Goal: Task Accomplishment & Management: Use online tool/utility

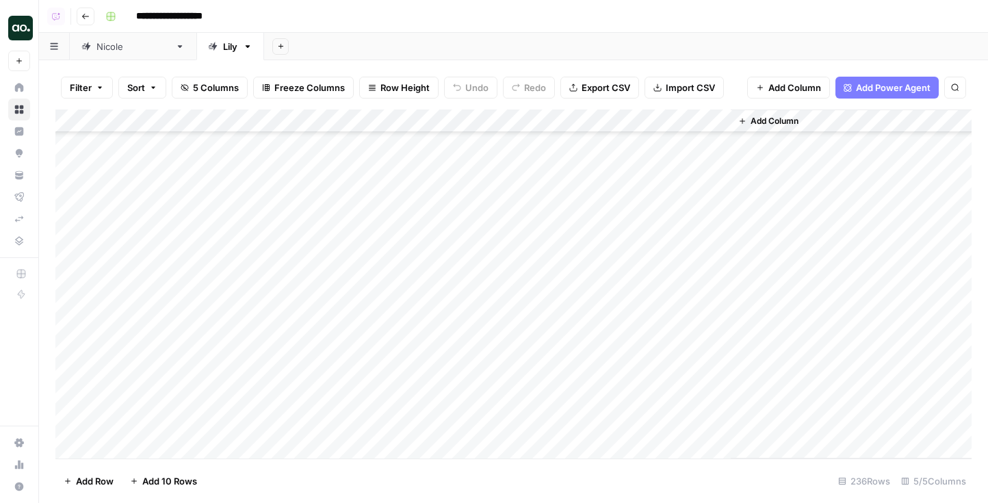
scroll to position [5188, 0]
click at [511, 343] on div "Add Column" at bounding box center [513, 284] width 916 height 349
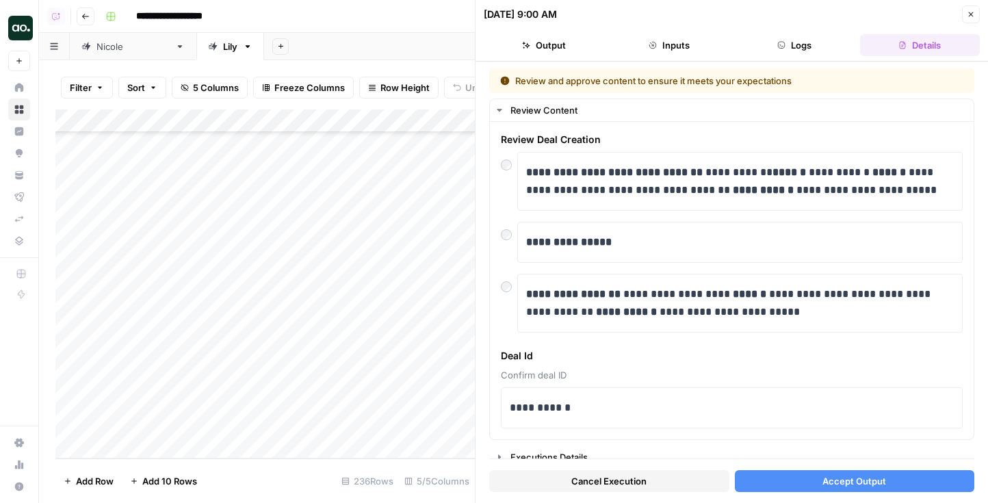
click at [804, 490] on button "Accept Output" at bounding box center [855, 481] width 240 height 22
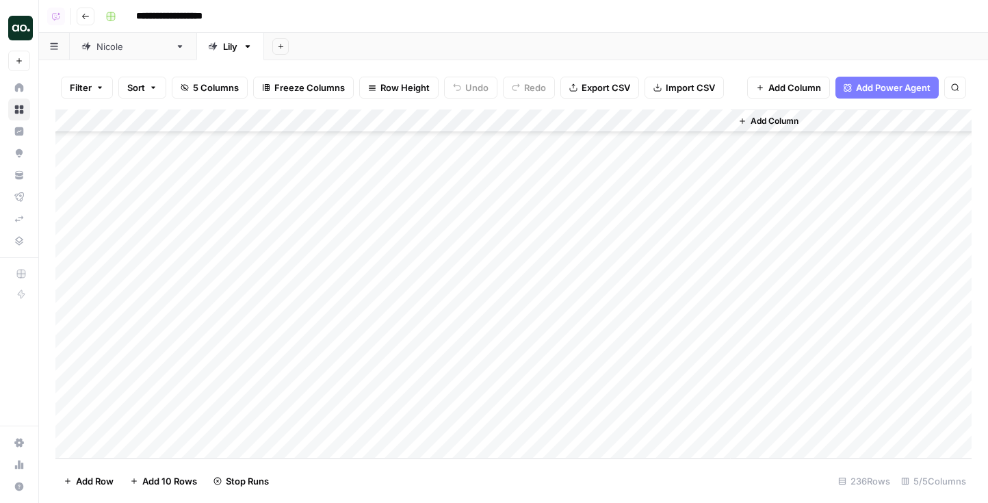
click at [517, 387] on div "Add Column" at bounding box center [513, 284] width 916 height 349
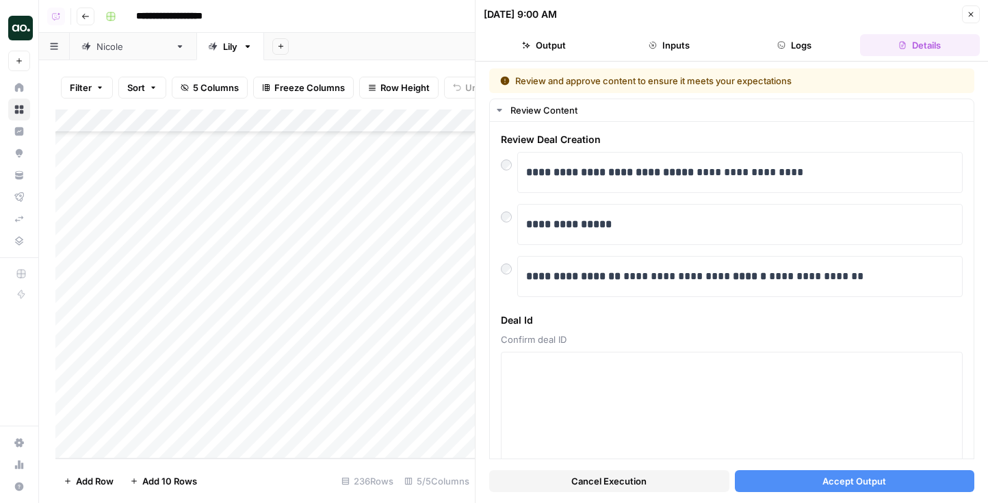
click at [765, 490] on button "Accept Output" at bounding box center [855, 481] width 240 height 22
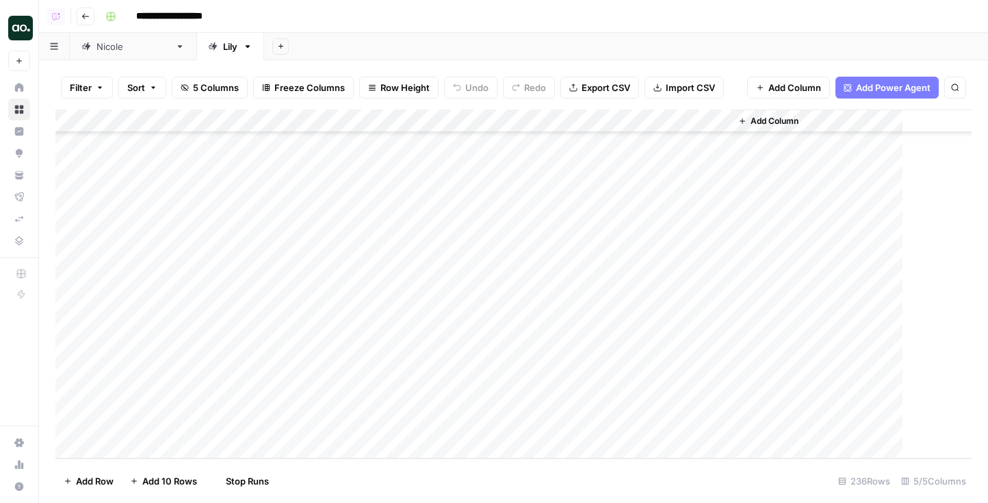
click at [535, 402] on div "Add Column" at bounding box center [513, 284] width 916 height 349
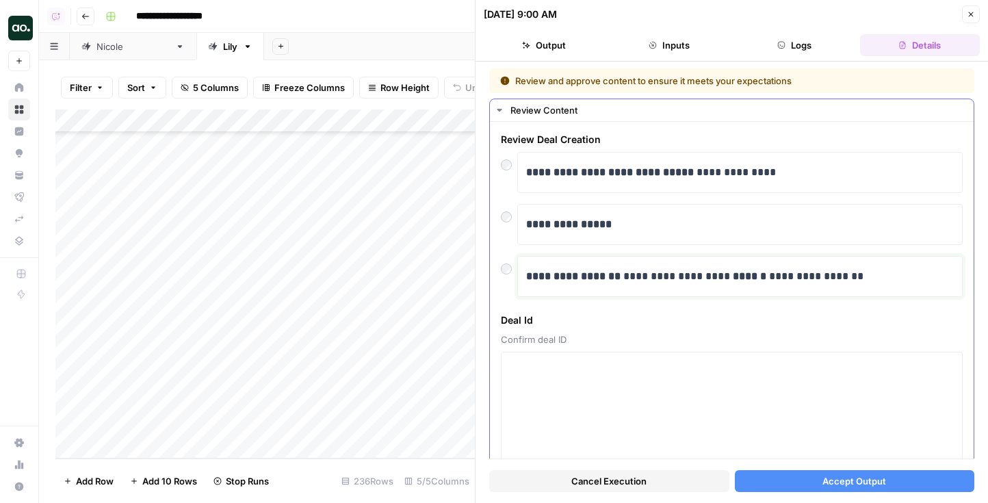
click at [585, 279] on strong "**********" at bounding box center [573, 276] width 94 height 10
click at [498, 264] on div "**********" at bounding box center [732, 297] width 484 height 350
click at [834, 487] on span "Accept Output" at bounding box center [855, 481] width 64 height 14
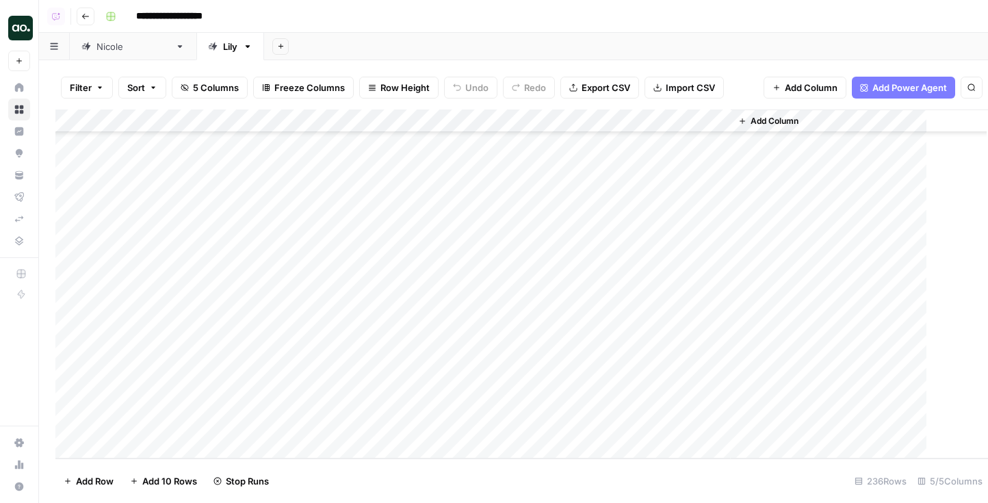
click at [561, 259] on div "Add Column" at bounding box center [521, 284] width 933 height 349
click at [561, 259] on div "Add Column" at bounding box center [513, 284] width 916 height 349
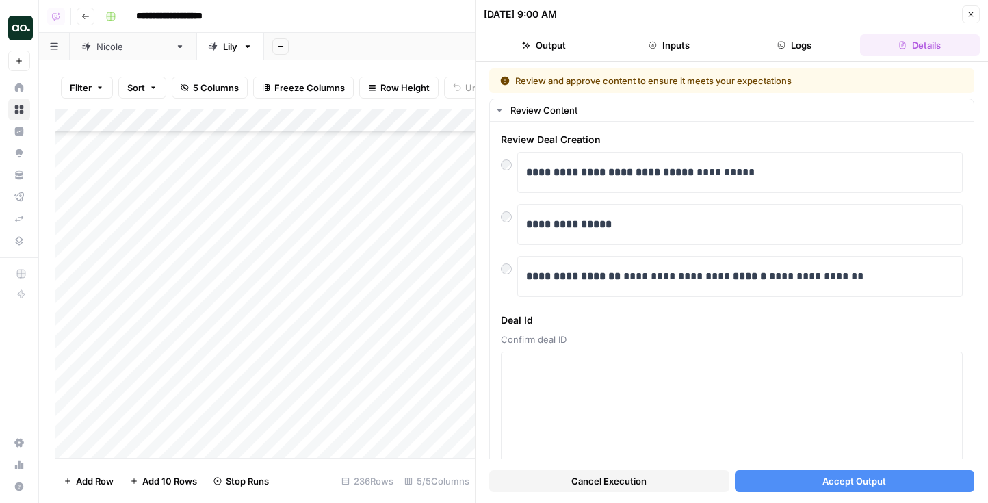
drag, startPoint x: 507, startPoint y: 272, endPoint x: 569, endPoint y: 324, distance: 81.1
click at [507, 272] on div at bounding box center [540, 260] width 136 height 25
click at [511, 270] on div at bounding box center [540, 260] width 136 height 25
click at [502, 266] on div at bounding box center [540, 260] width 136 height 25
click at [503, 270] on div at bounding box center [540, 260] width 136 height 25
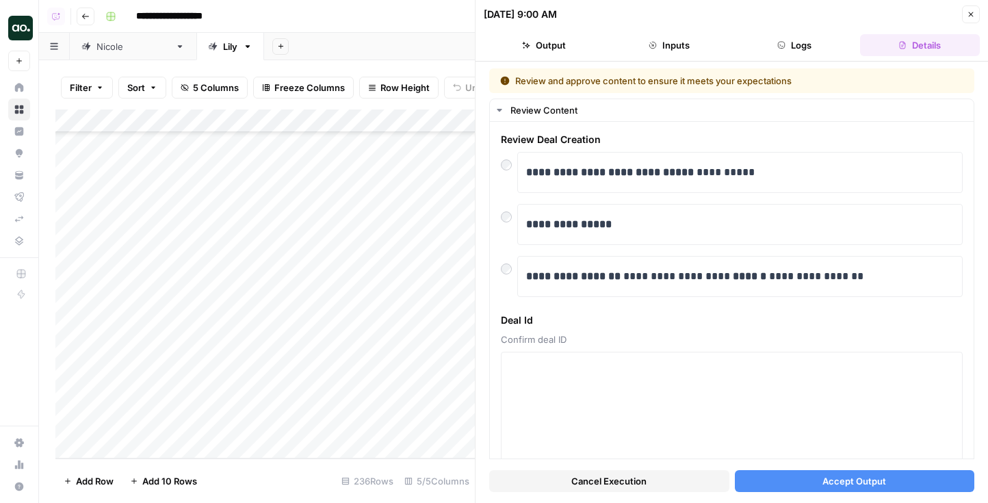
click at [505, 264] on div at bounding box center [540, 260] width 136 height 25
click at [506, 267] on div at bounding box center [540, 260] width 136 height 25
click at [506, 272] on div at bounding box center [540, 260] width 136 height 25
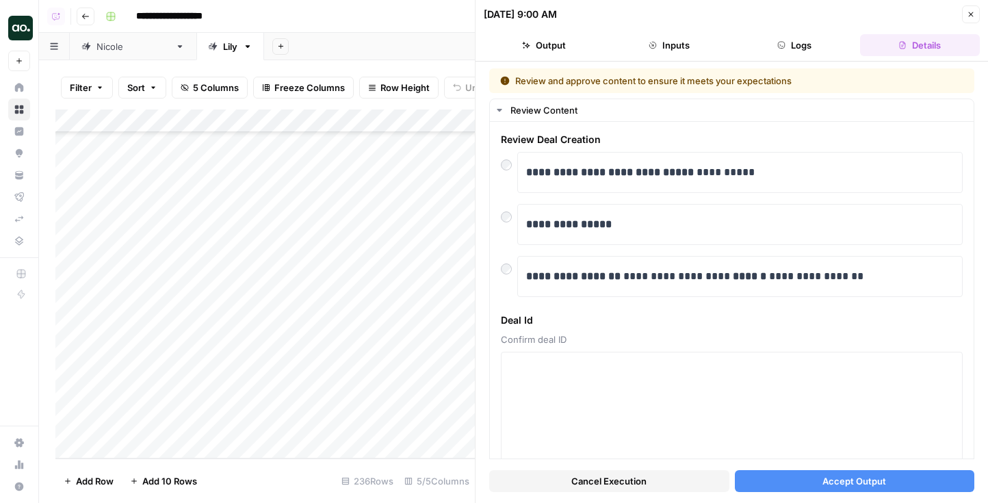
click at [506, 272] on div at bounding box center [540, 260] width 136 height 25
click at [506, 199] on div "**********" at bounding box center [732, 224] width 462 height 145
click at [550, 287] on div "**********" at bounding box center [740, 276] width 428 height 29
click at [797, 483] on button "Accept Output" at bounding box center [855, 481] width 240 height 22
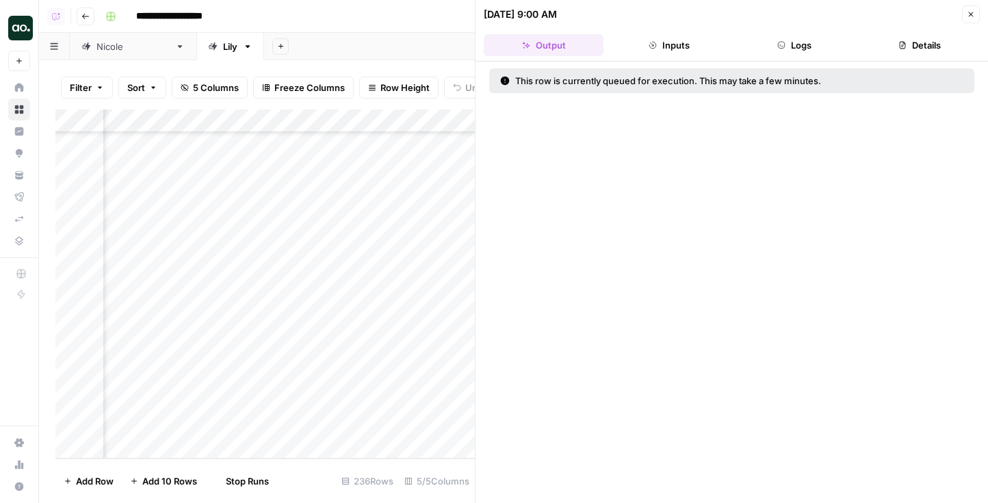
click at [410, 279] on div "Add Column" at bounding box center [265, 284] width 420 height 349
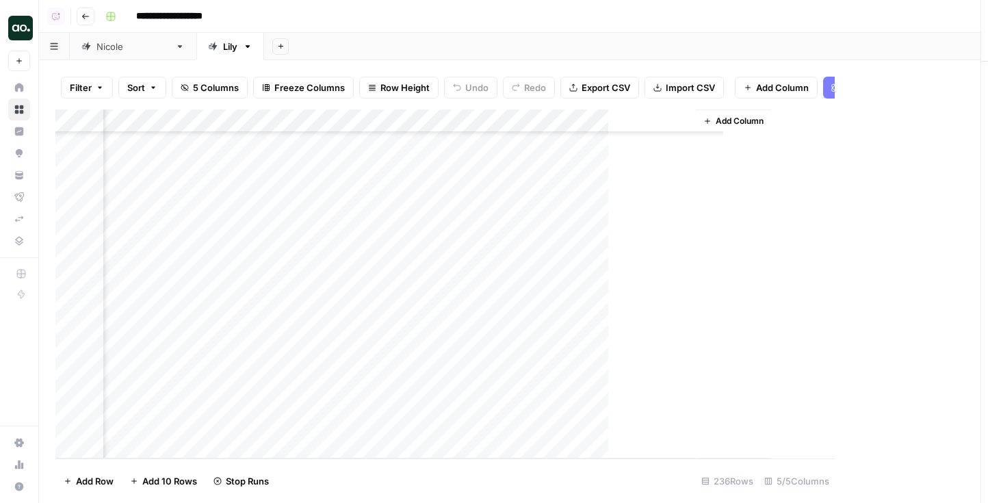
scroll to position [5188, 0]
click at [410, 279] on div "Add Column" at bounding box center [413, 284] width 716 height 349
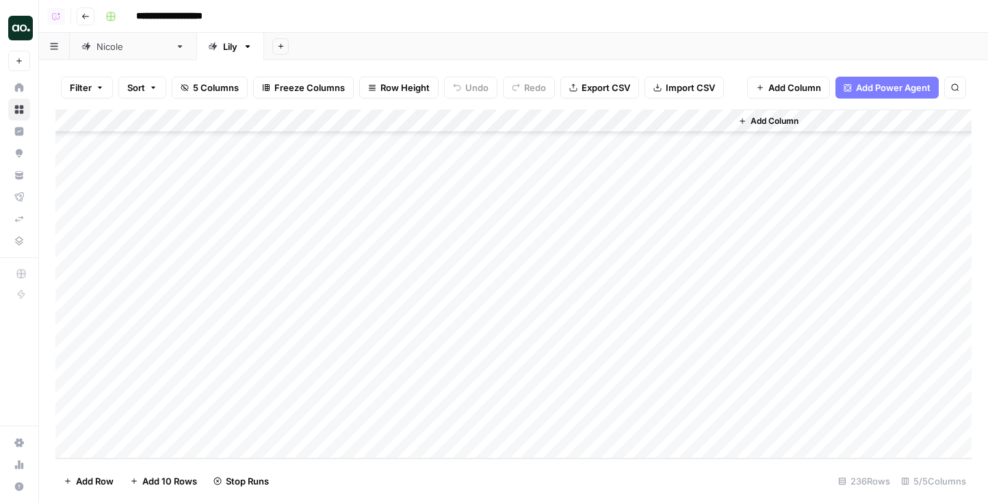
click at [517, 288] on div "Add Column" at bounding box center [513, 284] width 916 height 349
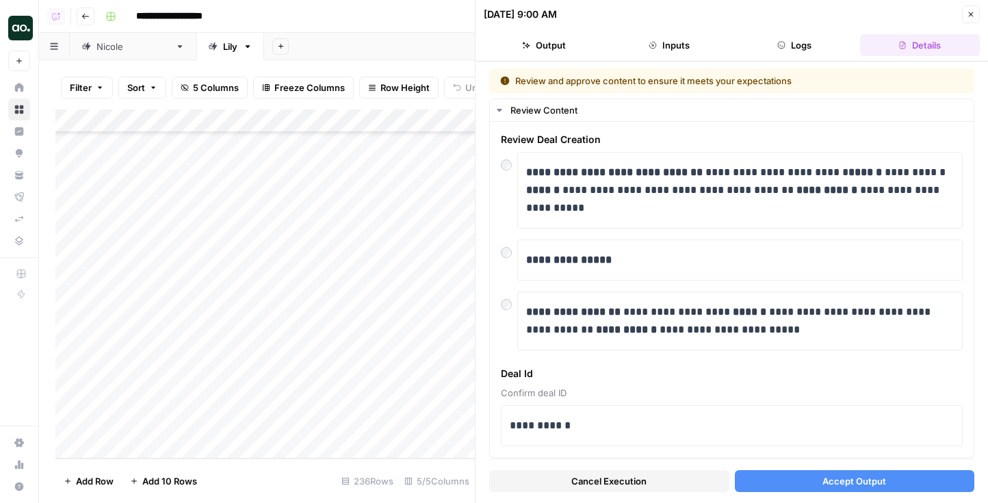
click at [808, 480] on button "Accept Output" at bounding box center [855, 481] width 240 height 22
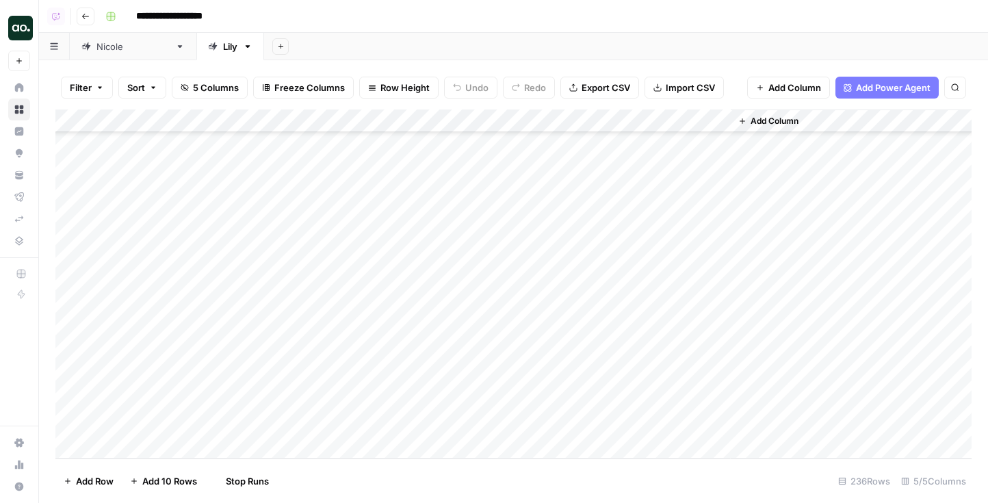
click at [513, 310] on div "Add Column" at bounding box center [513, 284] width 916 height 349
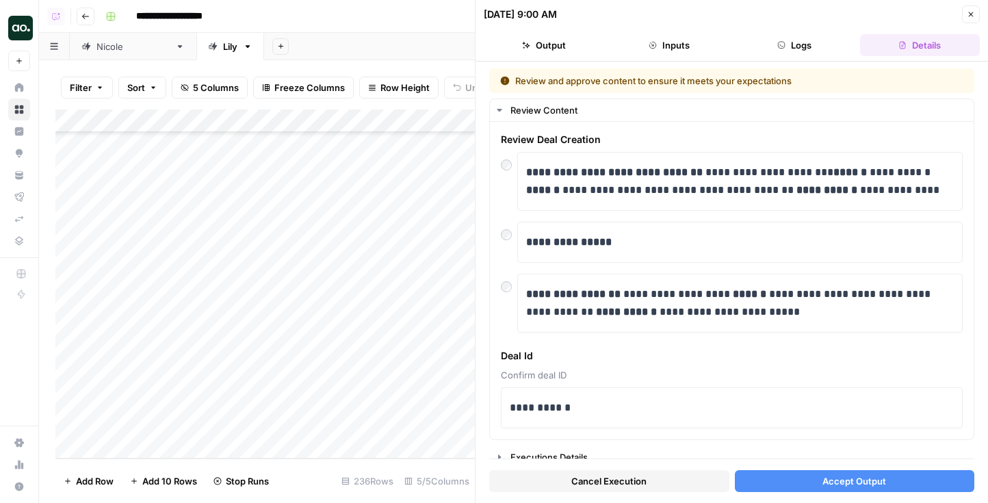
click at [792, 472] on button "Accept Output" at bounding box center [855, 481] width 240 height 22
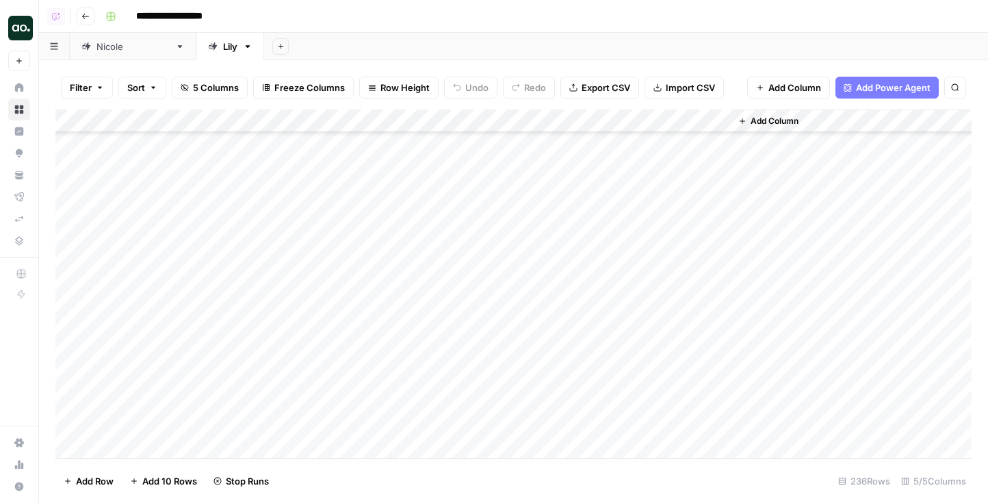
click at [536, 333] on div "Add Column" at bounding box center [513, 284] width 916 height 349
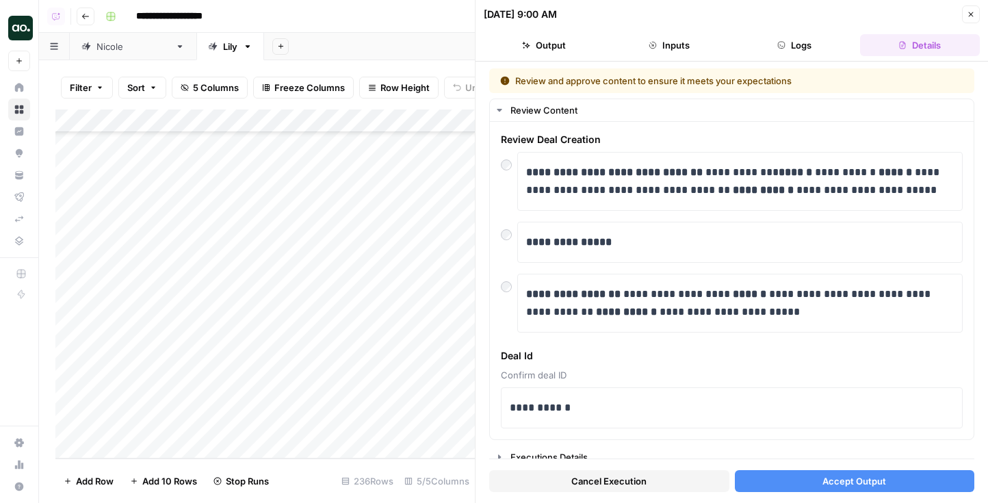
click at [859, 483] on span "Accept Output" at bounding box center [855, 481] width 64 height 14
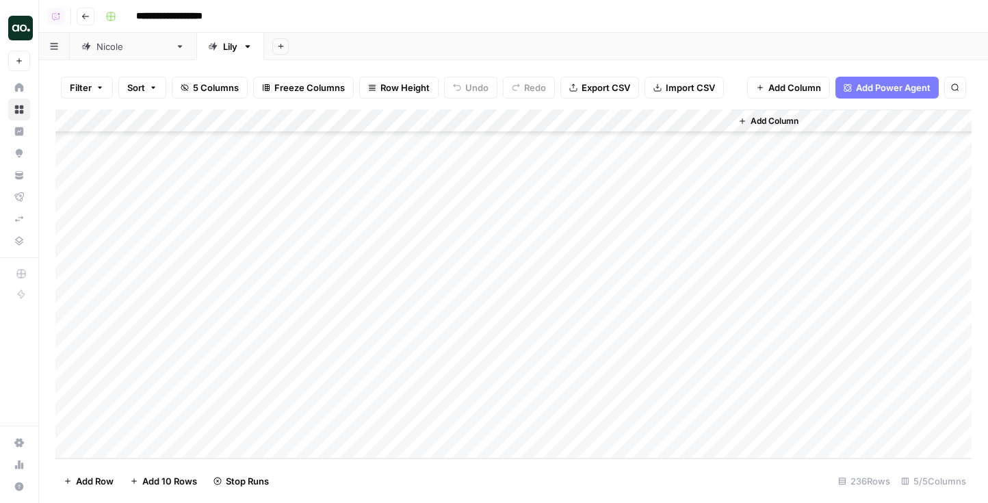
click at [535, 352] on div "Add Column" at bounding box center [513, 284] width 916 height 349
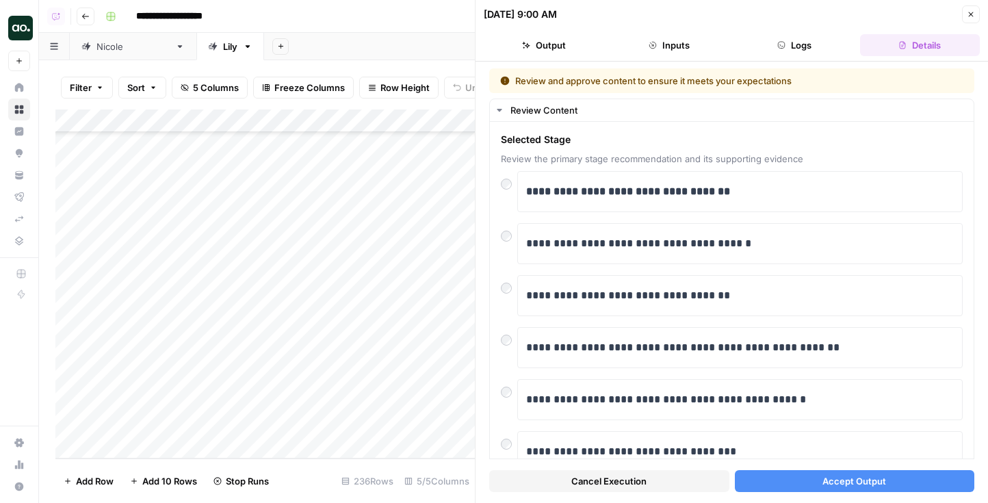
click at [819, 478] on button "Accept Output" at bounding box center [855, 481] width 240 height 22
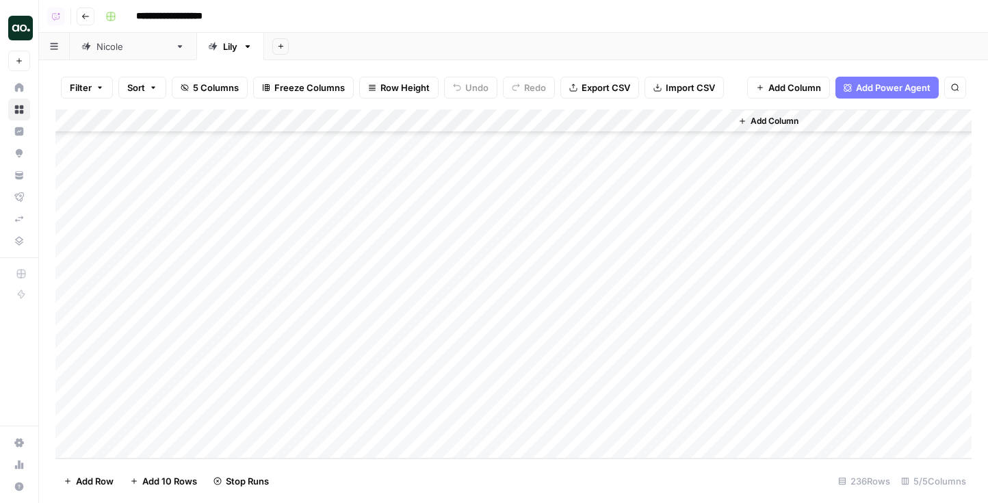
click at [523, 228] on div "Add Column" at bounding box center [513, 284] width 916 height 349
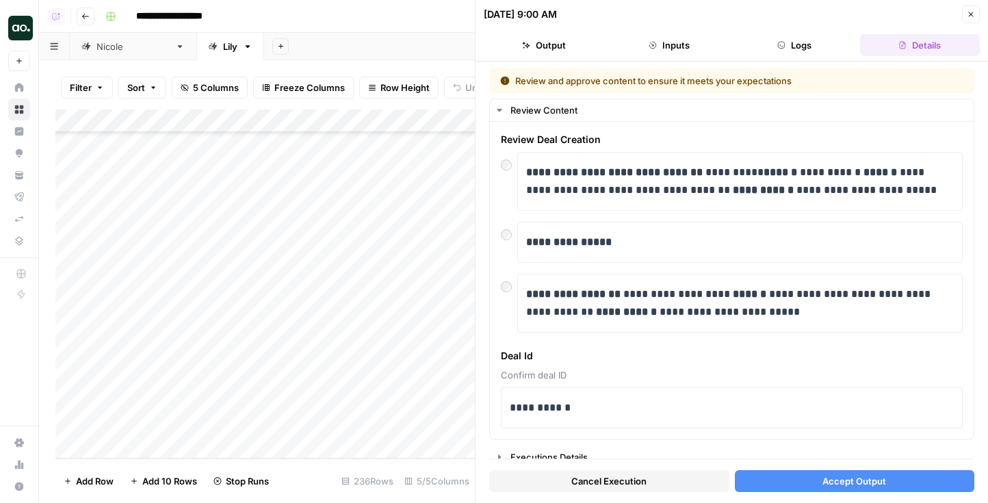
click at [804, 471] on button "Accept Output" at bounding box center [855, 481] width 240 height 22
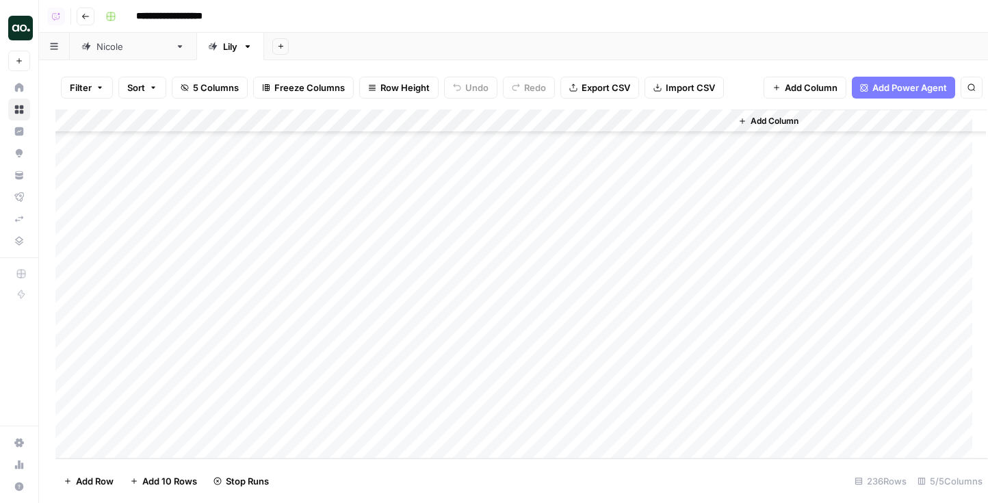
click at [505, 213] on div "Add Column" at bounding box center [521, 284] width 932 height 349
click at [505, 213] on div "Add Column" at bounding box center [513, 284] width 916 height 349
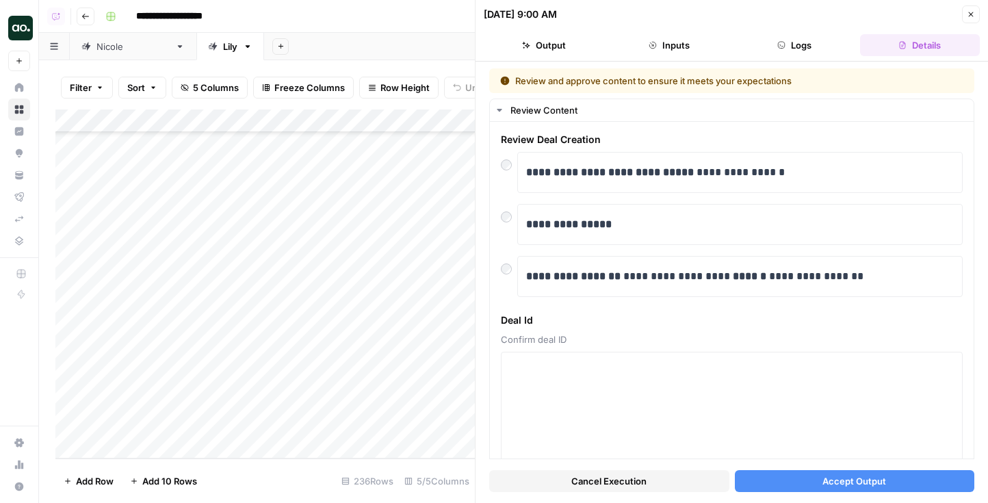
click at [793, 483] on button "Accept Output" at bounding box center [855, 481] width 240 height 22
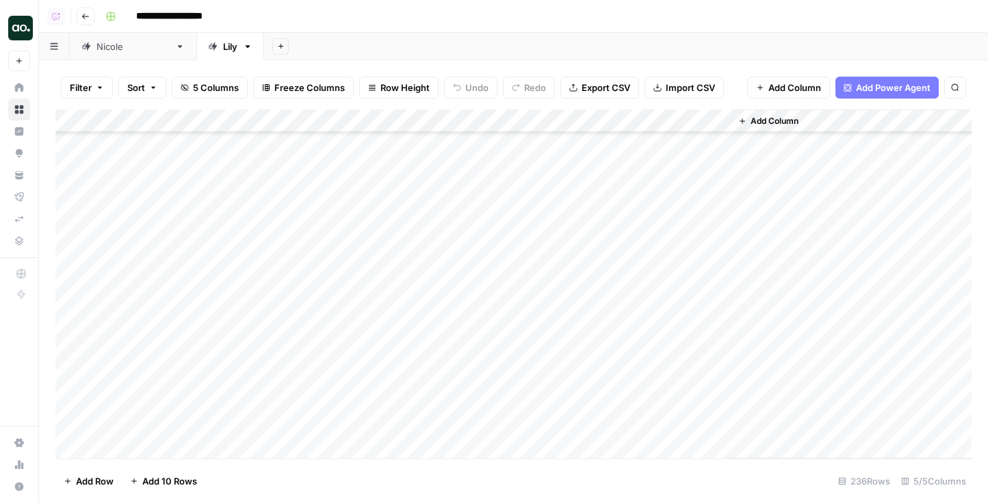
scroll to position [5101, 0]
click at [540, 270] on div "Add Column" at bounding box center [513, 284] width 916 height 349
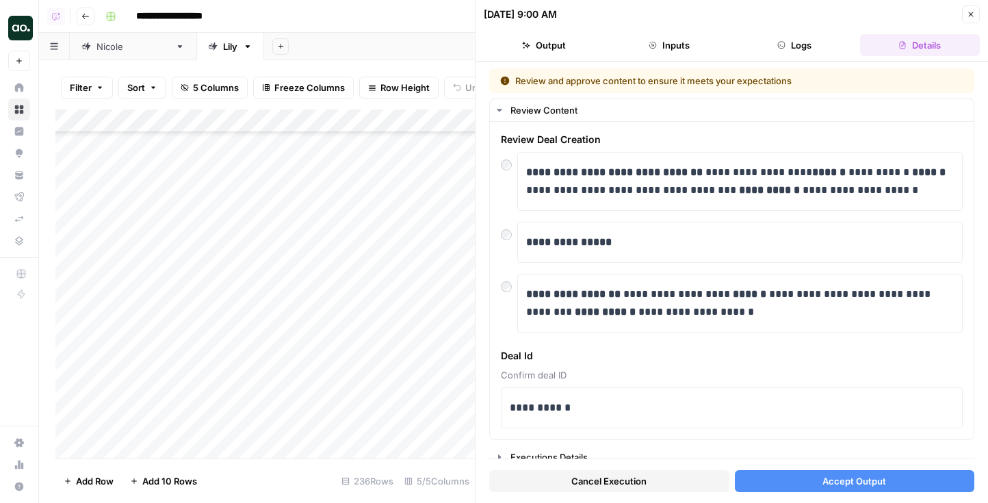
click at [845, 478] on span "Accept Output" at bounding box center [855, 481] width 64 height 14
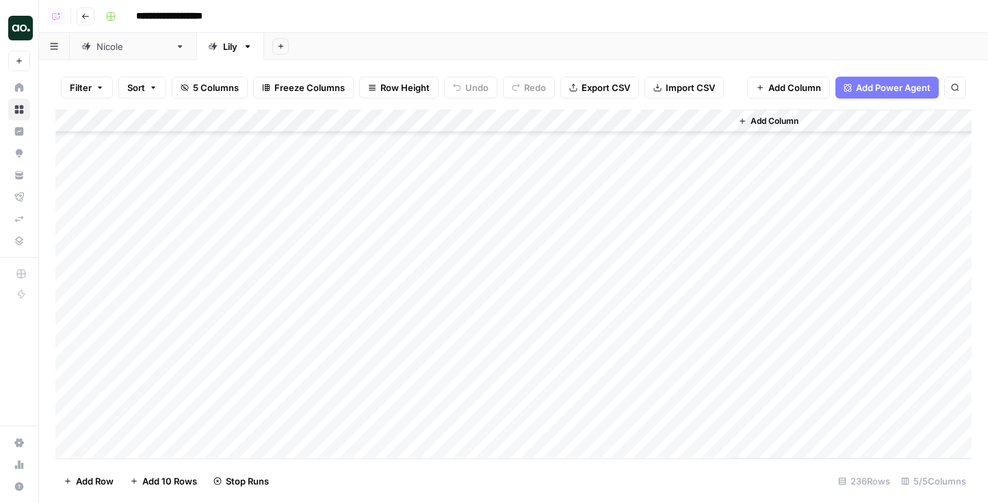
click at [527, 255] on div "Add Column" at bounding box center [513, 284] width 916 height 349
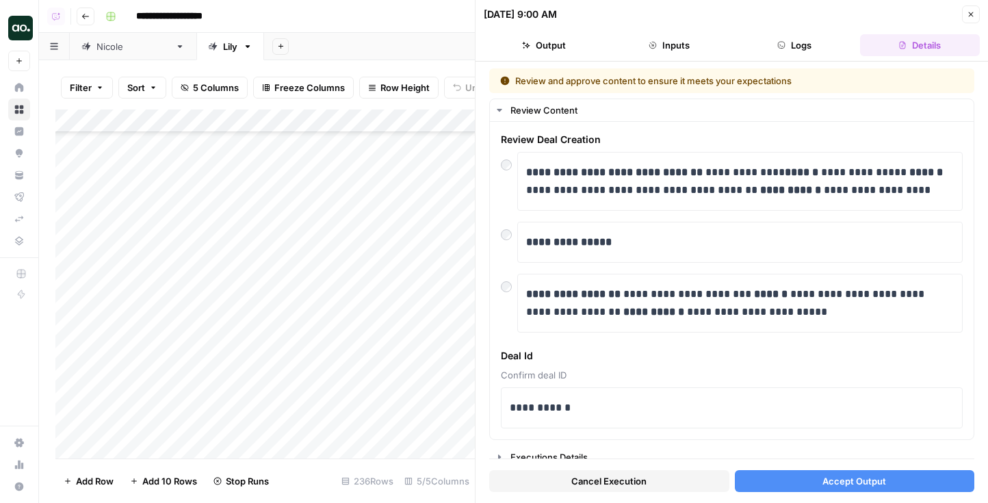
click at [844, 472] on button "Accept Output" at bounding box center [855, 481] width 240 height 22
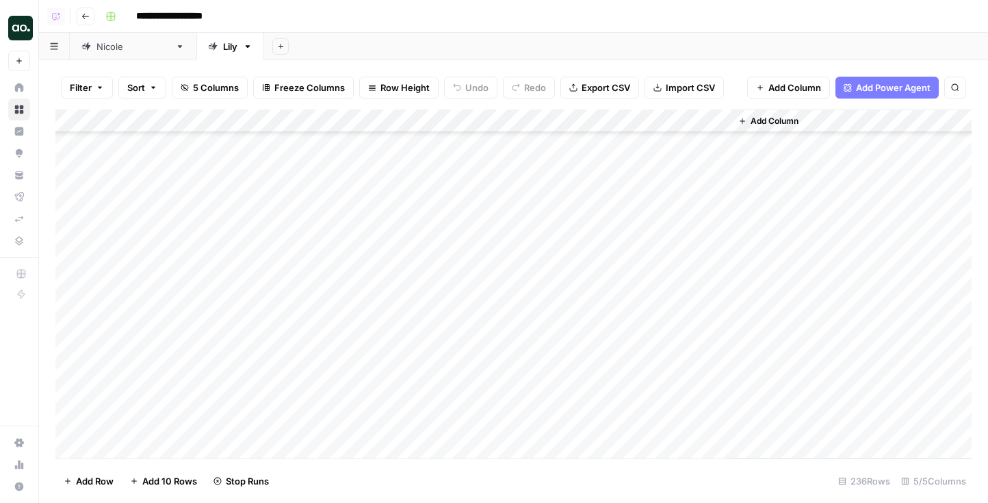
click at [526, 229] on div "Add Column" at bounding box center [513, 284] width 916 height 349
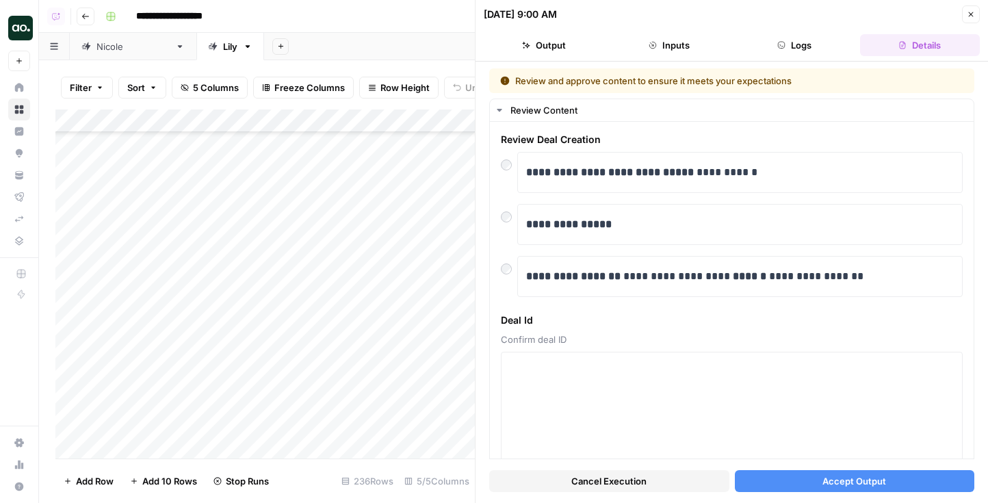
click at [784, 476] on button "Accept Output" at bounding box center [855, 481] width 240 height 22
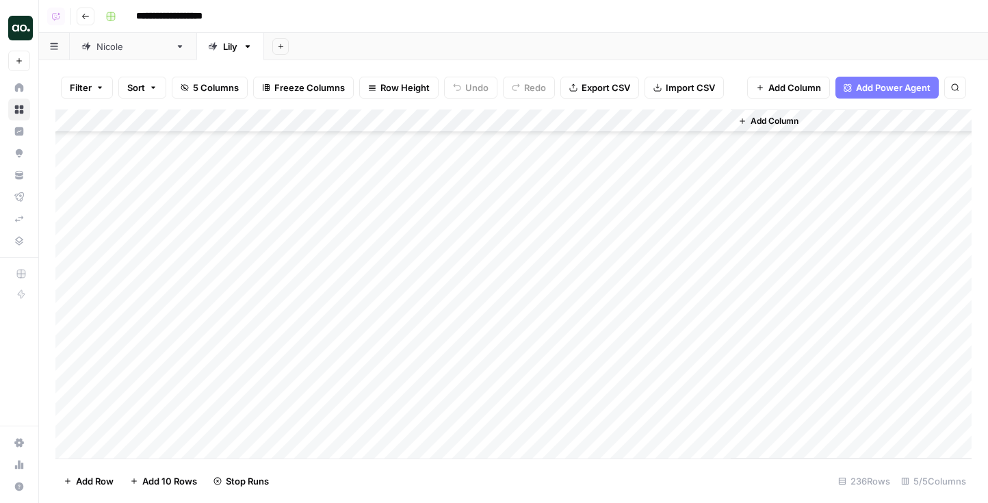
click at [510, 205] on div "Add Column" at bounding box center [513, 284] width 916 height 349
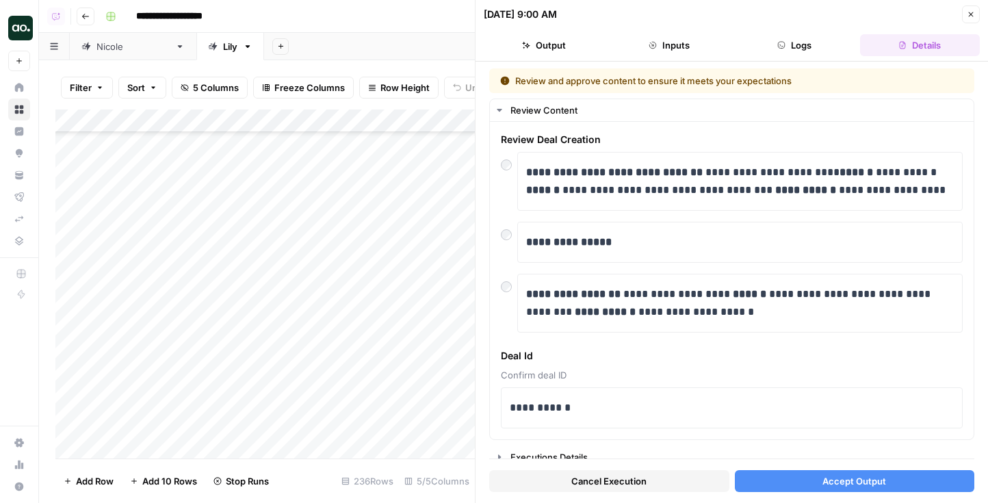
click at [784, 477] on button "Accept Output" at bounding box center [855, 481] width 240 height 22
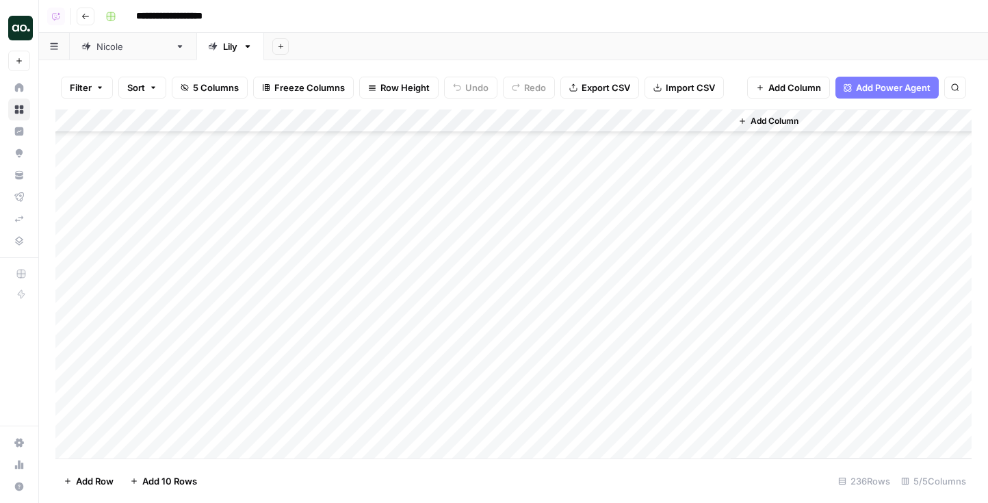
click at [496, 196] on div "Add Column" at bounding box center [513, 284] width 916 height 349
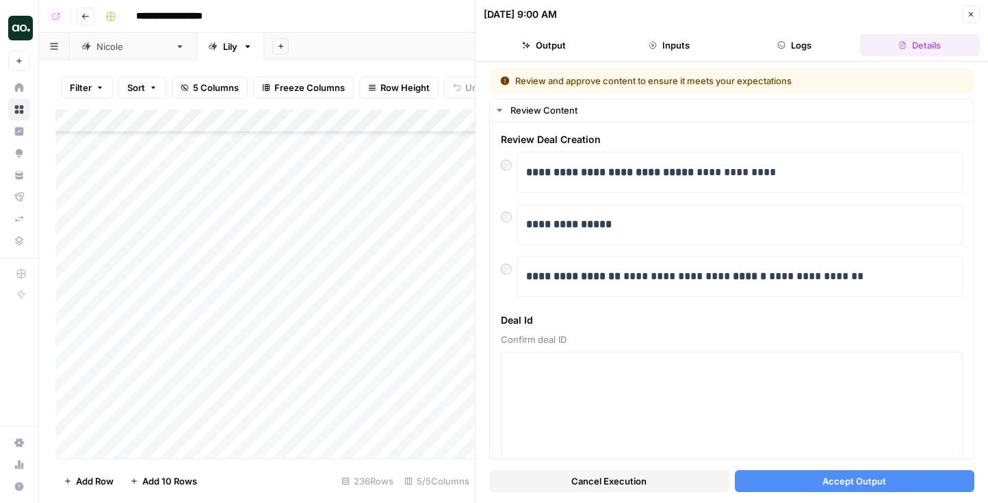
click at [795, 487] on button "Accept Output" at bounding box center [855, 481] width 240 height 22
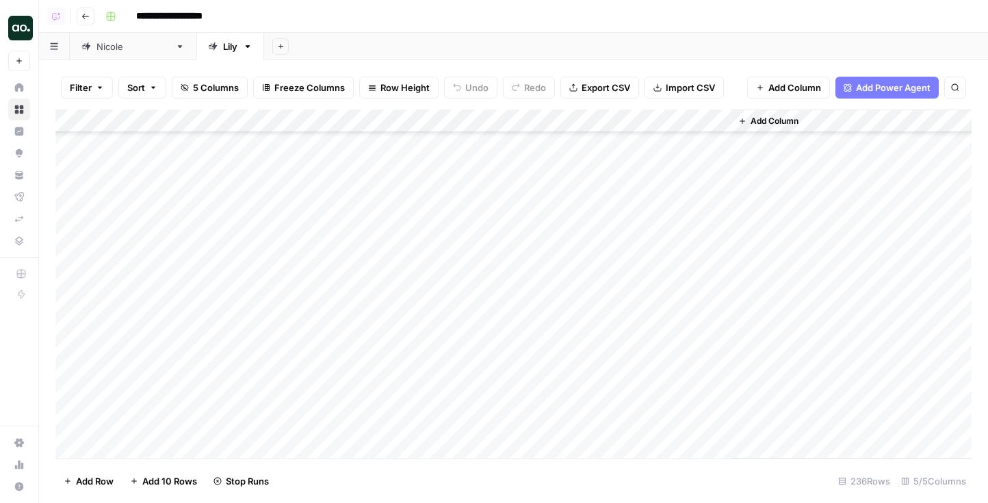
click at [531, 179] on div "Add Column" at bounding box center [513, 284] width 916 height 349
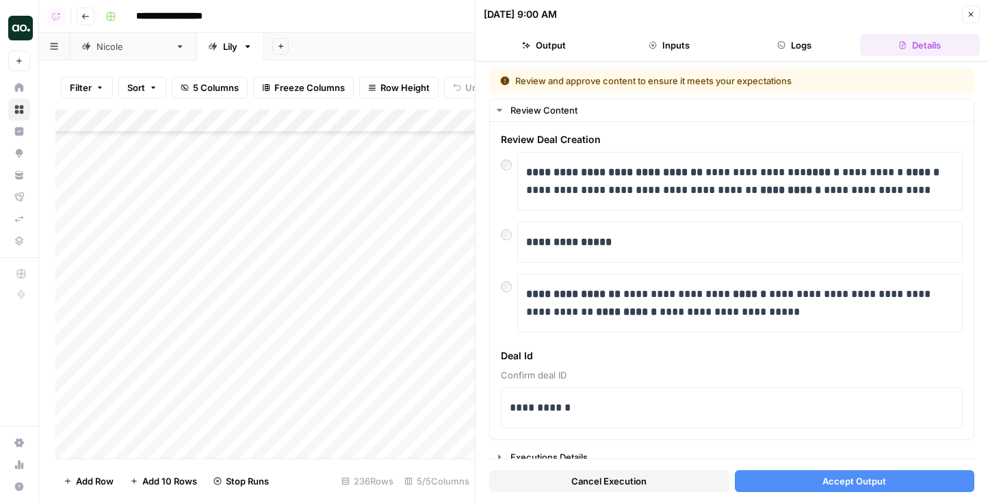
click at [833, 489] on button "Accept Output" at bounding box center [855, 481] width 240 height 22
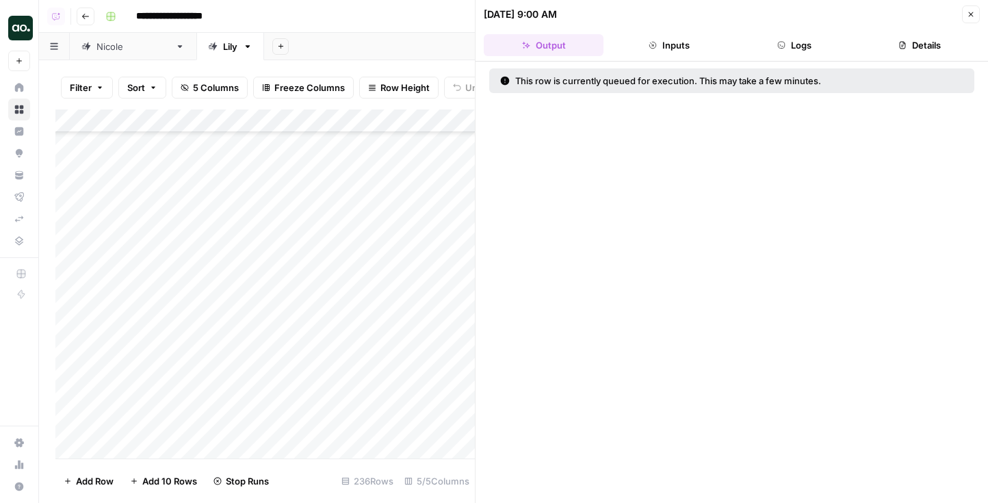
scroll to position [5013, 0]
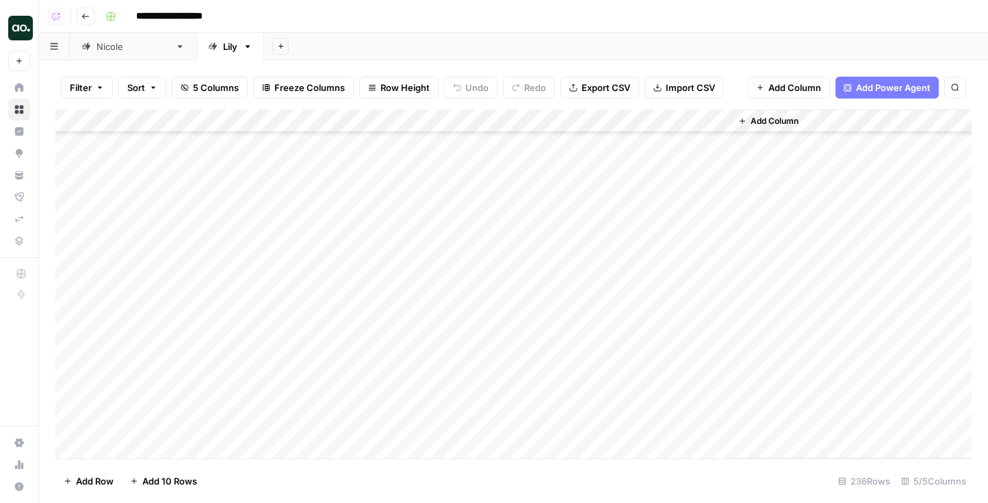
click at [517, 236] on div "Add Column" at bounding box center [513, 284] width 916 height 349
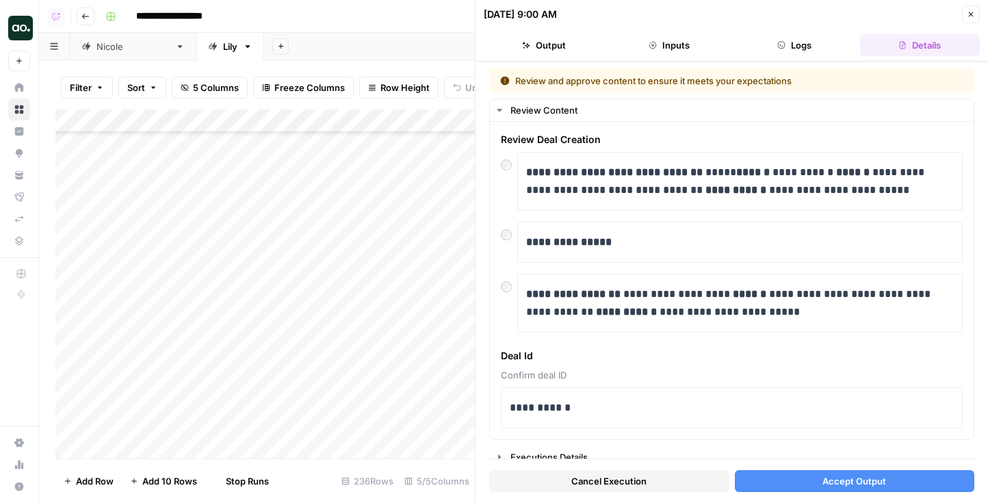
click at [832, 476] on span "Accept Output" at bounding box center [855, 481] width 64 height 14
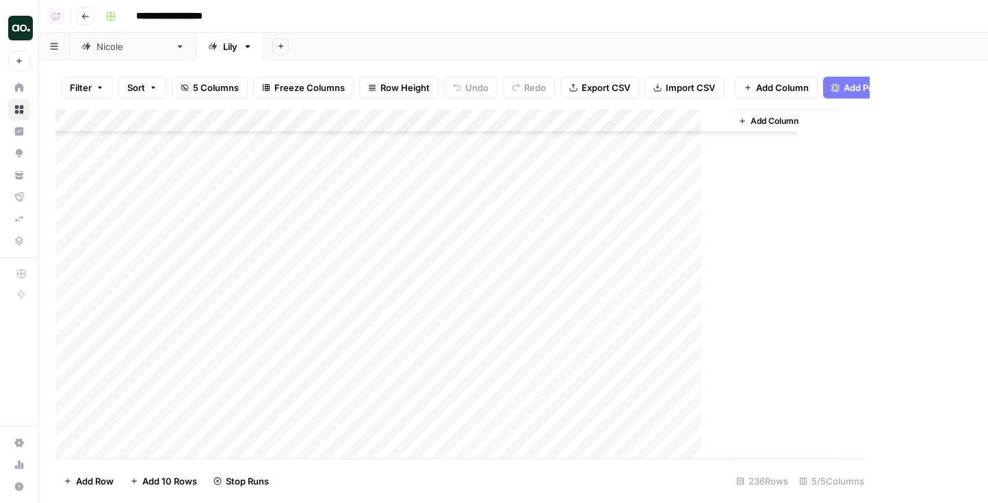
scroll to position [4975, 0]
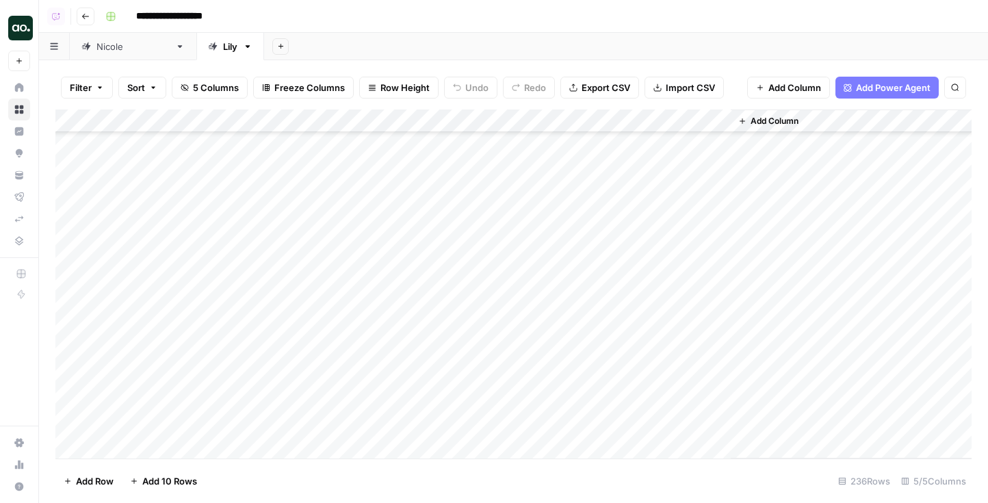
click at [559, 242] on div "Add Column" at bounding box center [513, 284] width 916 height 349
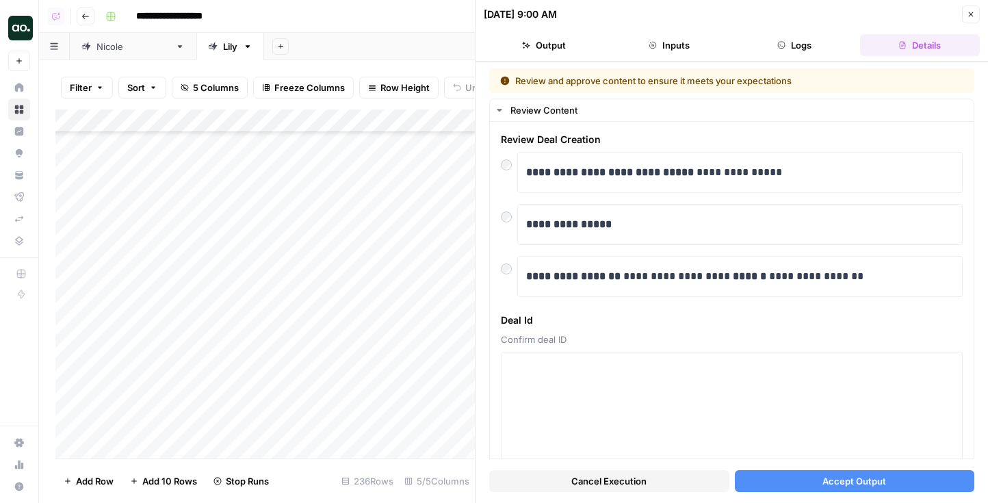
click at [819, 477] on button "Accept Output" at bounding box center [855, 481] width 240 height 22
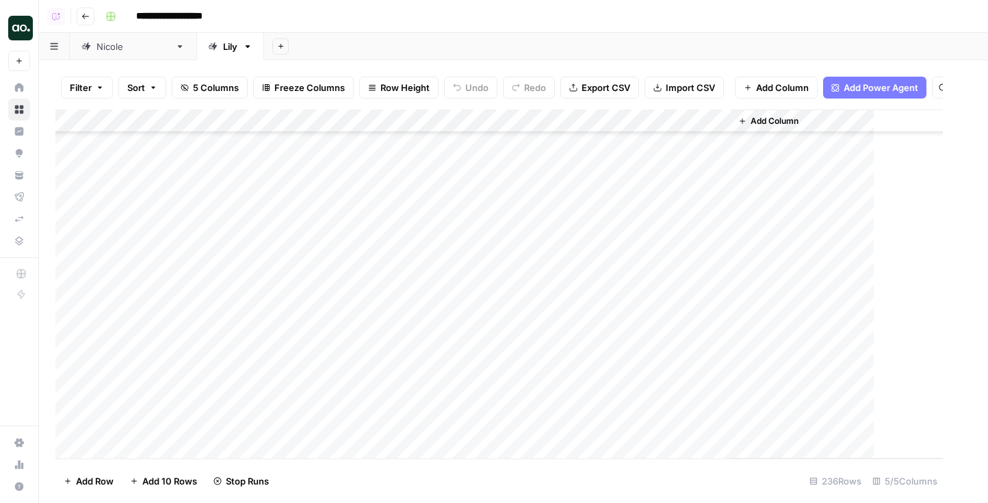
scroll to position [4906, 0]
click at [556, 277] on div "Add Column" at bounding box center [513, 284] width 916 height 349
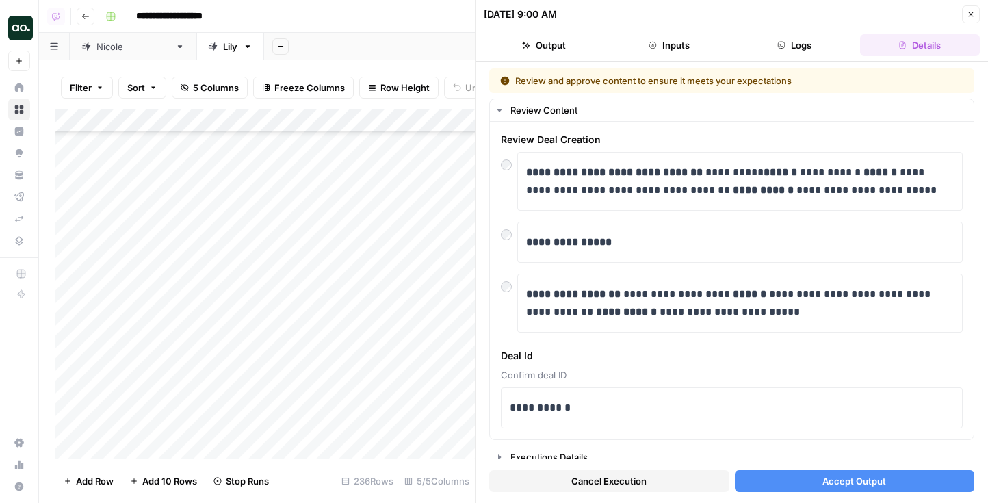
click at [860, 480] on span "Accept Output" at bounding box center [855, 481] width 64 height 14
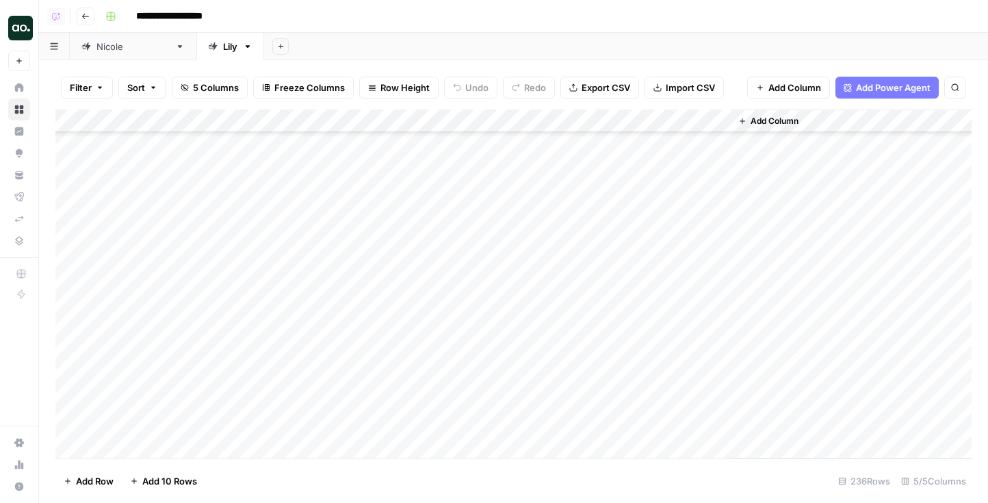
click at [515, 294] on div "Add Column" at bounding box center [513, 284] width 916 height 349
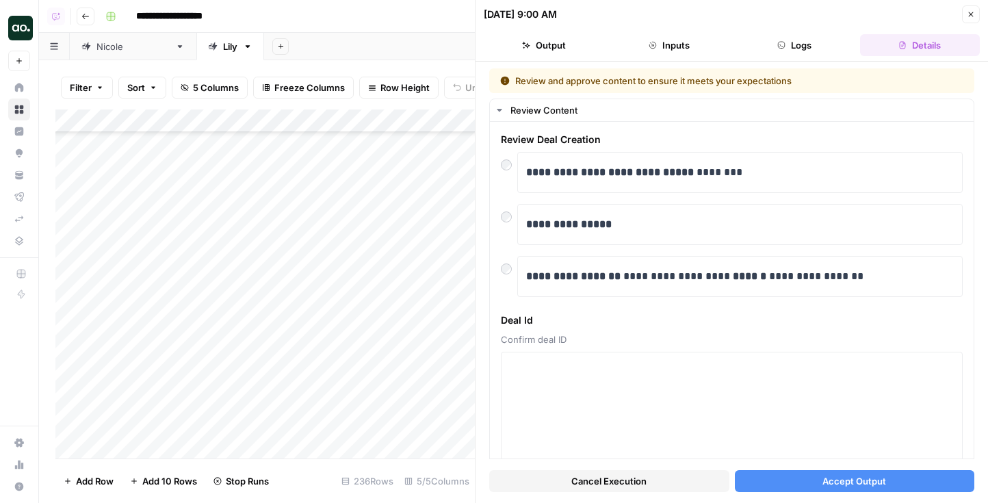
click at [817, 477] on button "Accept Output" at bounding box center [855, 481] width 240 height 22
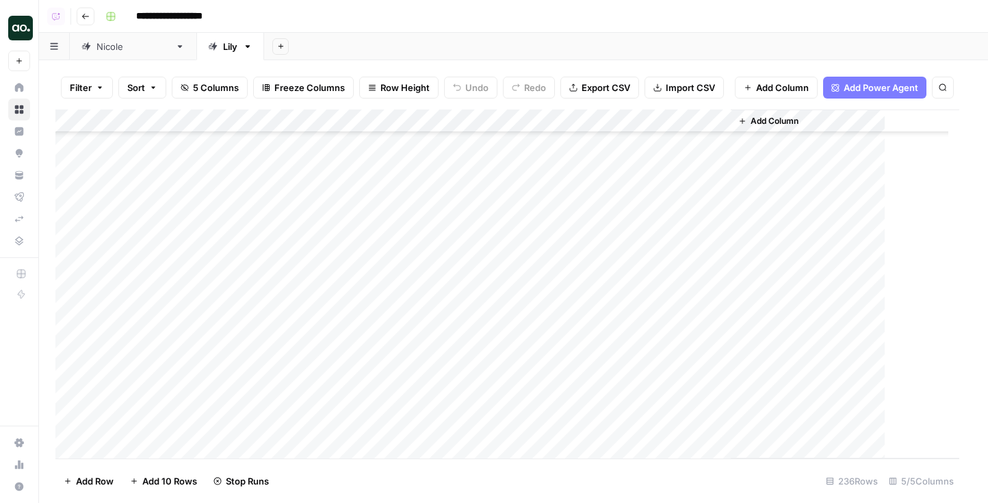
click at [493, 262] on div "Add Column" at bounding box center [507, 284] width 904 height 349
click at [493, 262] on div "Add Column" at bounding box center [513, 284] width 916 height 349
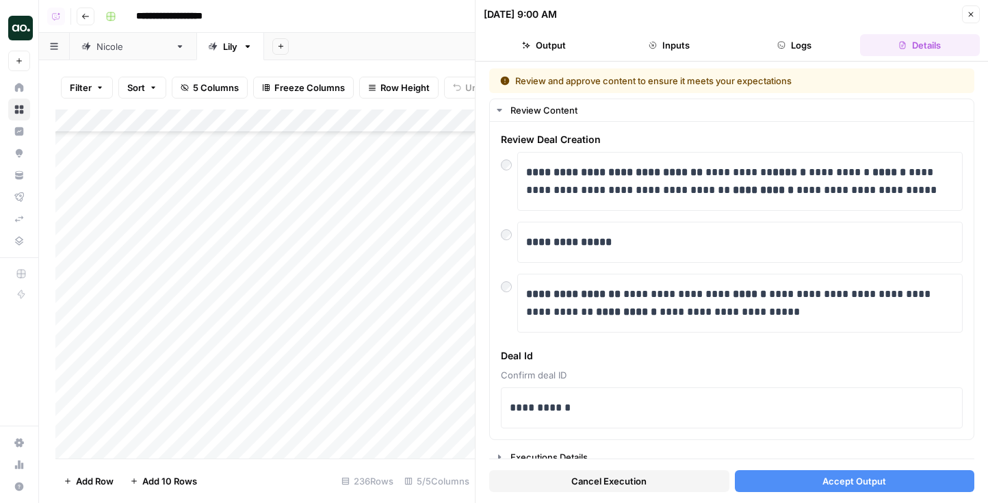
click at [807, 472] on button "Accept Output" at bounding box center [855, 481] width 240 height 22
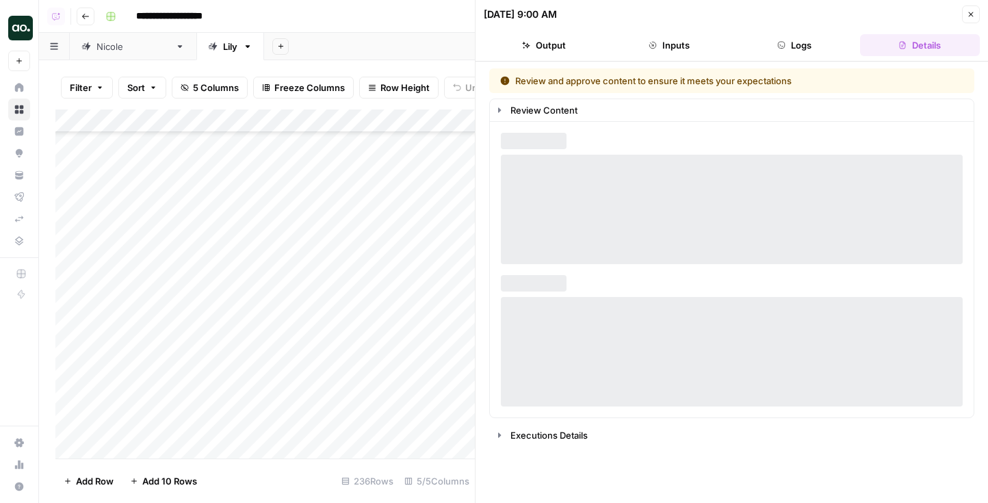
scroll to position [4863, 0]
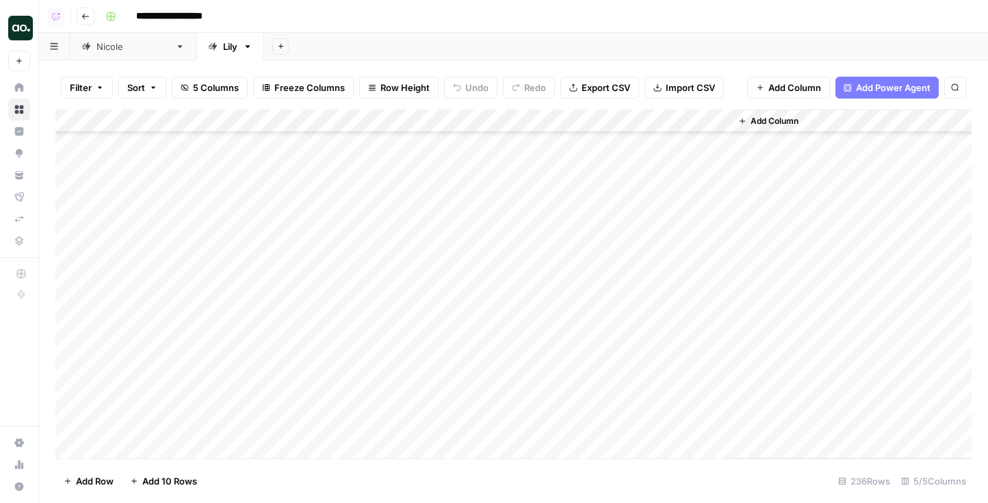
click at [488, 257] on div "Add Column" at bounding box center [513, 284] width 916 height 349
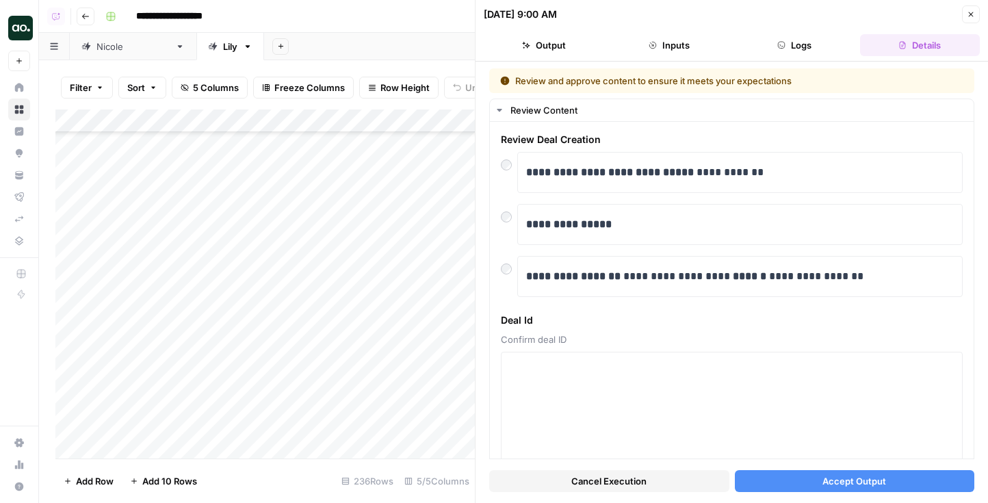
click at [504, 268] on div at bounding box center [540, 260] width 136 height 25
click at [506, 268] on div at bounding box center [540, 260] width 136 height 25
click at [503, 270] on div at bounding box center [540, 260] width 136 height 25
click at [504, 270] on div at bounding box center [540, 260] width 136 height 25
click at [513, 270] on div at bounding box center [540, 260] width 136 height 25
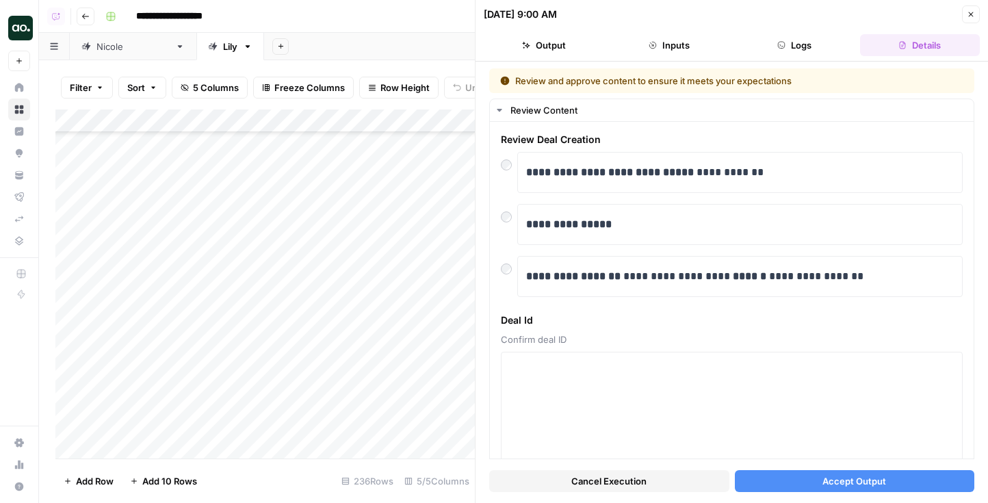
click at [533, 271] on div at bounding box center [540, 260] width 136 height 25
click at [585, 302] on div "**********" at bounding box center [732, 297] width 484 height 350
click at [585, 281] on strong "**********" at bounding box center [573, 276] width 94 height 10
click at [854, 478] on span "Accept Output" at bounding box center [855, 481] width 64 height 14
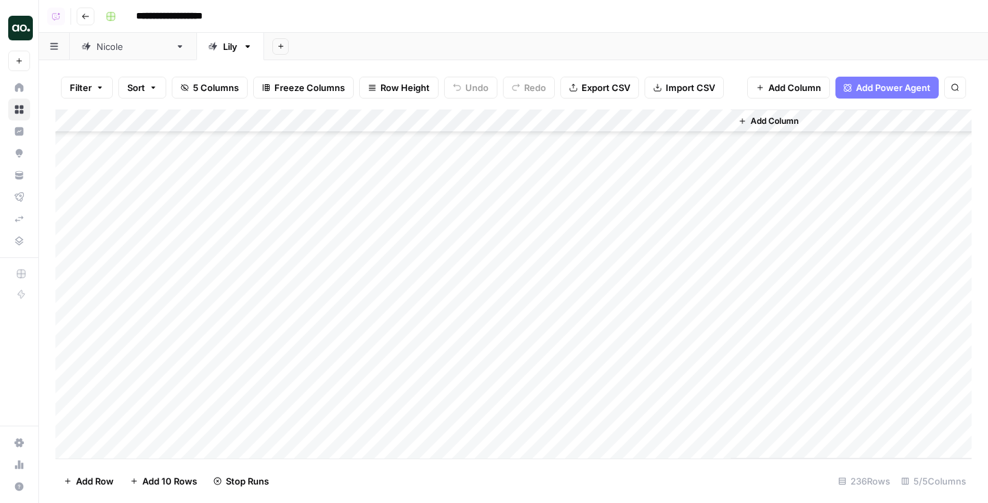
click at [522, 238] on div "Add Column" at bounding box center [513, 284] width 916 height 349
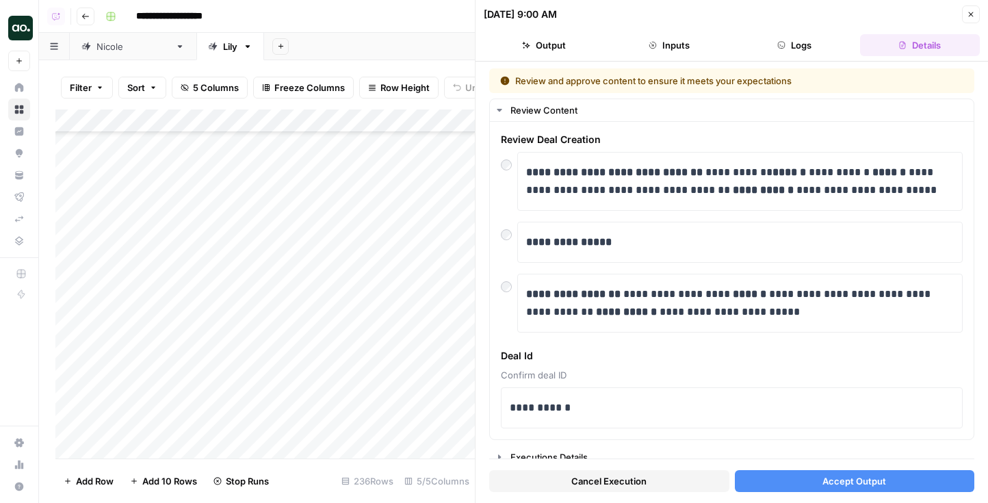
click at [897, 489] on button "Accept Output" at bounding box center [855, 481] width 240 height 22
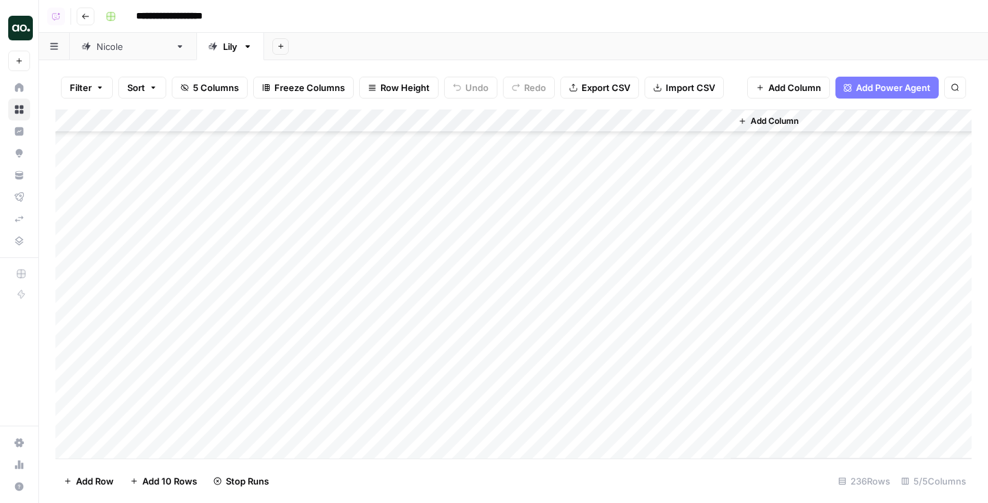
click at [537, 216] on div "Add Column" at bounding box center [513, 284] width 916 height 349
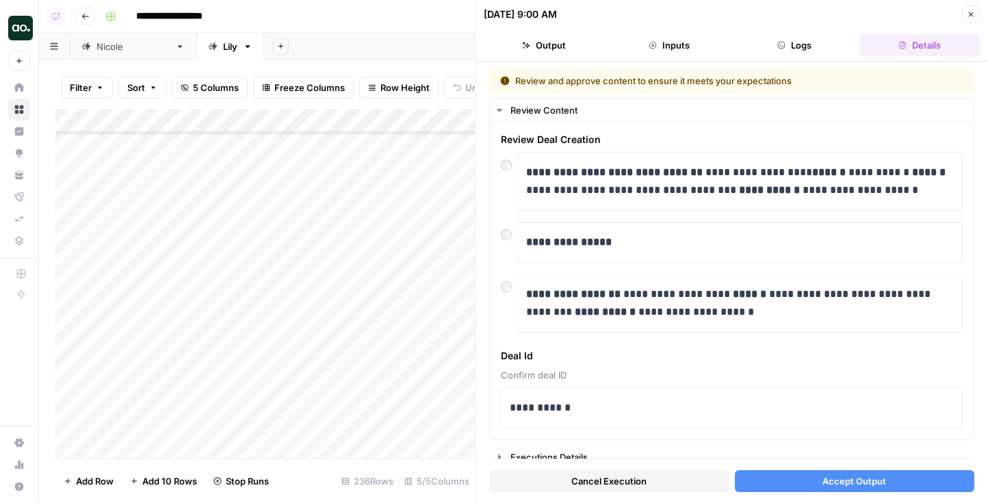
click at [859, 476] on span "Accept Output" at bounding box center [855, 481] width 64 height 14
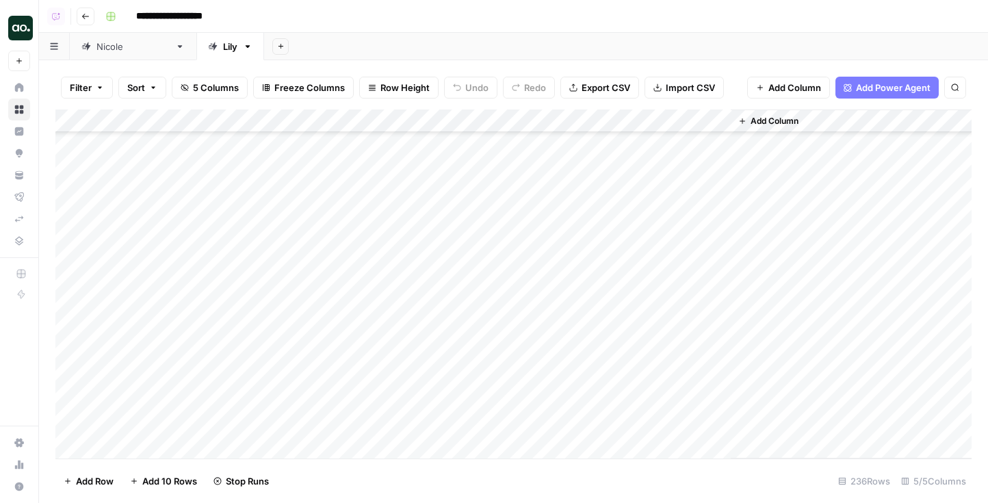
scroll to position [4821, 0]
click at [515, 235] on div "Add Column" at bounding box center [513, 284] width 916 height 349
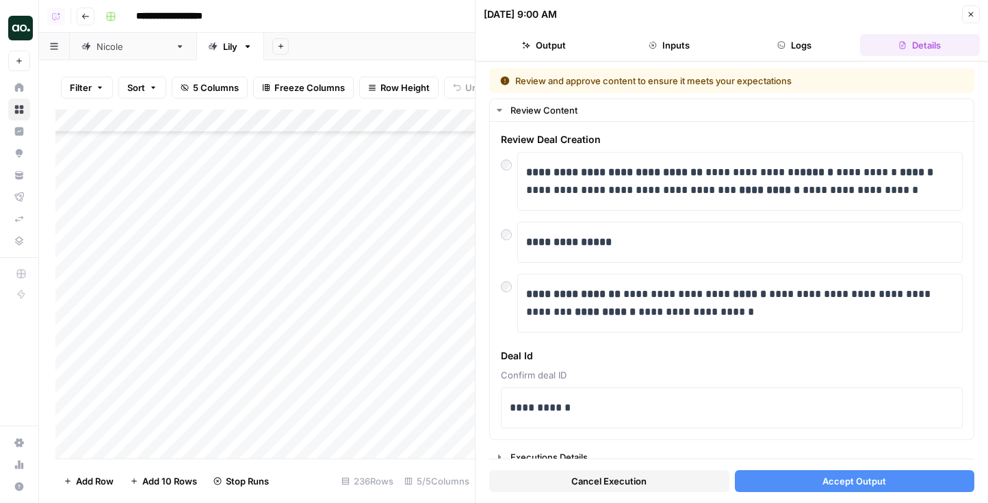
click at [810, 474] on button "Accept Output" at bounding box center [855, 481] width 240 height 22
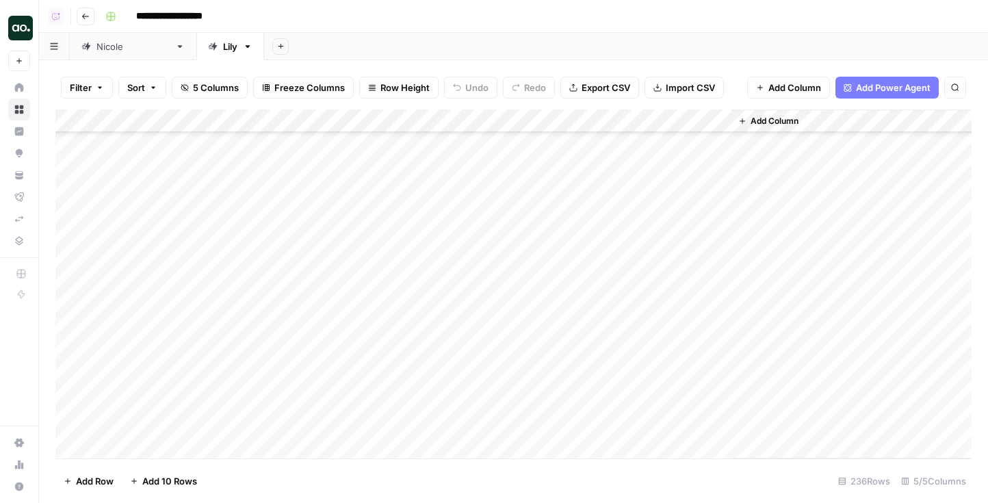
click at [490, 231] on div "Add Column" at bounding box center [513, 284] width 916 height 349
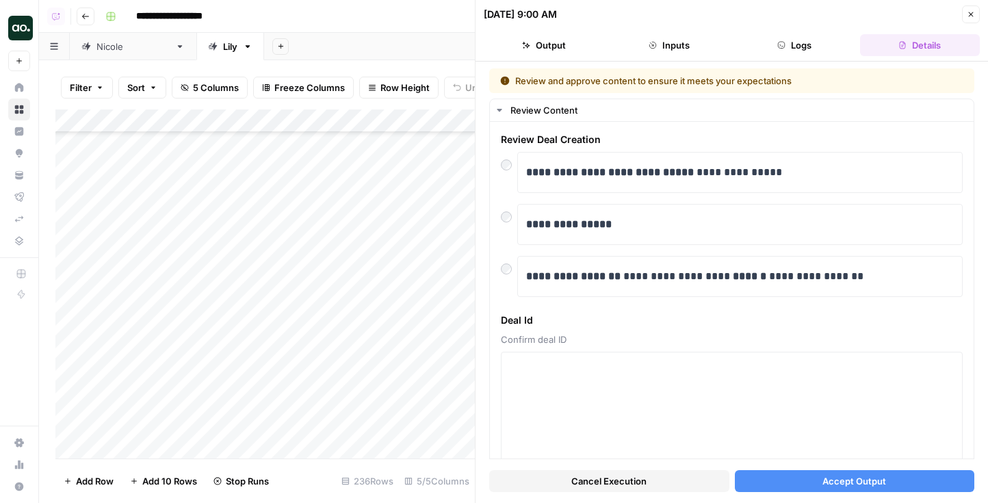
click at [817, 480] on button "Accept Output" at bounding box center [855, 481] width 240 height 22
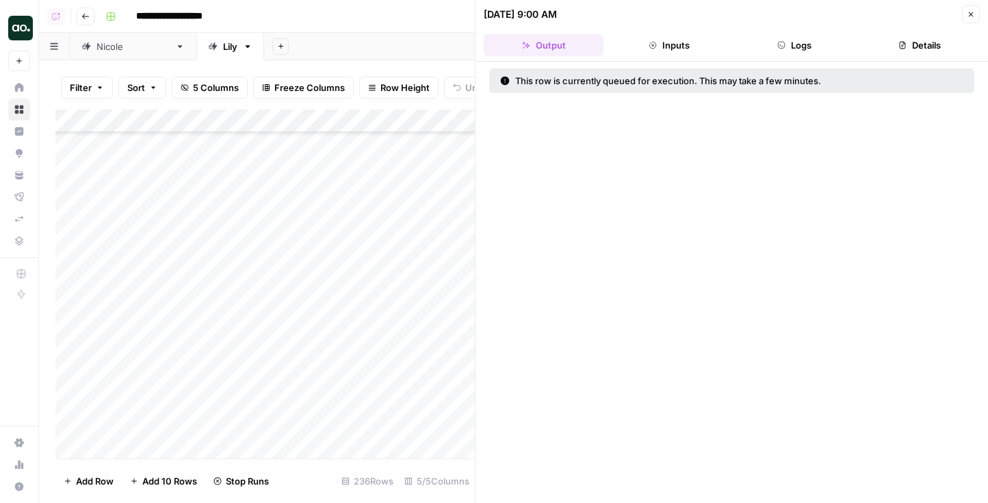
scroll to position [4741, 0]
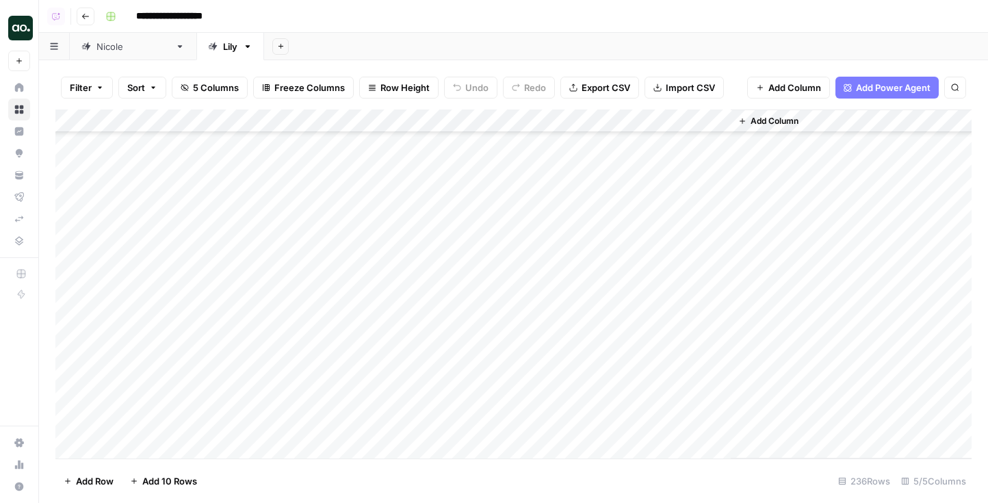
click at [513, 270] on div "Add Column" at bounding box center [513, 284] width 916 height 349
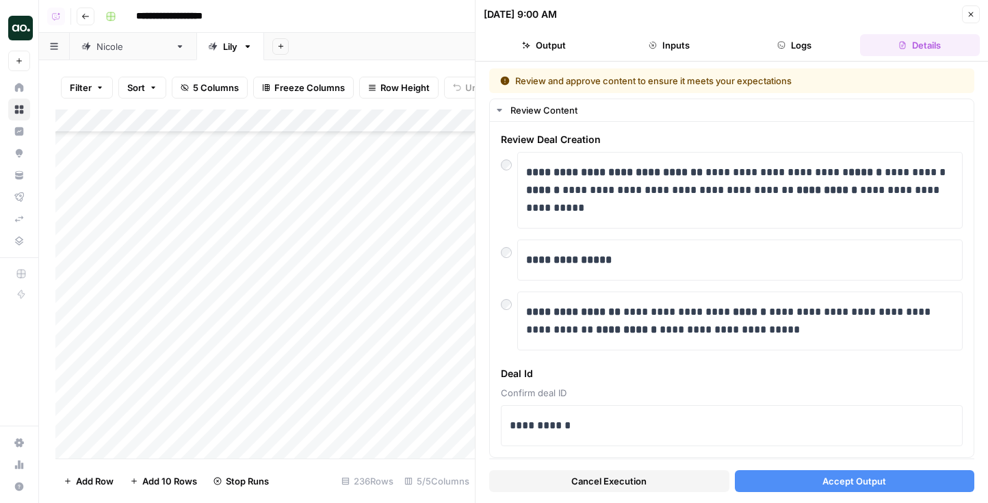
click at [854, 470] on button "Accept Output" at bounding box center [855, 481] width 240 height 22
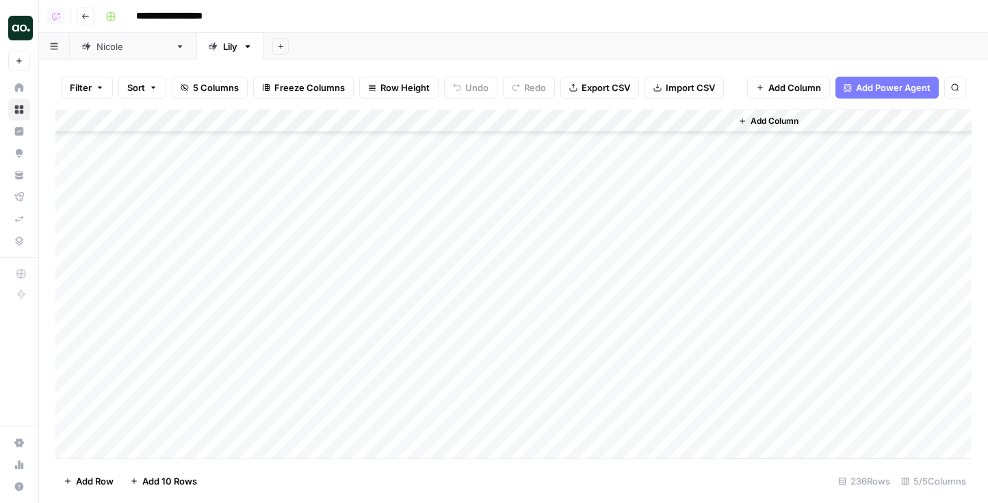
click at [489, 269] on div "Add Column" at bounding box center [513, 284] width 916 height 349
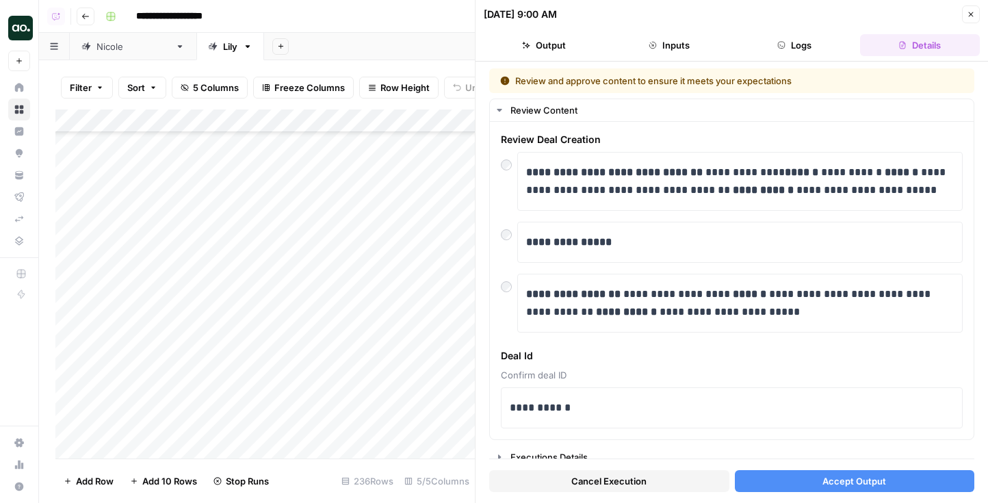
click at [814, 476] on button "Accept Output" at bounding box center [855, 481] width 240 height 22
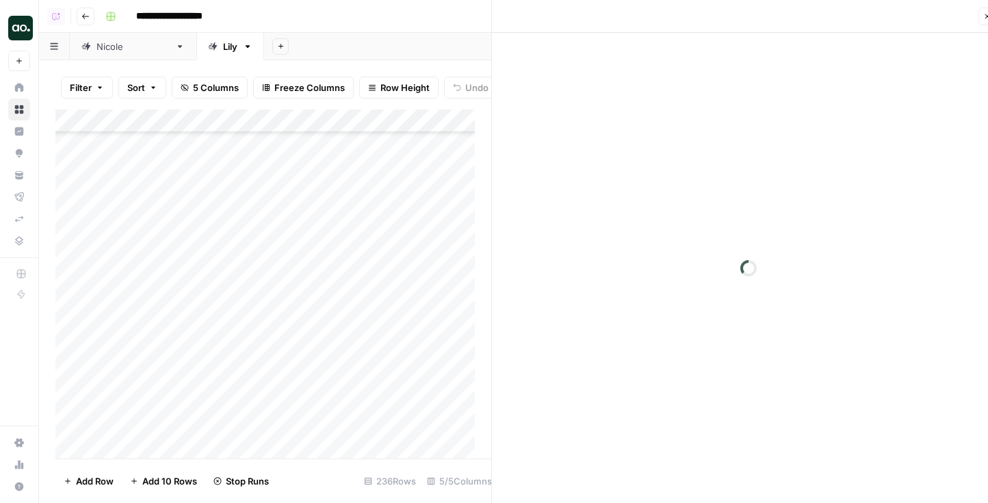
scroll to position [4707, 0]
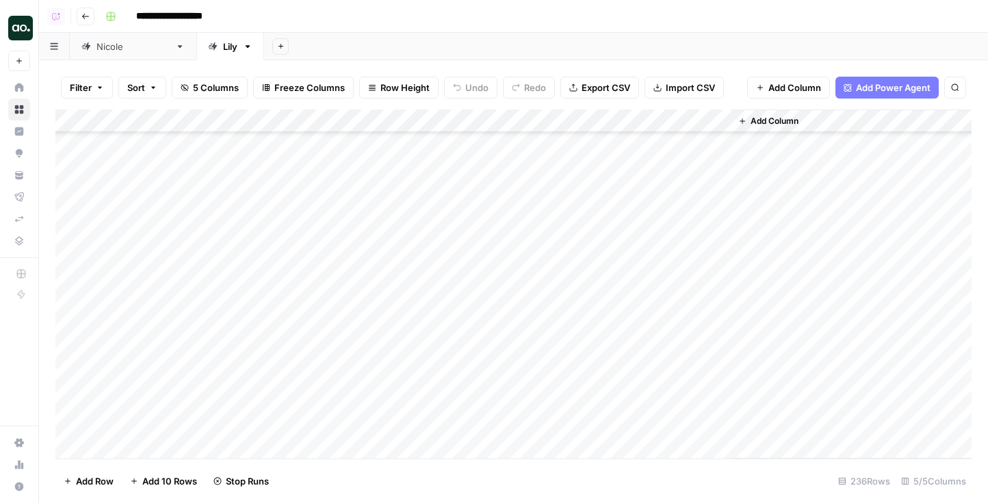
click at [530, 266] on div "Add Column" at bounding box center [513, 284] width 916 height 349
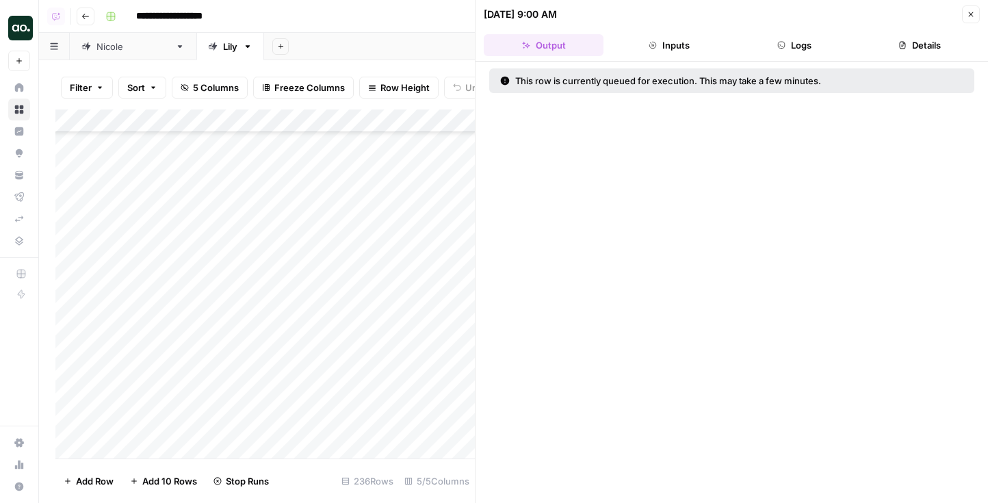
click at [357, 263] on div "Add Column" at bounding box center [265, 284] width 420 height 349
click at [975, 11] on icon "button" at bounding box center [971, 14] width 8 height 8
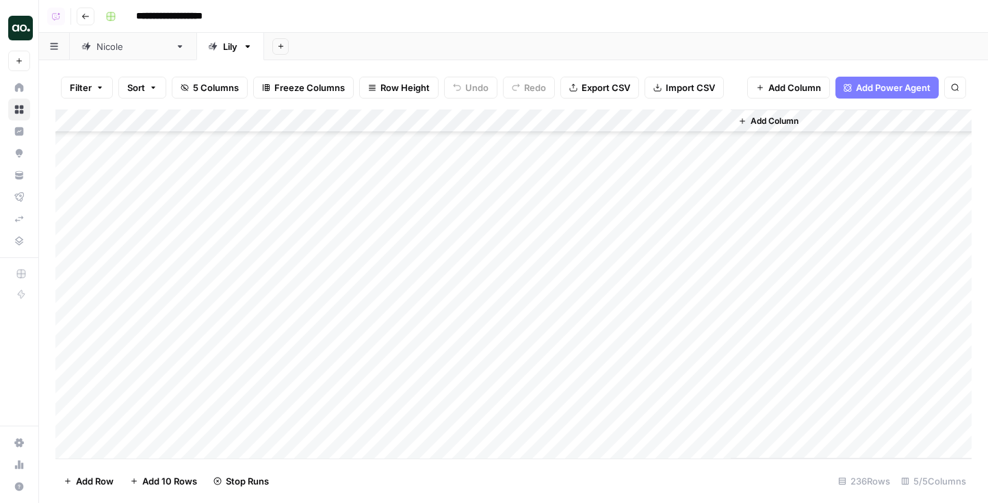
click at [528, 246] on div "Add Column" at bounding box center [513, 284] width 916 height 349
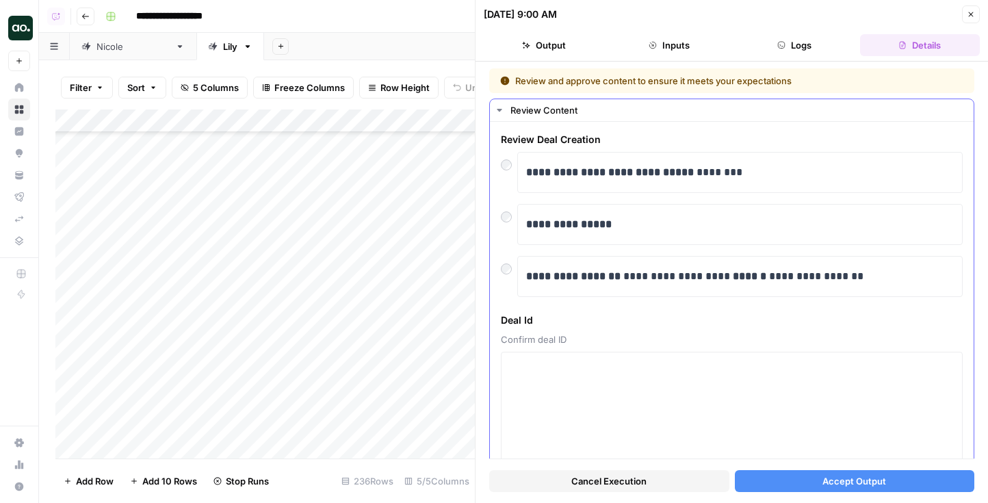
click at [499, 271] on div "**********" at bounding box center [732, 297] width 484 height 350
click at [879, 482] on span "Accept Output" at bounding box center [855, 481] width 64 height 14
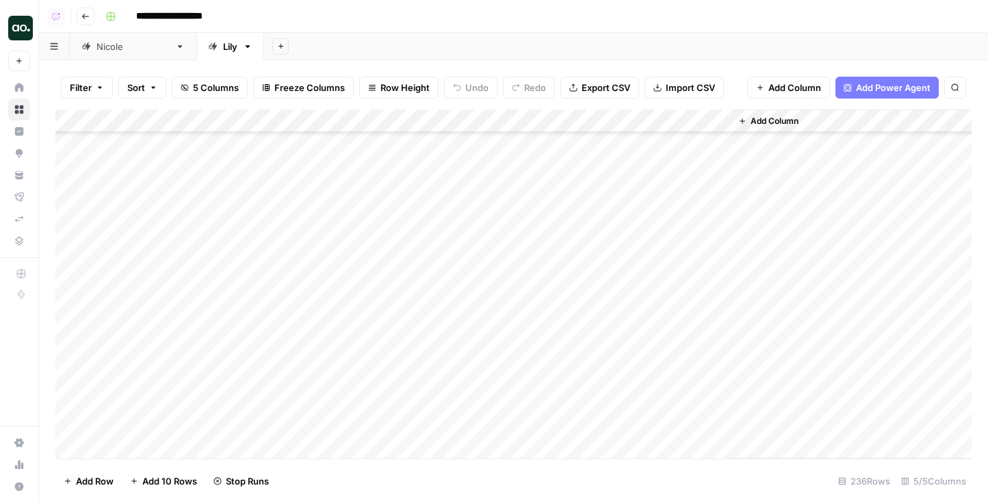
click at [528, 235] on div "Add Column" at bounding box center [513, 284] width 916 height 349
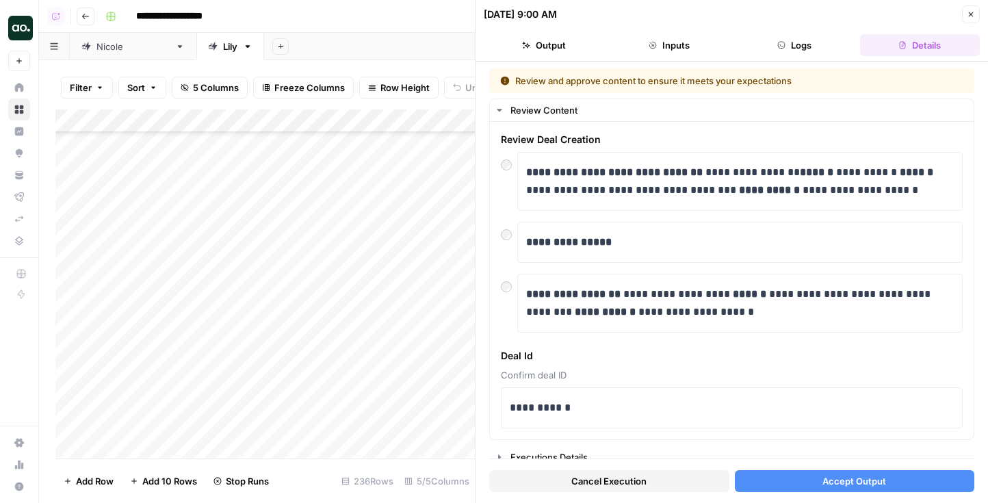
click at [843, 489] on button "Accept Output" at bounding box center [855, 481] width 240 height 22
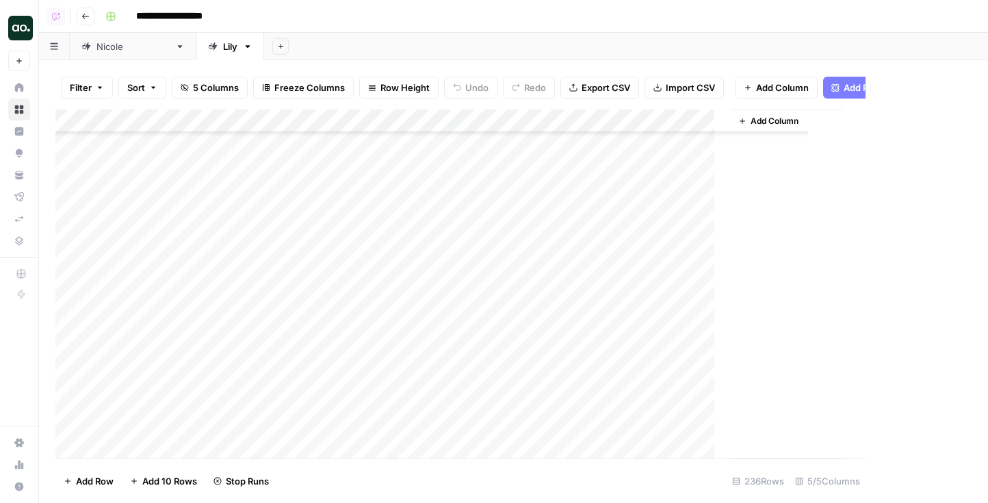
scroll to position [4675, 0]
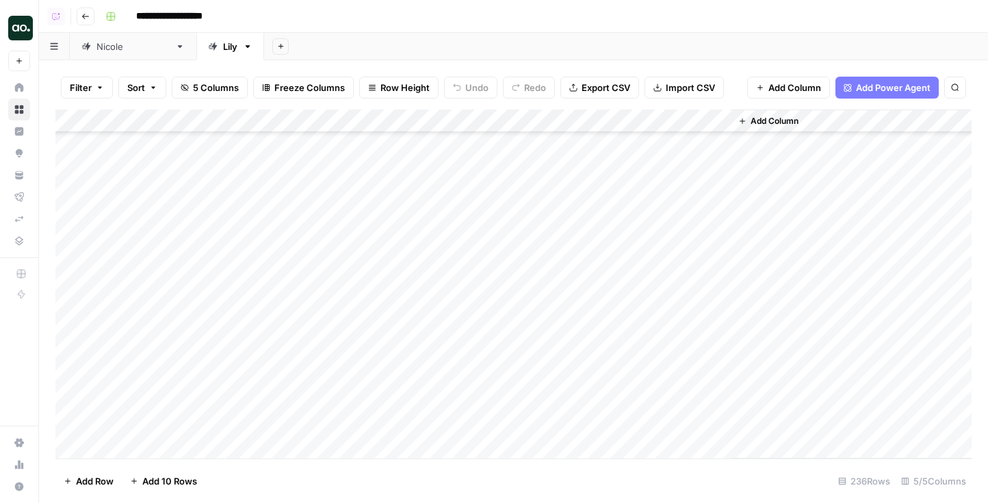
click at [519, 227] on div "Add Column" at bounding box center [513, 284] width 916 height 349
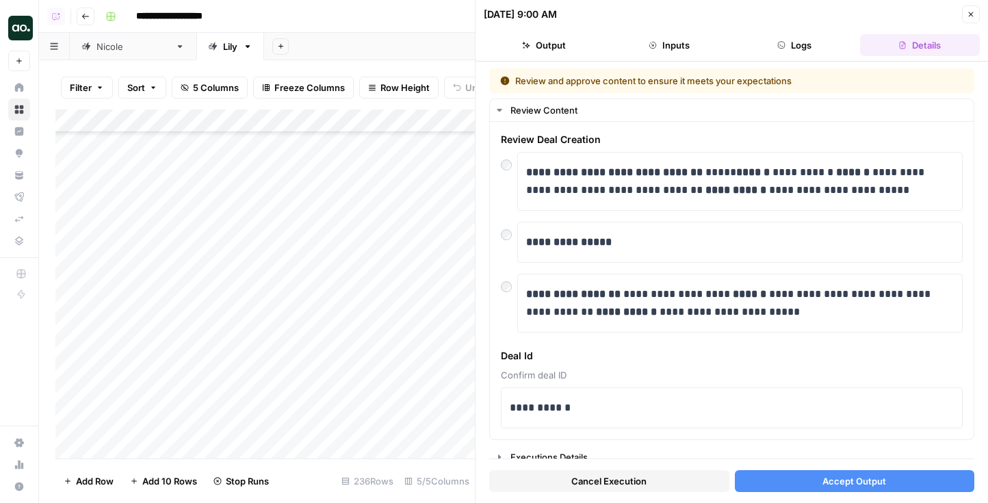
click at [848, 479] on span "Accept Output" at bounding box center [855, 481] width 64 height 14
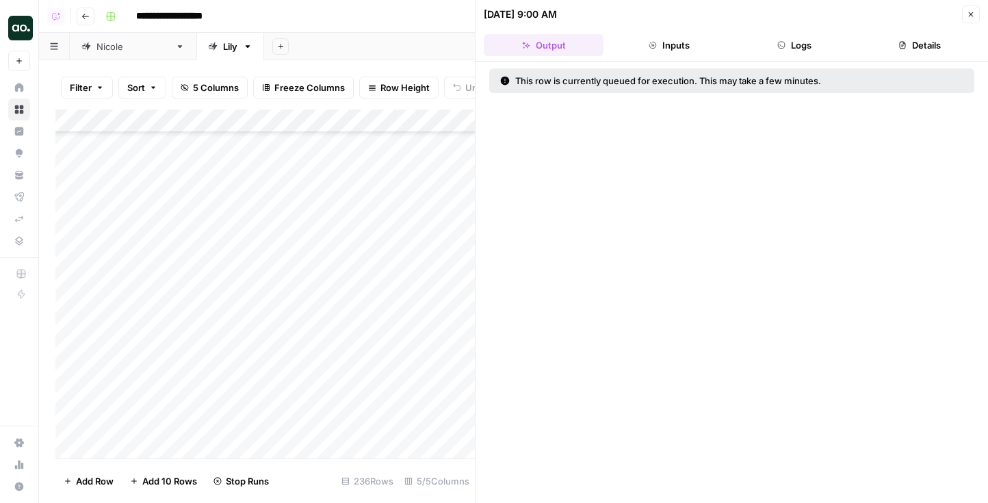
scroll to position [4644, 0]
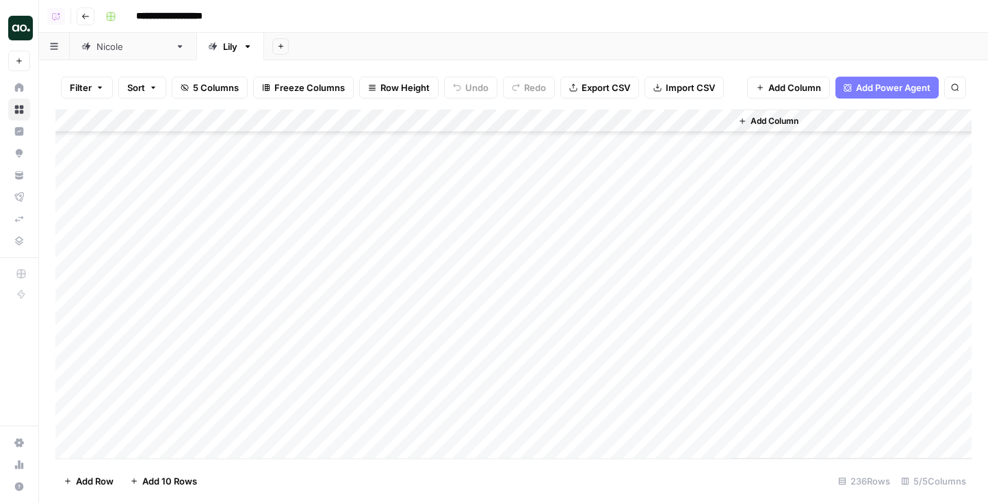
click at [521, 250] on div "Add Column" at bounding box center [513, 284] width 916 height 349
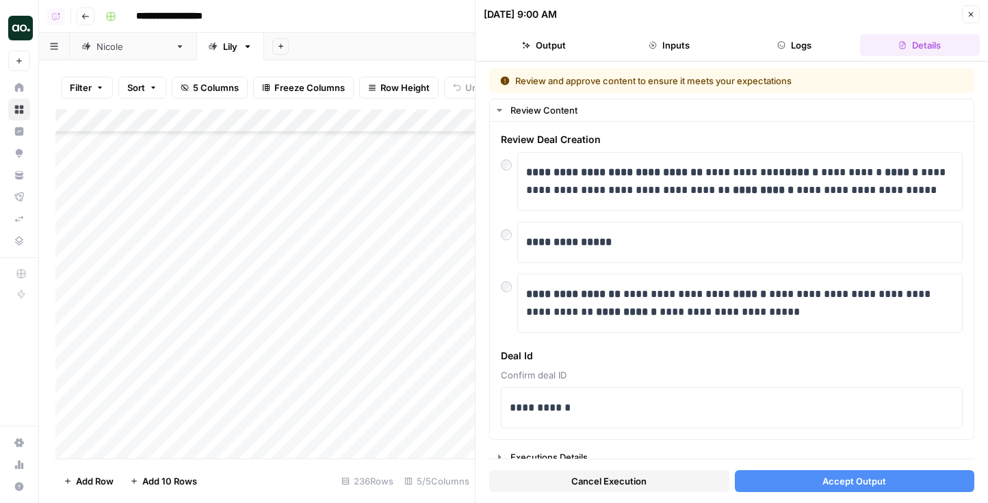
click at [827, 487] on span "Accept Output" at bounding box center [855, 481] width 64 height 14
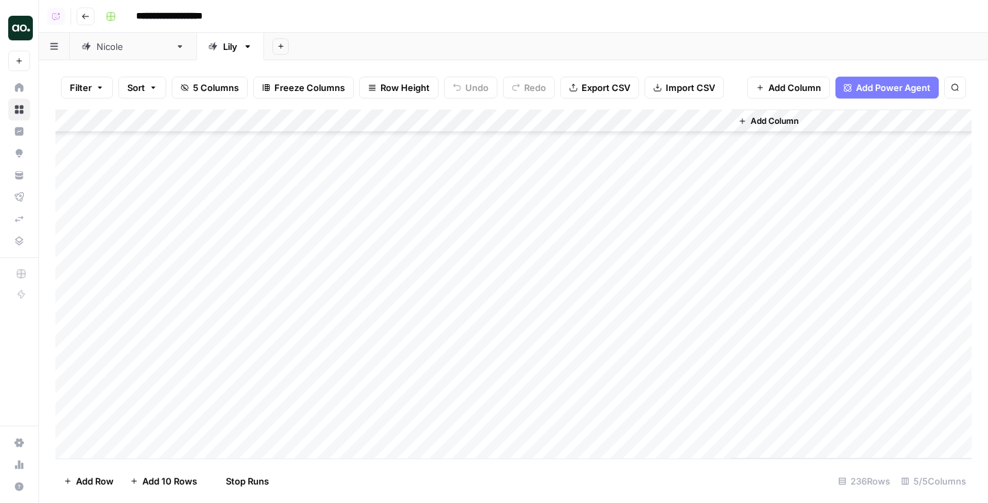
click at [528, 231] on div "Add Column" at bounding box center [513, 284] width 916 height 349
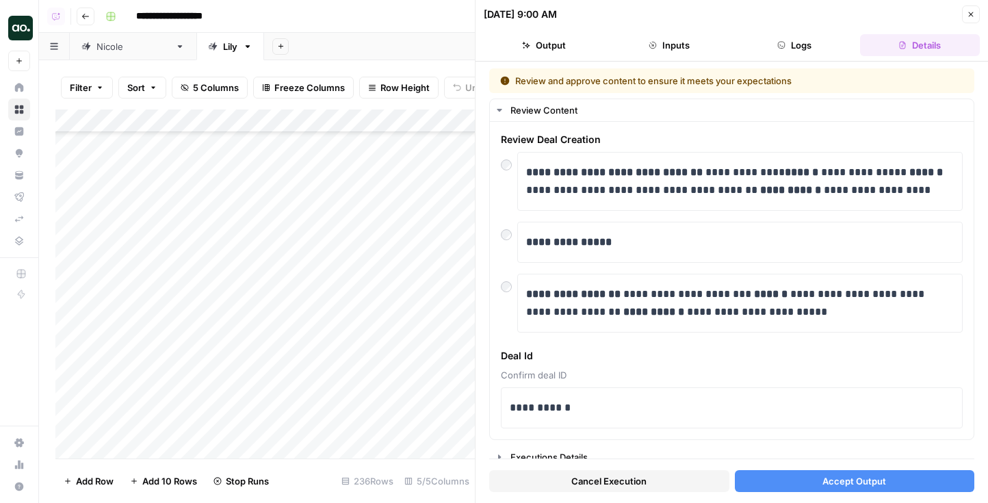
click at [873, 480] on span "Accept Output" at bounding box center [855, 481] width 64 height 14
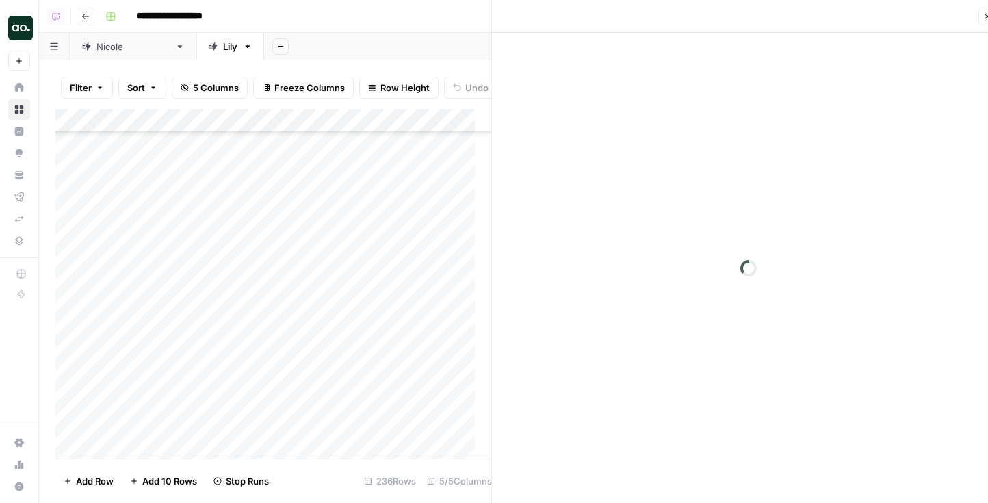
scroll to position [4617, 0]
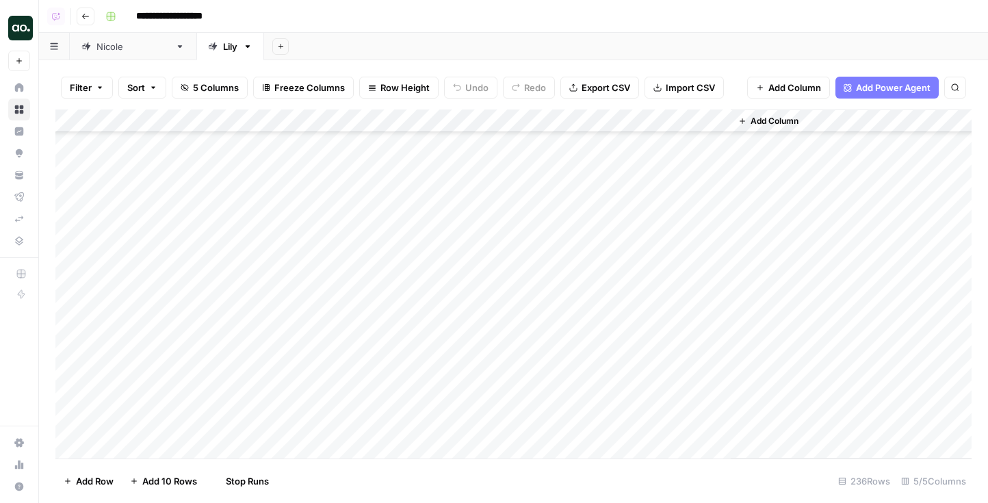
click at [518, 222] on div "Add Column" at bounding box center [513, 284] width 916 height 349
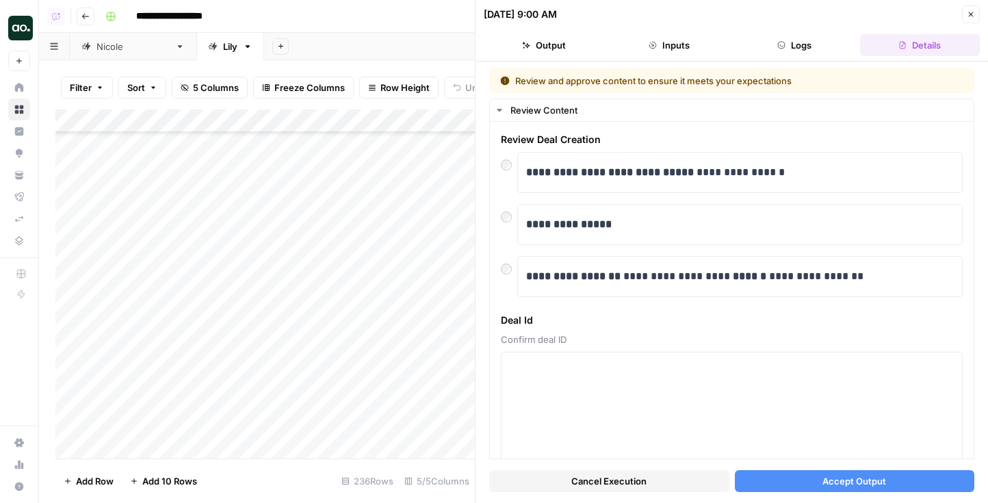
click at [799, 478] on button "Accept Output" at bounding box center [855, 481] width 240 height 22
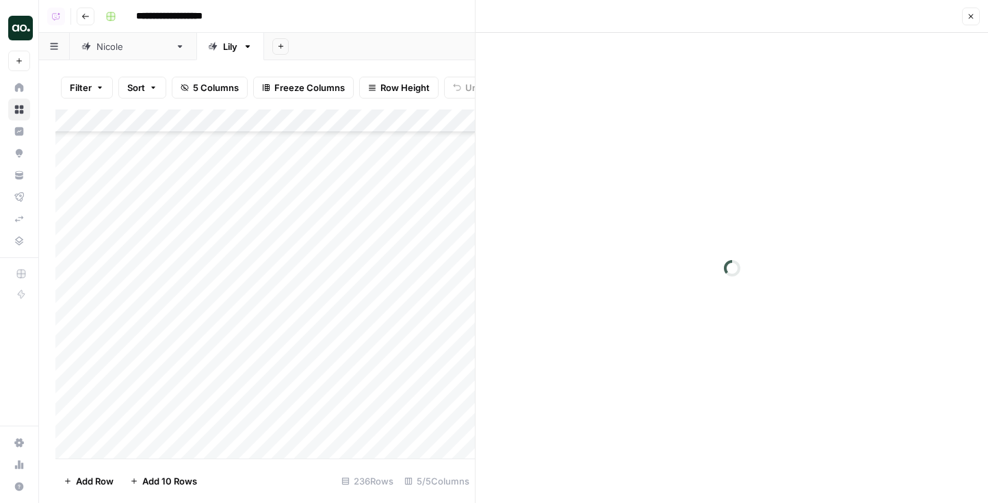
scroll to position [4571, 0]
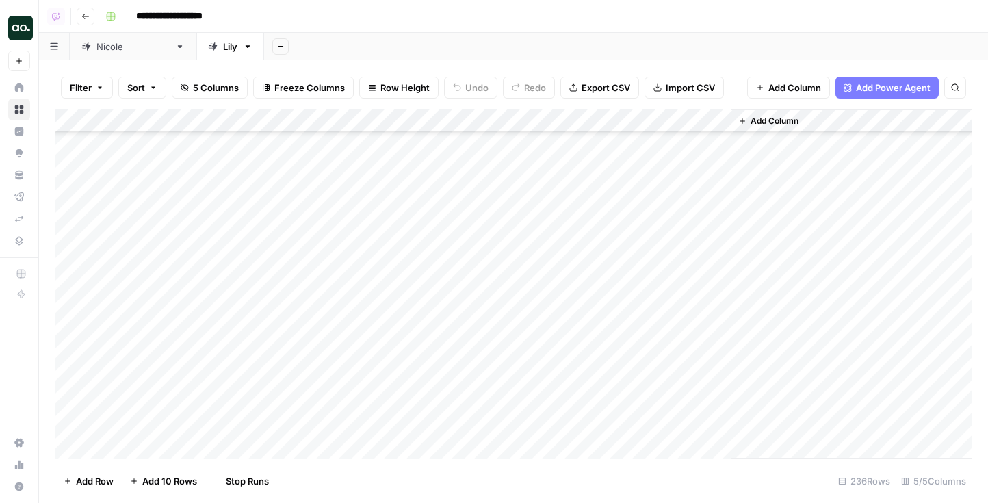
click at [519, 249] on div "Add Column" at bounding box center [513, 284] width 916 height 349
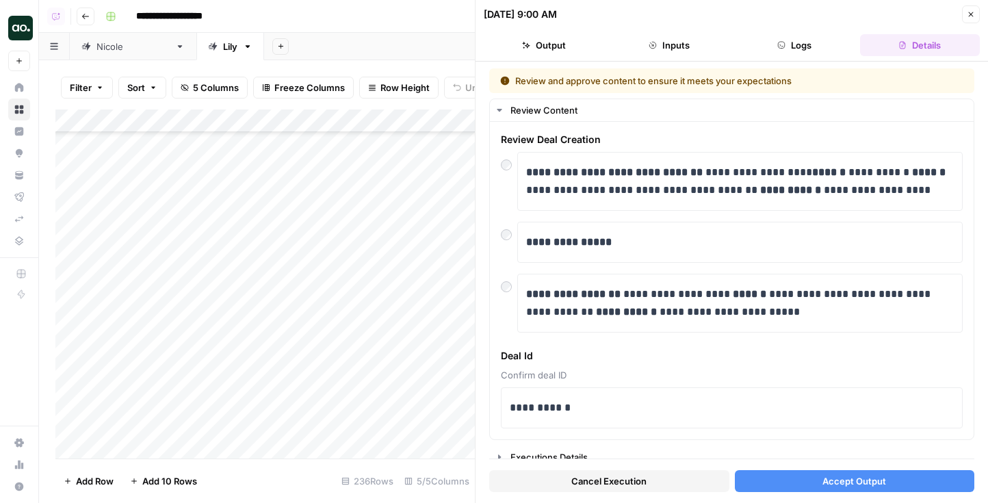
click at [847, 483] on span "Accept Output" at bounding box center [855, 481] width 64 height 14
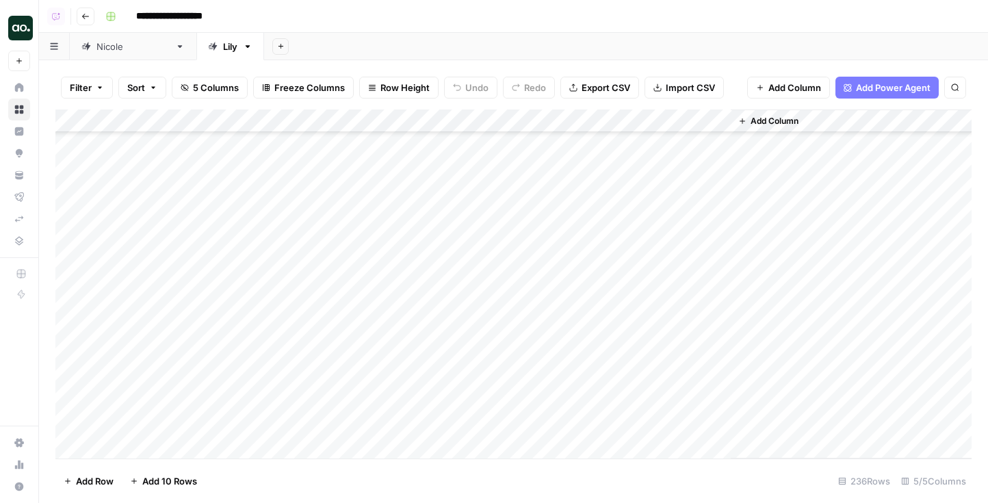
click at [499, 225] on div "Add Column" at bounding box center [513, 284] width 916 height 349
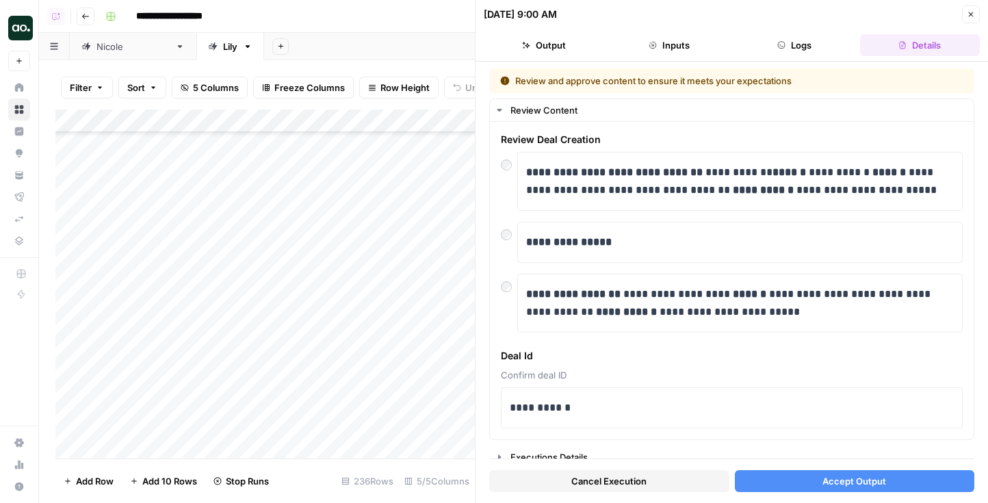
click at [845, 462] on div "Cancel Execution Accept Output" at bounding box center [731, 477] width 485 height 37
click at [858, 481] on span "Accept Output" at bounding box center [855, 481] width 64 height 14
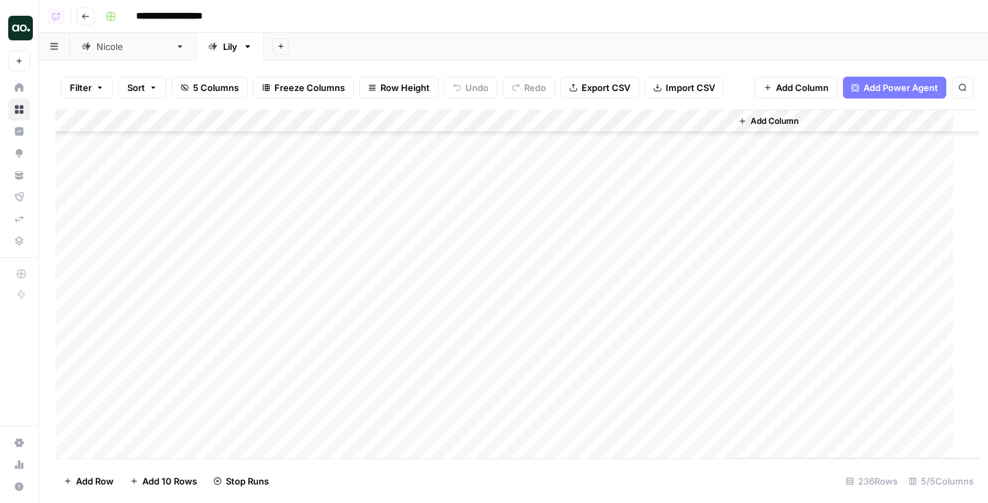
scroll to position [4541, 0]
click at [513, 244] on div "Add Column" at bounding box center [513, 284] width 916 height 349
click at [517, 241] on div "Add Column" at bounding box center [513, 284] width 916 height 349
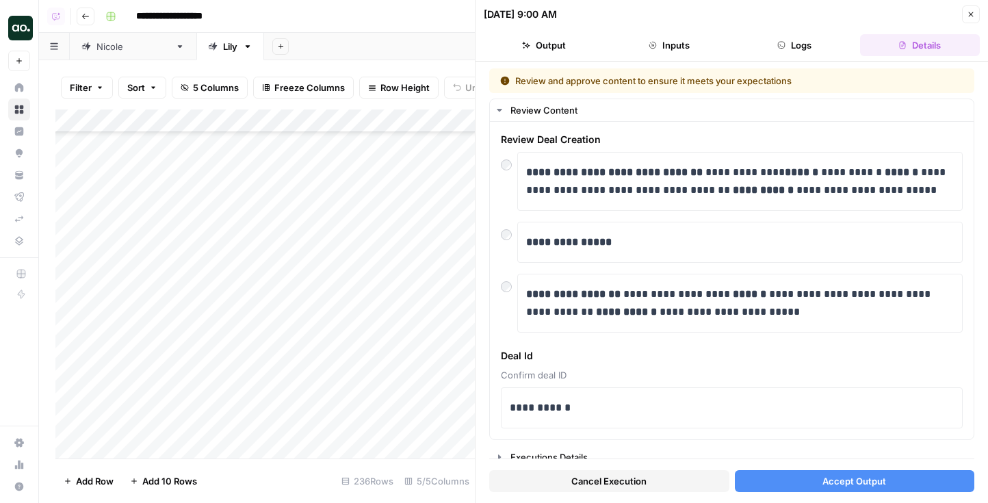
click at [854, 486] on span "Accept Output" at bounding box center [855, 481] width 64 height 14
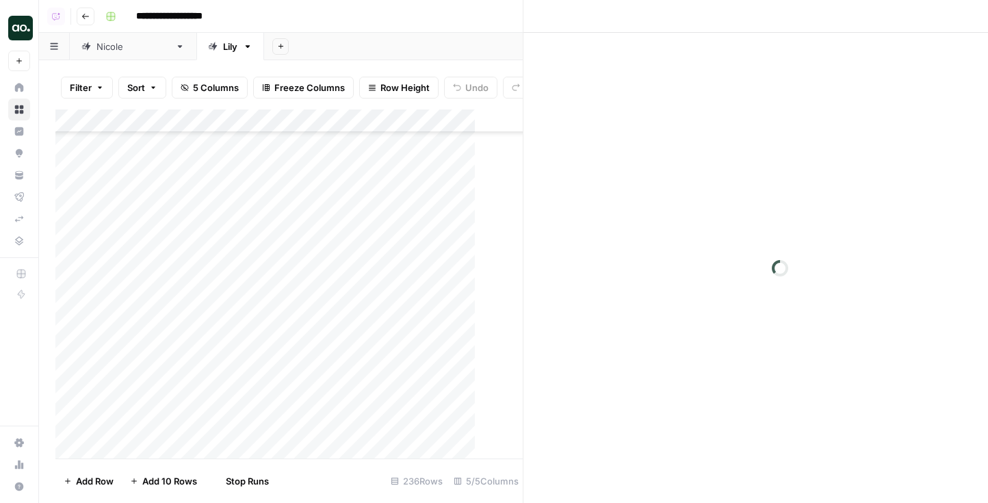
scroll to position [4509, 0]
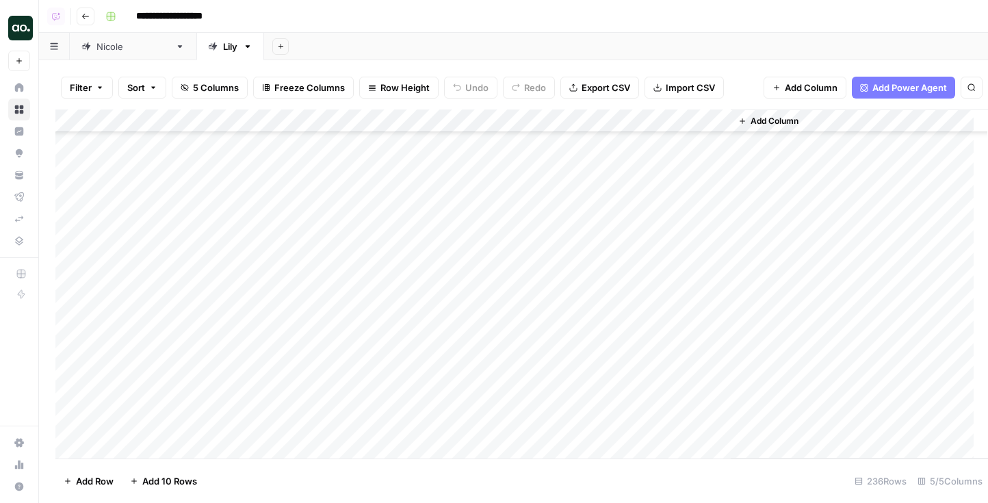
click at [498, 234] on div "Add Column" at bounding box center [521, 284] width 933 height 349
click at [498, 234] on div "Add Column" at bounding box center [513, 284] width 916 height 349
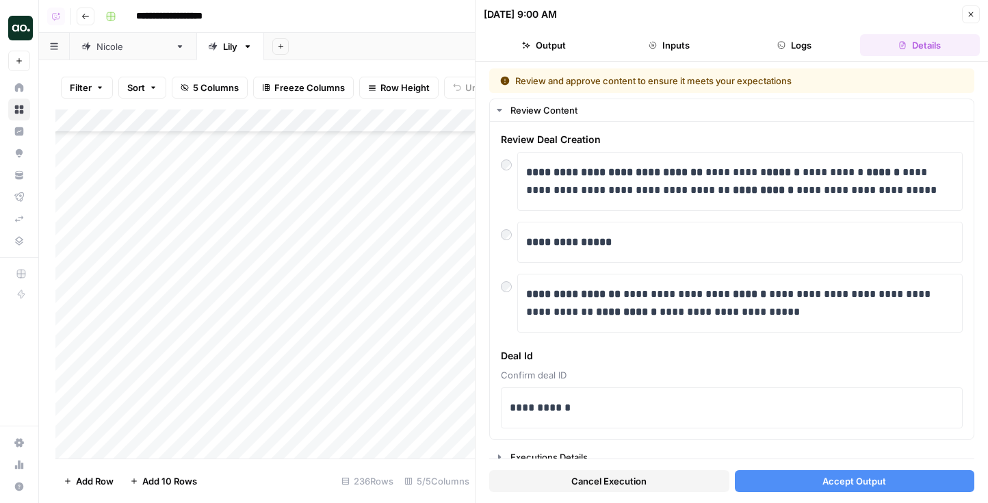
click at [819, 486] on button "Accept Output" at bounding box center [855, 481] width 240 height 22
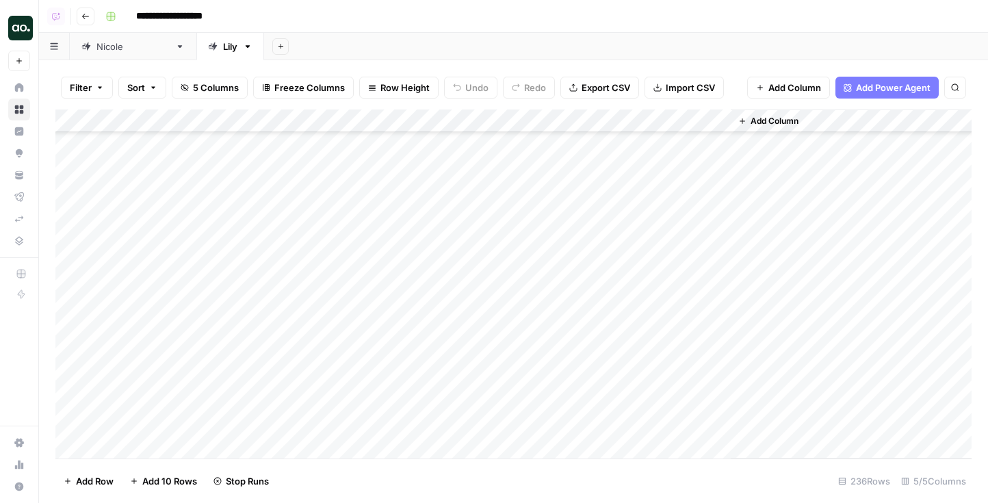
click at [523, 216] on div "Add Column" at bounding box center [513, 284] width 916 height 349
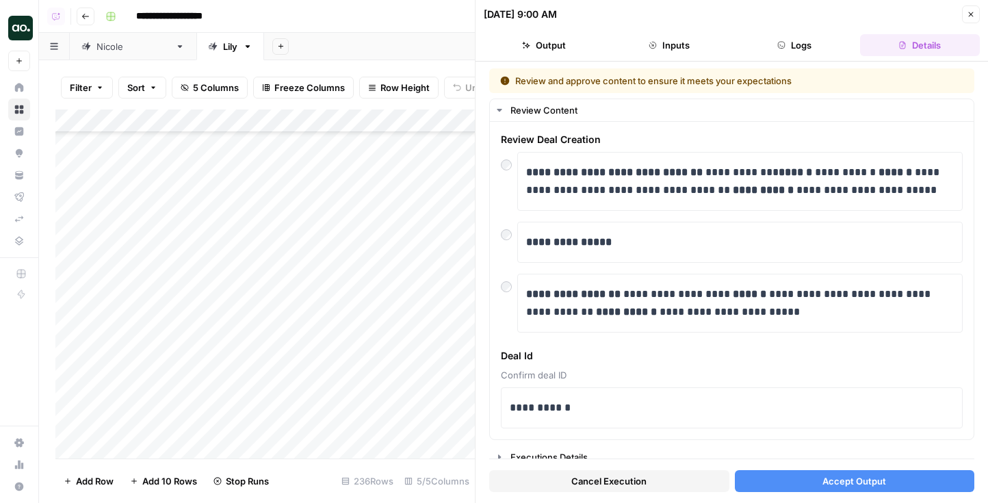
click at [893, 482] on button "Accept Output" at bounding box center [855, 481] width 240 height 22
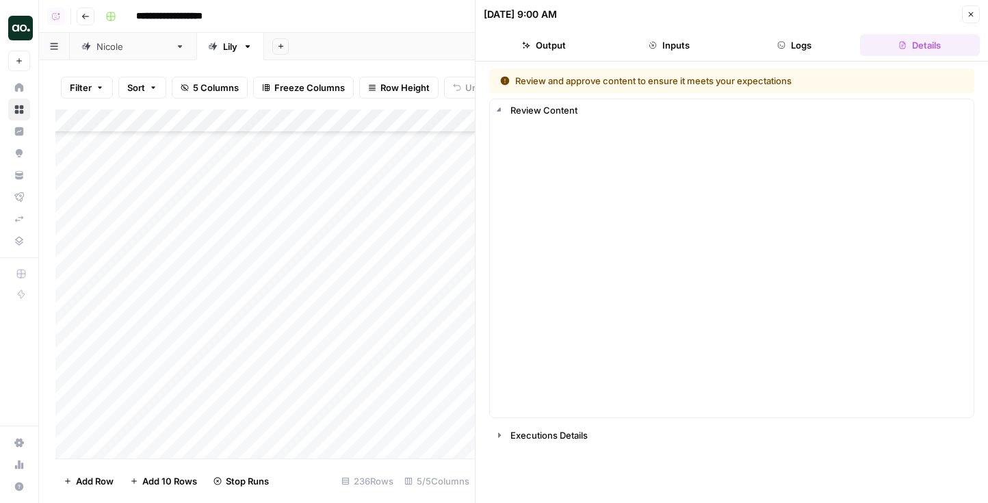
scroll to position [4450, 0]
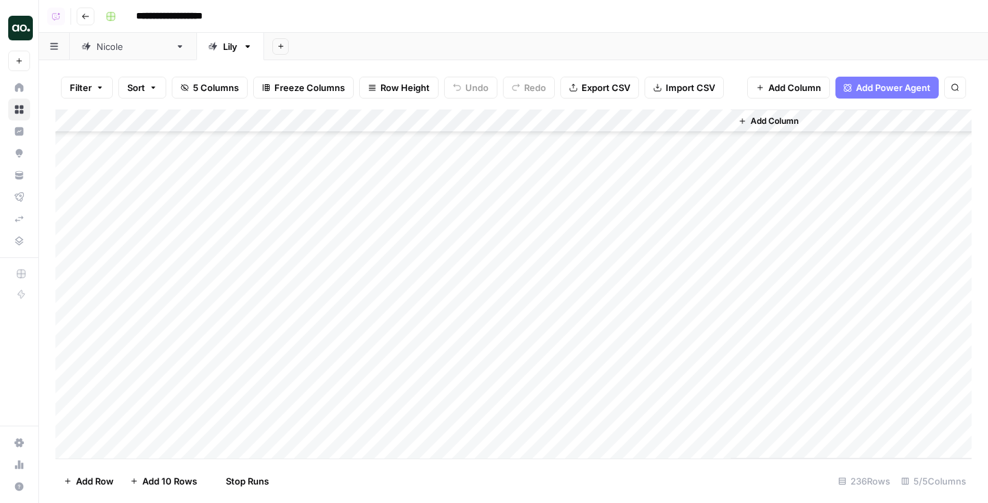
click at [500, 262] on div "Add Column" at bounding box center [513, 284] width 916 height 349
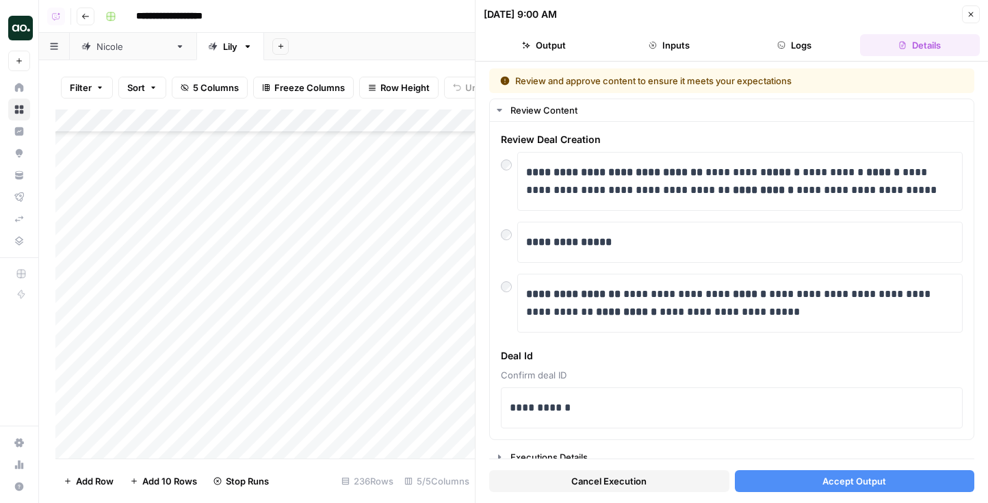
click at [830, 466] on div "Cancel Execution Accept Output" at bounding box center [731, 477] width 485 height 37
click at [845, 472] on button "Accept Output" at bounding box center [855, 481] width 240 height 22
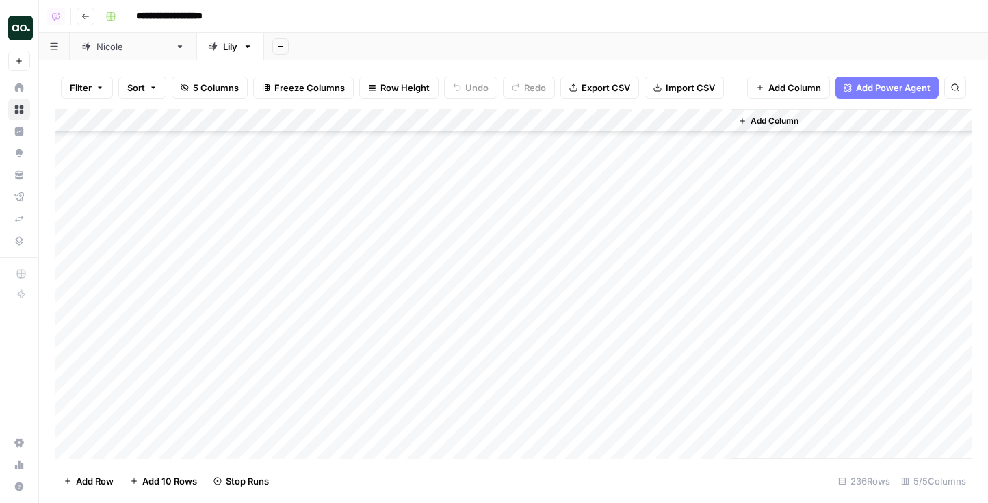
click at [548, 235] on div "Add Column" at bounding box center [513, 284] width 916 height 349
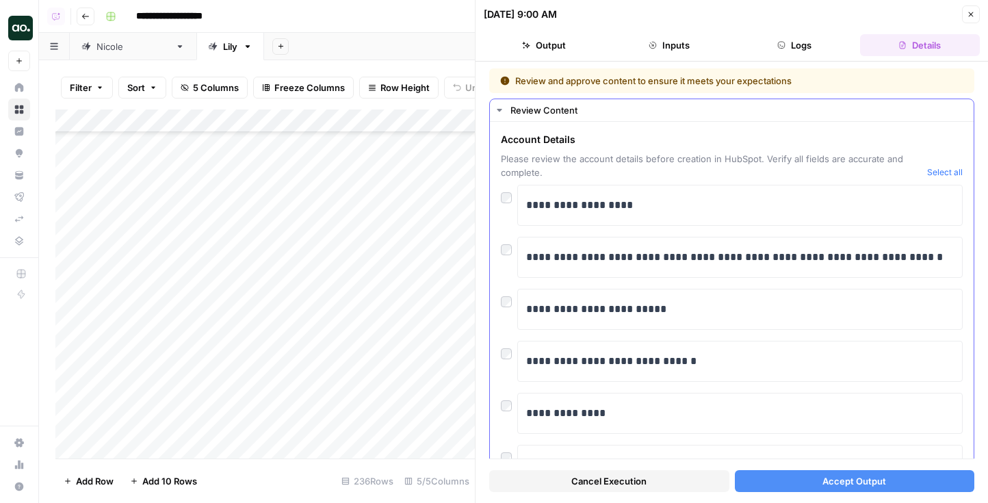
scroll to position [247, 0]
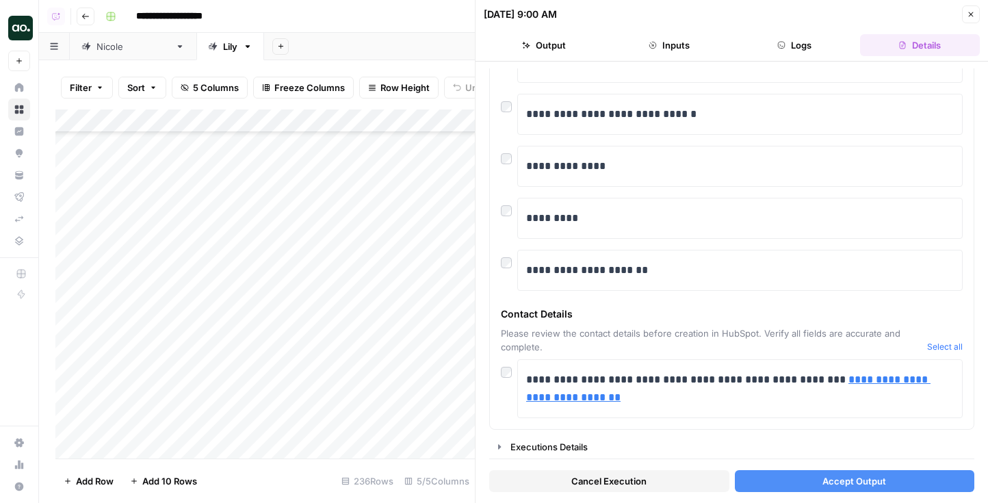
click at [830, 478] on span "Accept Output" at bounding box center [855, 481] width 64 height 14
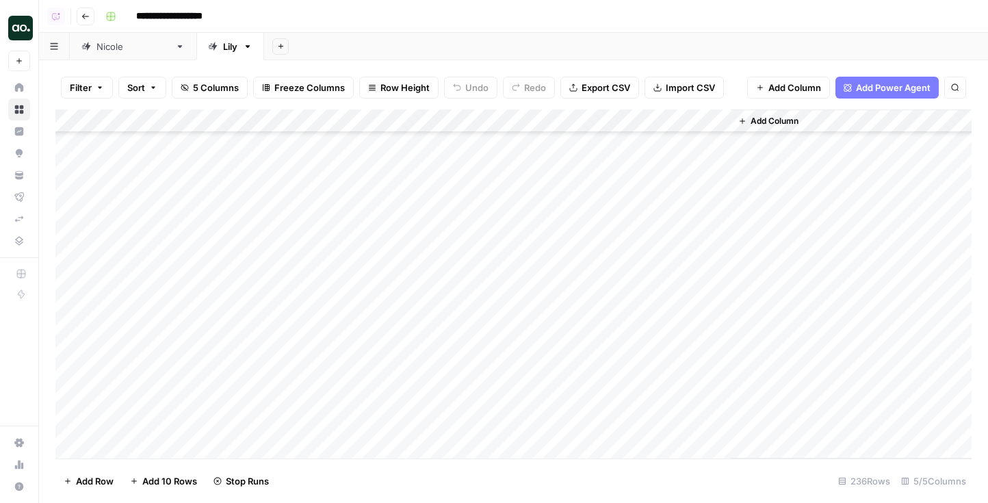
click at [520, 201] on div "Add Column" at bounding box center [513, 284] width 916 height 349
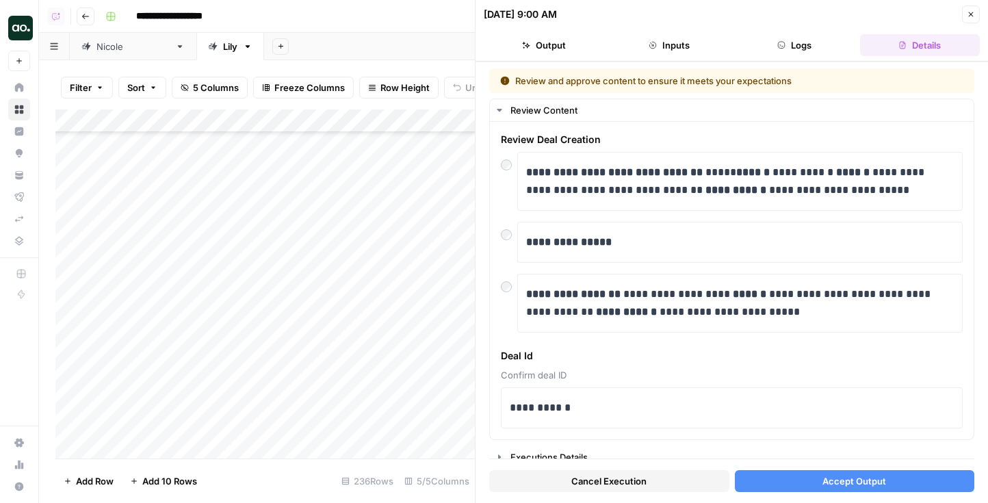
click at [888, 487] on button "Accept Output" at bounding box center [855, 481] width 240 height 22
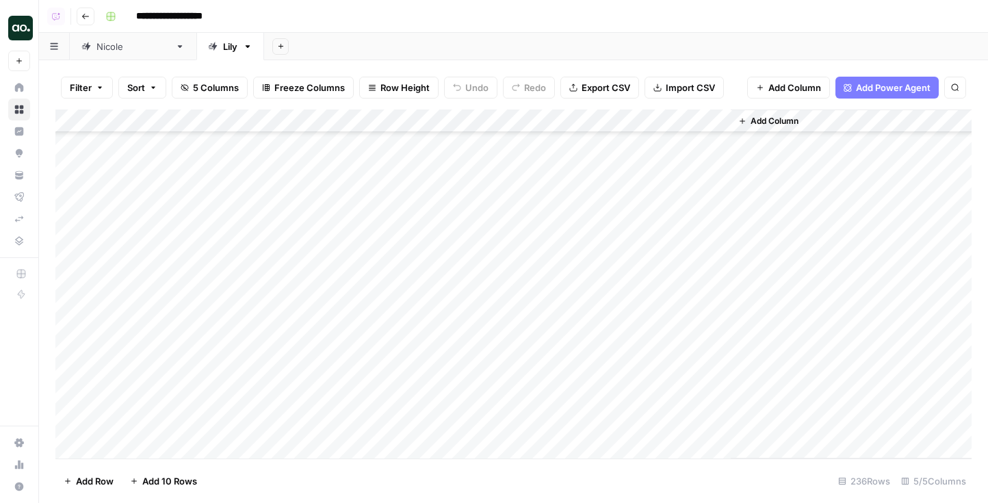
click at [504, 227] on div "Add Column" at bounding box center [513, 284] width 916 height 349
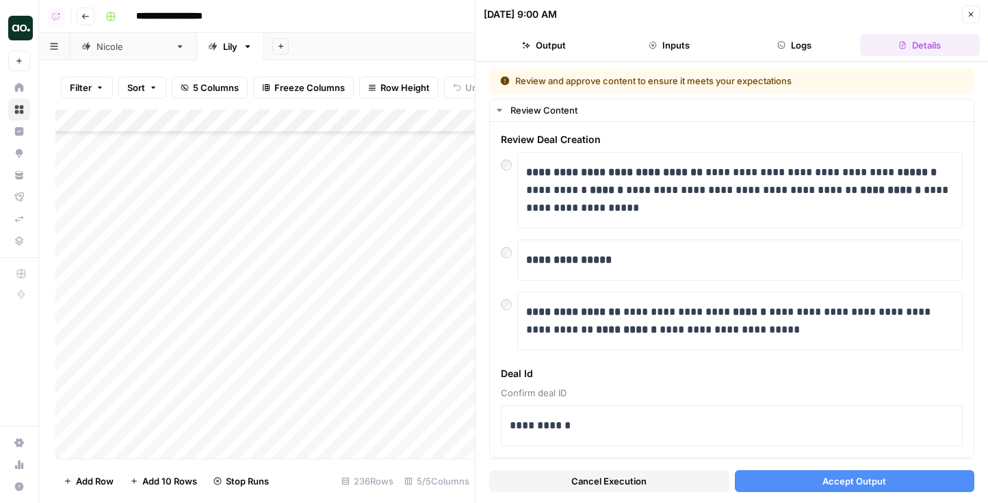
click at [858, 495] on div "Cancel Execution Accept Output" at bounding box center [731, 477] width 485 height 37
click at [884, 477] on span "Accept Output" at bounding box center [855, 481] width 64 height 14
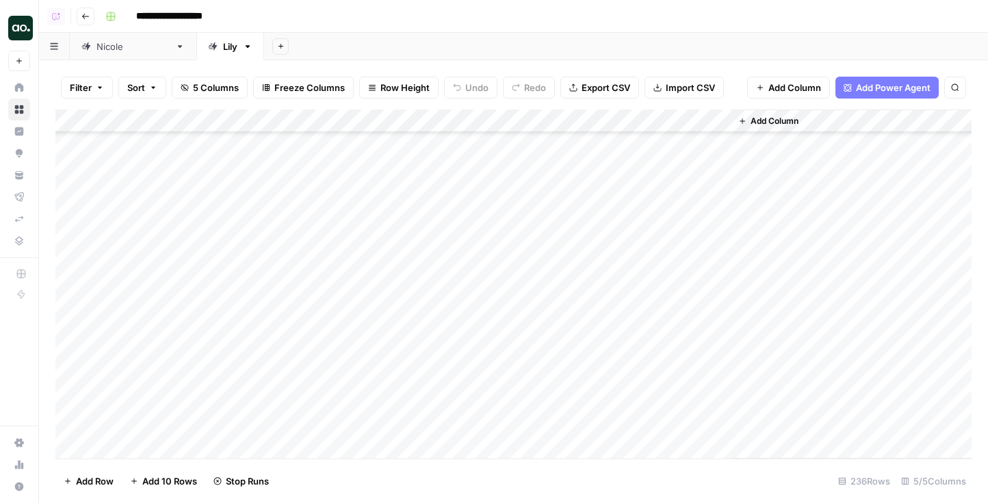
scroll to position [4359, 0]
click at [530, 248] on div "Add Column" at bounding box center [513, 284] width 916 height 349
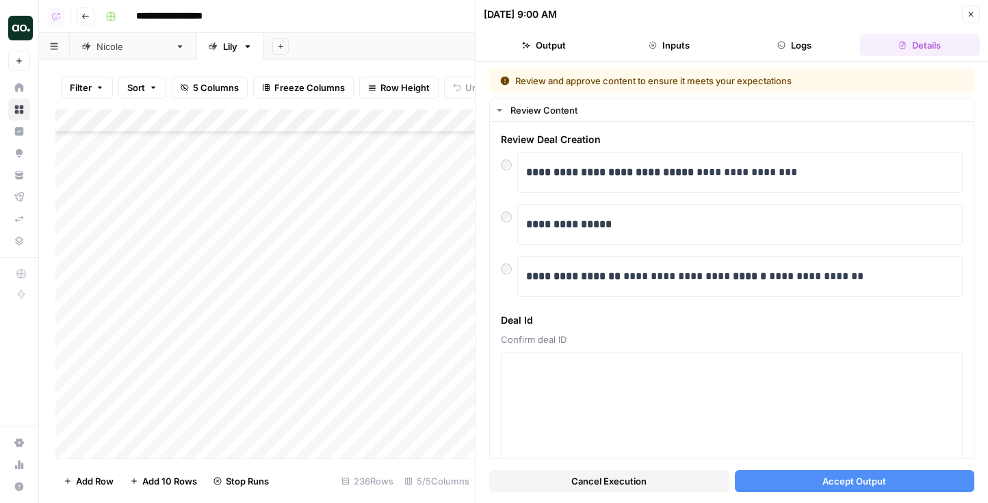
click at [845, 481] on span "Accept Output" at bounding box center [855, 481] width 64 height 14
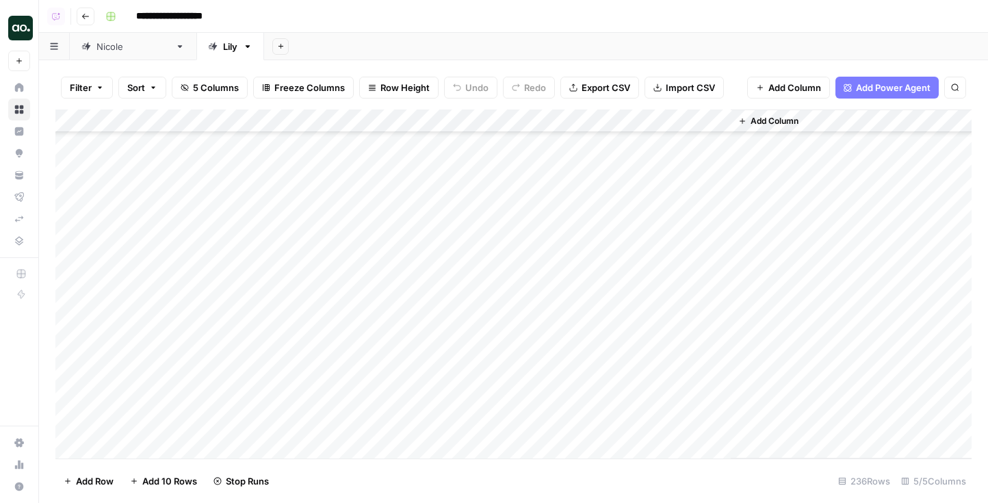
click at [547, 241] on div "Add Column" at bounding box center [513, 284] width 916 height 349
click at [547, 241] on div at bounding box center [540, 252] width 136 height 25
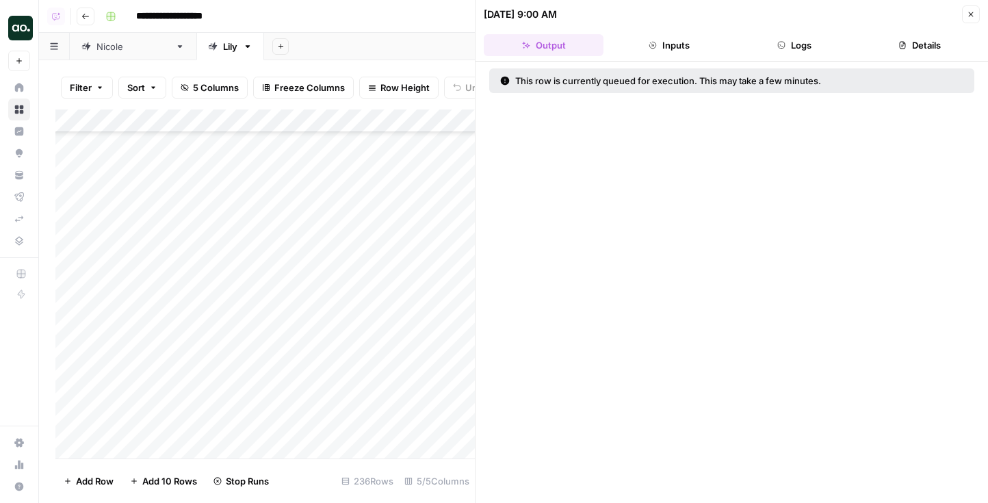
click at [971, 8] on button "Close" at bounding box center [971, 14] width 18 height 18
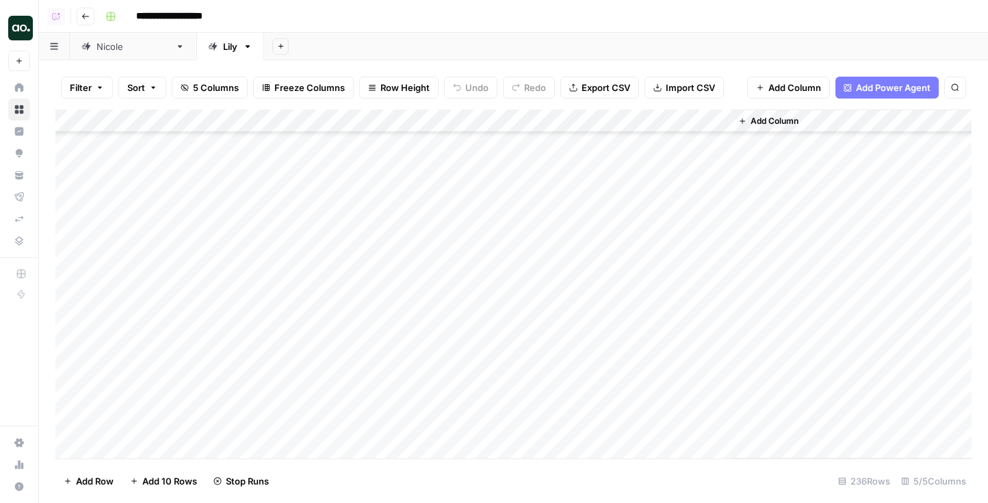
click at [528, 227] on div "Add Column" at bounding box center [513, 284] width 916 height 349
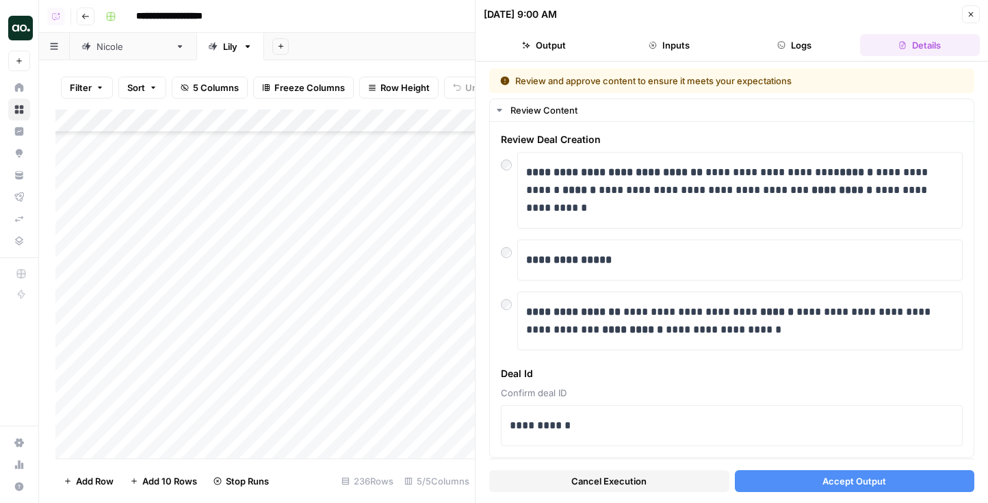
click at [890, 476] on button "Accept Output" at bounding box center [855, 481] width 240 height 22
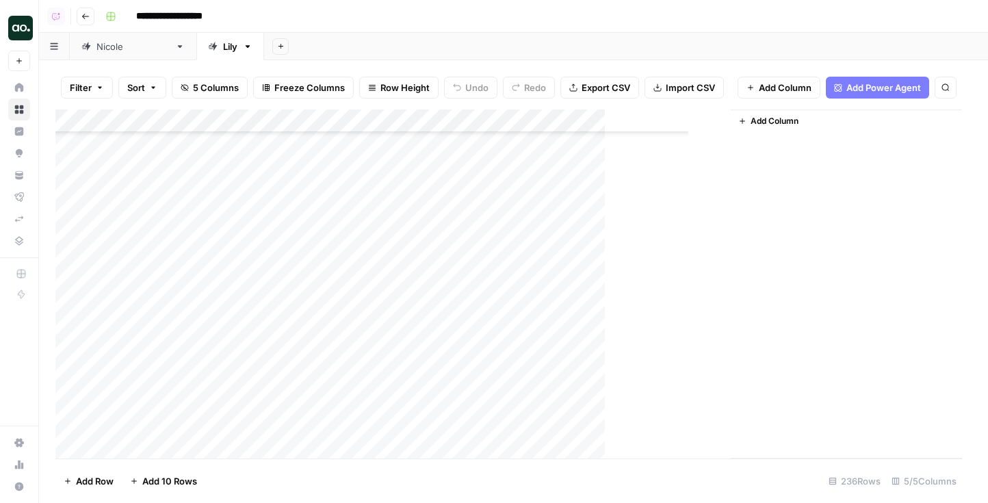
scroll to position [4317, 0]
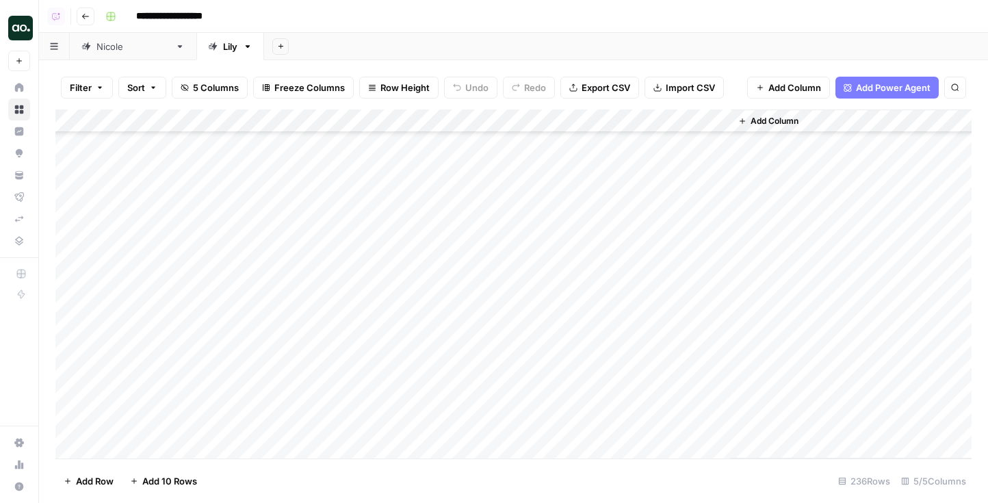
click at [535, 243] on div "Add Column" at bounding box center [513, 284] width 916 height 349
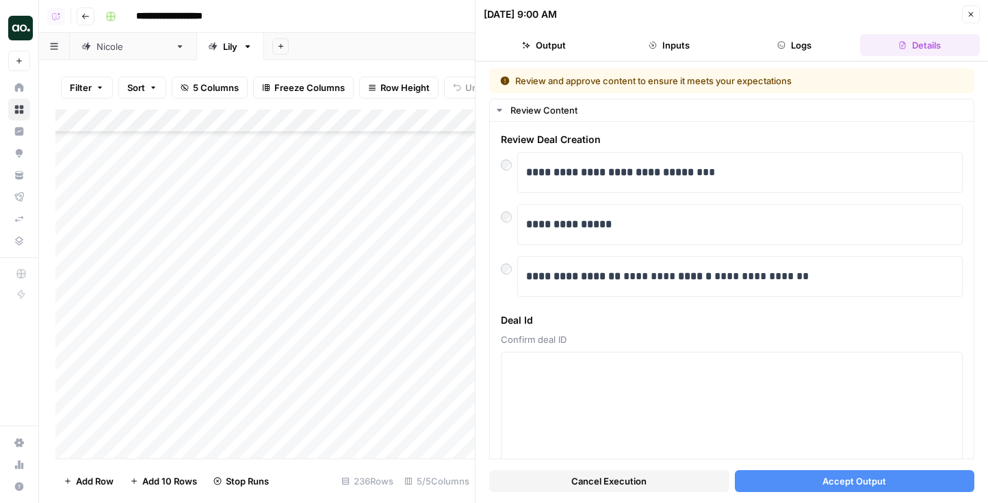
click at [861, 479] on span "Accept Output" at bounding box center [855, 481] width 64 height 14
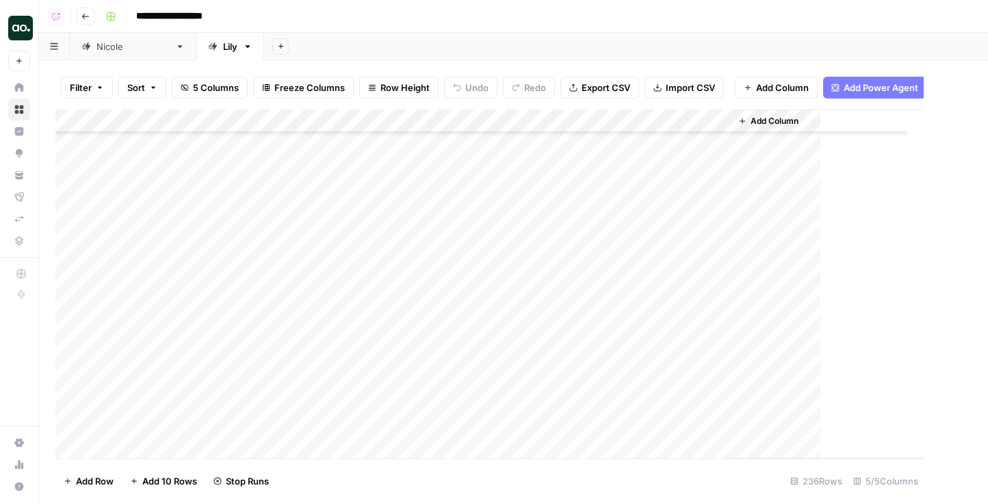
click at [524, 223] on div "Add Column" at bounding box center [489, 284] width 869 height 349
click at [524, 223] on div "Add Column" at bounding box center [513, 284] width 916 height 349
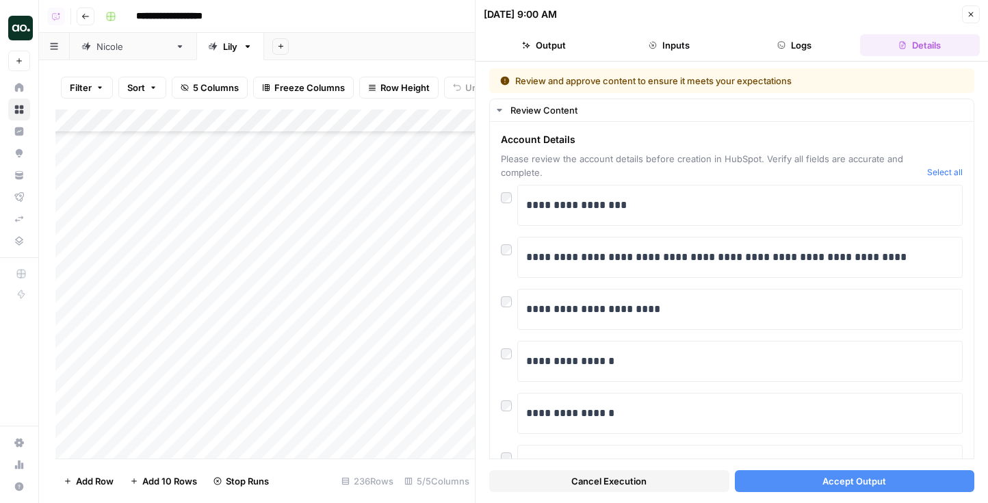
click at [826, 480] on span "Accept Output" at bounding box center [855, 481] width 64 height 14
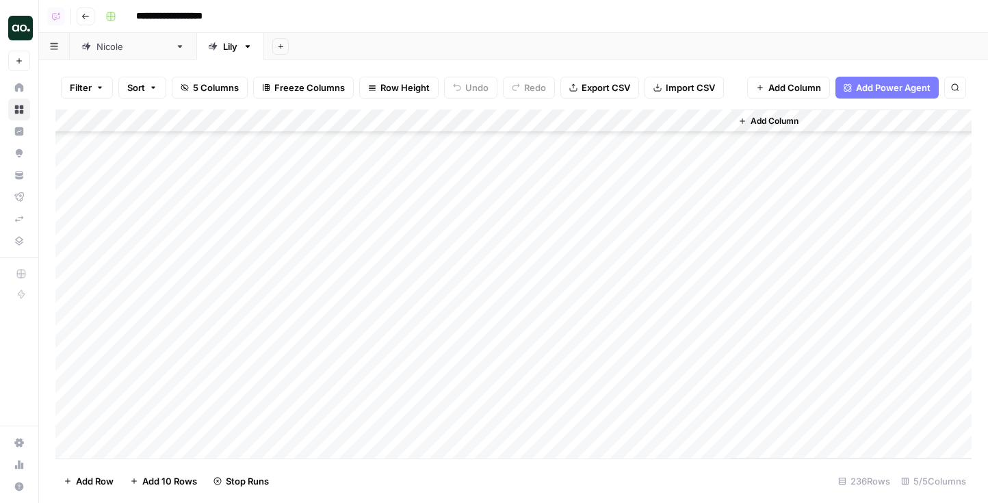
click at [518, 197] on div "Add Column" at bounding box center [513, 284] width 916 height 349
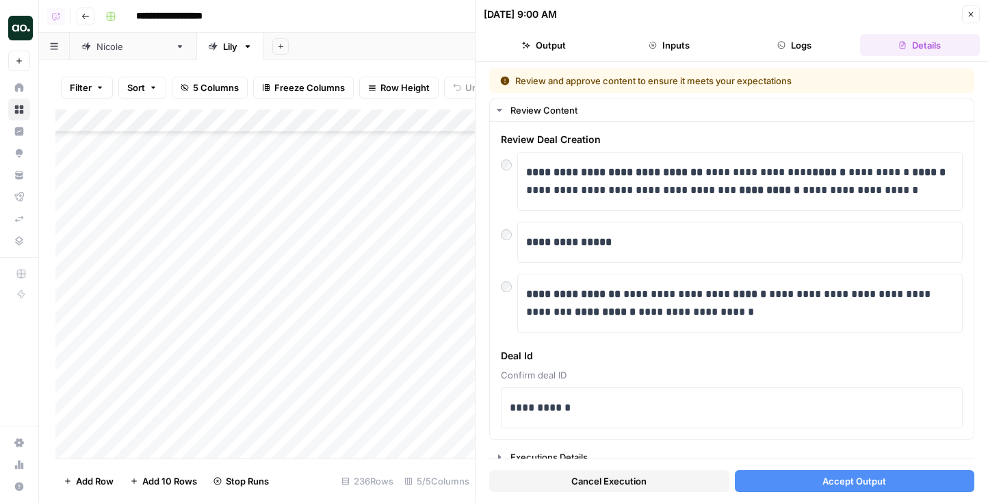
click at [812, 467] on div "Cancel Execution Accept Output" at bounding box center [731, 477] width 485 height 37
click at [829, 476] on span "Accept Output" at bounding box center [855, 481] width 64 height 14
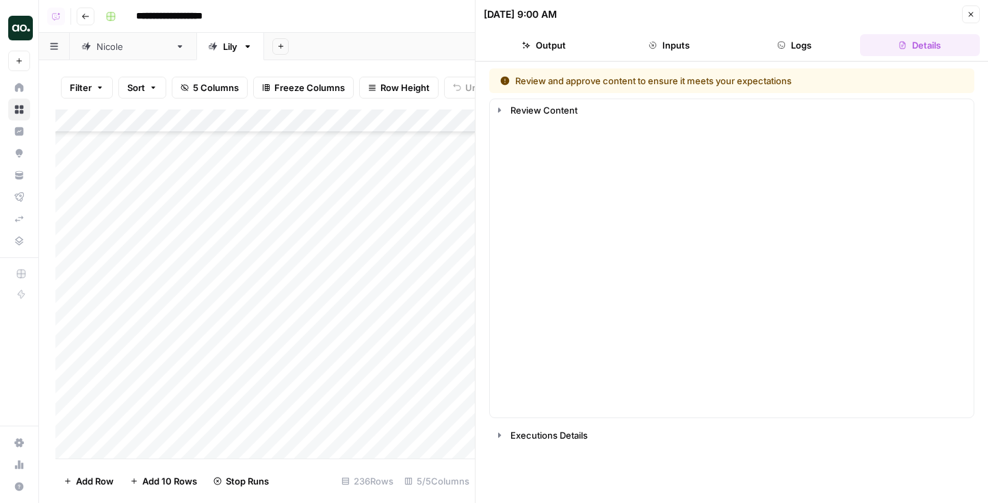
scroll to position [4196, 0]
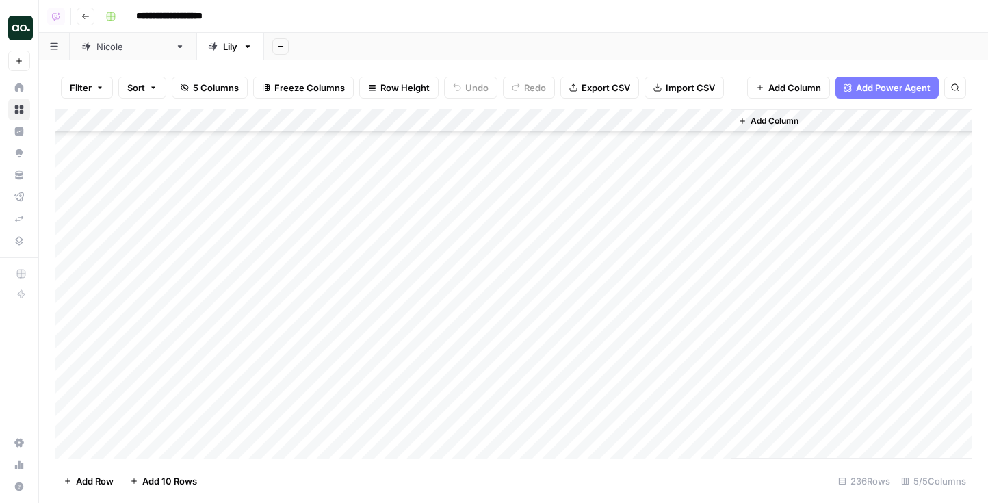
click at [331, 246] on div "Add Column" at bounding box center [513, 284] width 916 height 349
click at [546, 296] on div "Add Column" at bounding box center [513, 284] width 916 height 349
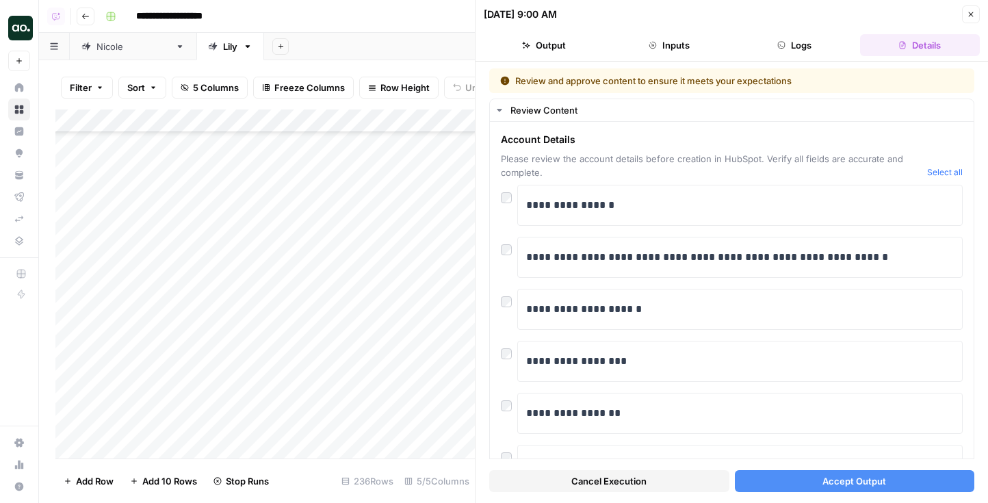
click at [826, 480] on span "Accept Output" at bounding box center [855, 481] width 64 height 14
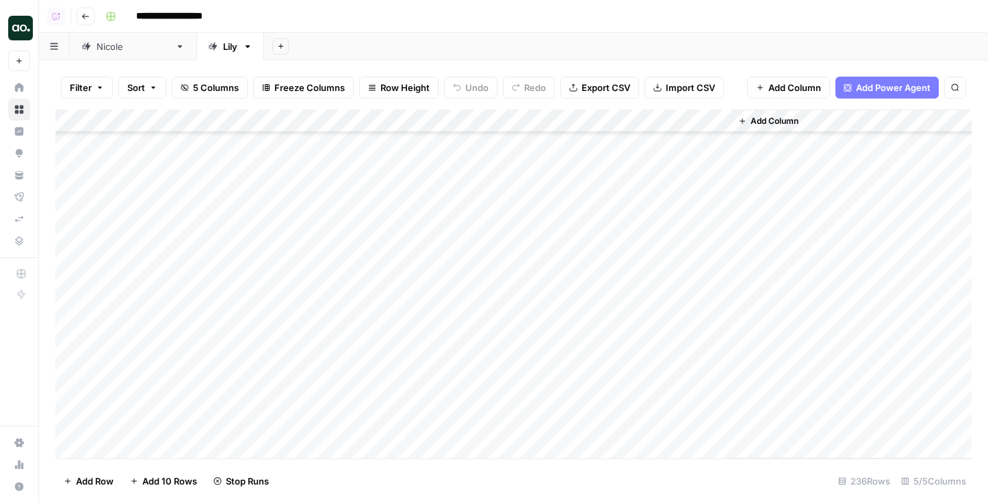
click at [508, 279] on div "Add Column" at bounding box center [513, 284] width 916 height 349
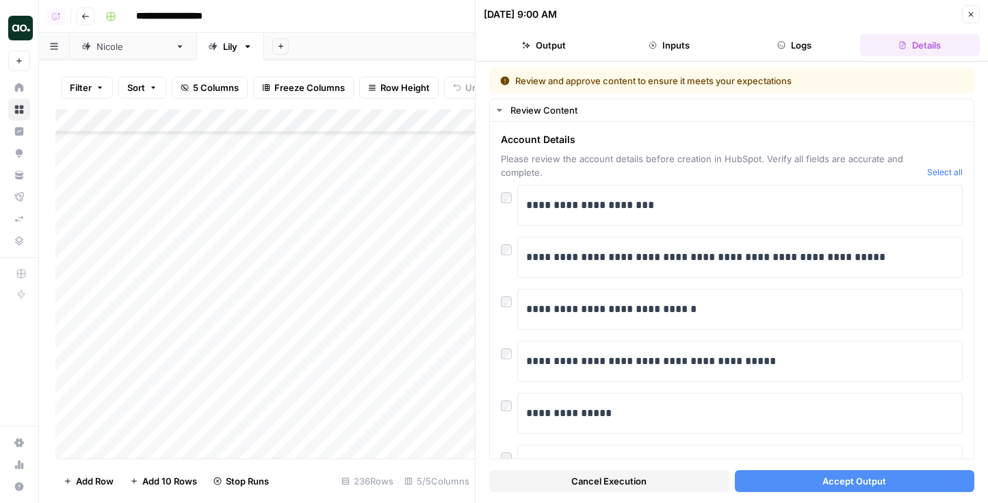
click at [814, 483] on button "Accept Output" at bounding box center [855, 481] width 240 height 22
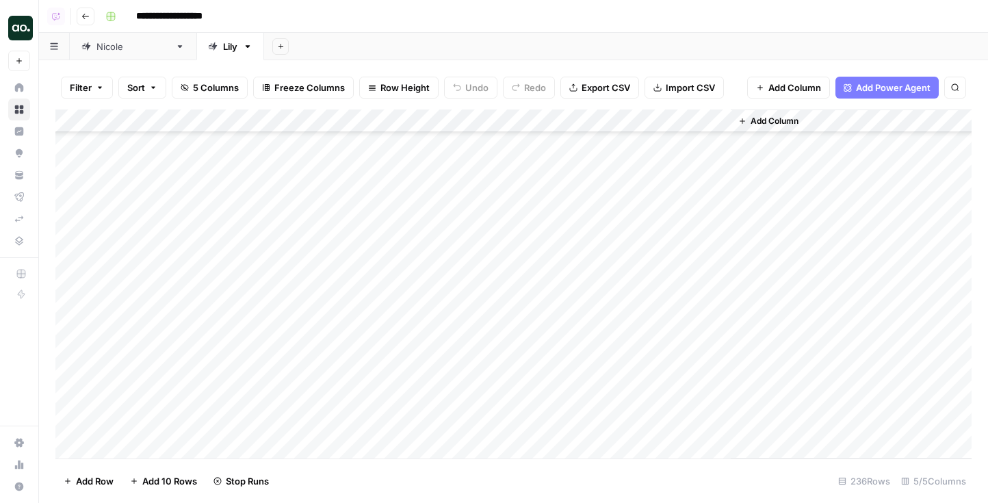
click at [533, 248] on div "Add Column" at bounding box center [513, 284] width 916 height 349
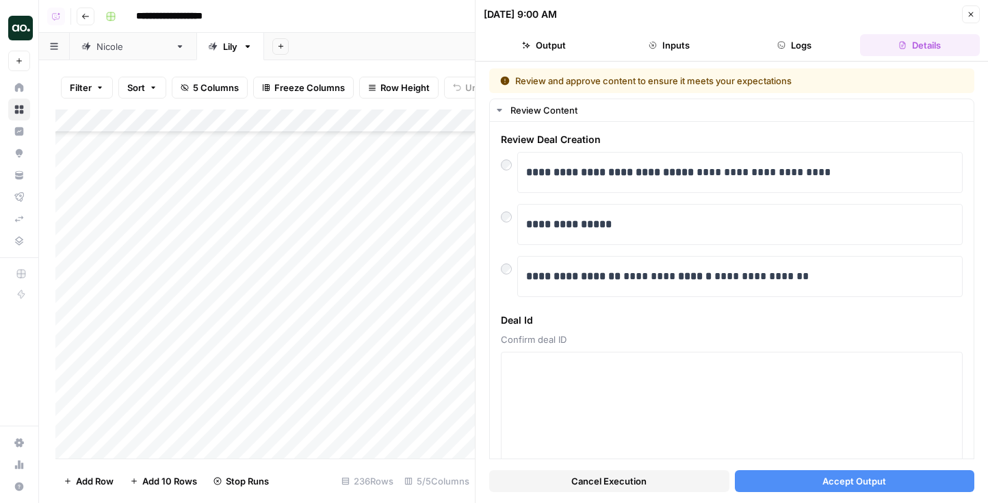
click at [820, 482] on button "Accept Output" at bounding box center [855, 481] width 240 height 22
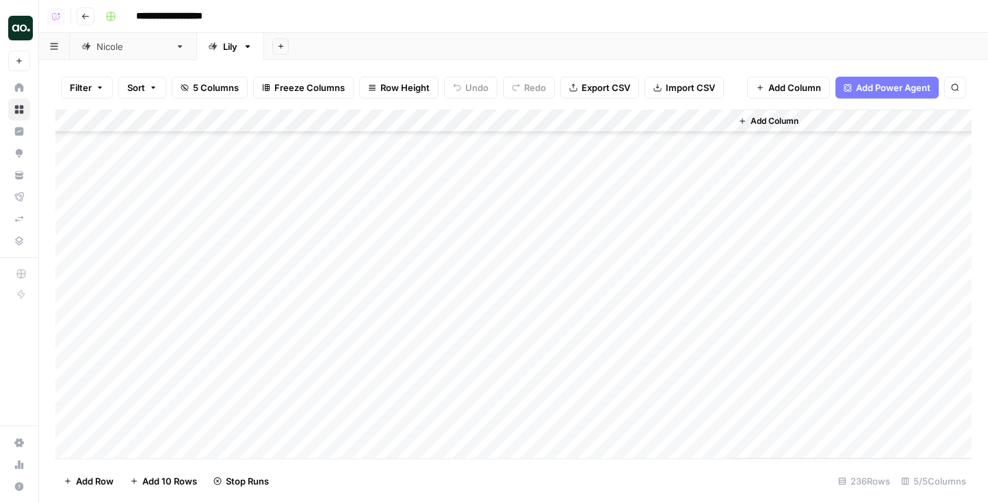
scroll to position [4104, 0]
click at [540, 244] on div "Add Column" at bounding box center [513, 284] width 916 height 349
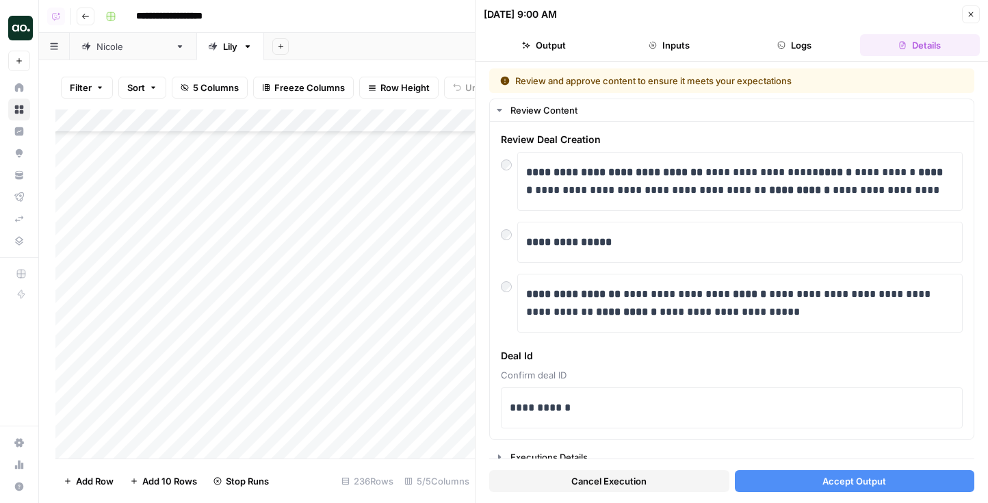
click at [872, 483] on span "Accept Output" at bounding box center [855, 481] width 64 height 14
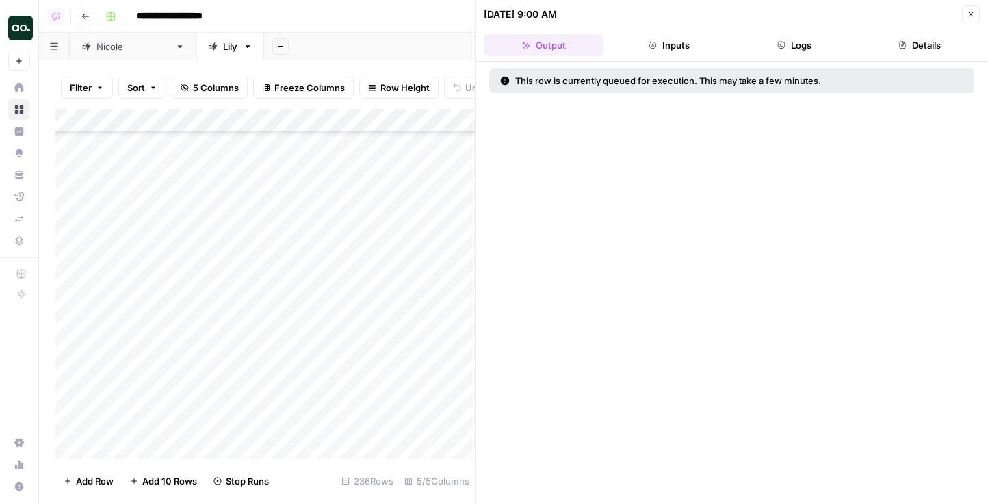
click at [420, 344] on div "Add Column" at bounding box center [265, 284] width 420 height 349
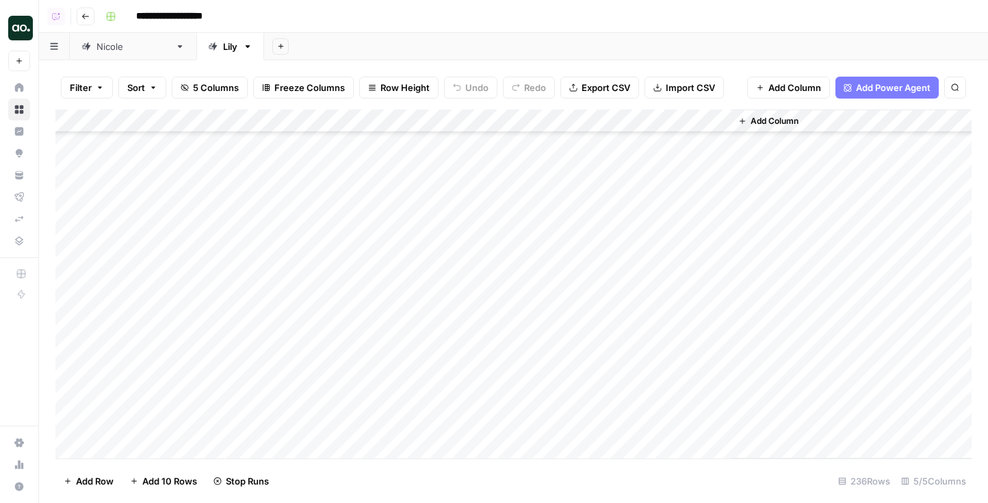
click at [533, 291] on div "Add Column" at bounding box center [513, 284] width 916 height 349
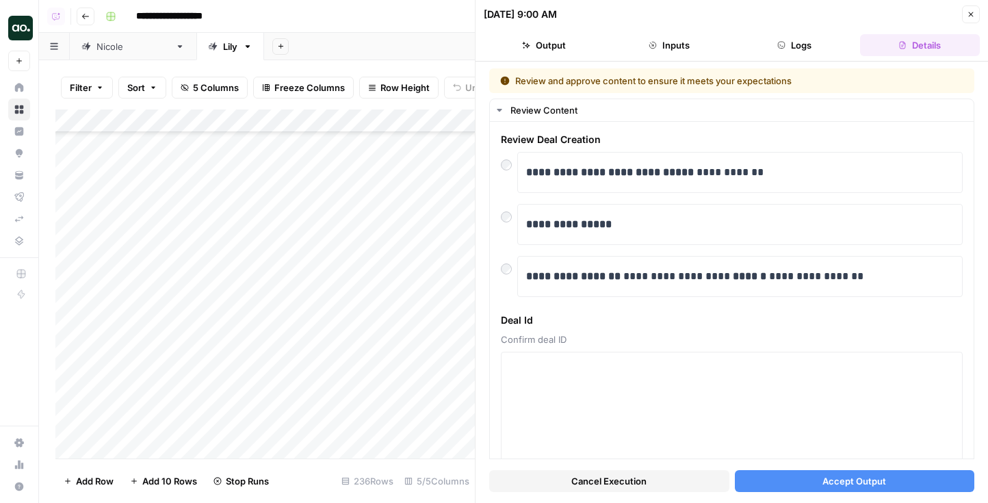
click at [814, 487] on button "Accept Output" at bounding box center [855, 481] width 240 height 22
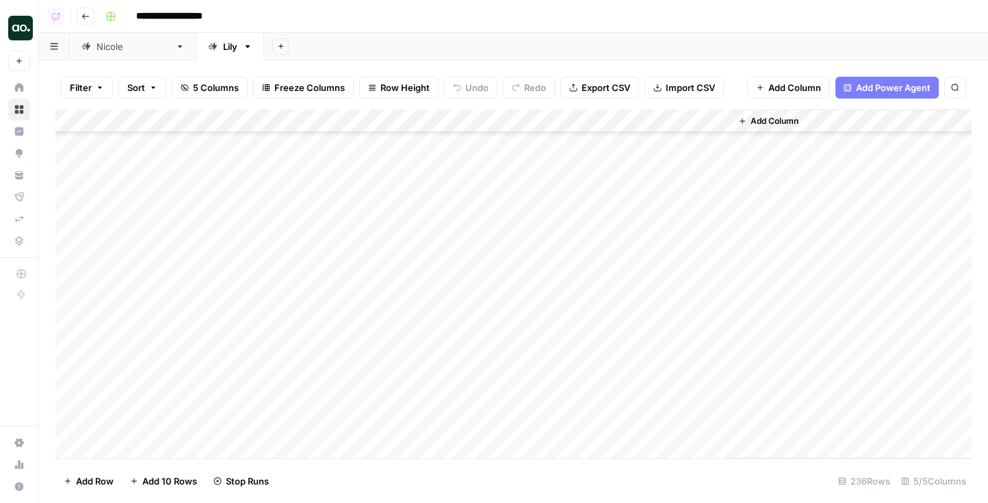
click at [533, 274] on div "Add Column" at bounding box center [513, 284] width 916 height 349
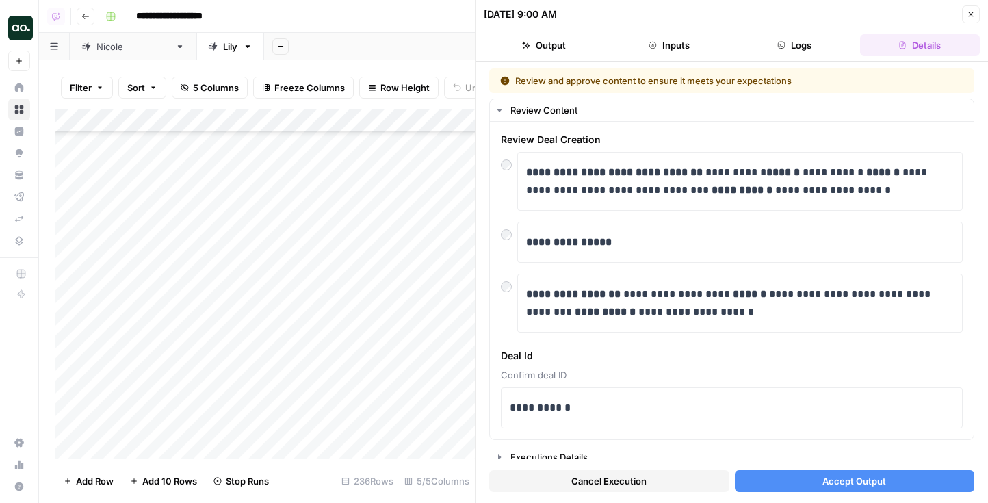
click at [864, 473] on button "Accept Output" at bounding box center [855, 481] width 240 height 22
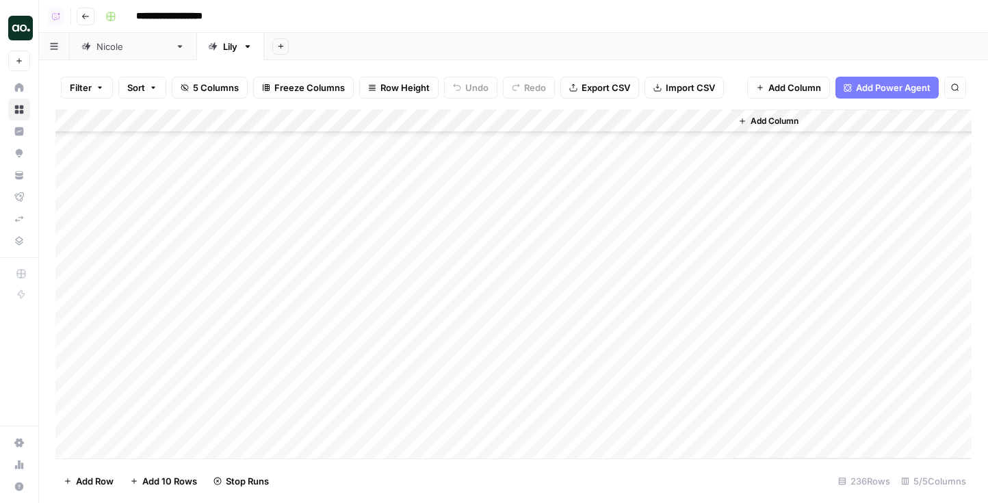
click at [504, 317] on div "Add Column" at bounding box center [513, 284] width 916 height 349
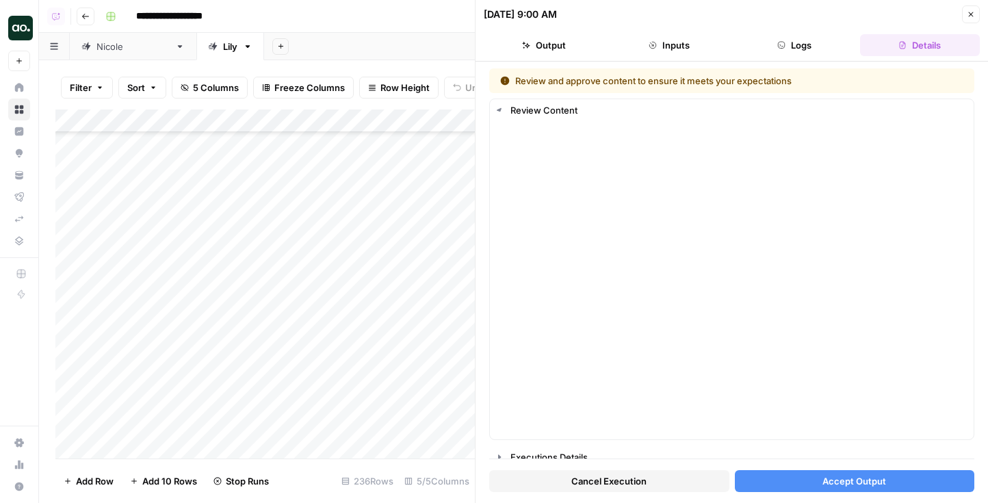
scroll to position [10, 0]
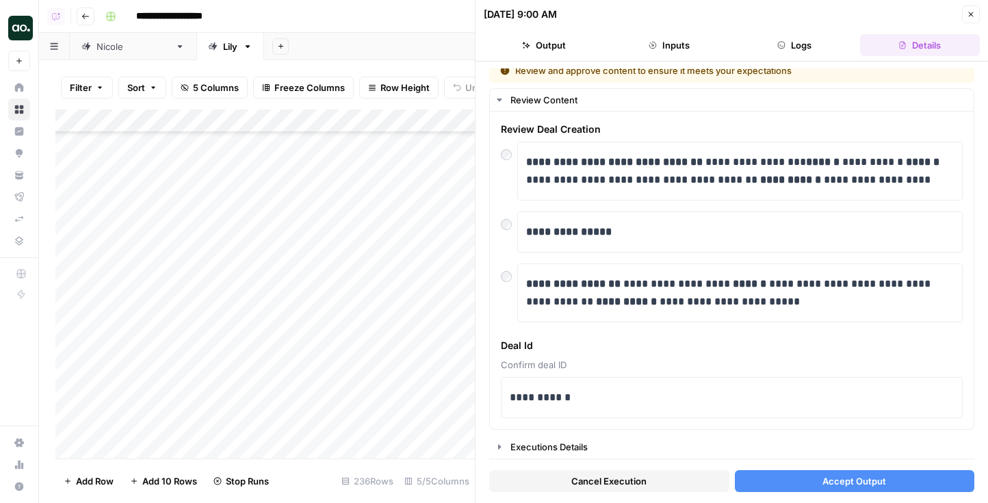
click at [839, 484] on span "Accept Output" at bounding box center [855, 481] width 64 height 14
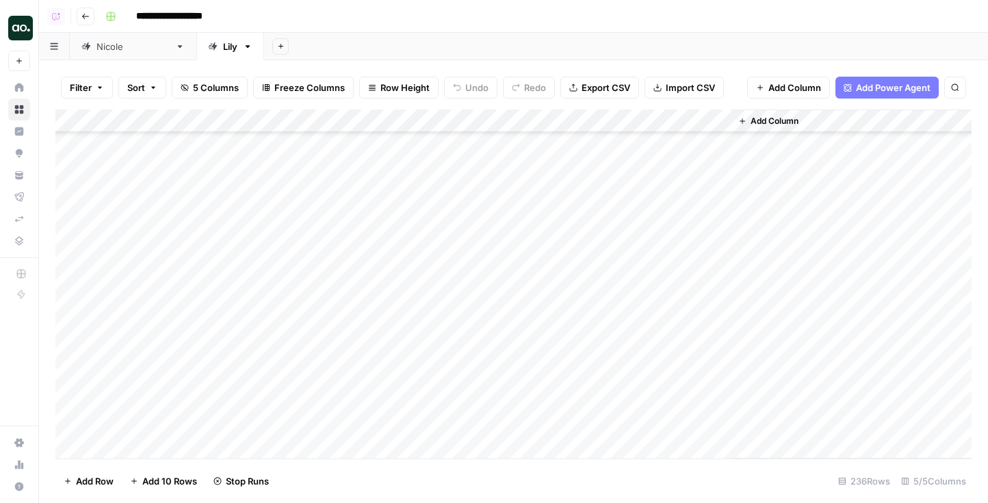
scroll to position [4142, 0]
click at [529, 329] on div "Add Column" at bounding box center [513, 284] width 916 height 349
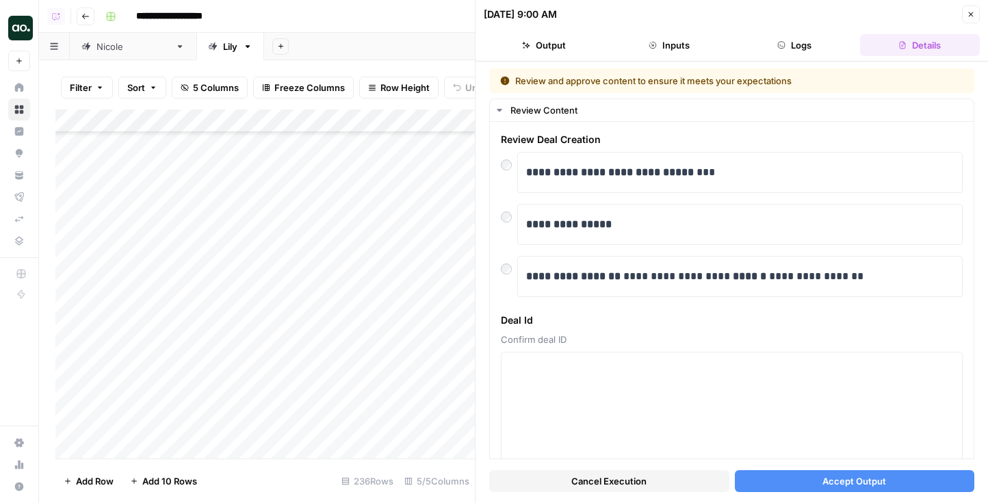
click at [883, 492] on div "Cancel Execution Accept Output" at bounding box center [731, 477] width 485 height 37
click at [874, 480] on span "Accept Output" at bounding box center [855, 481] width 64 height 14
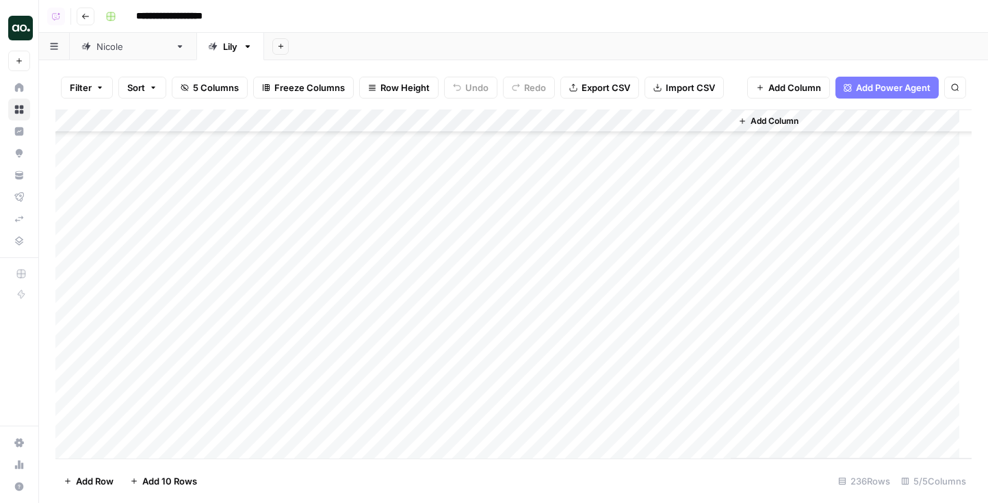
click at [504, 355] on div "Add Column" at bounding box center [521, 284] width 933 height 349
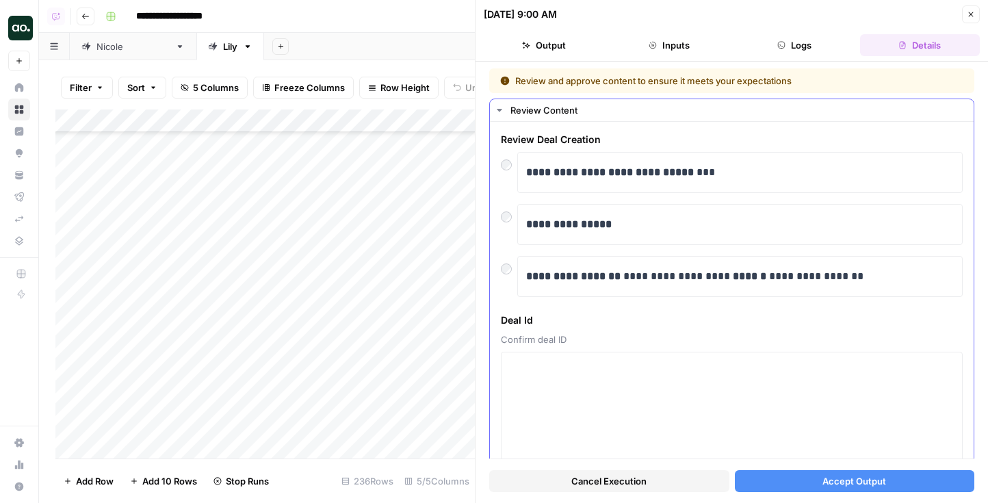
scroll to position [31, 0]
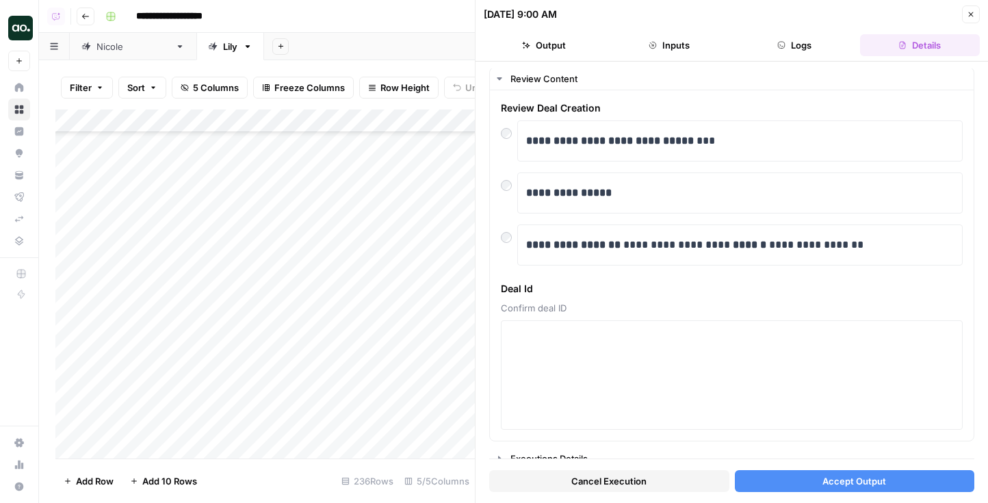
click at [887, 482] on button "Accept Output" at bounding box center [855, 481] width 240 height 22
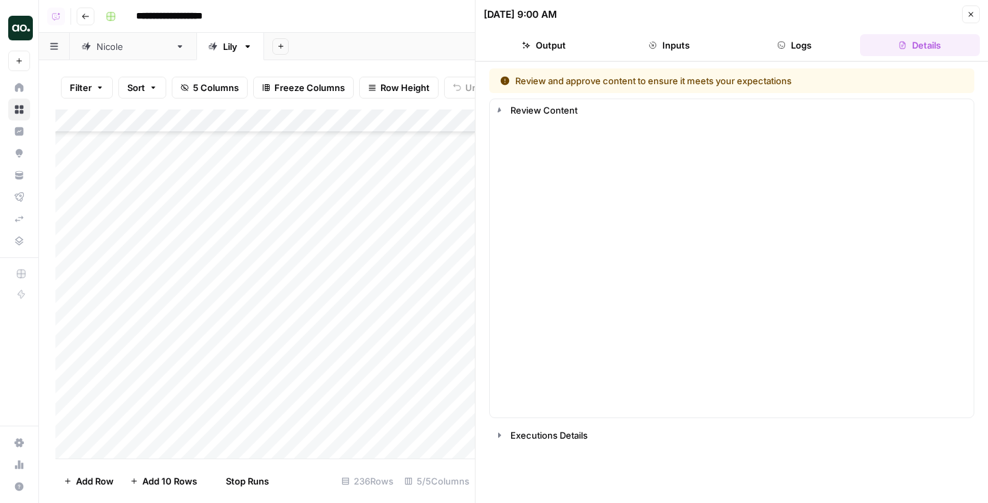
scroll to position [4184, 0]
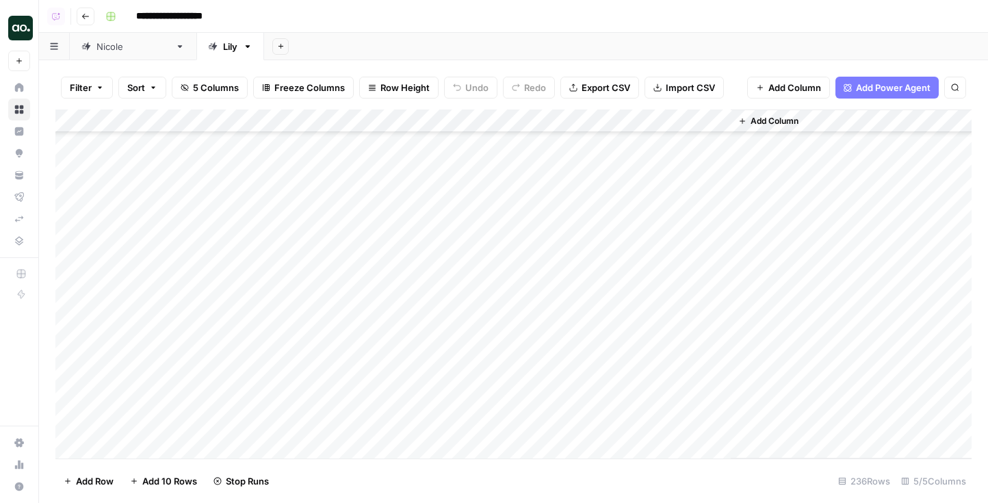
click at [547, 335] on div "Add Column" at bounding box center [513, 284] width 916 height 349
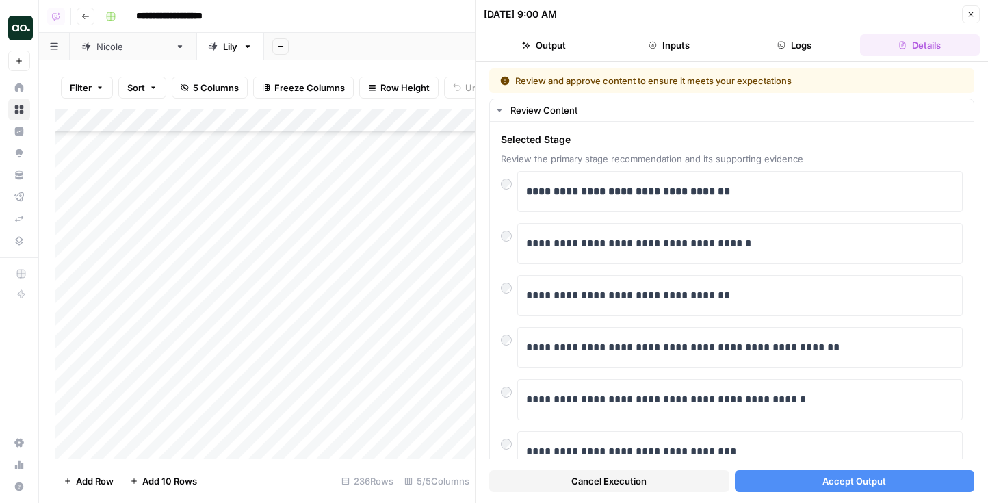
scroll to position [4184, 0]
click at [849, 477] on span "Accept Output" at bounding box center [855, 481] width 64 height 14
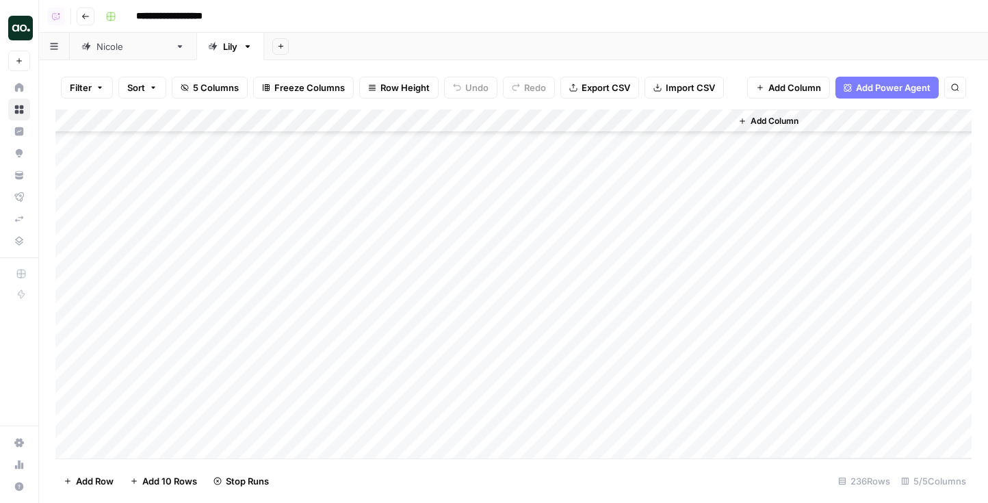
click at [546, 350] on div "Add Column" at bounding box center [513, 284] width 916 height 349
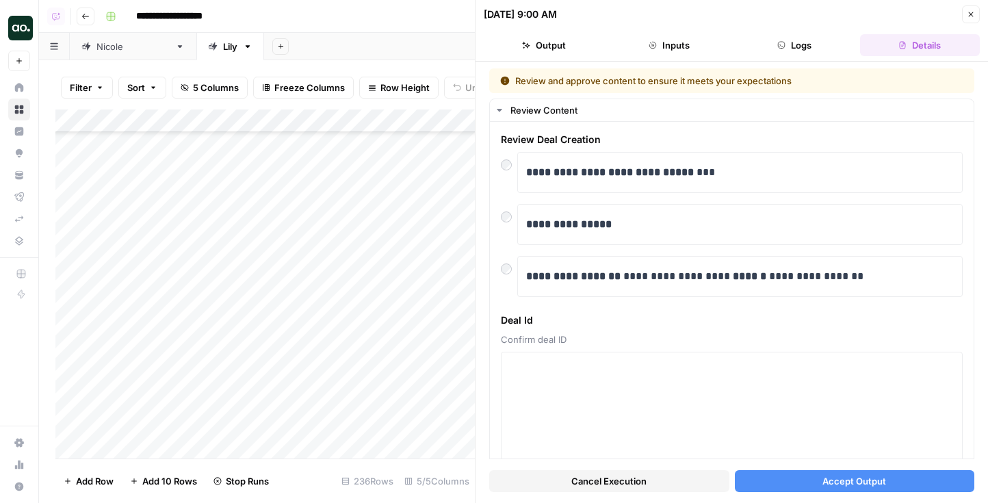
click at [886, 483] on button "Accept Output" at bounding box center [855, 481] width 240 height 22
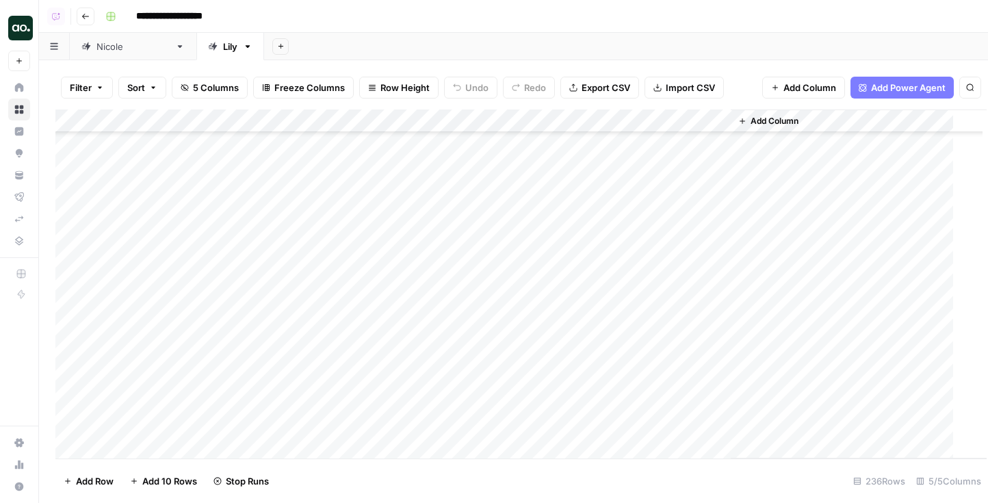
click at [489, 377] on div "Add Column" at bounding box center [521, 284] width 932 height 349
click at [489, 377] on div "Add Column" at bounding box center [513, 284] width 916 height 349
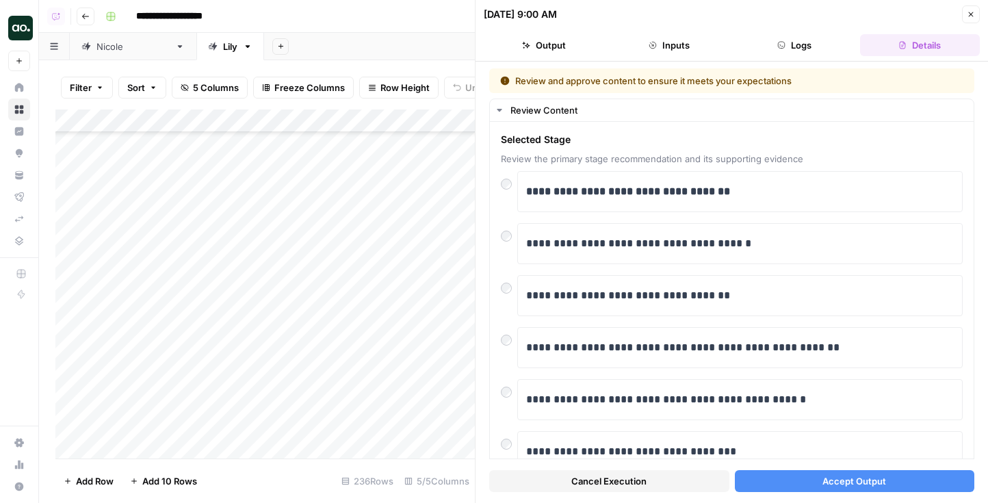
click at [843, 476] on span "Accept Output" at bounding box center [855, 481] width 64 height 14
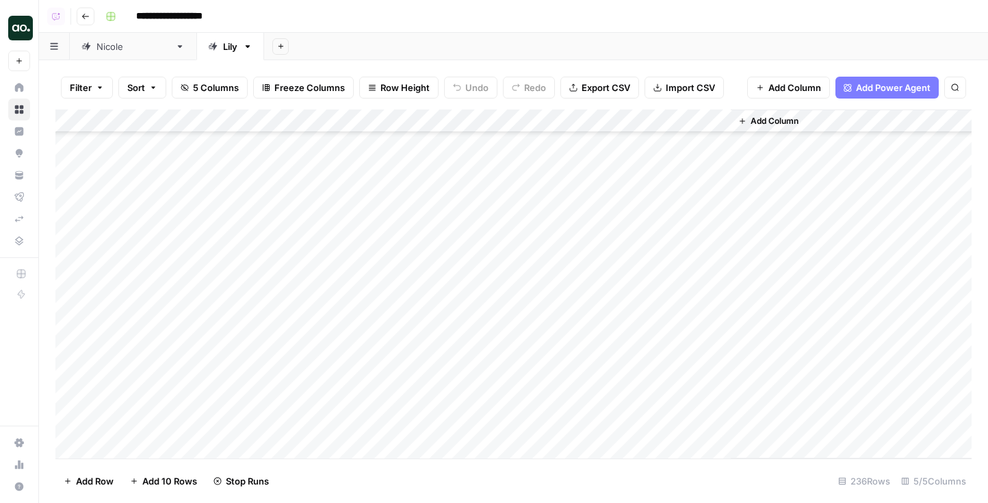
click at [493, 409] on div "Add Column" at bounding box center [513, 284] width 916 height 349
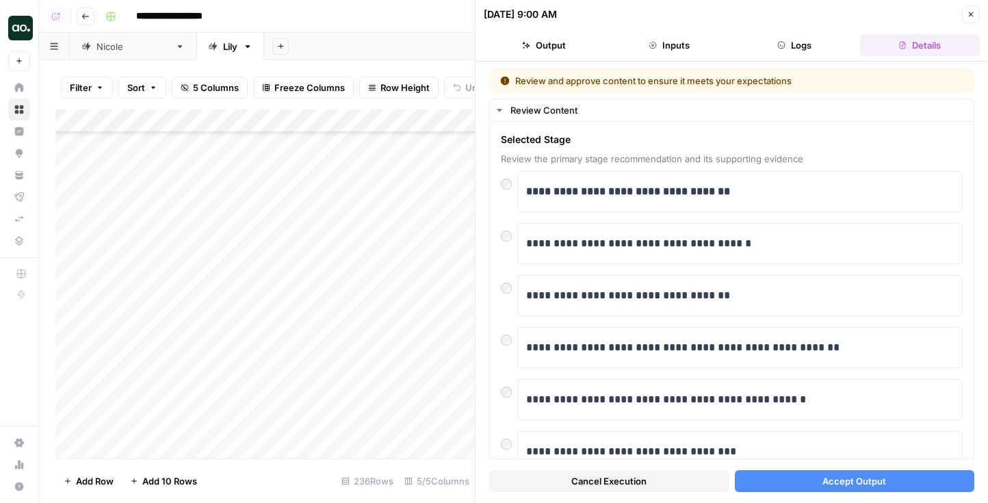
click at [775, 477] on button "Accept Output" at bounding box center [855, 481] width 240 height 22
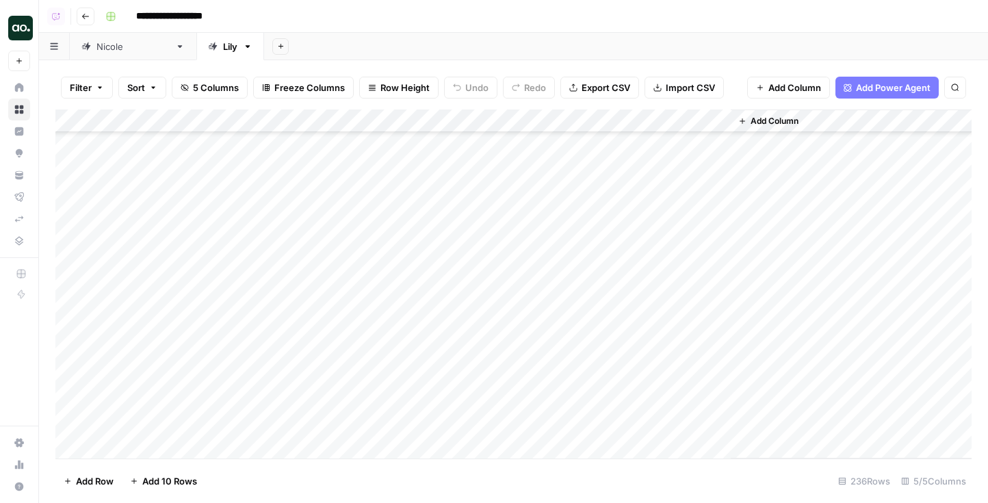
scroll to position [4322, 0]
click at [565, 292] on div "Add Column" at bounding box center [513, 284] width 916 height 349
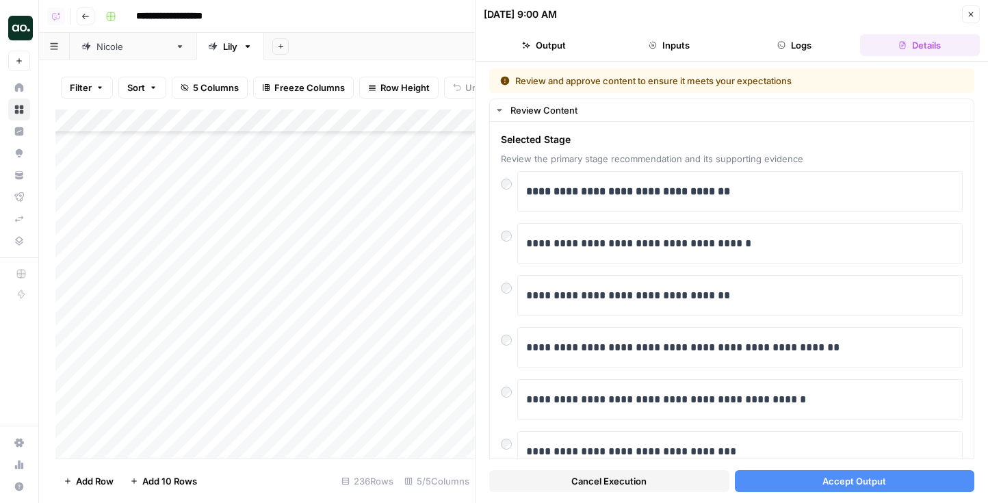
click at [828, 490] on button "Accept Output" at bounding box center [855, 481] width 240 height 22
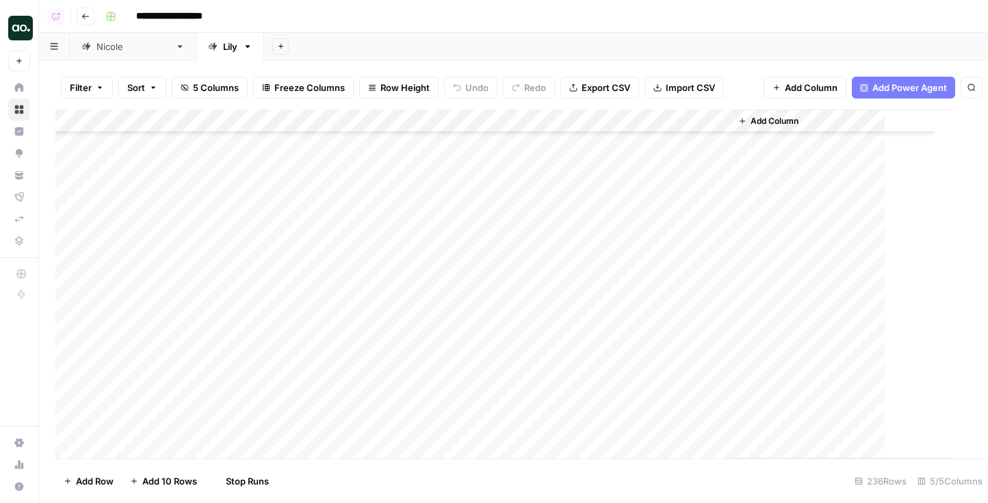
click at [489, 310] on div "Add Column" at bounding box center [503, 284] width 897 height 349
click at [489, 310] on div "Add Column" at bounding box center [513, 284] width 916 height 349
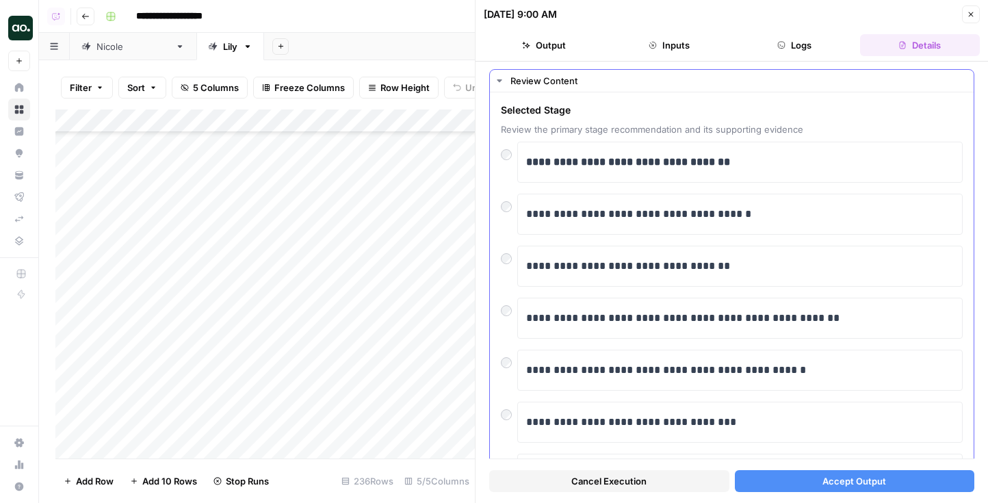
scroll to position [30, 0]
click at [790, 470] on button "Accept Output" at bounding box center [855, 481] width 240 height 22
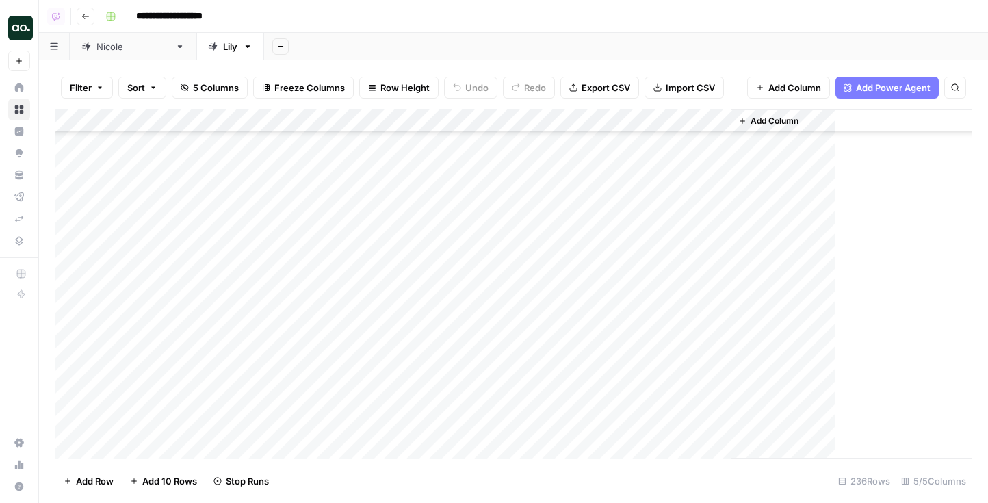
scroll to position [4345, 0]
click at [513, 313] on div "Add Column" at bounding box center [513, 284] width 916 height 349
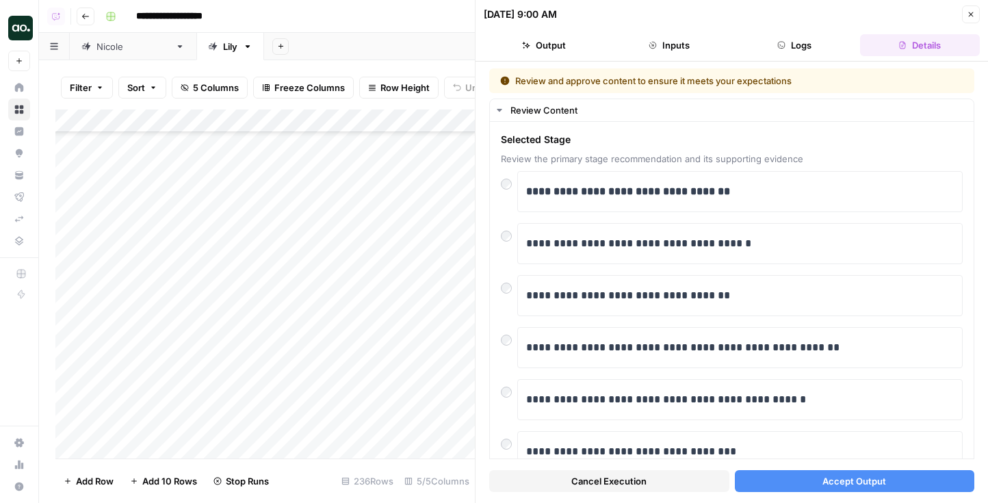
click at [825, 479] on span "Accept Output" at bounding box center [855, 481] width 64 height 14
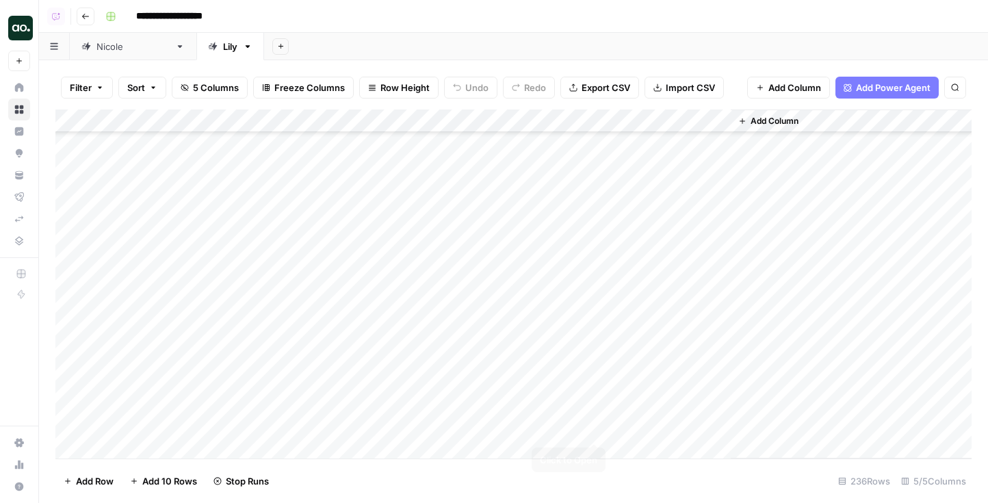
click at [503, 325] on div "Add Column" at bounding box center [513, 284] width 916 height 349
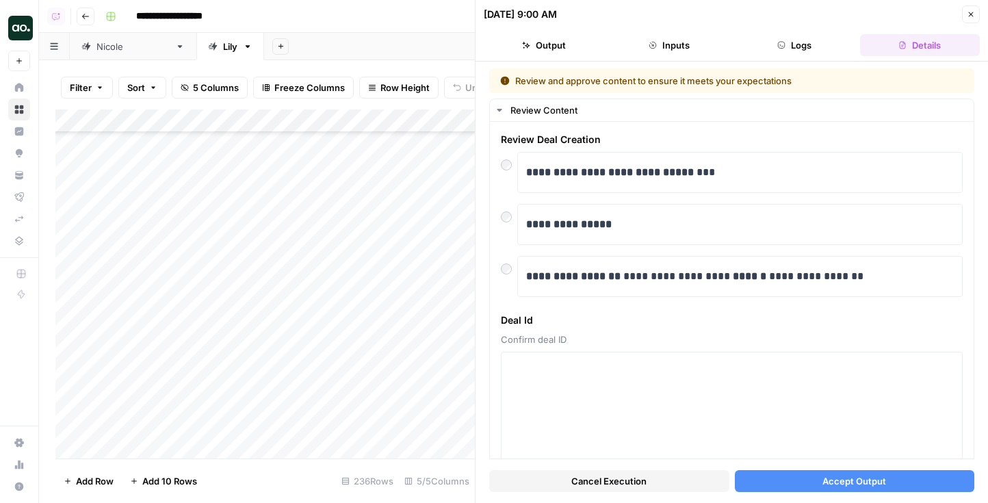
click at [817, 486] on button "Accept Output" at bounding box center [855, 481] width 240 height 22
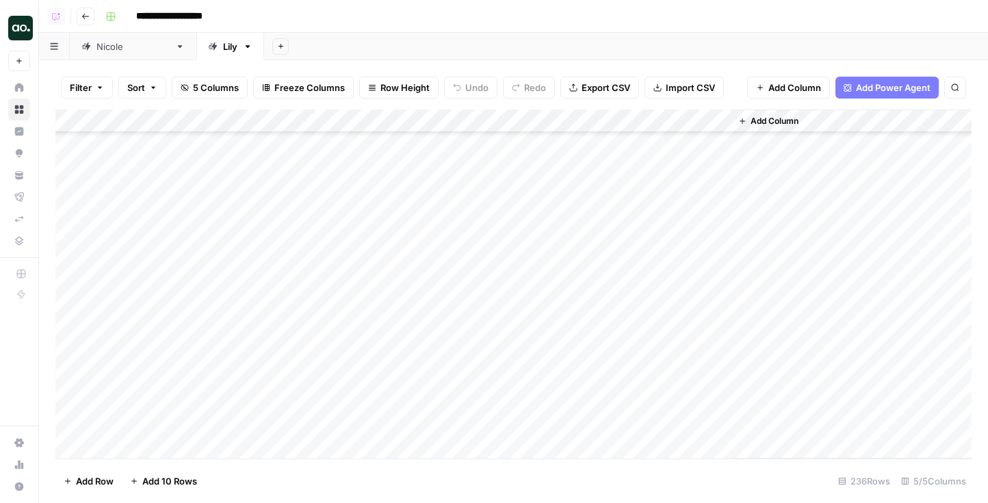
scroll to position [4398, 0]
click at [539, 311] on div "Add Column" at bounding box center [513, 284] width 916 height 349
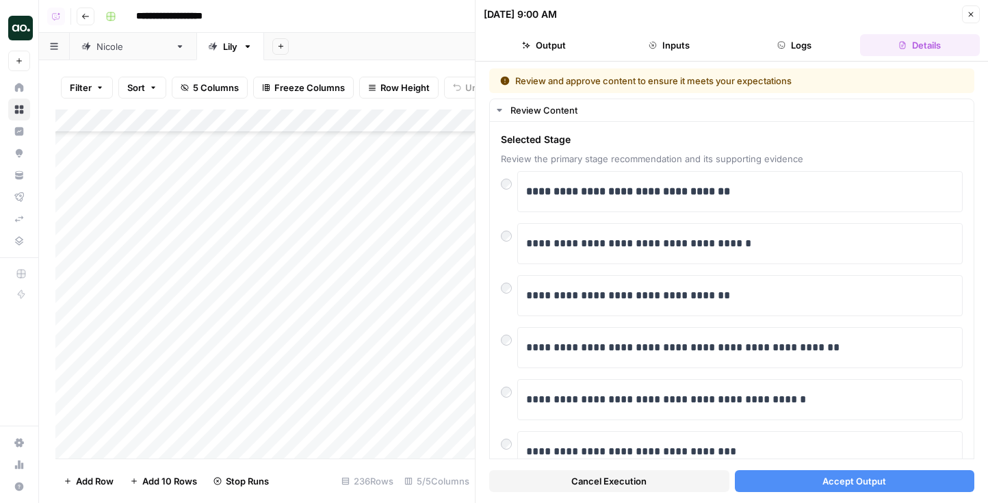
click at [825, 470] on button "Accept Output" at bounding box center [855, 481] width 240 height 22
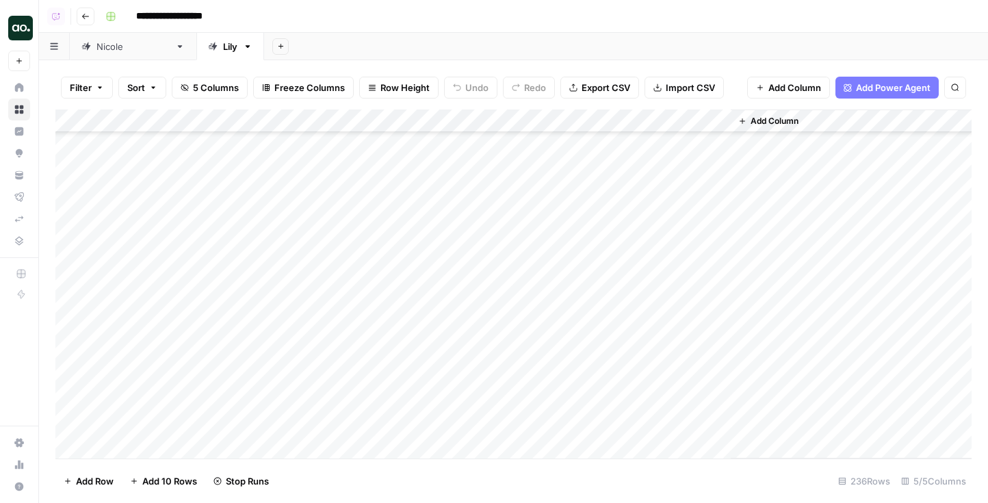
click at [515, 333] on div "Add Column" at bounding box center [513, 284] width 916 height 349
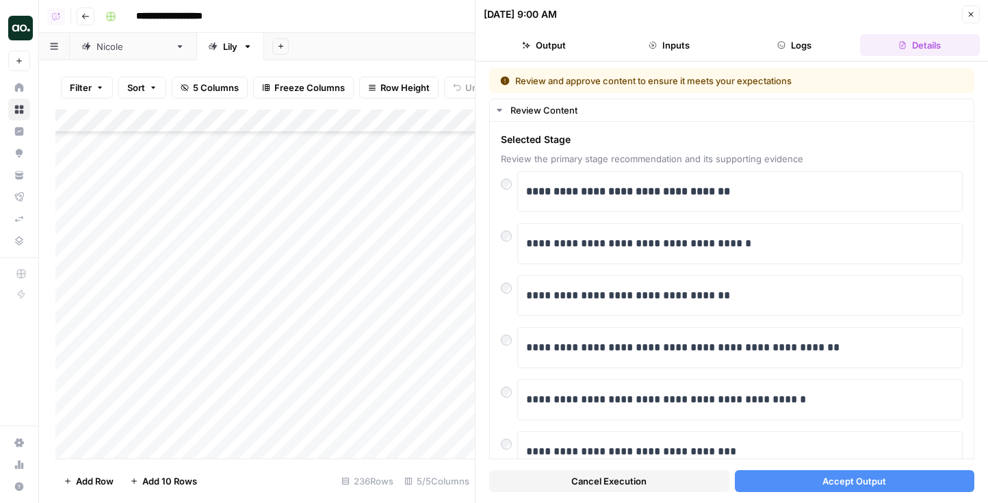
click at [812, 474] on button "Accept Output" at bounding box center [855, 481] width 240 height 22
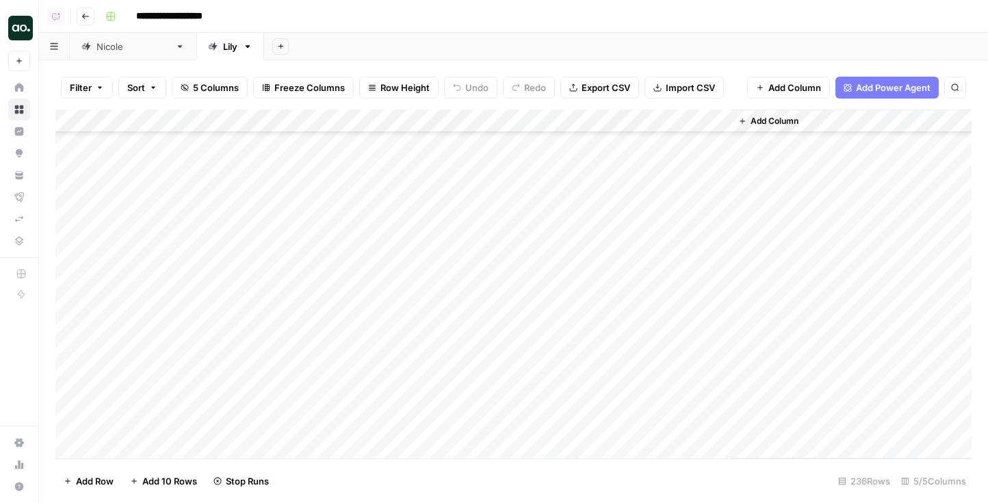
click at [549, 351] on div "Add Column" at bounding box center [513, 284] width 916 height 349
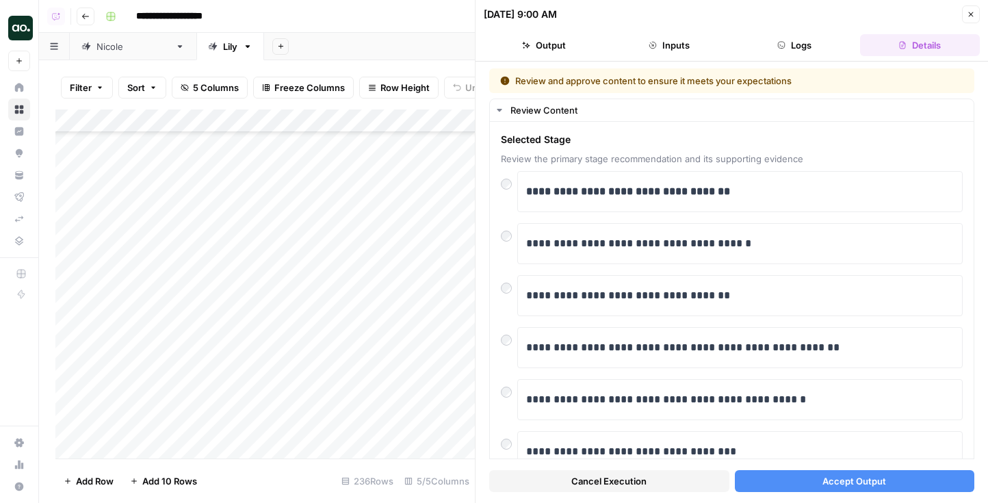
click at [782, 489] on button "Accept Output" at bounding box center [855, 481] width 240 height 22
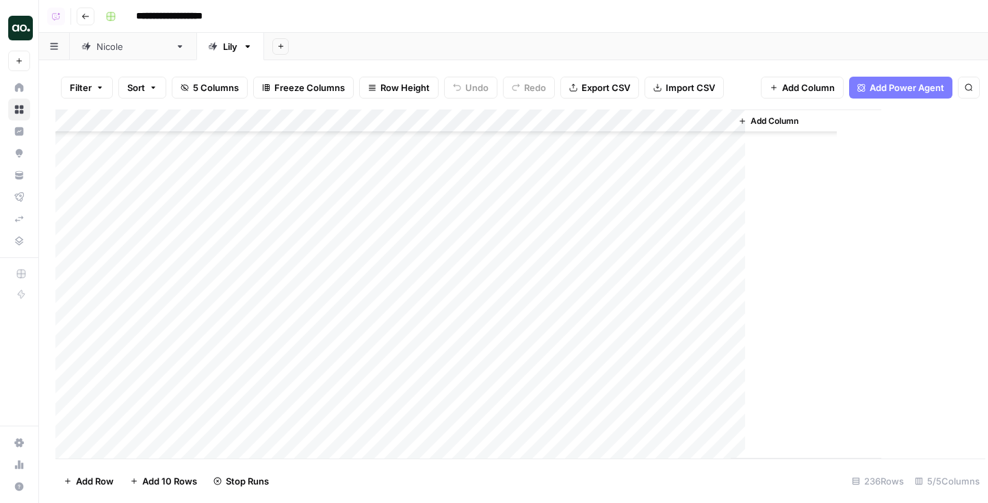
scroll to position [4462, 0]
click at [541, 320] on div "Add Column" at bounding box center [513, 284] width 916 height 349
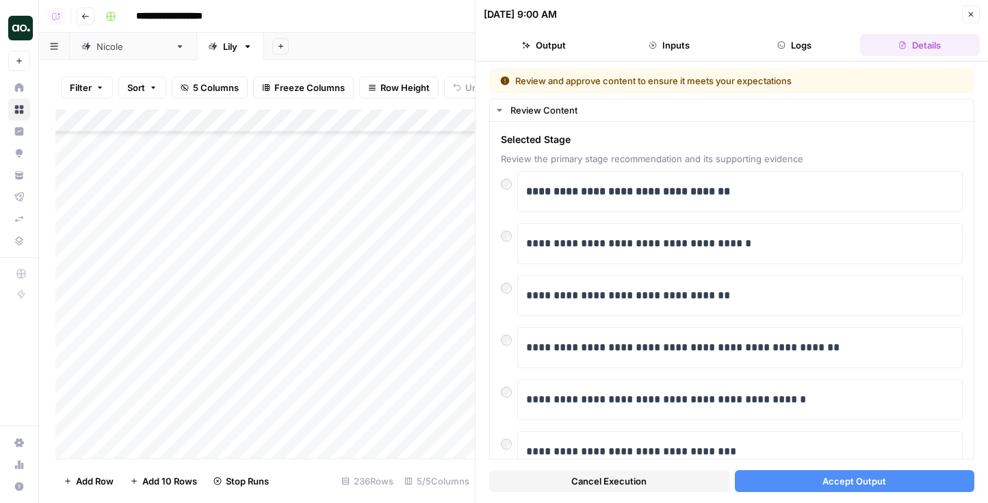
click at [840, 483] on span "Accept Output" at bounding box center [855, 481] width 64 height 14
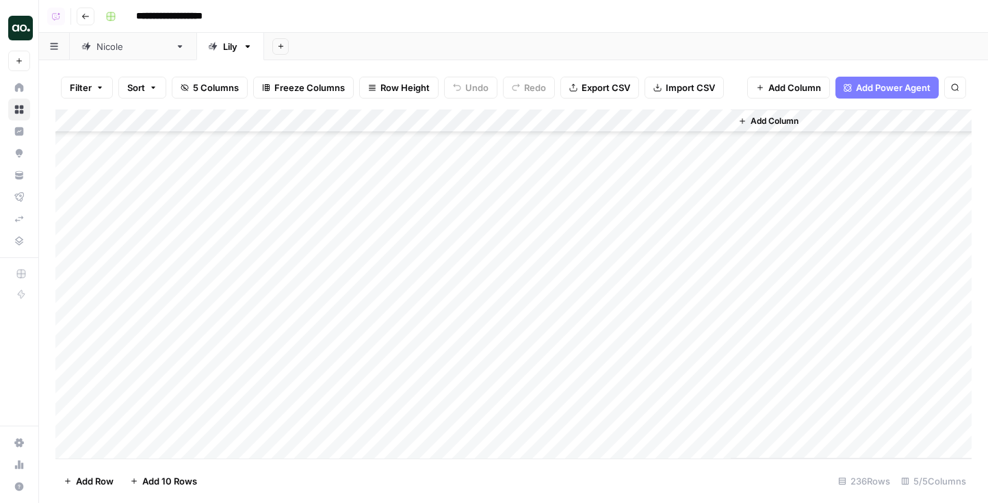
click at [530, 332] on div "Add Column" at bounding box center [513, 284] width 916 height 349
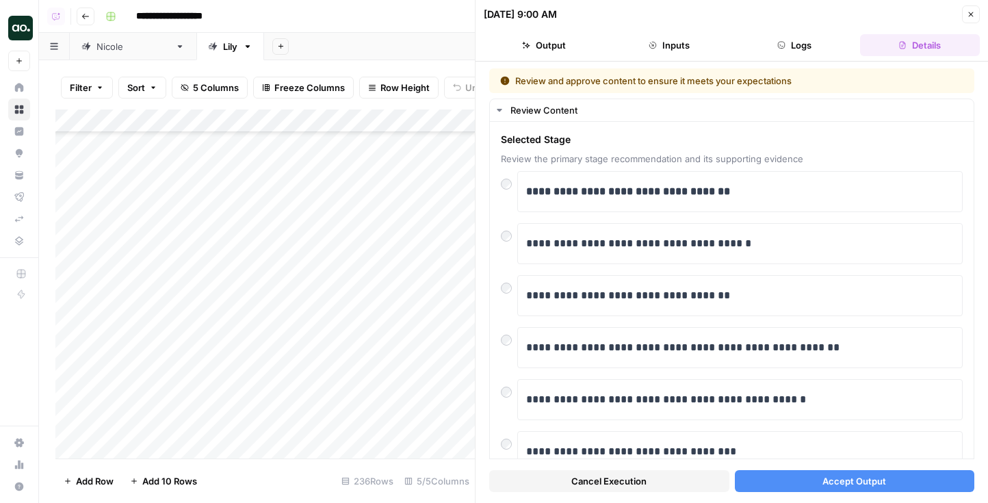
click at [868, 484] on span "Accept Output" at bounding box center [855, 481] width 64 height 14
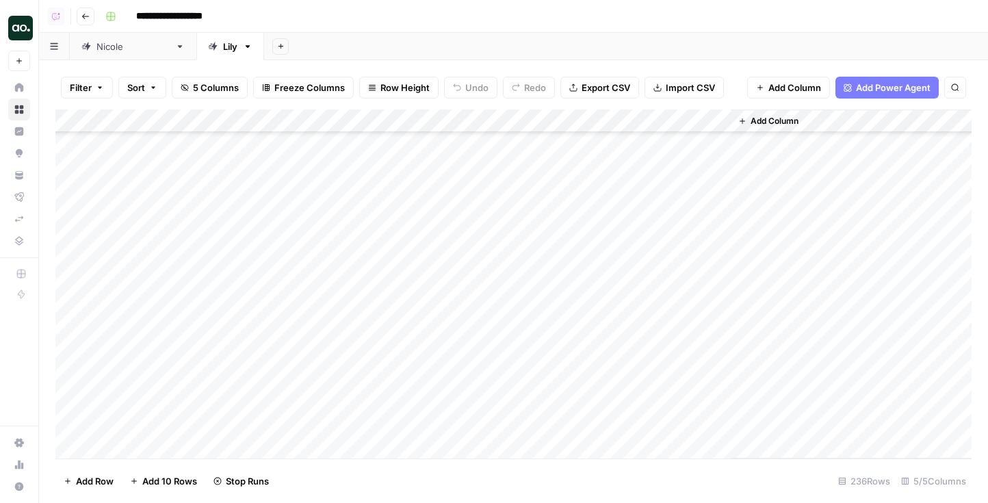
scroll to position [4549, 0]
click at [518, 270] on div "Add Column" at bounding box center [513, 284] width 916 height 349
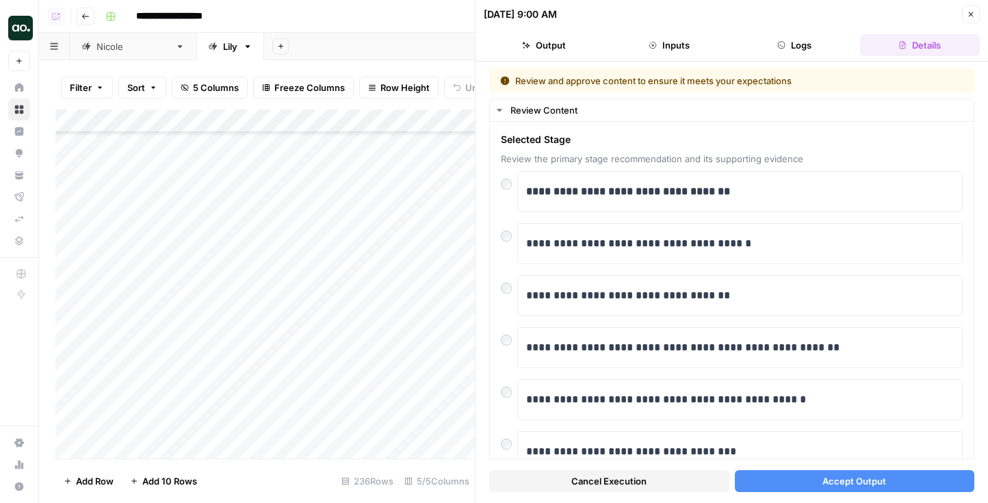
click at [893, 483] on button "Accept Output" at bounding box center [855, 481] width 240 height 22
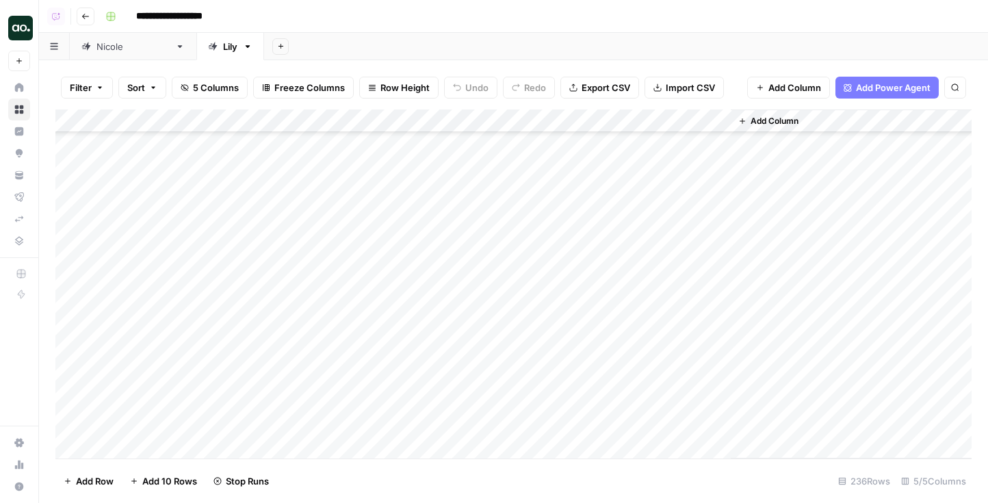
click at [507, 294] on div "Add Column" at bounding box center [513, 284] width 916 height 349
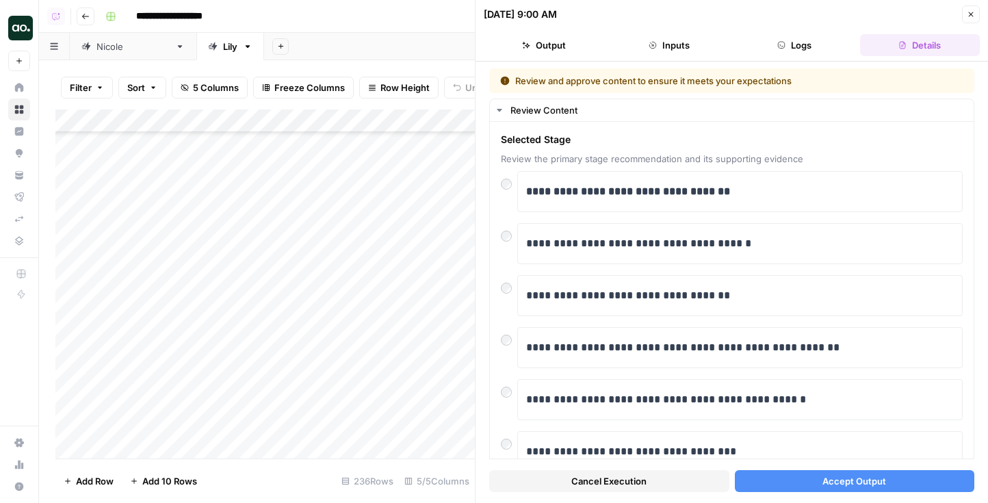
click at [836, 485] on span "Accept Output" at bounding box center [855, 481] width 64 height 14
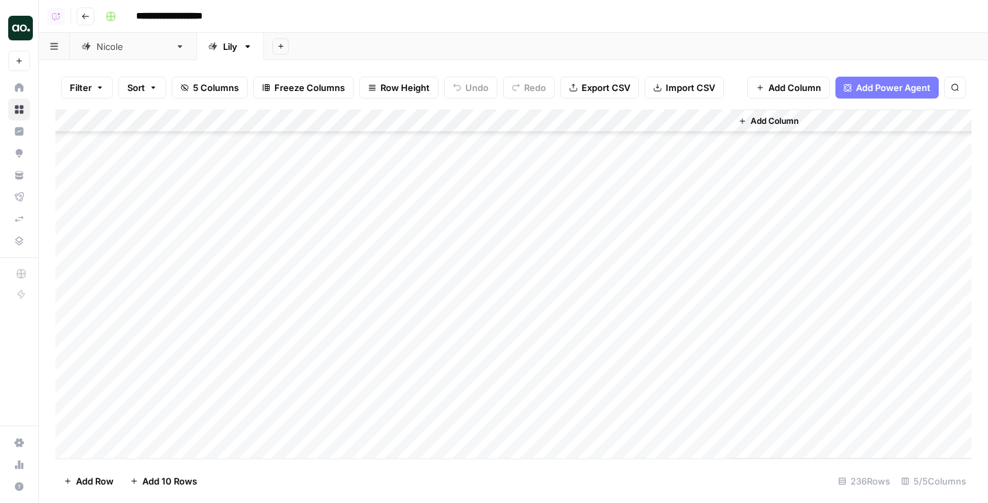
click at [501, 327] on div "Add Column" at bounding box center [513, 284] width 916 height 349
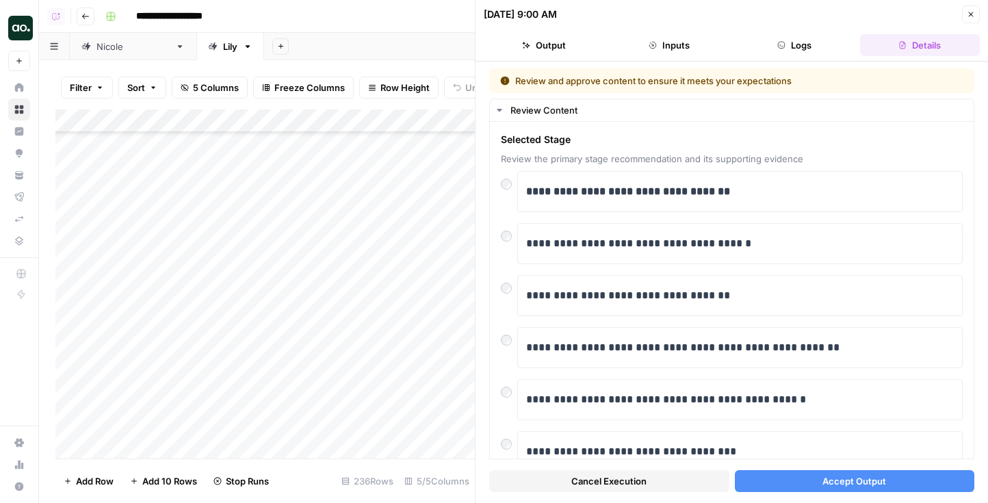
click at [836, 480] on span "Accept Output" at bounding box center [855, 481] width 64 height 14
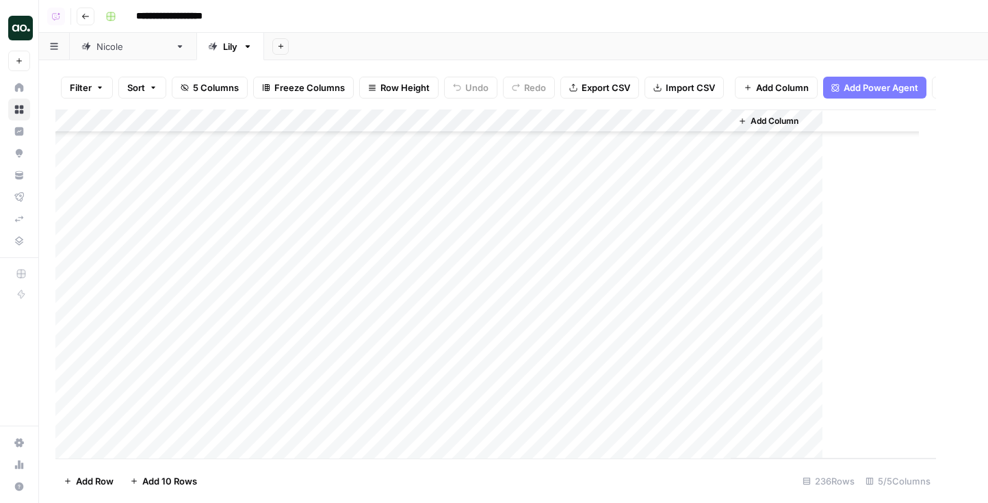
click at [508, 341] on div "Add Column" at bounding box center [495, 284] width 881 height 349
click at [508, 341] on div "Add Column" at bounding box center [513, 284] width 916 height 349
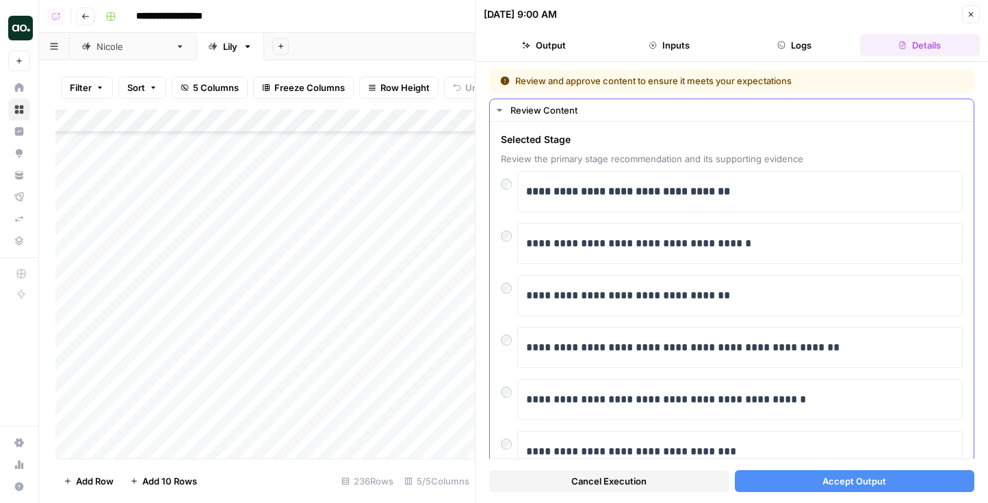
click at [871, 480] on span "Accept Output" at bounding box center [855, 481] width 64 height 14
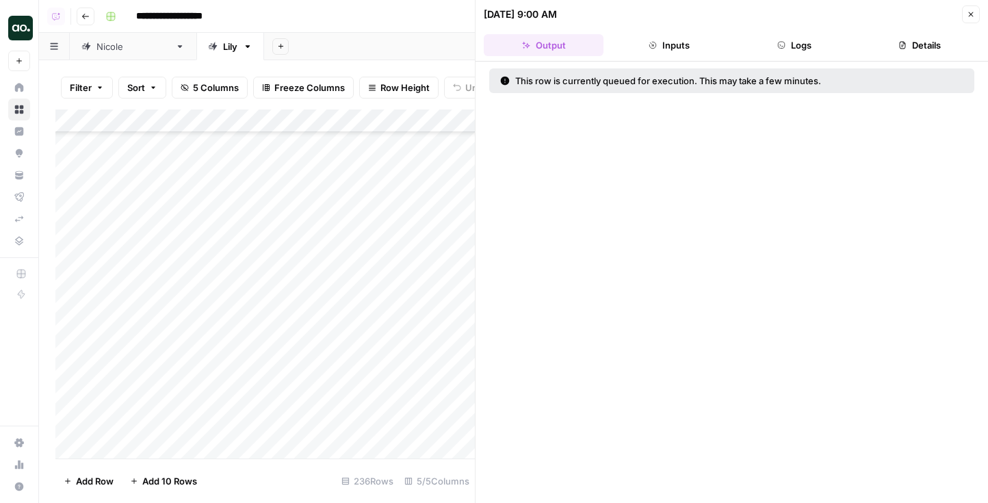
scroll to position [4589, 0]
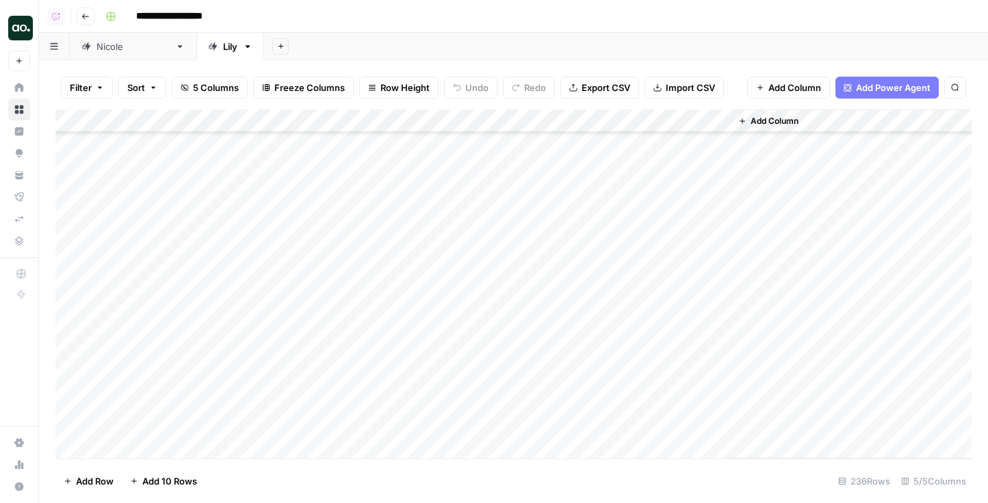
click at [513, 324] on div "Add Column" at bounding box center [513, 284] width 916 height 349
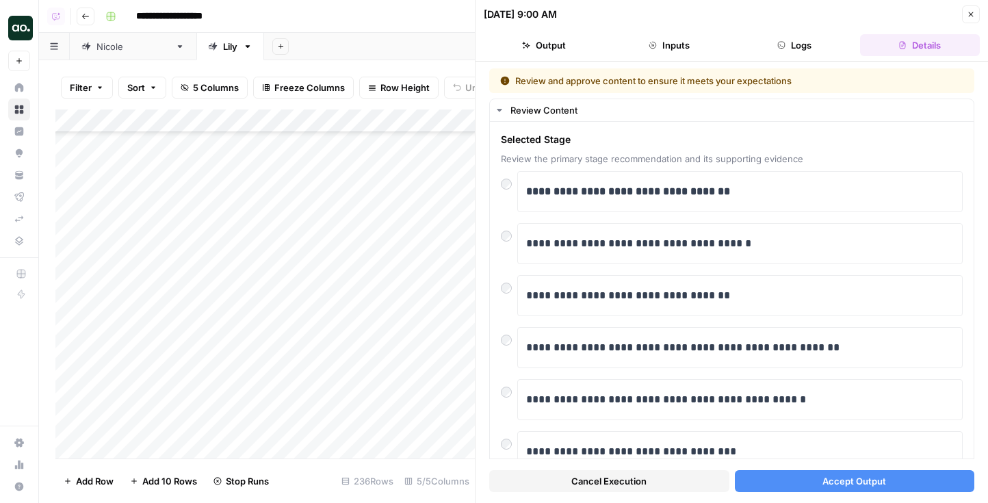
click at [911, 492] on div "Cancel Execution Accept Output" at bounding box center [731, 477] width 485 height 37
click at [892, 473] on button "Accept Output" at bounding box center [855, 481] width 240 height 22
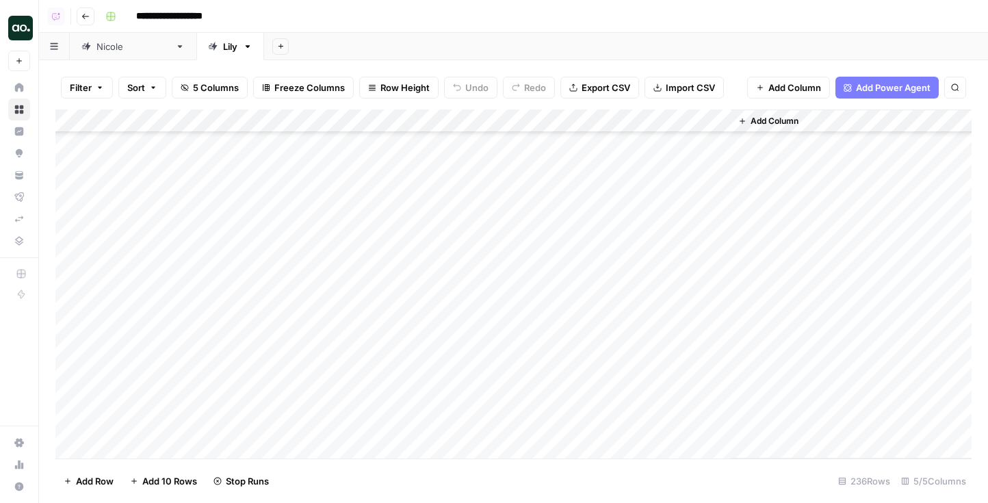
click at [530, 351] on div "Add Column" at bounding box center [513, 284] width 916 height 349
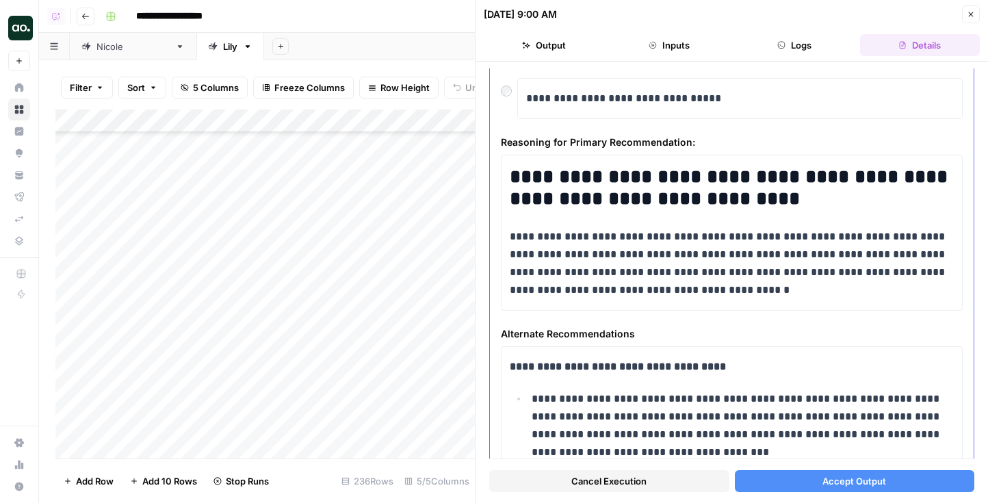
scroll to position [677, 0]
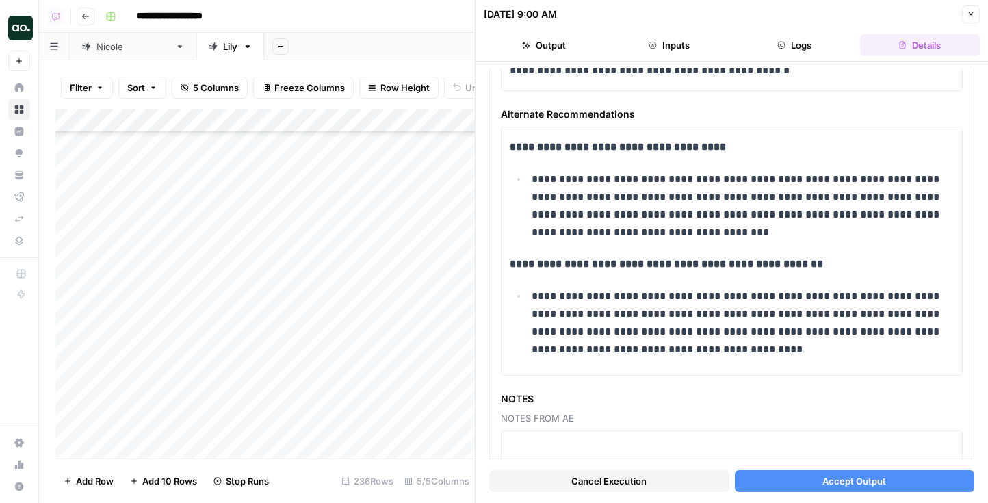
click at [852, 486] on span "Accept Output" at bounding box center [855, 481] width 64 height 14
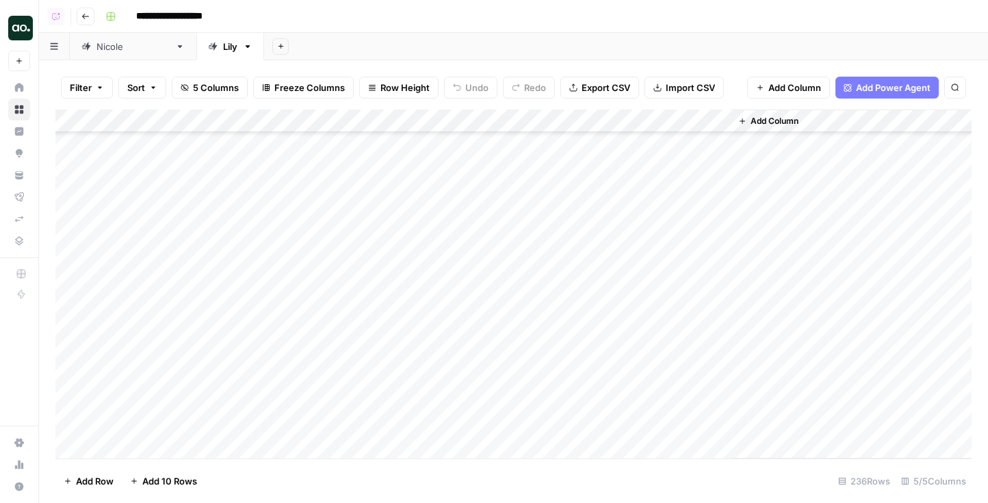
click at [505, 374] on div "Add Column" at bounding box center [513, 284] width 916 height 349
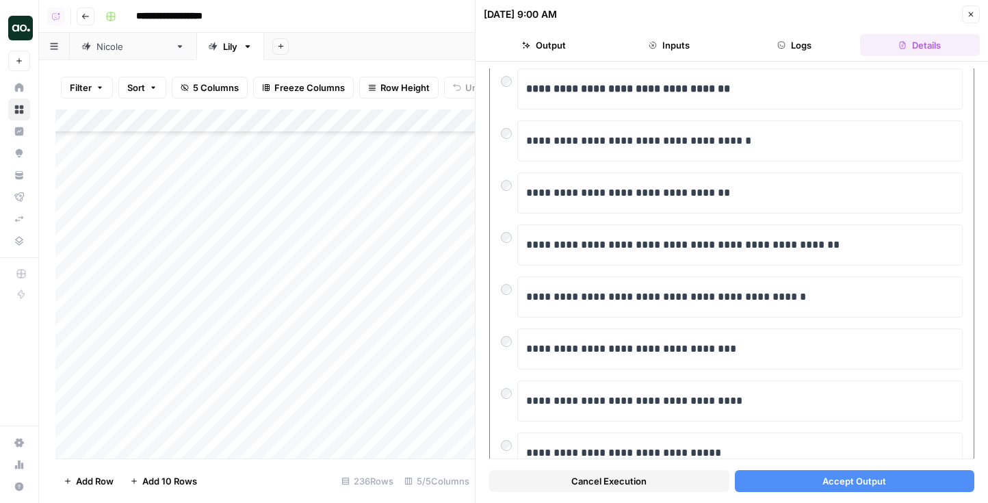
scroll to position [103, 0]
click at [851, 485] on span "Accept Output" at bounding box center [855, 481] width 64 height 14
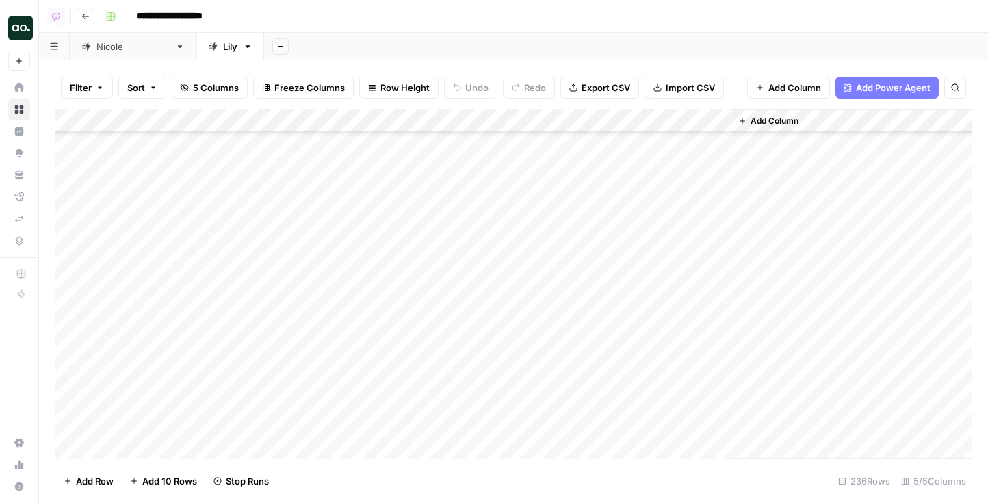
click at [512, 398] on div "Add Column" at bounding box center [513, 284] width 916 height 349
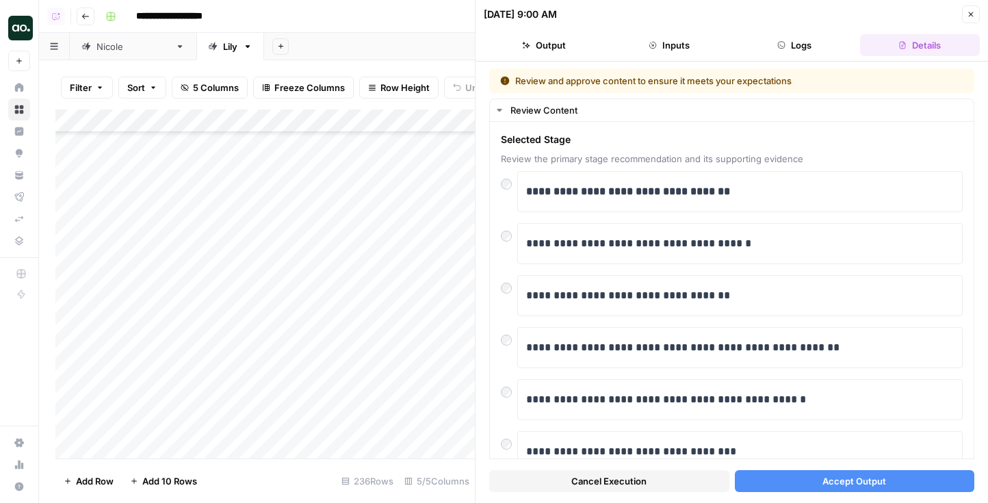
click at [815, 487] on button "Accept Output" at bounding box center [855, 481] width 240 height 22
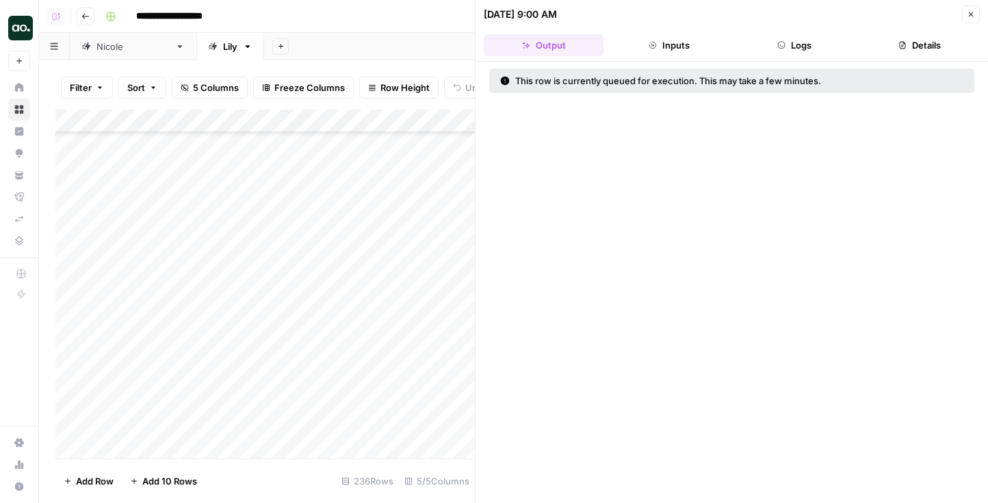
scroll to position [4632, 0]
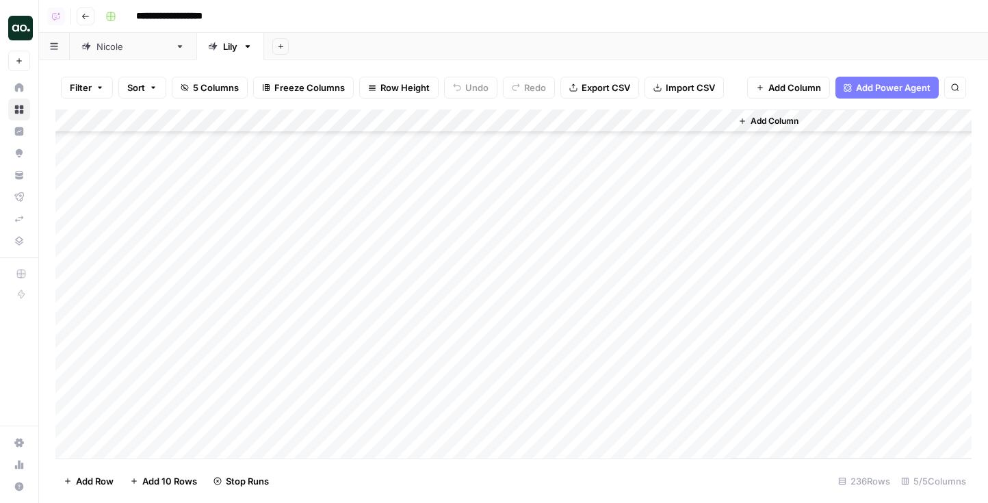
click at [553, 376] on div "Add Column" at bounding box center [513, 284] width 916 height 349
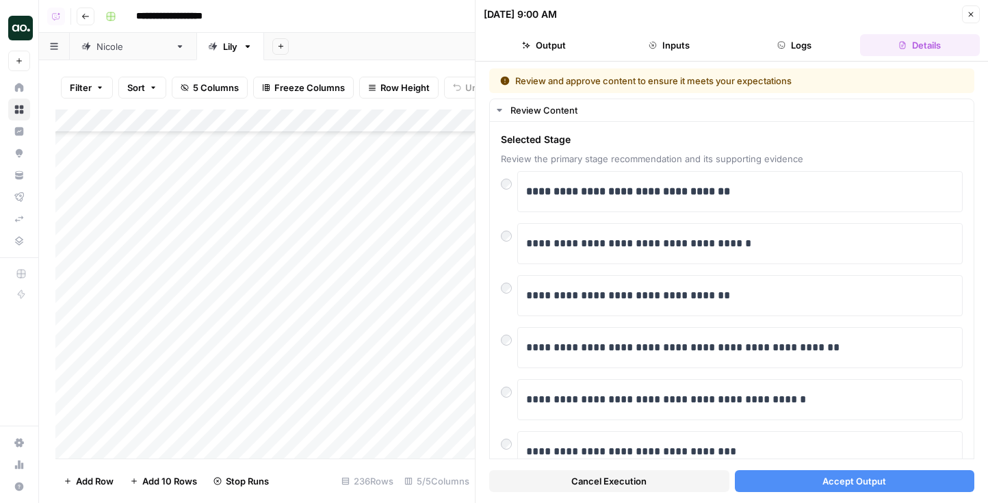
click at [886, 478] on span "Accept Output" at bounding box center [855, 481] width 64 height 14
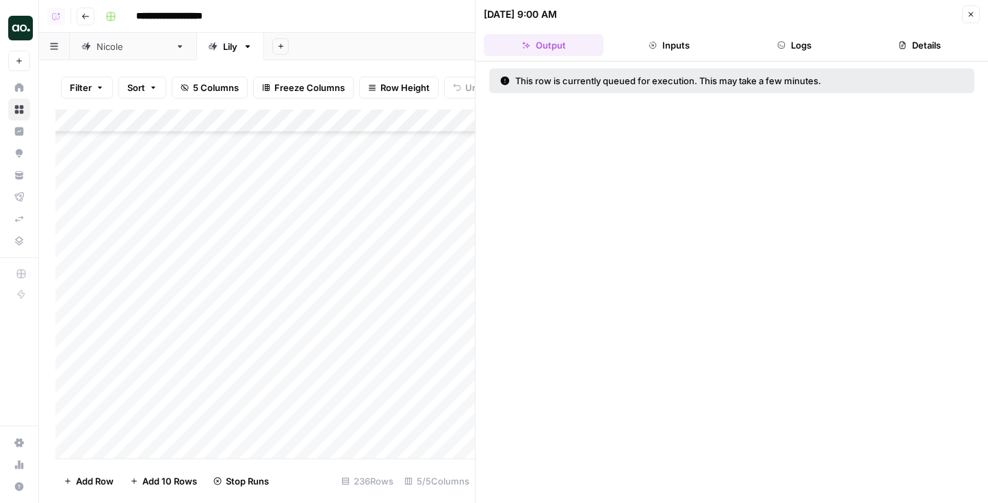
scroll to position [4716, 0]
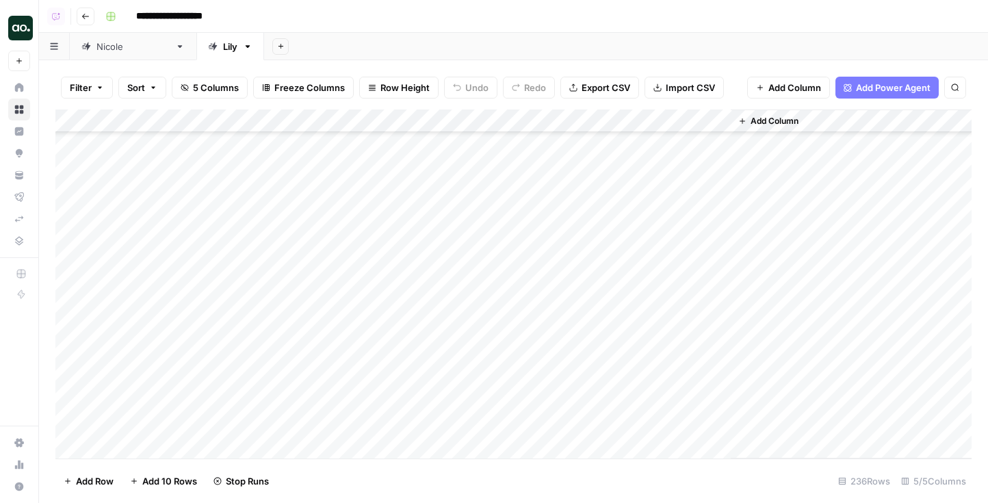
click at [516, 309] on div "Add Column" at bounding box center [513, 284] width 916 height 349
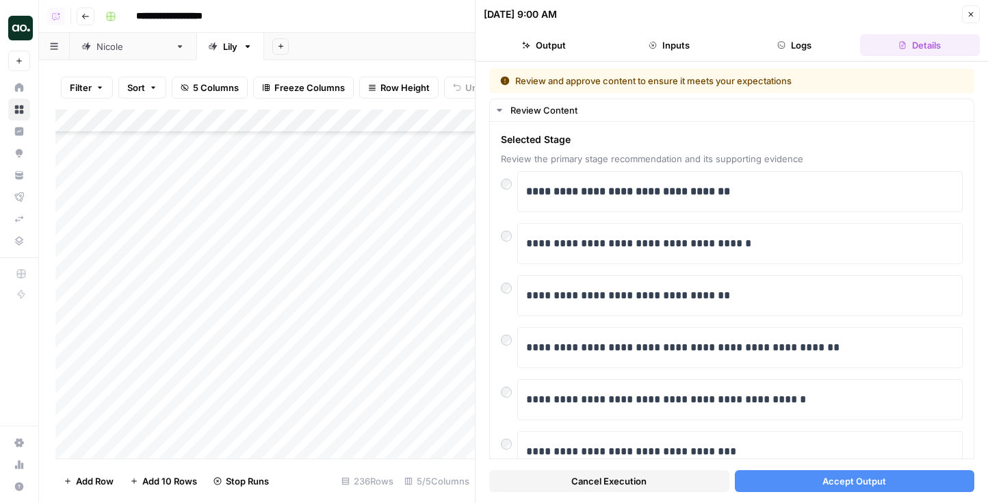
drag, startPoint x: 827, startPoint y: 474, endPoint x: 807, endPoint y: 474, distance: 19.8
click at [827, 474] on span "Accept Output" at bounding box center [855, 481] width 64 height 14
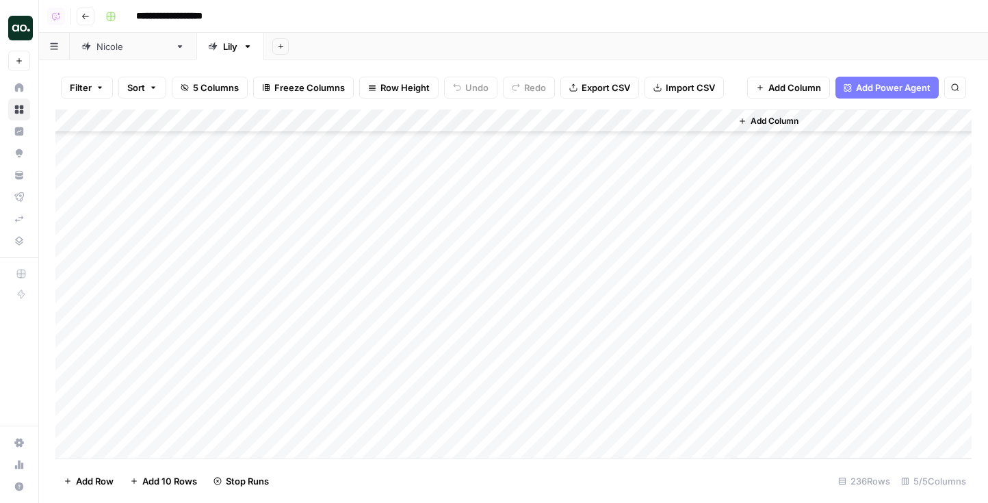
click at [538, 240] on div "Add Column" at bounding box center [513, 284] width 916 height 349
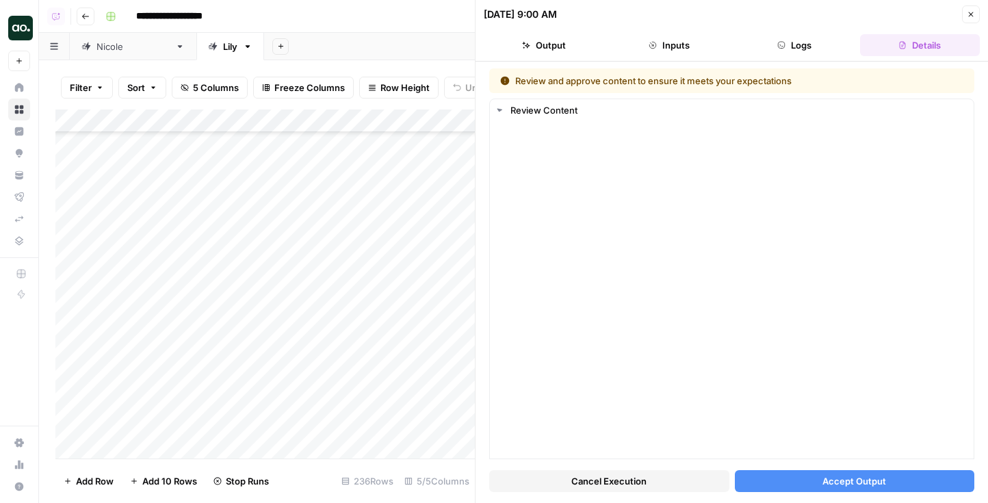
click at [893, 487] on button "Accept Output" at bounding box center [855, 481] width 240 height 22
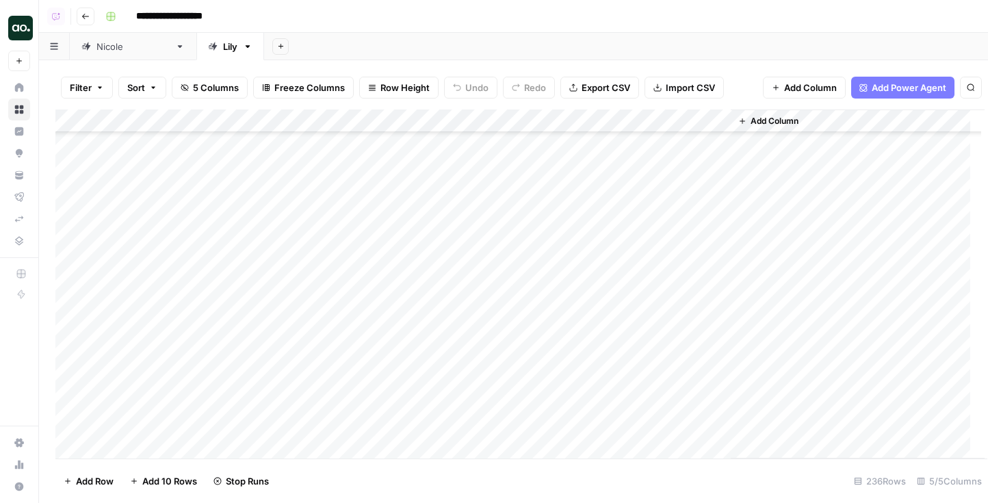
click at [504, 268] on div "Add Column" at bounding box center [519, 284] width 929 height 349
click at [504, 268] on div "Add Column" at bounding box center [513, 284] width 916 height 349
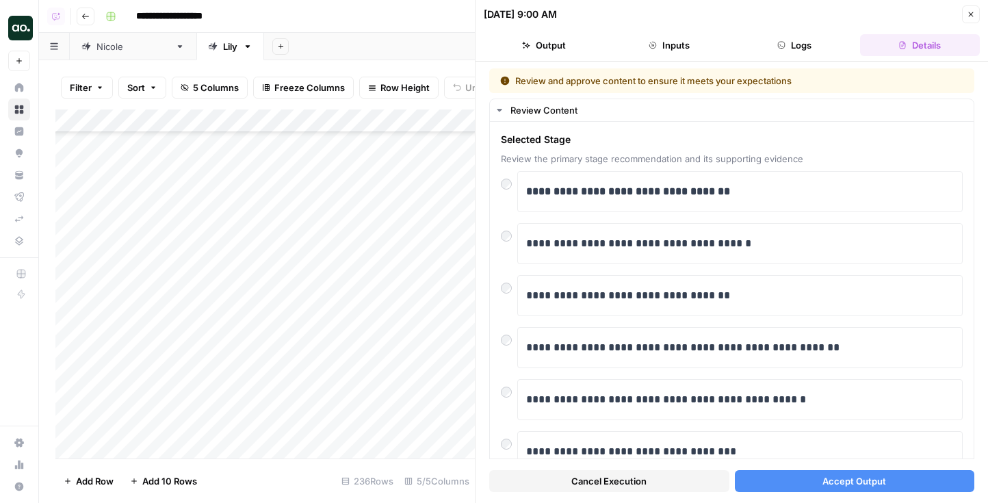
click at [837, 476] on span "Accept Output" at bounding box center [855, 481] width 64 height 14
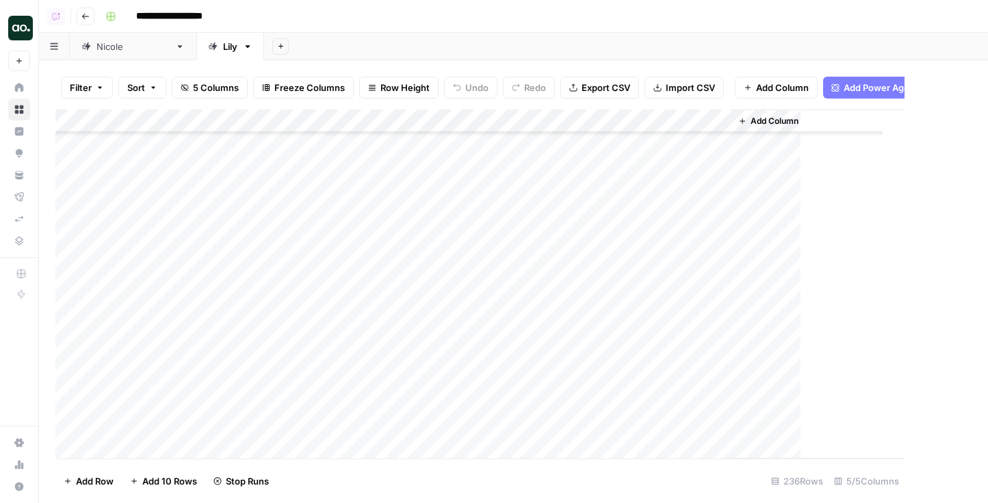
click at [502, 292] on div "Add Column" at bounding box center [479, 284] width 849 height 349
click at [502, 292] on div "Add Column" at bounding box center [513, 284] width 916 height 349
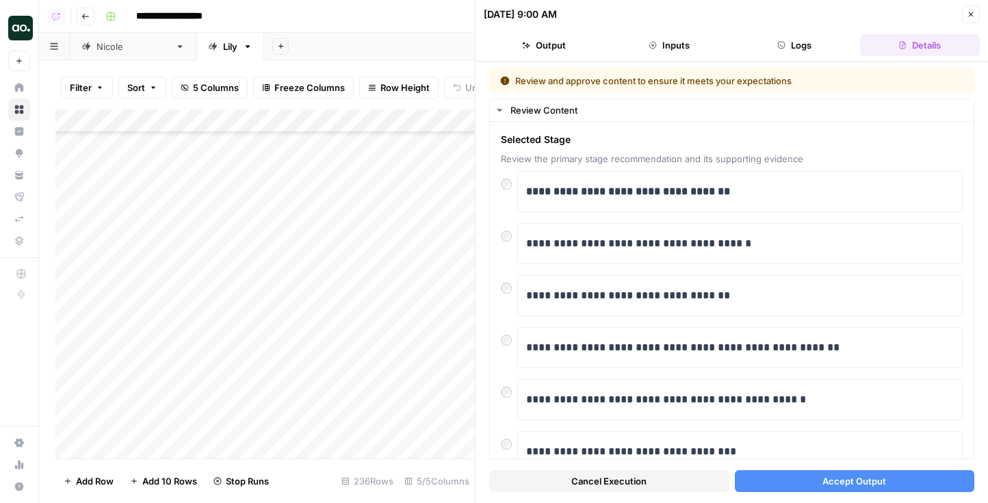
click at [796, 487] on button "Accept Output" at bounding box center [855, 481] width 240 height 22
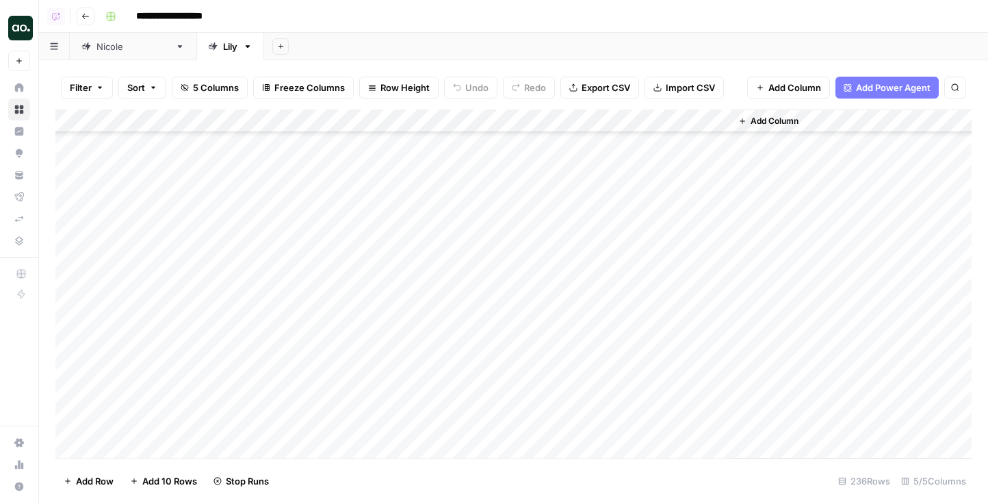
scroll to position [4969, 0]
click at [511, 154] on div "Add Column" at bounding box center [513, 284] width 916 height 349
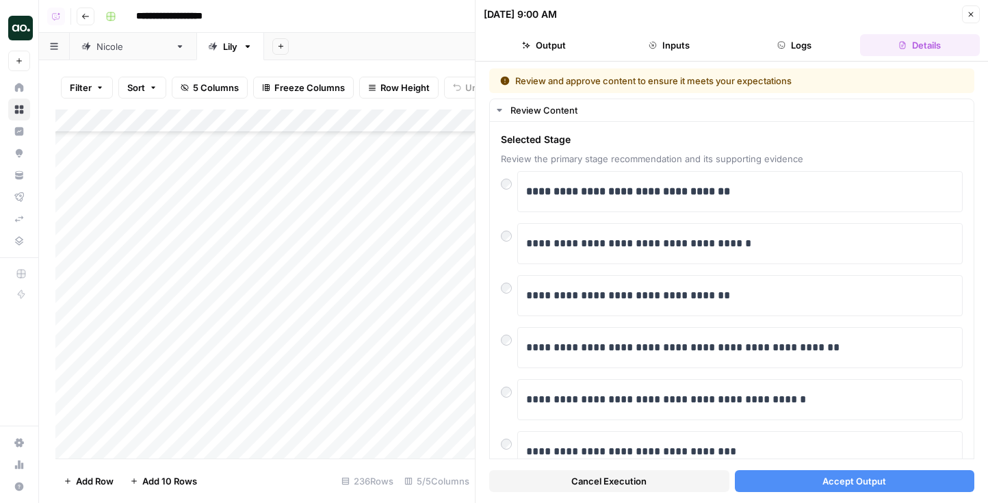
click at [901, 479] on button "Accept Output" at bounding box center [855, 481] width 240 height 22
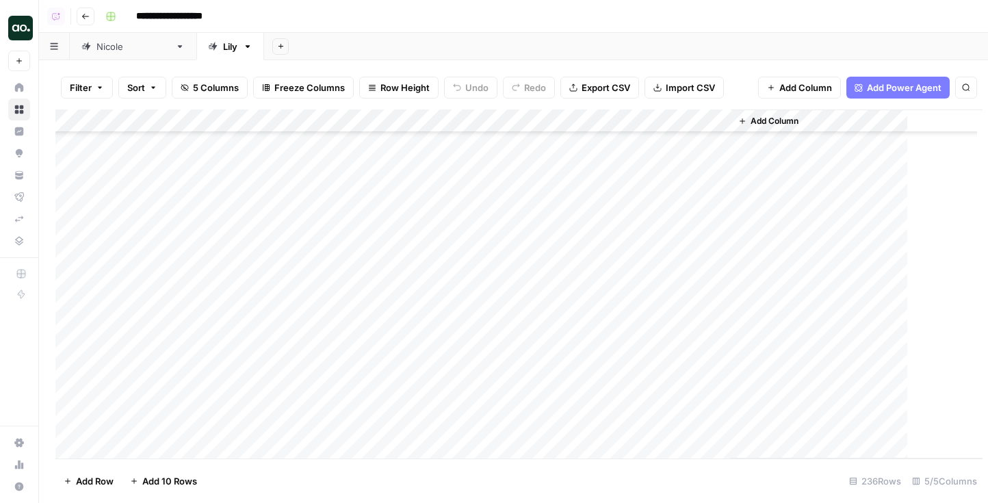
click at [539, 185] on div "Add Column" at bounding box center [518, 284] width 927 height 349
click at [539, 185] on div "Add Column" at bounding box center [513, 284] width 916 height 349
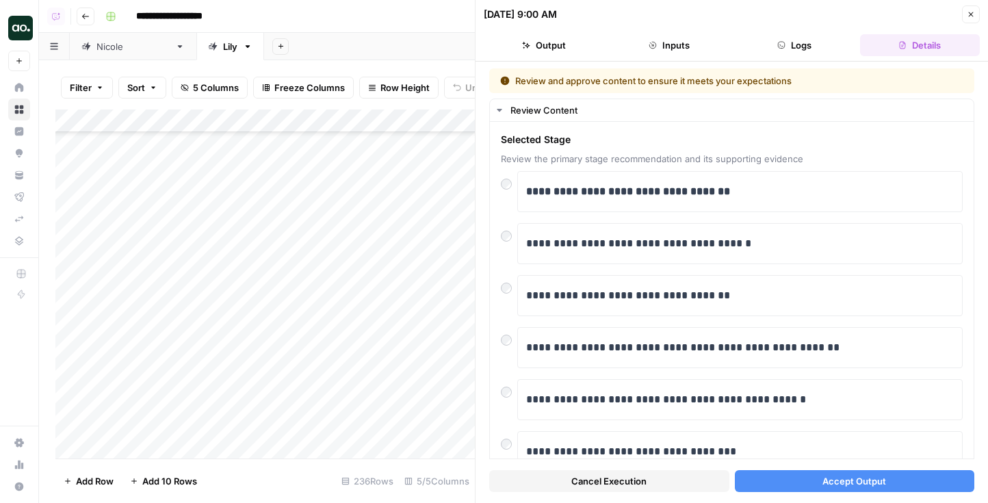
click at [875, 478] on span "Accept Output" at bounding box center [855, 481] width 64 height 14
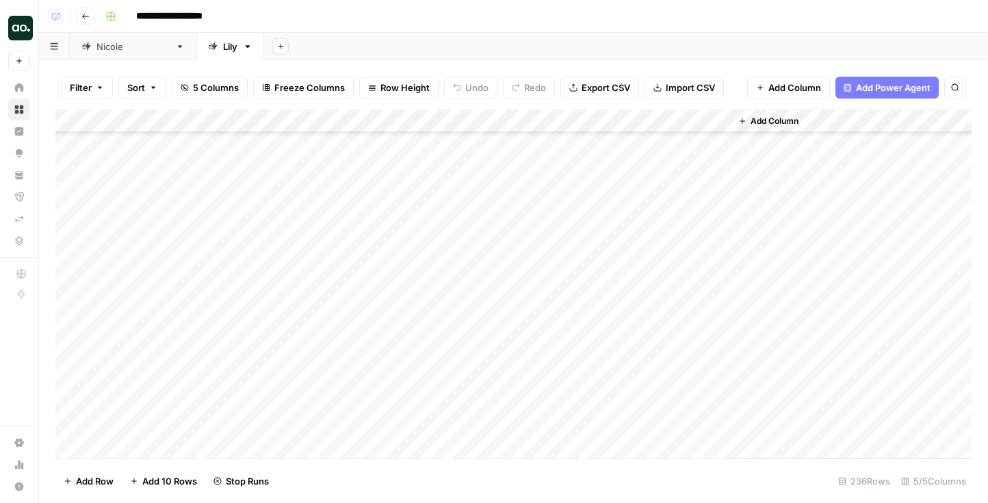
click at [476, 196] on div "Add Column" at bounding box center [513, 284] width 916 height 349
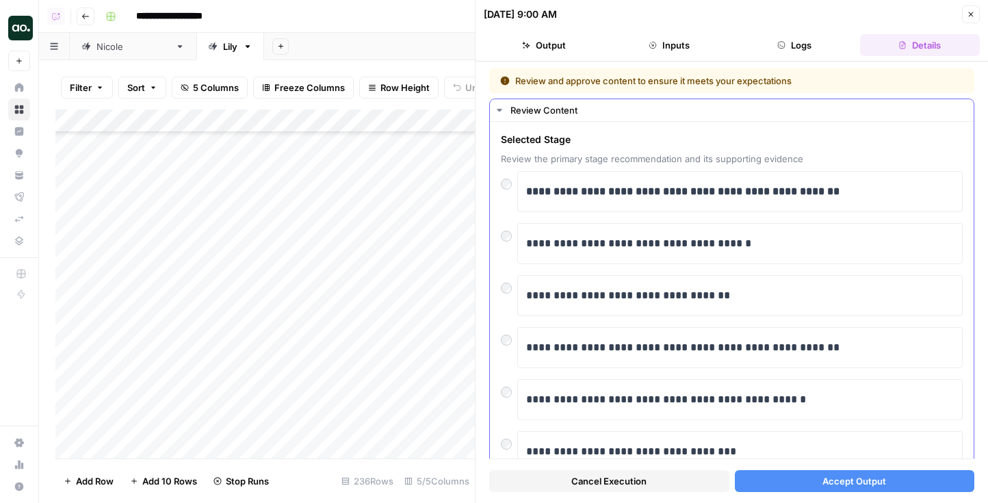
scroll to position [39, 0]
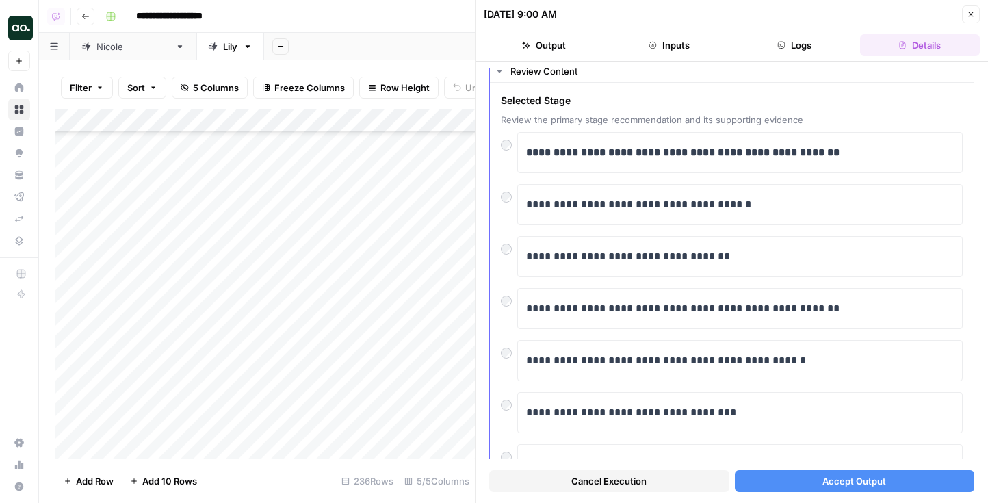
click at [834, 478] on span "Accept Output" at bounding box center [855, 481] width 64 height 14
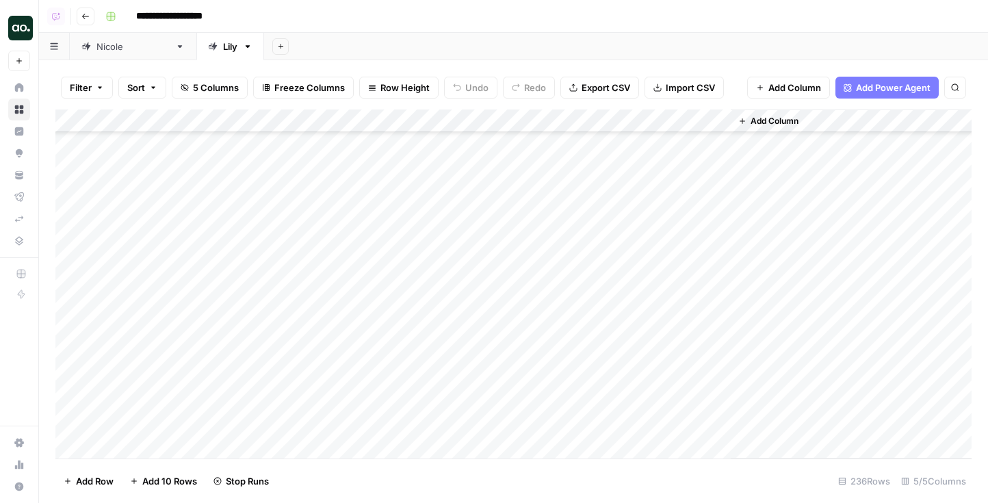
click at [524, 288] on div "Add Column" at bounding box center [513, 284] width 916 height 349
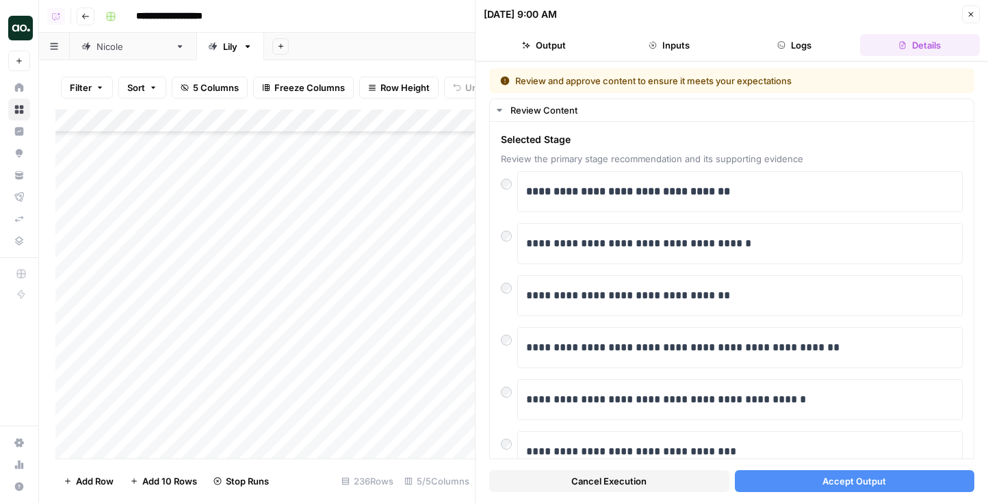
click at [506, 291] on div at bounding box center [540, 293] width 136 height 25
click at [513, 285] on div at bounding box center [540, 293] width 136 height 25
click at [509, 287] on div at bounding box center [540, 293] width 136 height 25
click at [504, 287] on div at bounding box center [540, 293] width 136 height 25
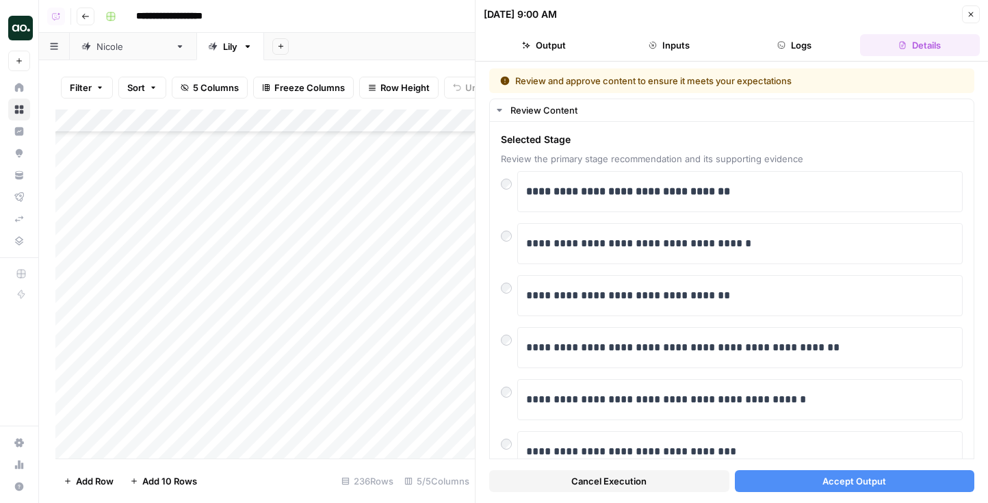
click at [532, 288] on div at bounding box center [540, 293] width 136 height 25
click at [556, 294] on div at bounding box center [540, 293] width 136 height 25
click at [715, 294] on p "**********" at bounding box center [740, 296] width 428 height 18
click at [504, 294] on div at bounding box center [509, 284] width 16 height 19
click at [841, 479] on span "Accept Output" at bounding box center [855, 481] width 64 height 14
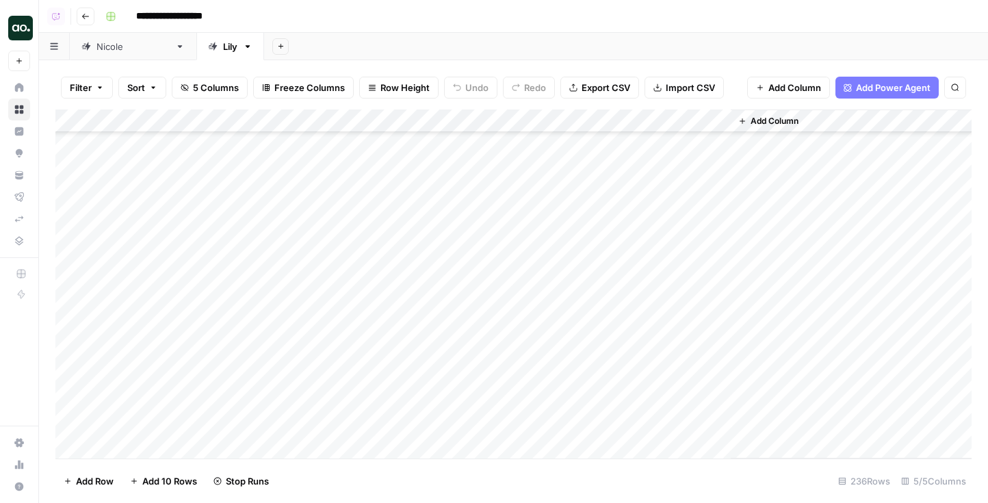
click at [545, 272] on div "Add Column" at bounding box center [513, 284] width 916 height 349
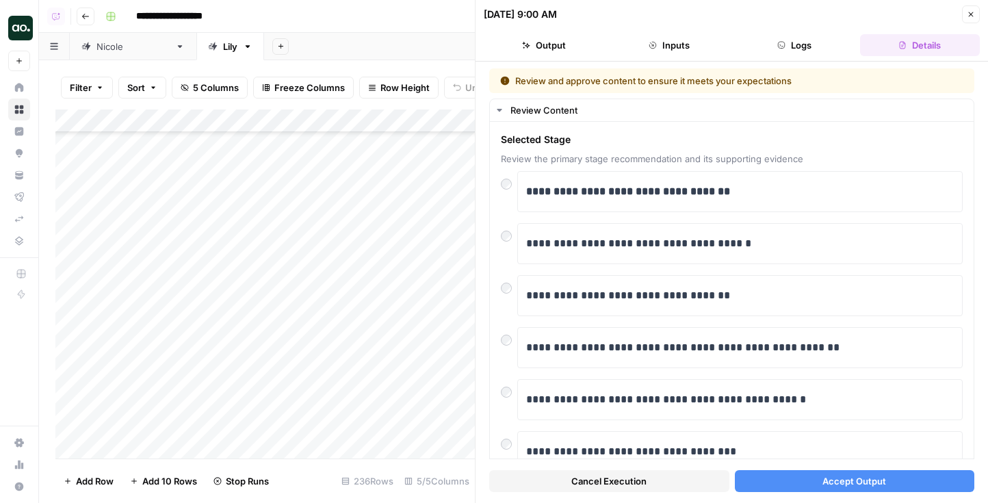
click at [851, 498] on div "**********" at bounding box center [732, 282] width 513 height 441
click at [863, 481] on span "Accept Output" at bounding box center [855, 481] width 64 height 14
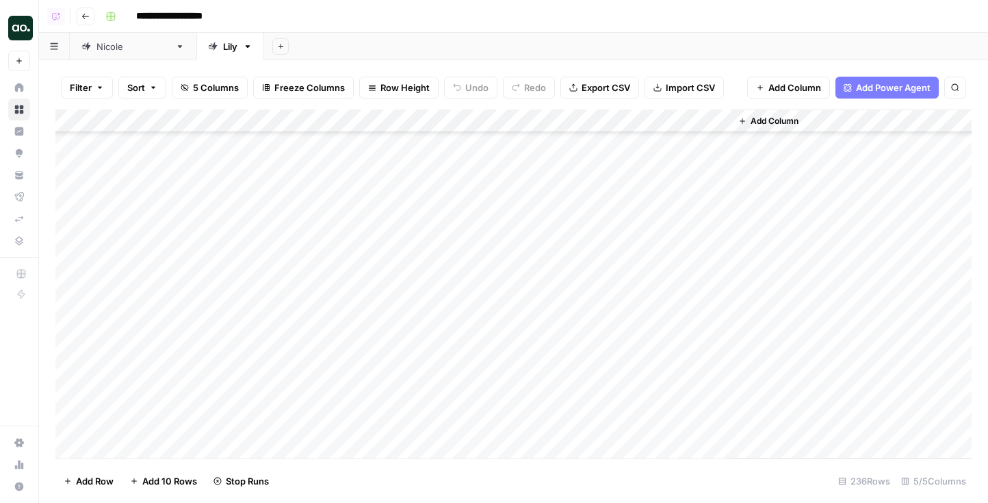
click at [554, 333] on div "Add Column" at bounding box center [513, 284] width 916 height 349
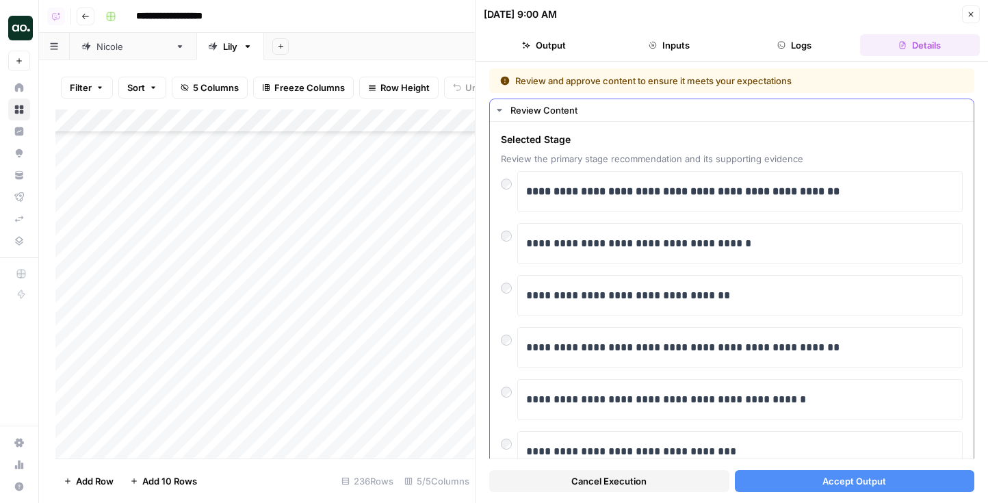
click at [515, 287] on div at bounding box center [509, 284] width 16 height 19
click at [889, 490] on button "Accept Output" at bounding box center [855, 481] width 240 height 22
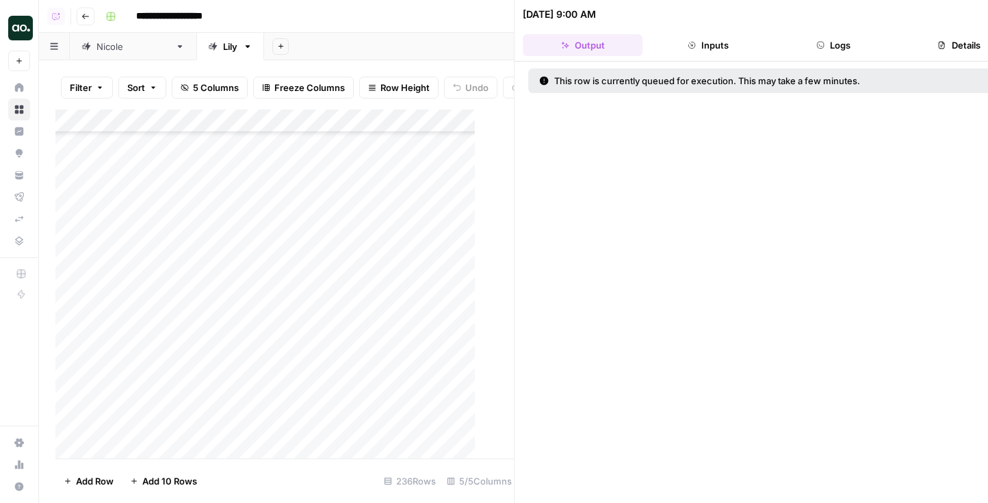
scroll to position [5020, 0]
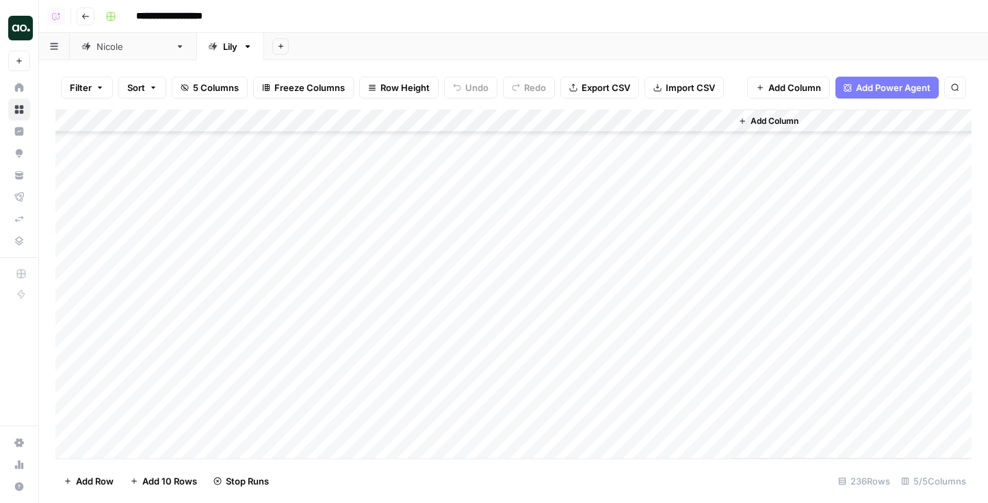
click at [539, 299] on div "Add Column" at bounding box center [513, 284] width 916 height 349
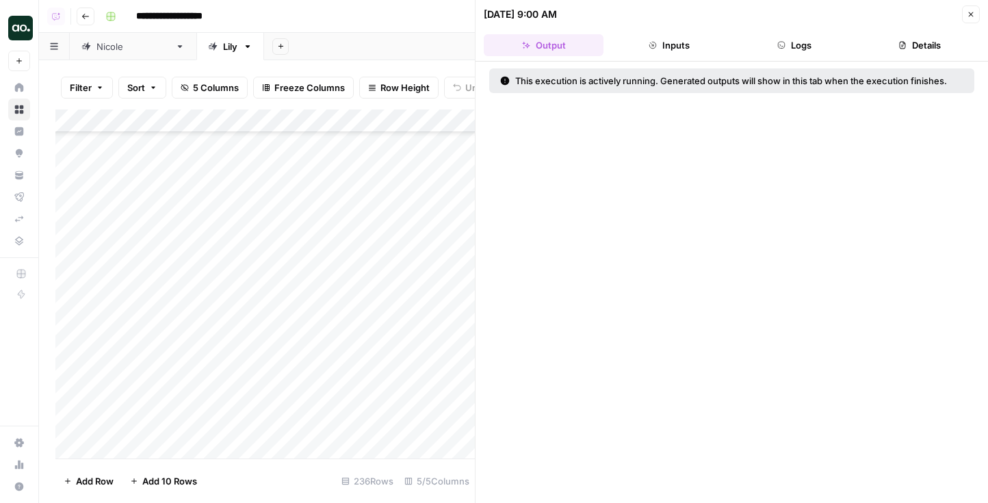
click at [324, 324] on div "Add Column" at bounding box center [265, 284] width 420 height 349
click at [982, 18] on header "09/05/25 at 9:00 AM Close Output Inputs Logs Details" at bounding box center [732, 31] width 513 height 62
click at [968, 8] on button "Close" at bounding box center [971, 14] width 18 height 18
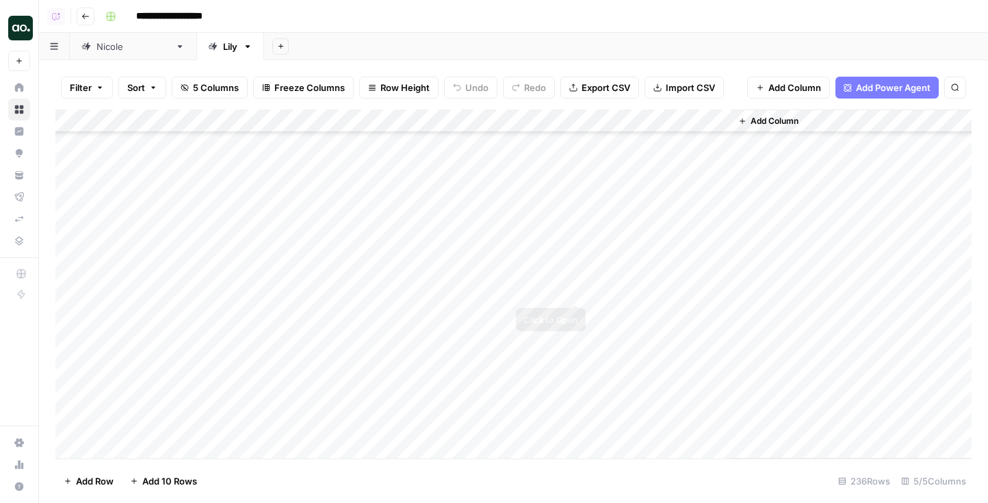
click at [563, 313] on div "Add Column" at bounding box center [513, 284] width 916 height 349
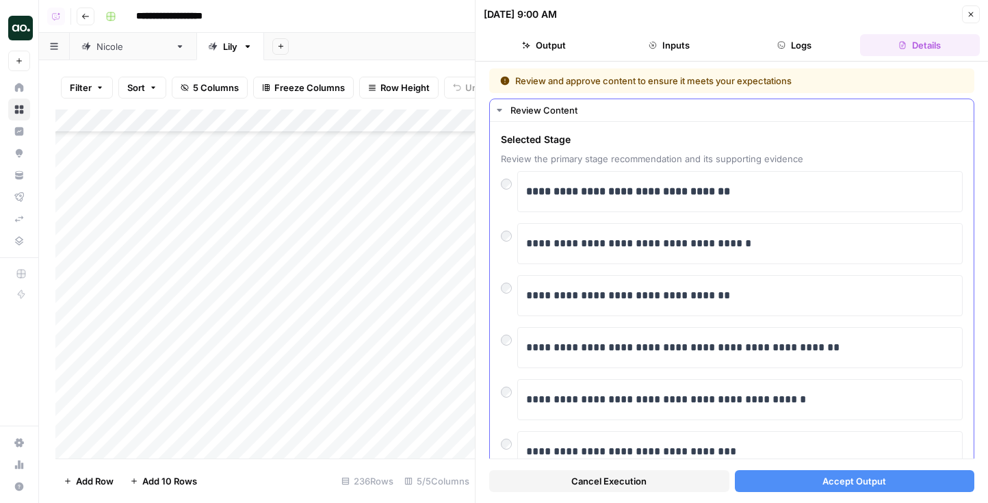
click at [815, 469] on div "Cancel Execution Accept Output" at bounding box center [731, 477] width 485 height 37
click at [817, 475] on button "Accept Output" at bounding box center [855, 481] width 240 height 22
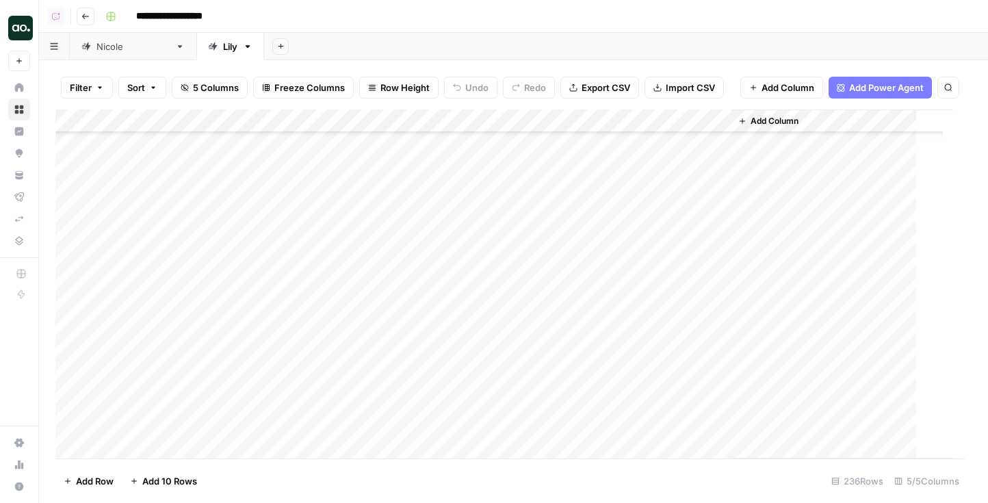
click at [530, 344] on div "Add Column" at bounding box center [504, 284] width 898 height 349
click at [530, 344] on div "Add Column" at bounding box center [513, 284] width 916 height 349
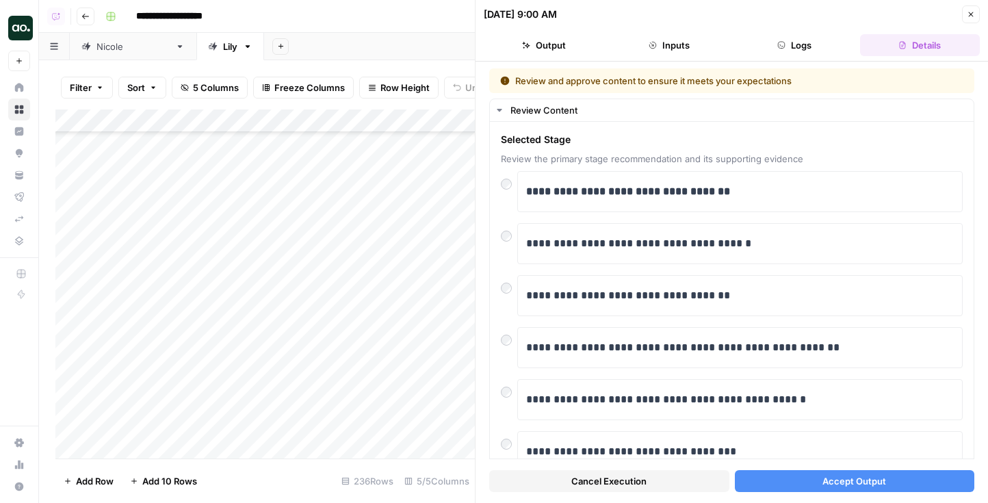
click at [847, 480] on span "Accept Output" at bounding box center [855, 481] width 64 height 14
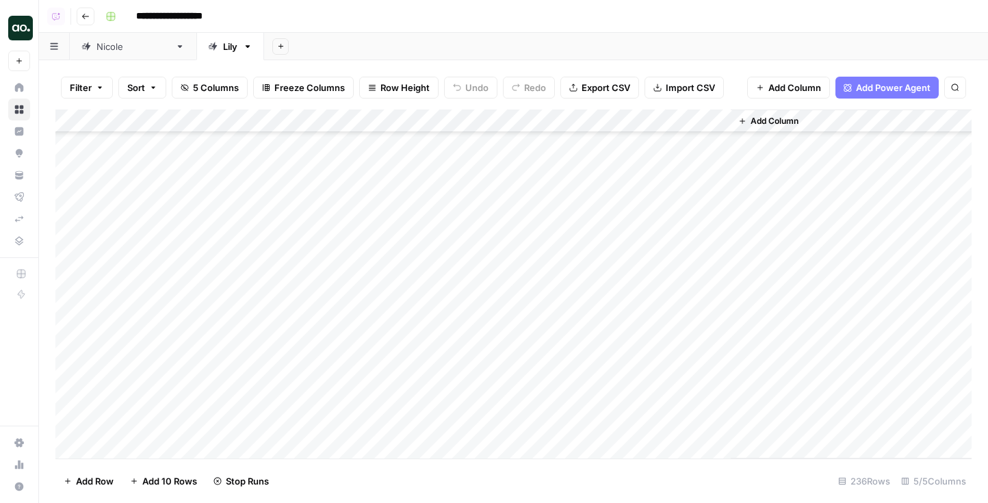
click at [522, 362] on div "Add Column" at bounding box center [513, 284] width 916 height 349
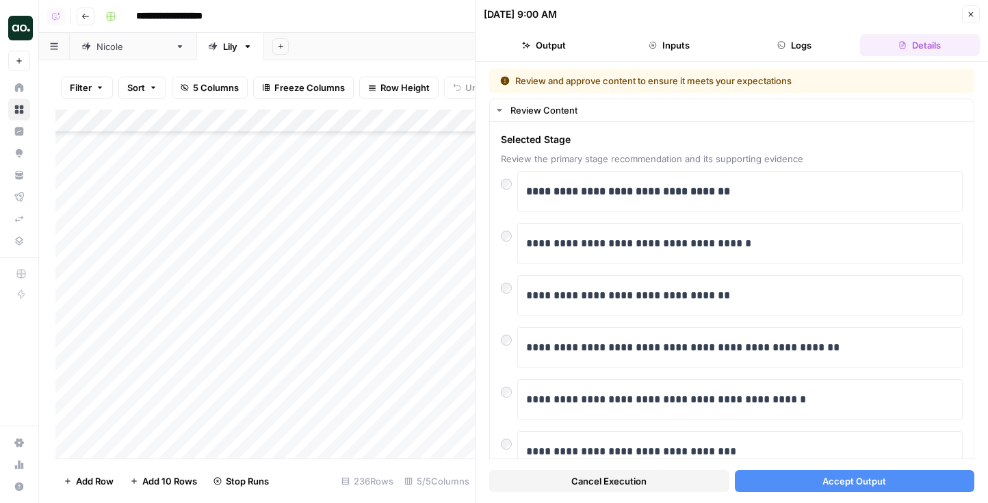
click at [884, 475] on span "Accept Output" at bounding box center [855, 481] width 64 height 14
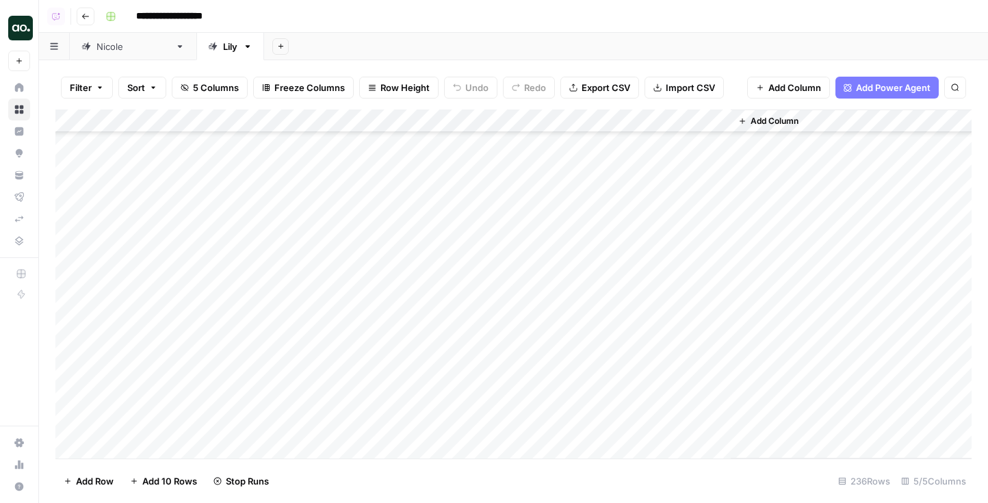
click at [508, 381] on div "Add Column" at bounding box center [513, 284] width 916 height 349
click at [508, 381] on div at bounding box center [540, 382] width 136 height 25
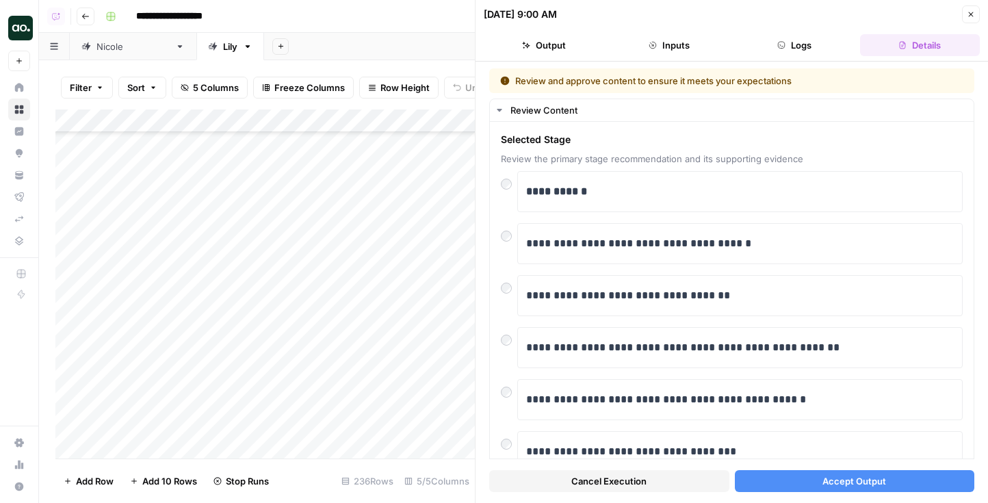
click at [833, 480] on span "Accept Output" at bounding box center [855, 481] width 64 height 14
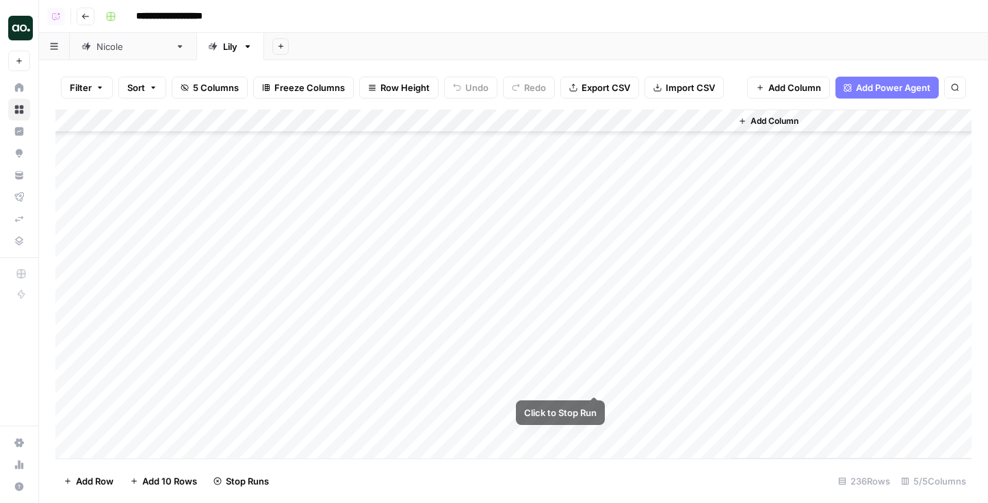
click at [595, 381] on div "Add Column" at bounding box center [513, 284] width 916 height 349
click at [533, 400] on div "Add Column" at bounding box center [513, 284] width 916 height 349
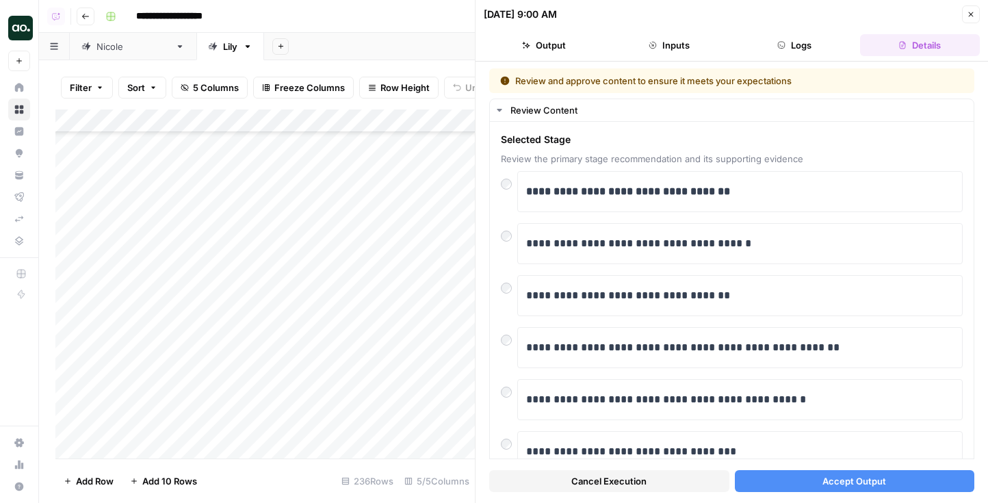
click at [881, 486] on span "Accept Output" at bounding box center [855, 481] width 64 height 14
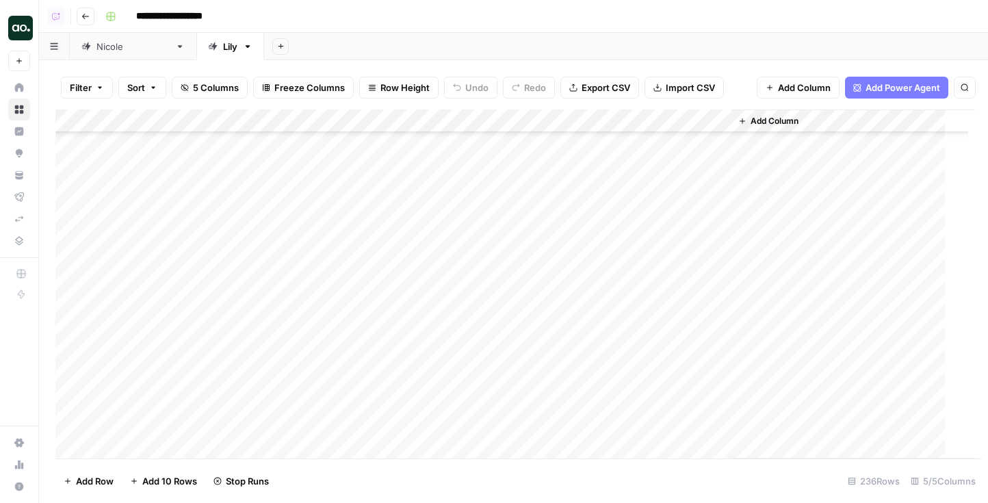
click at [531, 428] on div "Add Column" at bounding box center [515, 284] width 920 height 349
click at [531, 428] on div "Add Column" at bounding box center [513, 284] width 916 height 349
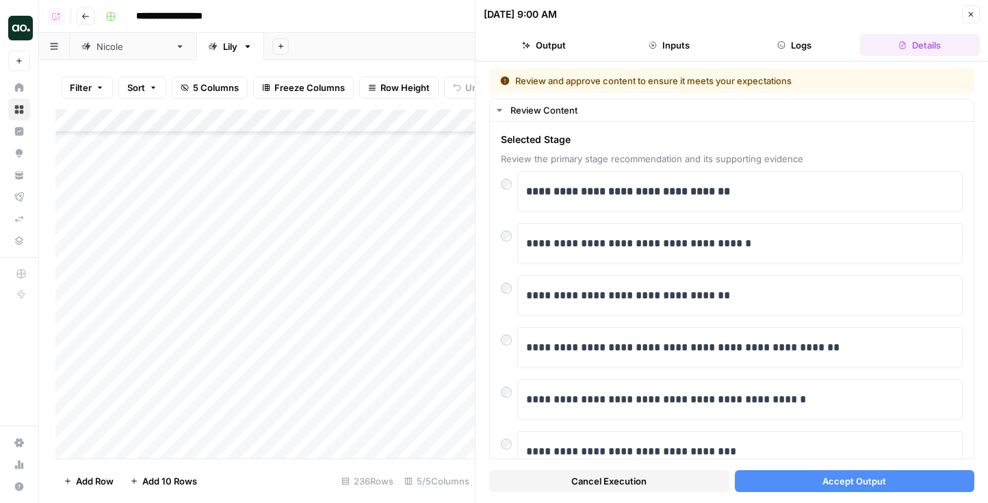
click at [818, 476] on button "Accept Output" at bounding box center [855, 481] width 240 height 22
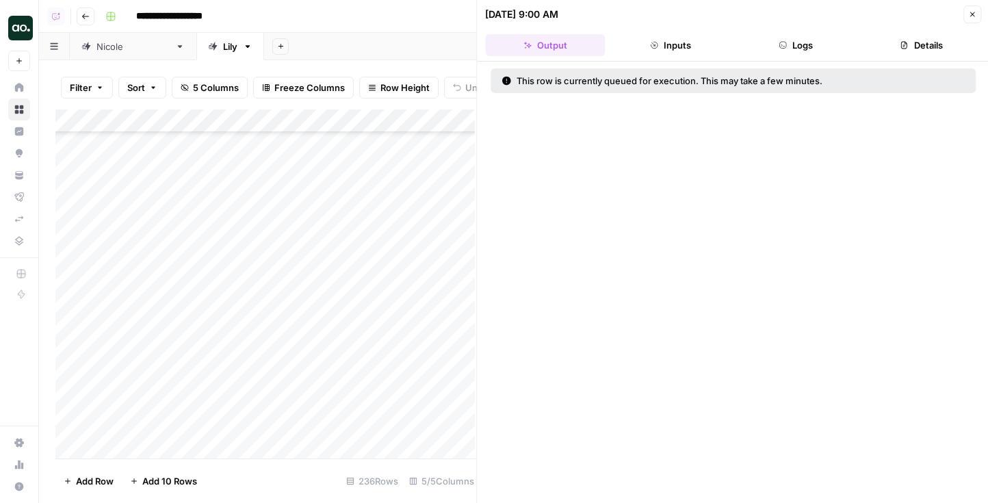
scroll to position [5141, 0]
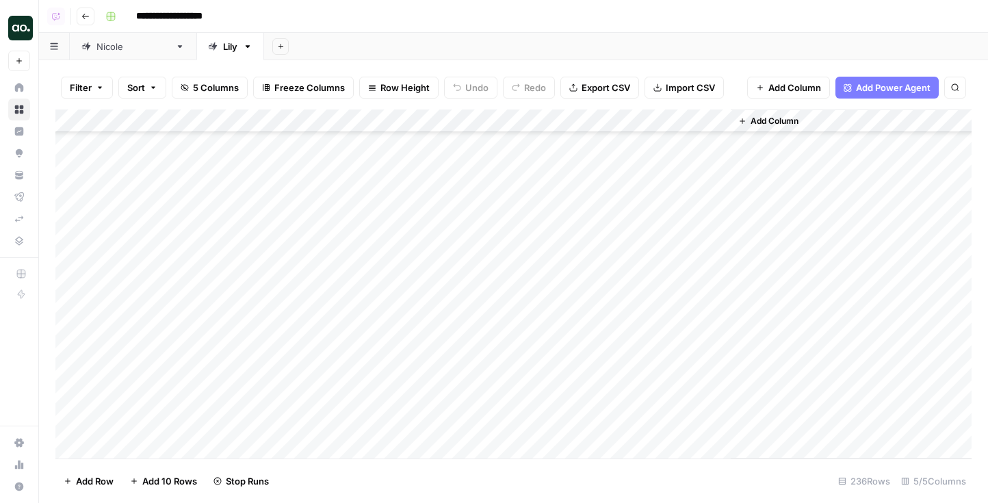
click at [523, 339] on div "Add Column" at bounding box center [513, 284] width 916 height 349
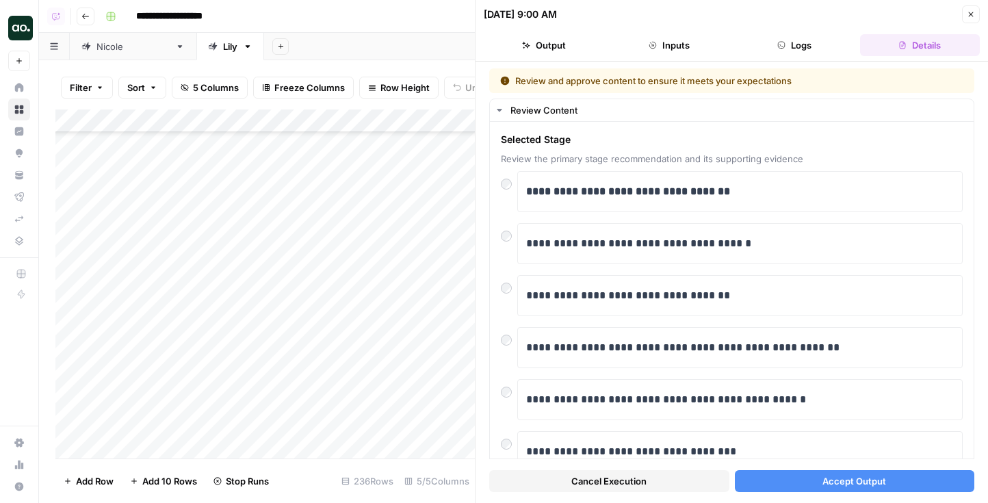
click at [823, 474] on span "Accept Output" at bounding box center [855, 481] width 64 height 14
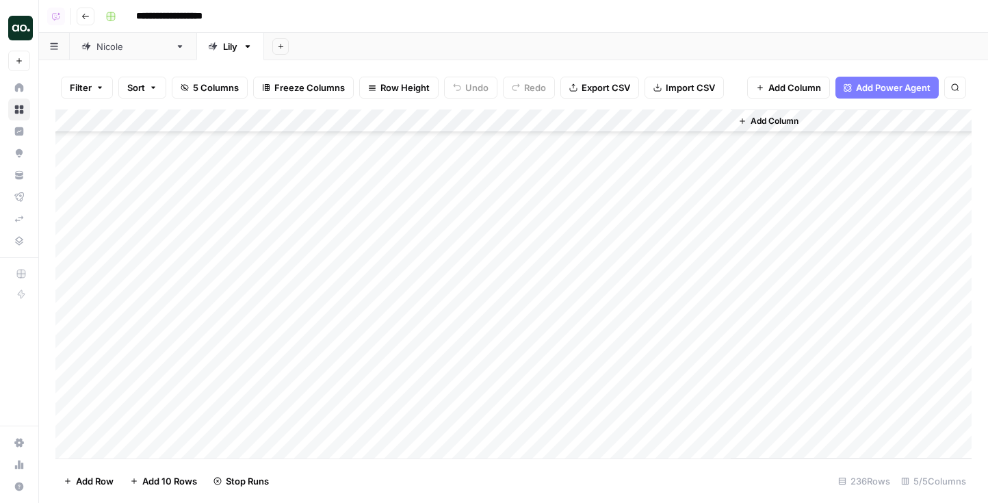
click at [522, 354] on div "Add Column" at bounding box center [513, 284] width 916 height 349
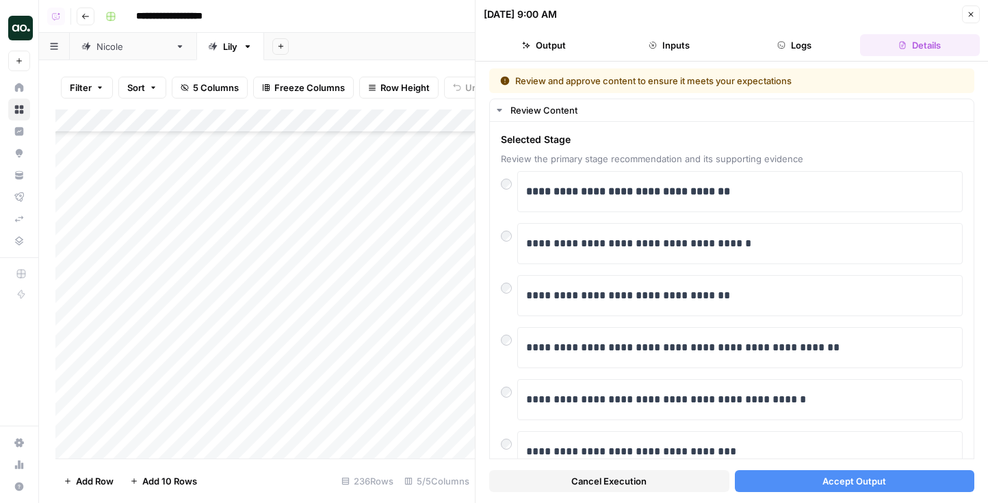
click at [814, 485] on button "Accept Output" at bounding box center [855, 481] width 240 height 22
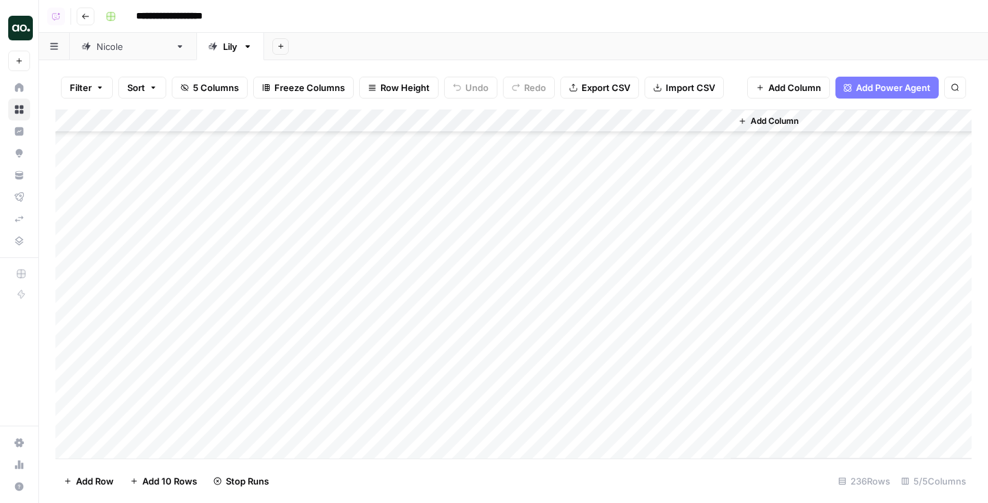
click at [499, 378] on div "Add Column" at bounding box center [513, 284] width 916 height 349
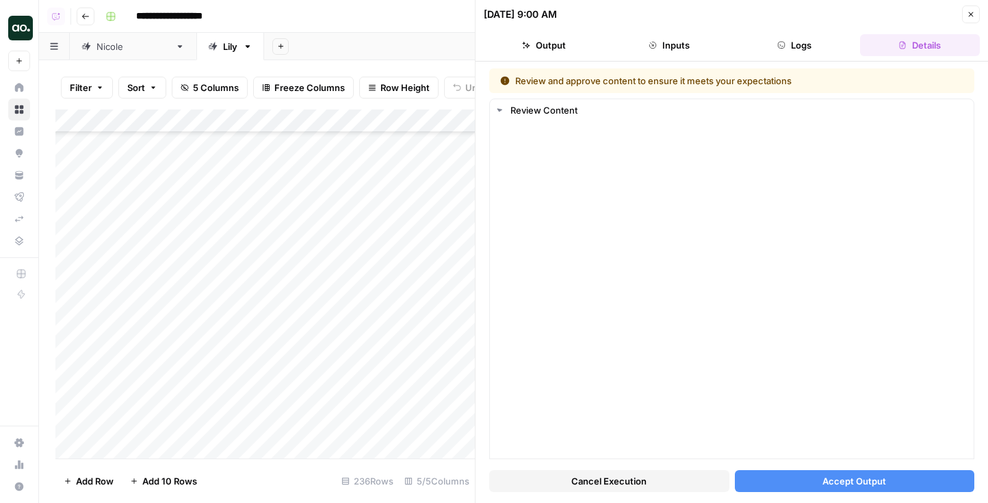
click at [795, 46] on button "Logs" at bounding box center [795, 45] width 120 height 22
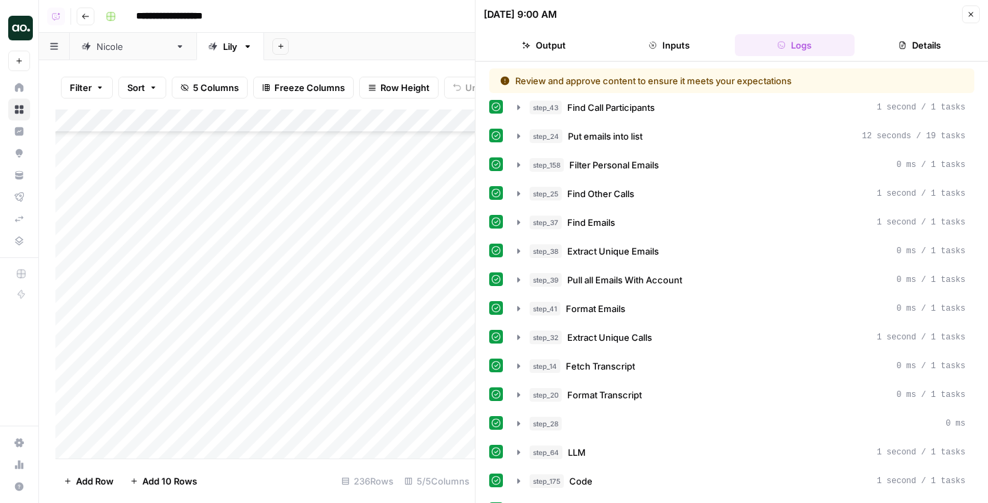
click at [573, 42] on button "Output" at bounding box center [544, 45] width 120 height 22
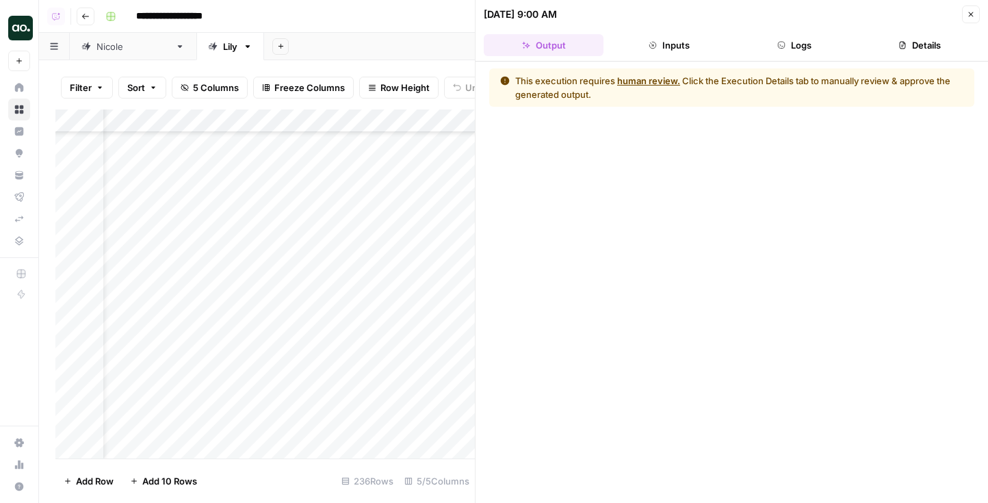
scroll to position [5141, 96]
click at [970, 10] on icon "button" at bounding box center [971, 14] width 8 height 8
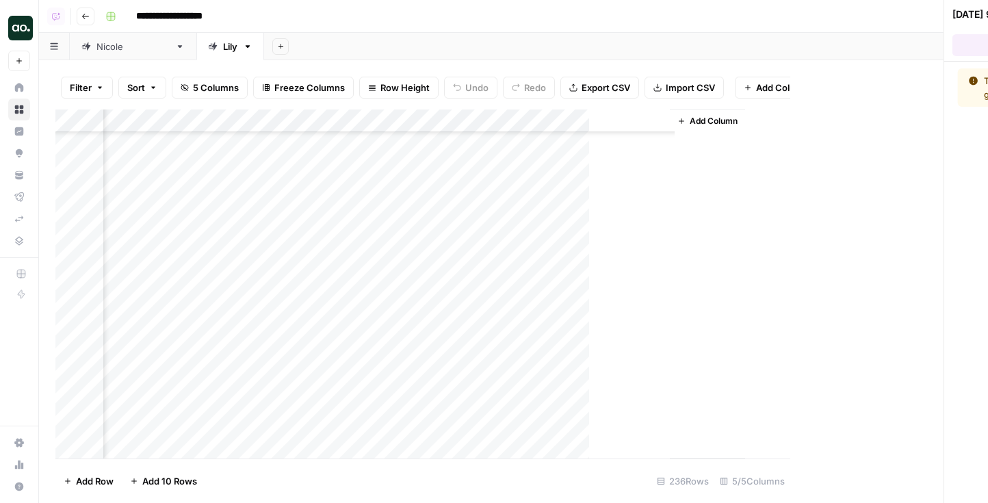
scroll to position [5141, 0]
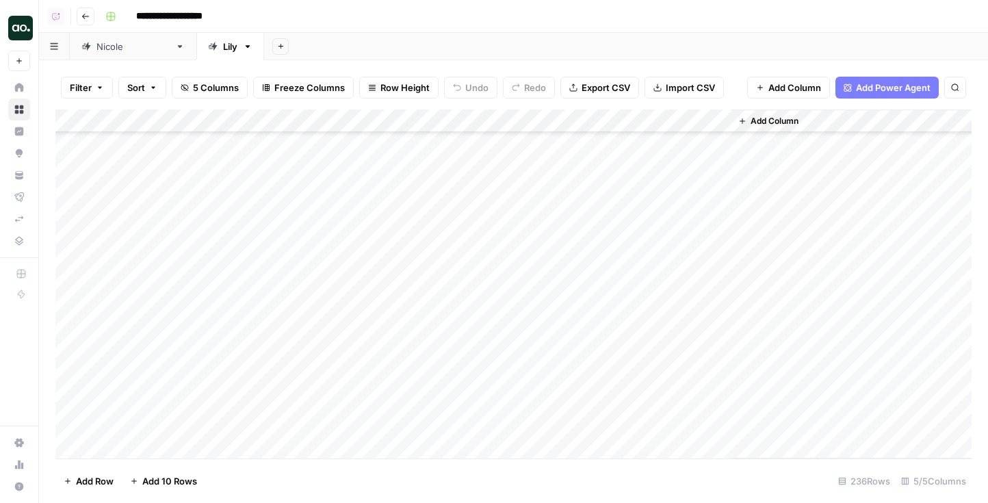
click at [511, 369] on div "Add Column" at bounding box center [513, 284] width 916 height 349
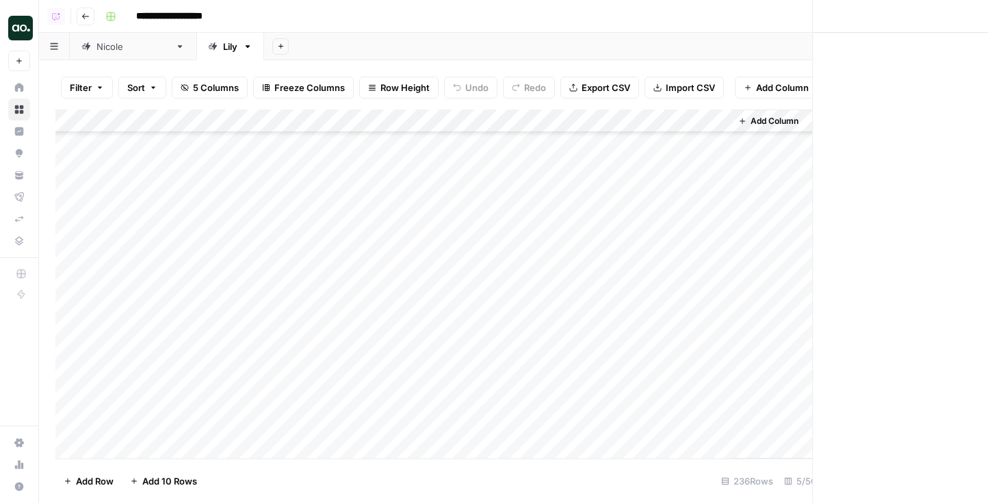
click at [511, 369] on div at bounding box center [540, 377] width 136 height 25
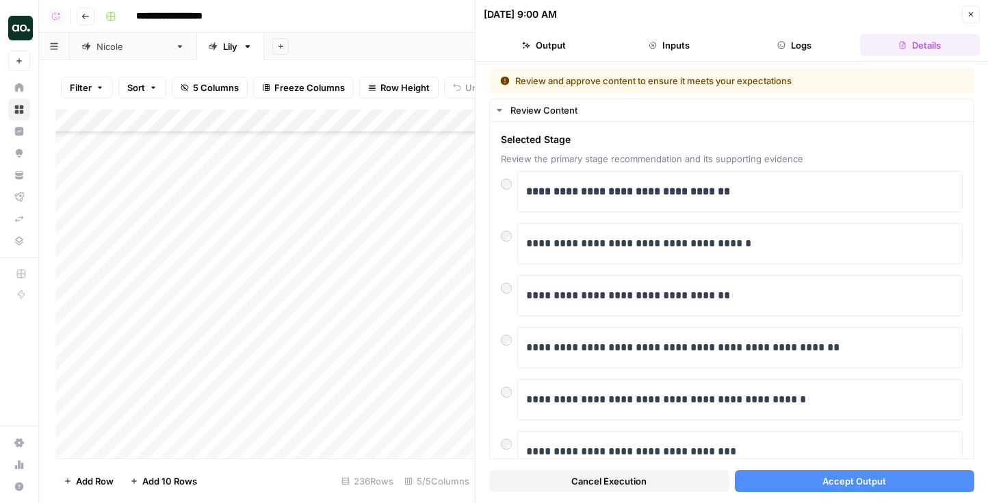
click at [897, 478] on button "Accept Output" at bounding box center [855, 481] width 240 height 22
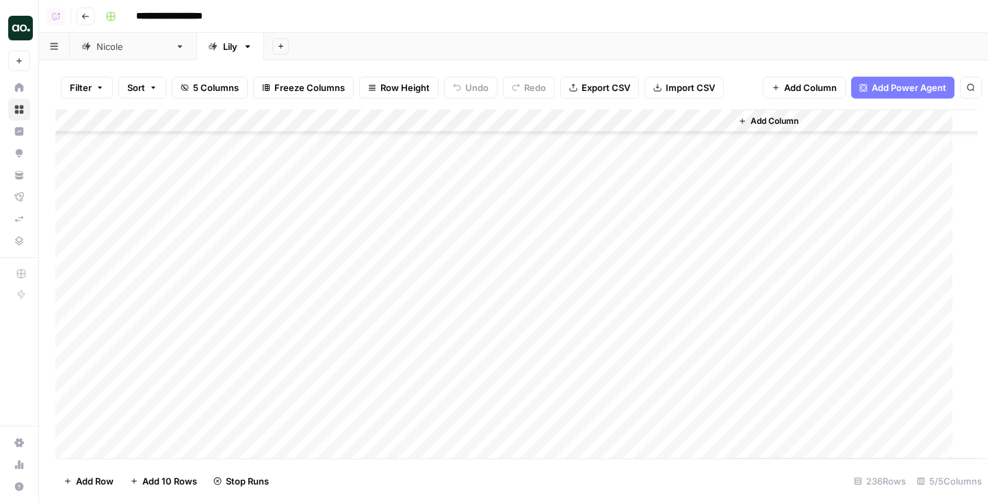
click at [541, 428] on div "Add Column" at bounding box center [516, 284] width 923 height 349
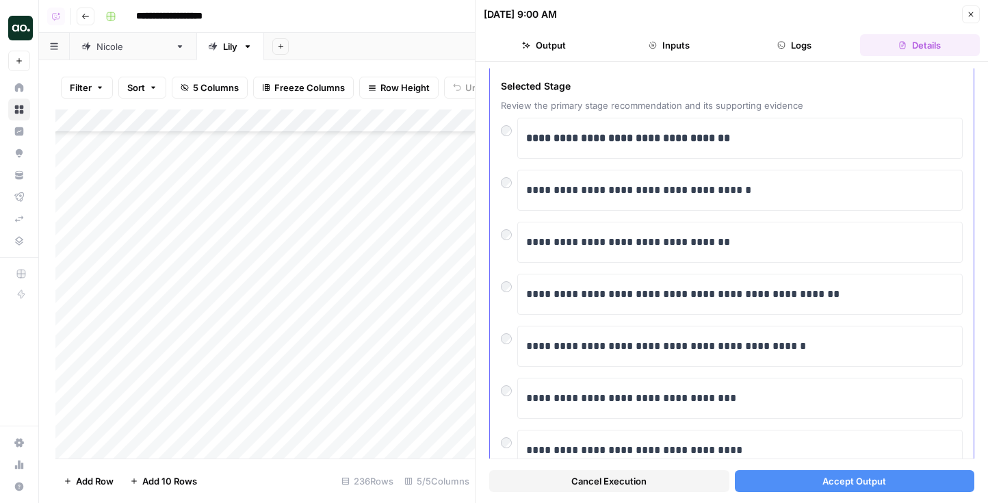
scroll to position [78, 0]
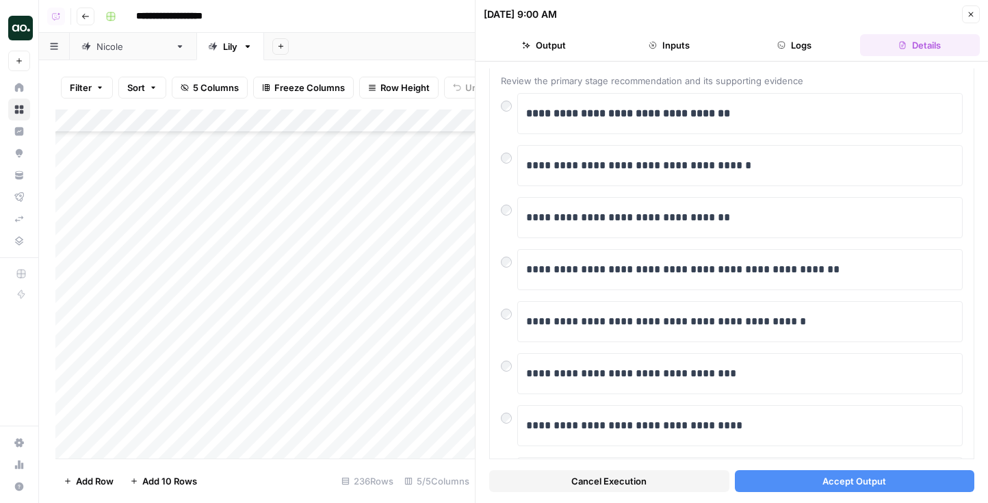
click at [927, 483] on button "Accept Output" at bounding box center [855, 481] width 240 height 22
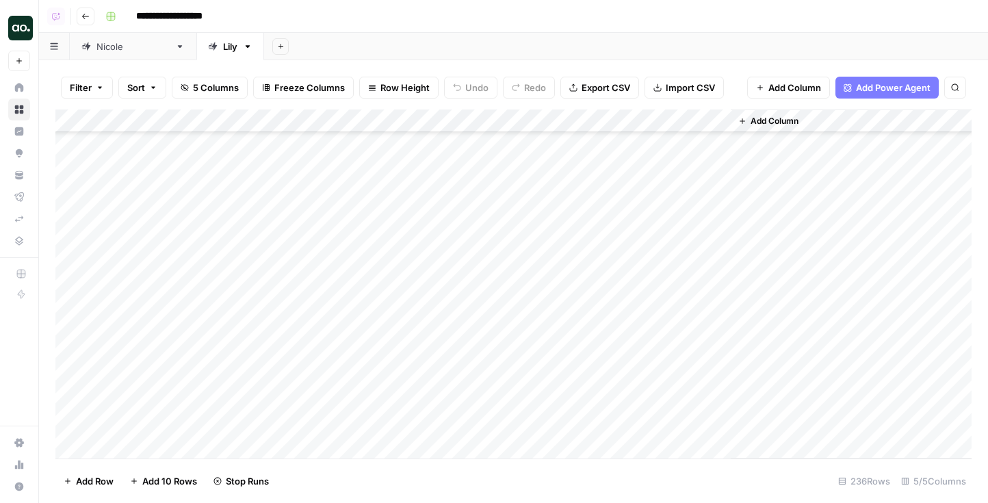
click at [541, 446] on div "Add Column" at bounding box center [513, 284] width 916 height 349
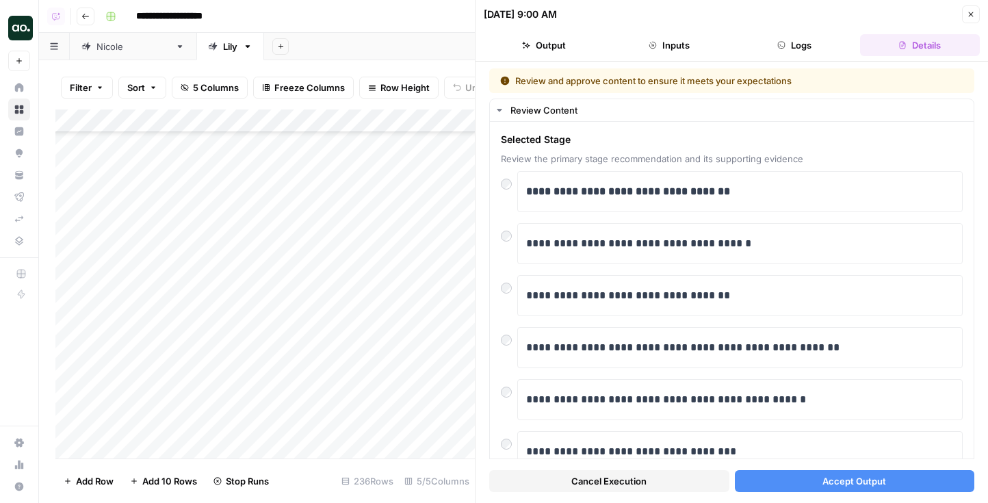
click at [850, 482] on span "Accept Output" at bounding box center [855, 481] width 64 height 14
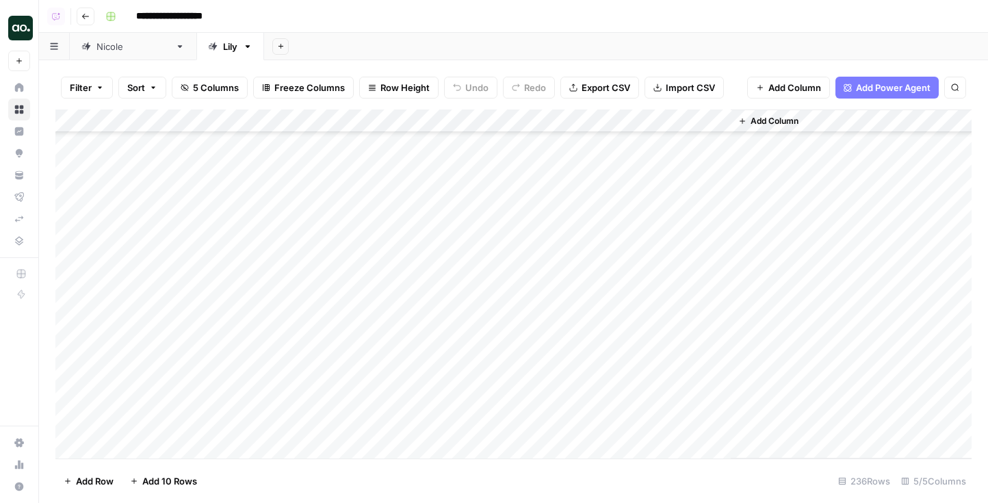
scroll to position [4938, 0]
click at [504, 257] on div "Add Column" at bounding box center [513, 284] width 916 height 349
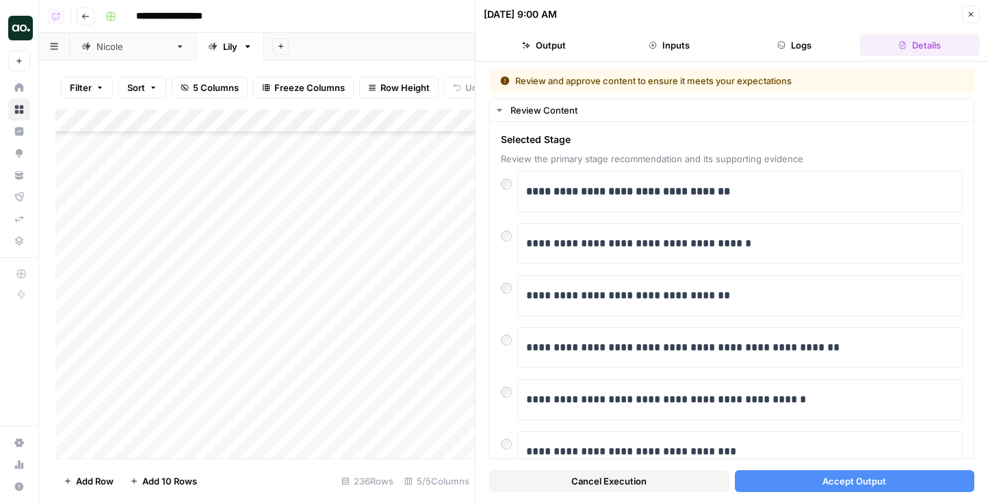
click at [847, 485] on span "Accept Output" at bounding box center [855, 481] width 64 height 14
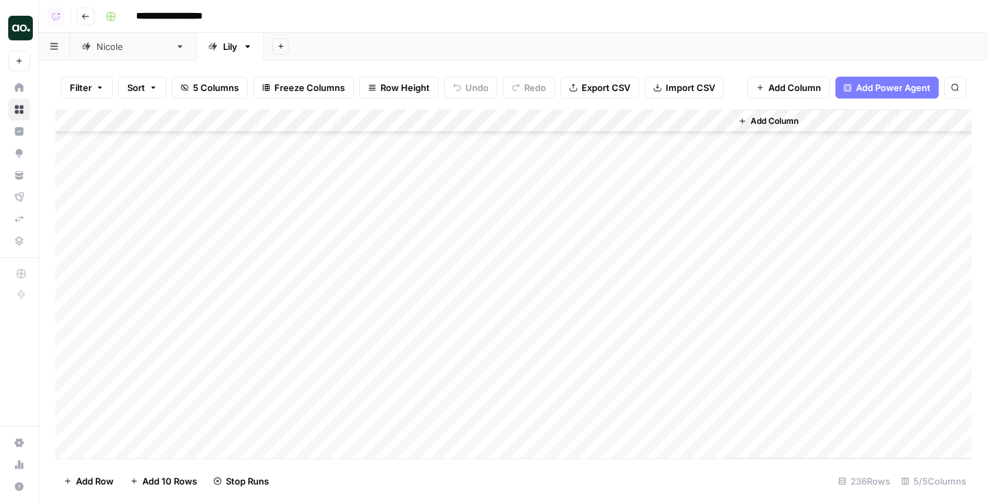
click at [546, 285] on div "Add Column" at bounding box center [513, 284] width 916 height 349
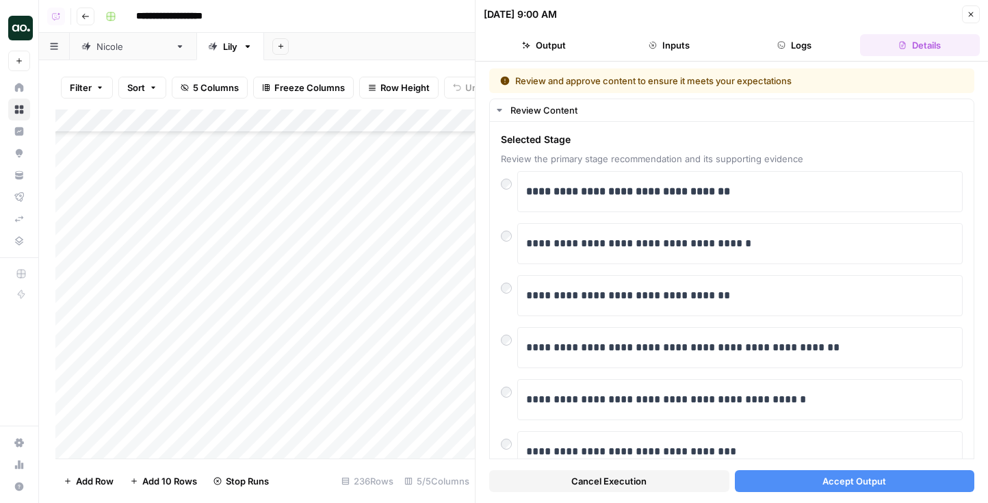
click at [899, 475] on button "Accept Output" at bounding box center [855, 481] width 240 height 22
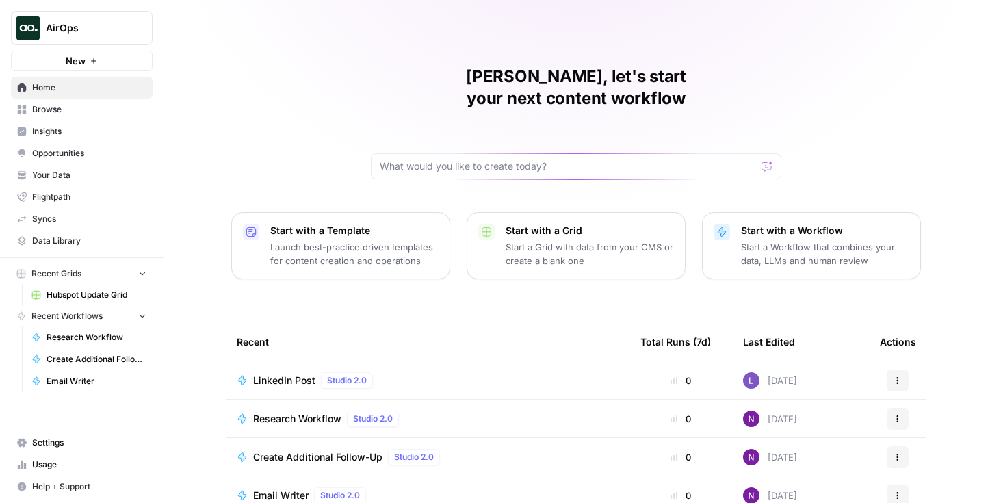
click at [79, 24] on span "AirOps" at bounding box center [87, 28] width 83 height 14
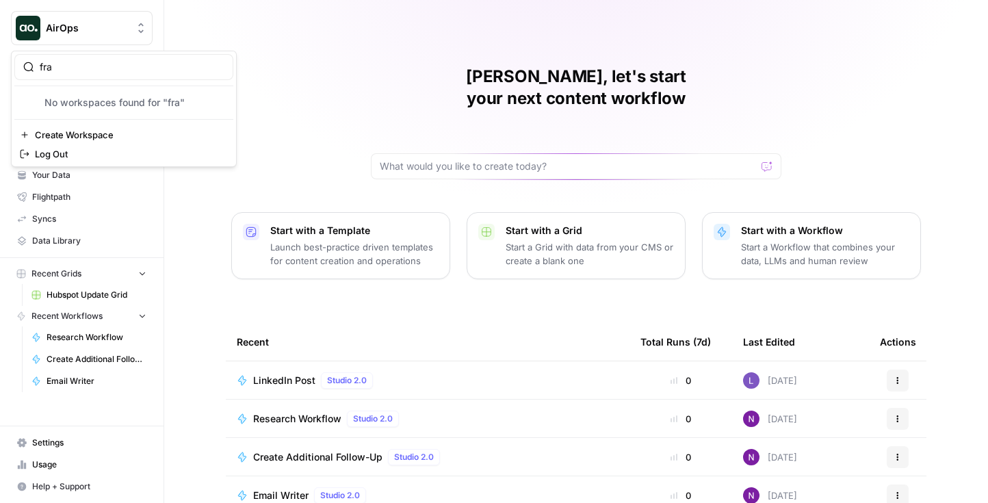
type input "fra"
click at [97, 136] on span "Create Workspace" at bounding box center [129, 135] width 188 height 14
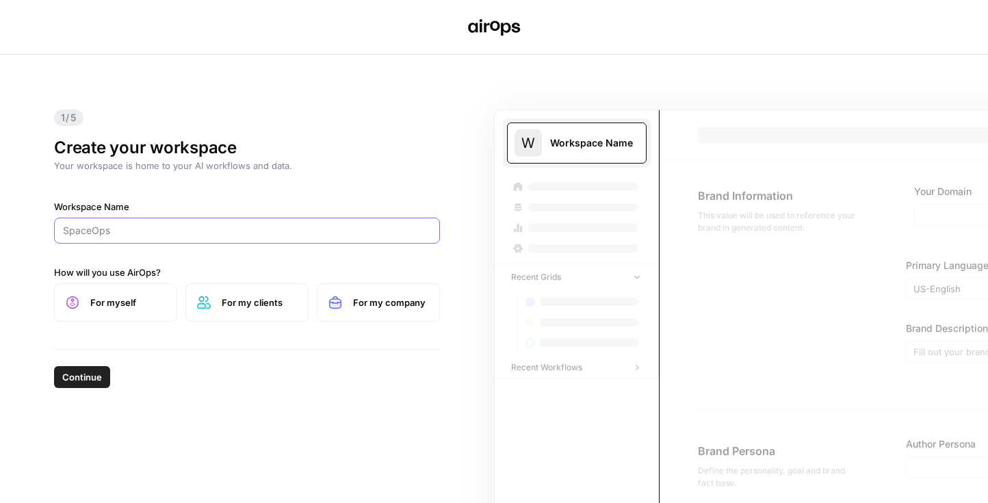
click at [244, 229] on input "Workspace Name" at bounding box center [247, 231] width 368 height 14
type input "Fractl"
click at [98, 326] on div "1/5 Create your workspace Your workspace is home to your AI workflows and data.…" at bounding box center [247, 202] width 408 height 294
click at [138, 298] on span "For myself" at bounding box center [127, 303] width 75 height 14
drag, startPoint x: 363, startPoint y: 310, endPoint x: 159, endPoint y: 359, distance: 210.3
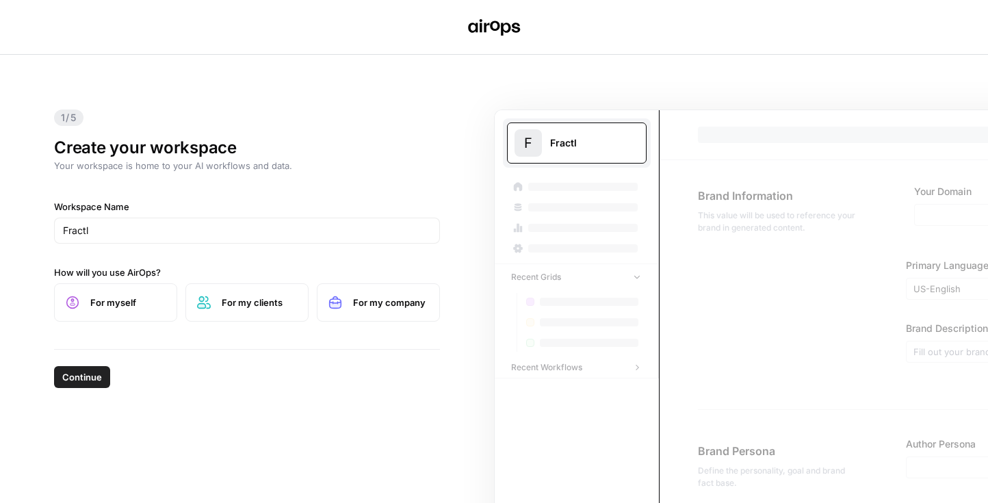
click at [352, 311] on label "For my company" at bounding box center [378, 302] width 123 height 38
click at [100, 376] on span "Continue" at bounding box center [82, 377] width 40 height 14
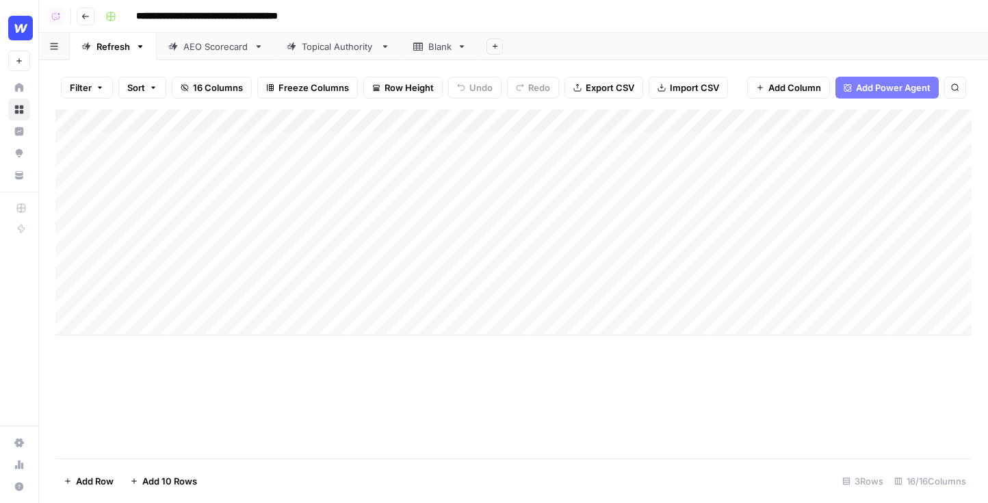
click at [258, 352] on div "Add Column" at bounding box center [513, 284] width 916 height 349
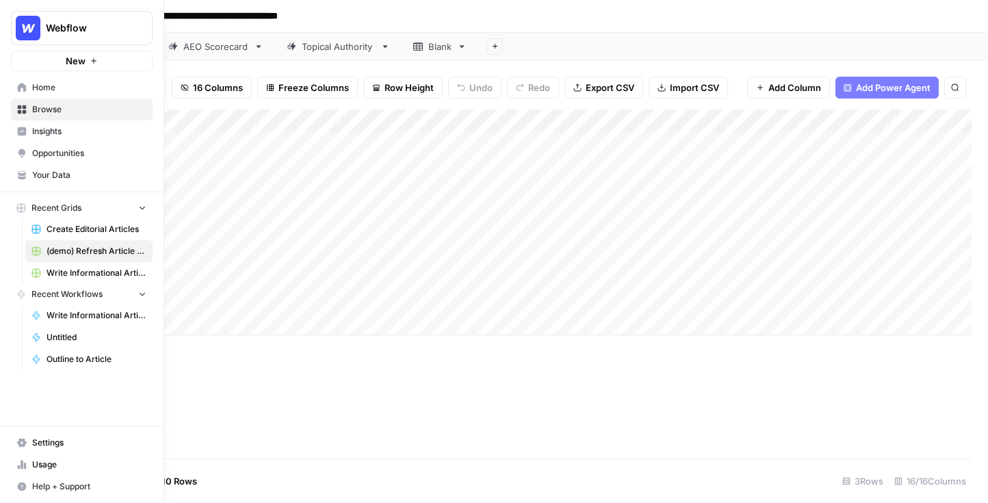
click at [32, 173] on span "Your Data" at bounding box center [89, 175] width 114 height 12
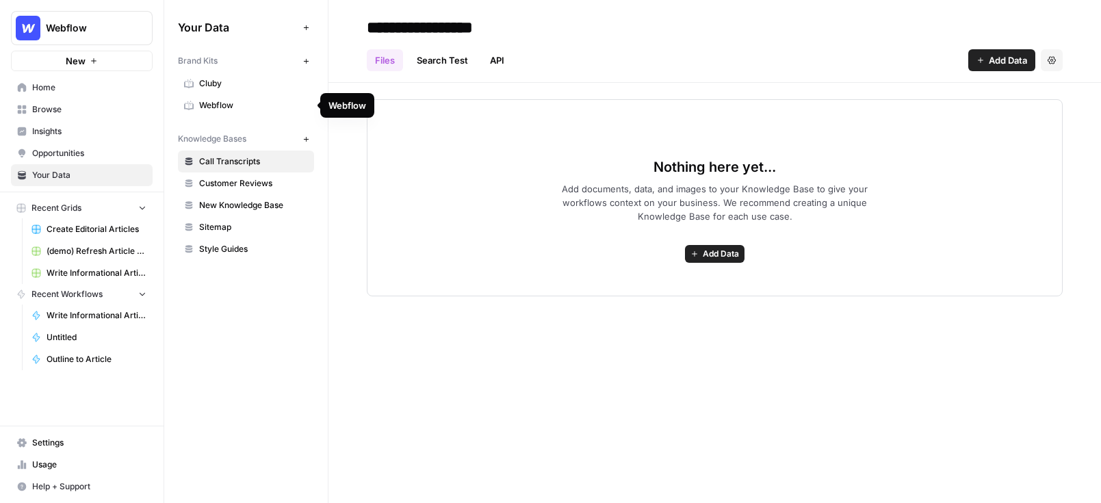
click at [272, 99] on span "Webflow" at bounding box center [253, 105] width 109 height 12
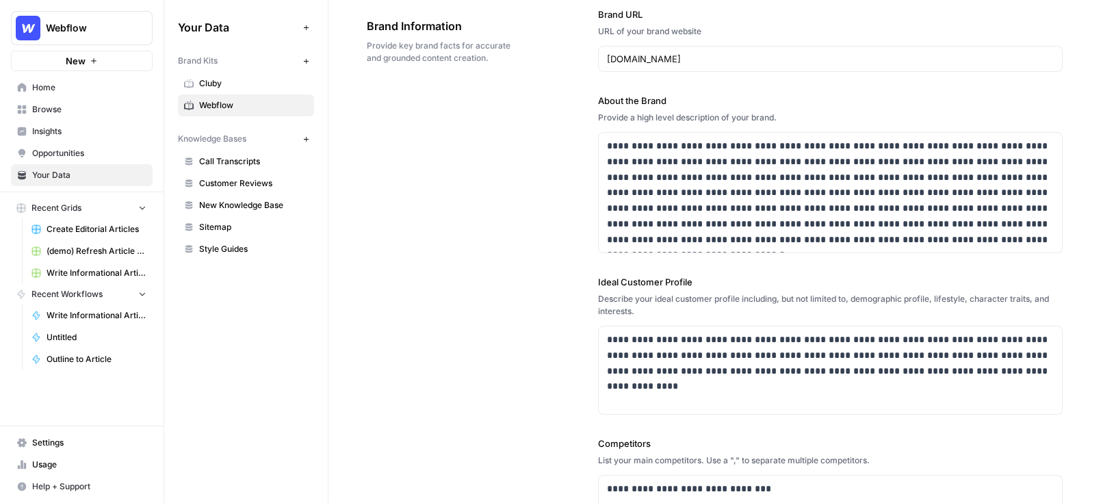
scroll to position [77, 0]
drag, startPoint x: 649, startPoint y: 156, endPoint x: 663, endPoint y: 255, distance: 99.6
click at [663, 249] on div "**********" at bounding box center [830, 191] width 463 height 120
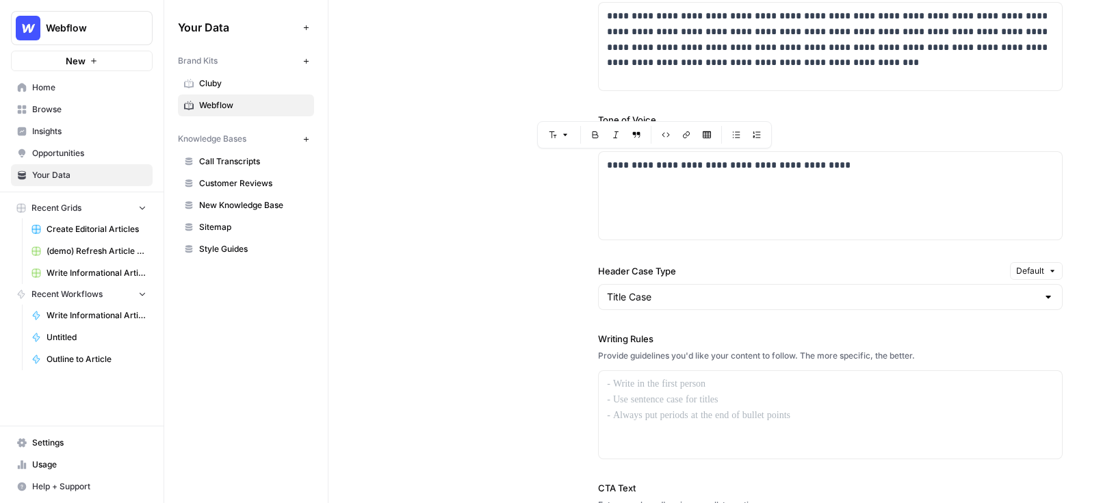
scroll to position [900, 0]
drag, startPoint x: 601, startPoint y: 340, endPoint x: 661, endPoint y: 337, distance: 60.3
click at [661, 337] on label "Writing Rules" at bounding box center [830, 337] width 465 height 14
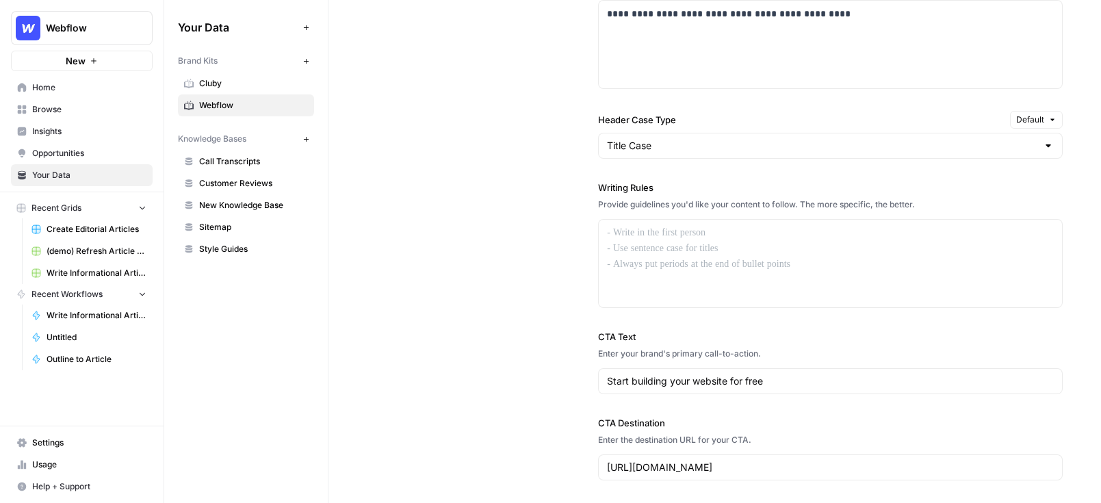
scroll to position [1050, 0]
click at [675, 291] on div at bounding box center [830, 263] width 463 height 88
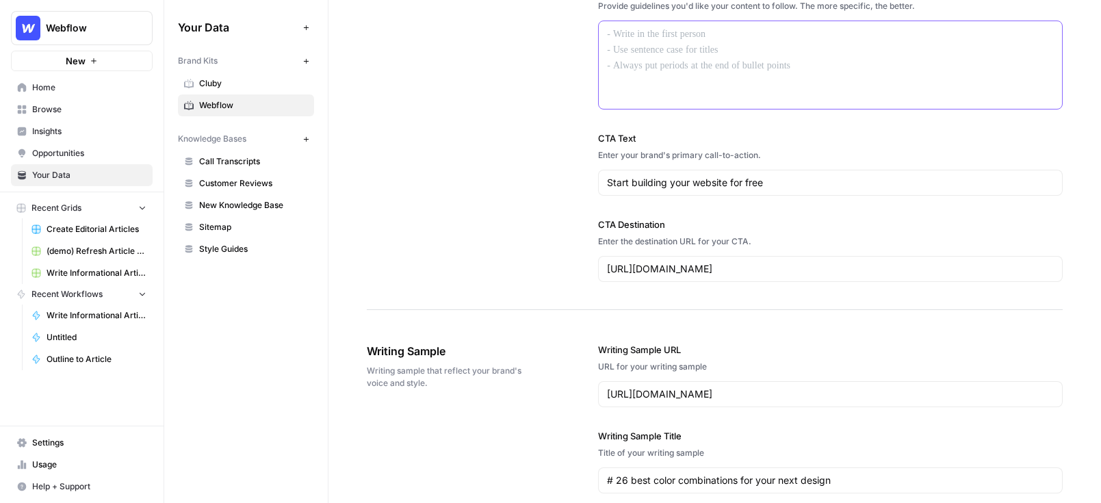
scroll to position [1253, 0]
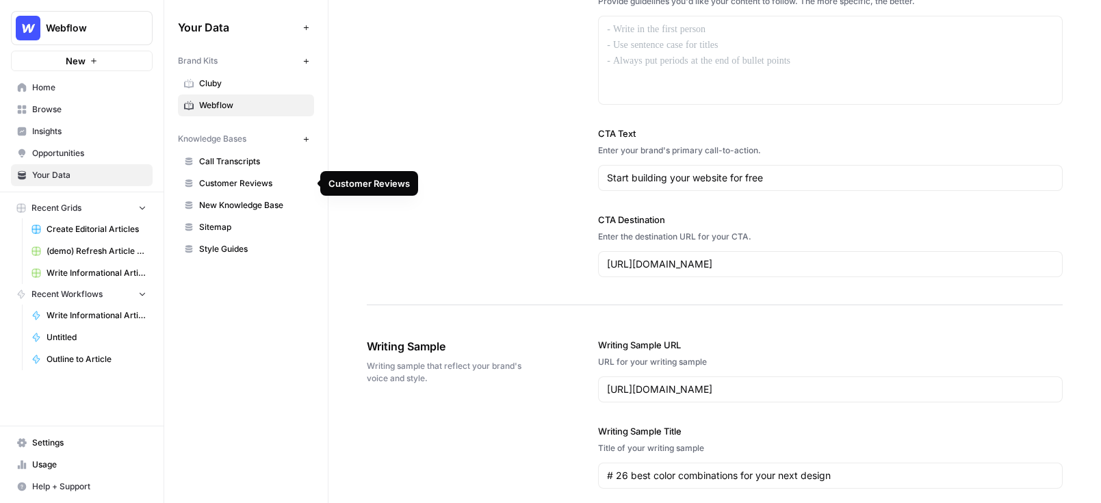
click at [228, 166] on span "Call Transcripts" at bounding box center [253, 161] width 109 height 12
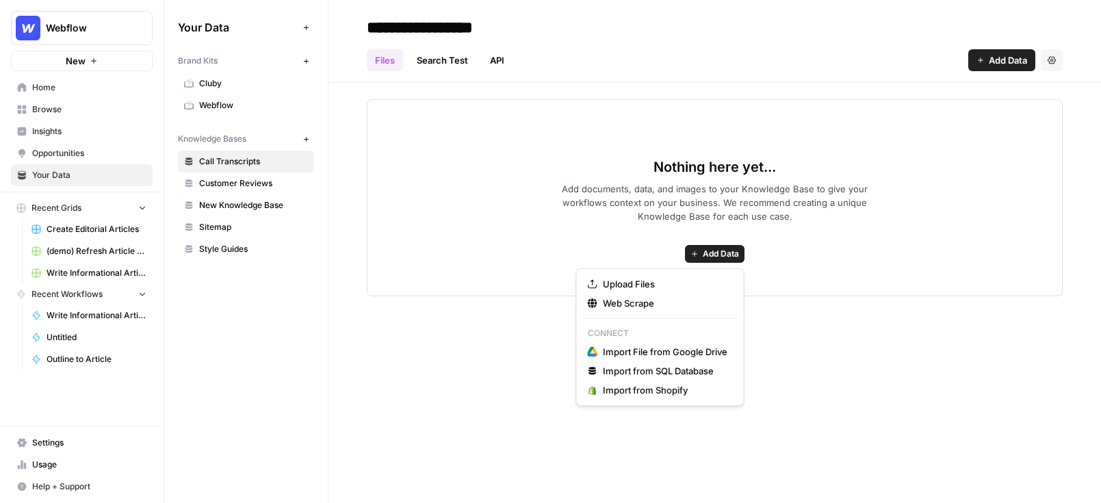
click at [714, 246] on button "Add Data" at bounding box center [715, 254] width 60 height 18
click at [518, 186] on div "Nothing here yet... Add documents, data, and images to your Knowledge Base to g…" at bounding box center [715, 197] width 696 height 197
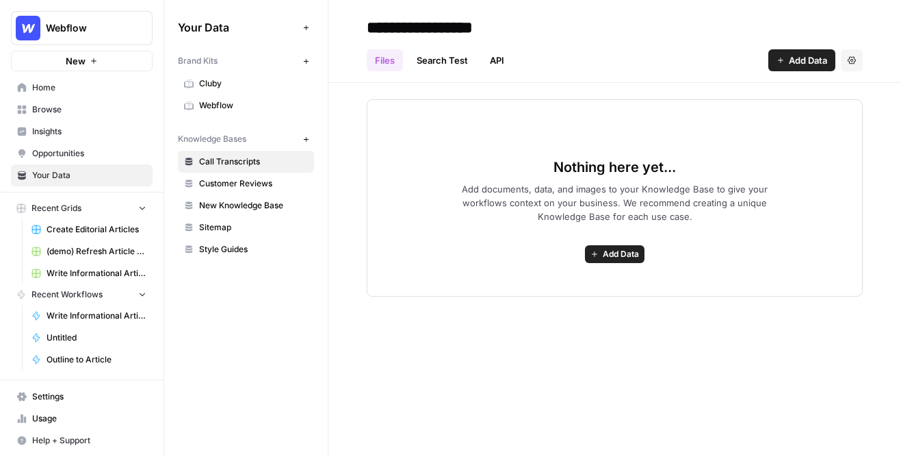
click at [453, 27] on input "**********" at bounding box center [470, 27] width 219 height 27
type input "**********"
click at [626, 257] on span "Add Data" at bounding box center [621, 254] width 36 height 12
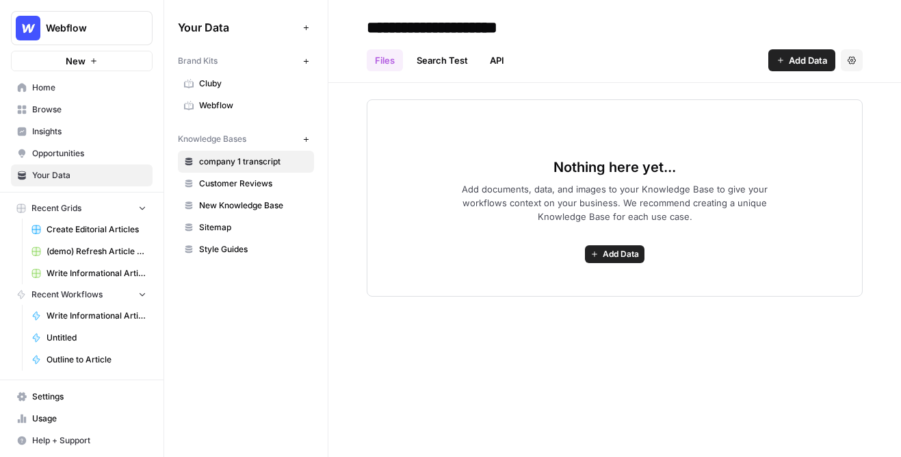
click at [84, 111] on span "Browse" at bounding box center [89, 109] width 114 height 12
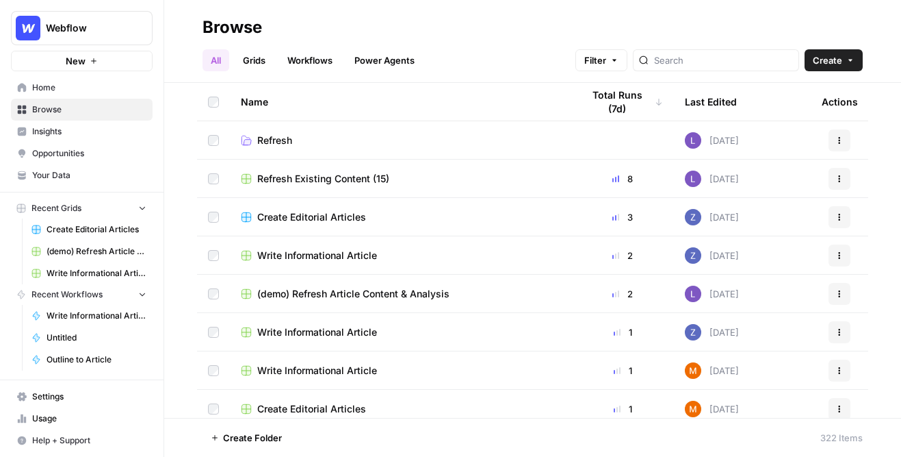
click at [54, 107] on span "Browse" at bounding box center [89, 109] width 114 height 12
click at [338, 68] on link "Workflows" at bounding box center [310, 60] width 62 height 22
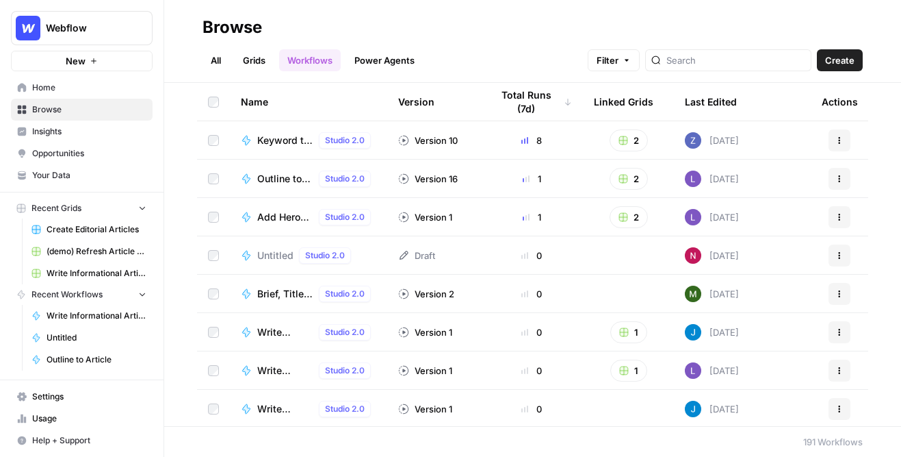
click at [840, 64] on span "Create" at bounding box center [839, 60] width 29 height 14
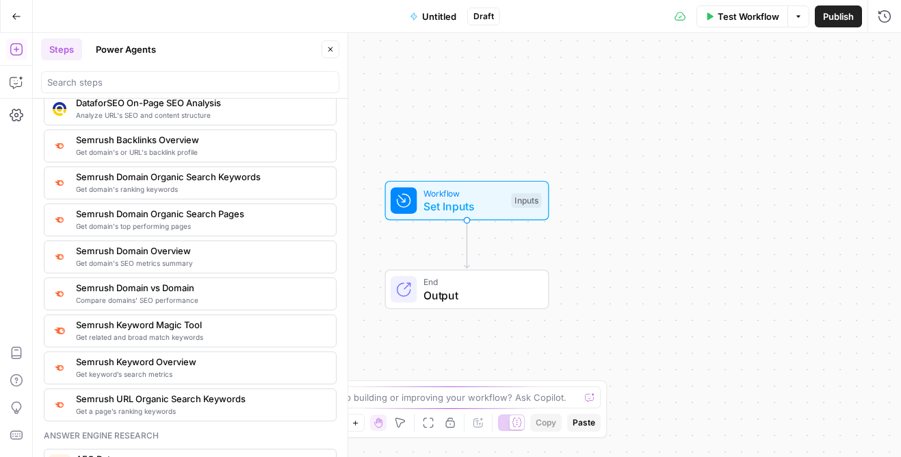
scroll to position [1894, 0]
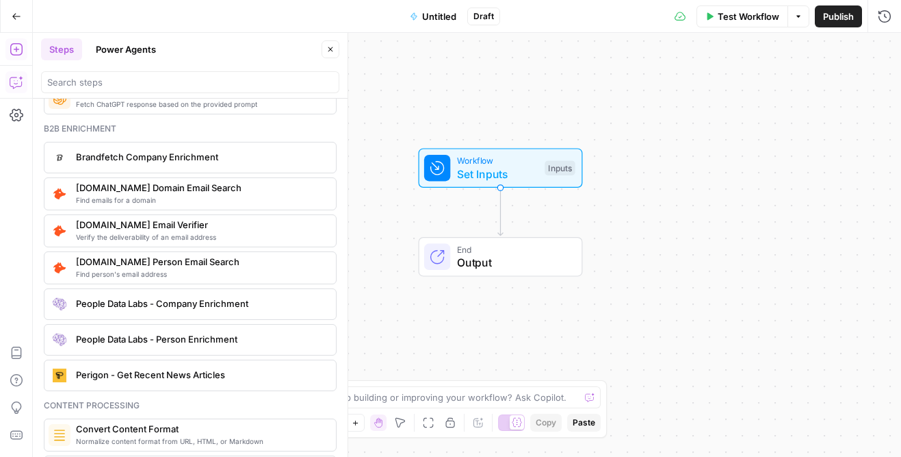
click at [11, 77] on icon "button" at bounding box center [16, 82] width 12 height 11
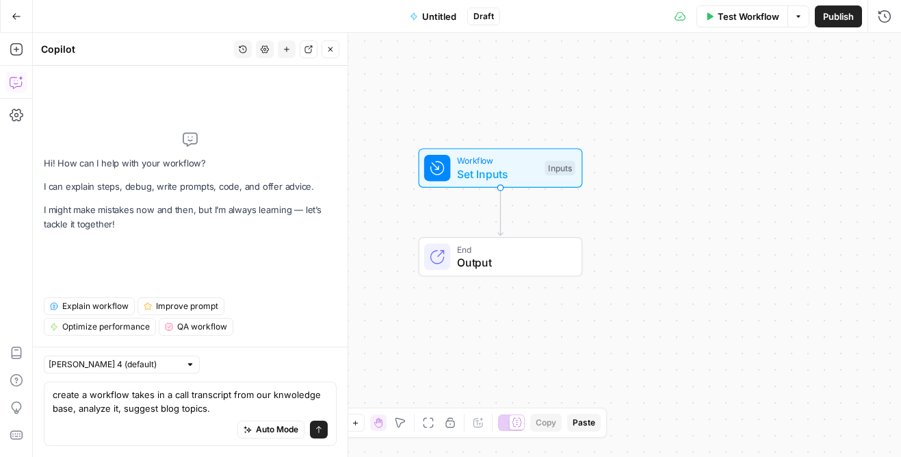
type textarea "create a workflow takes in a call transcript from our knwoledge base, analyze i…"
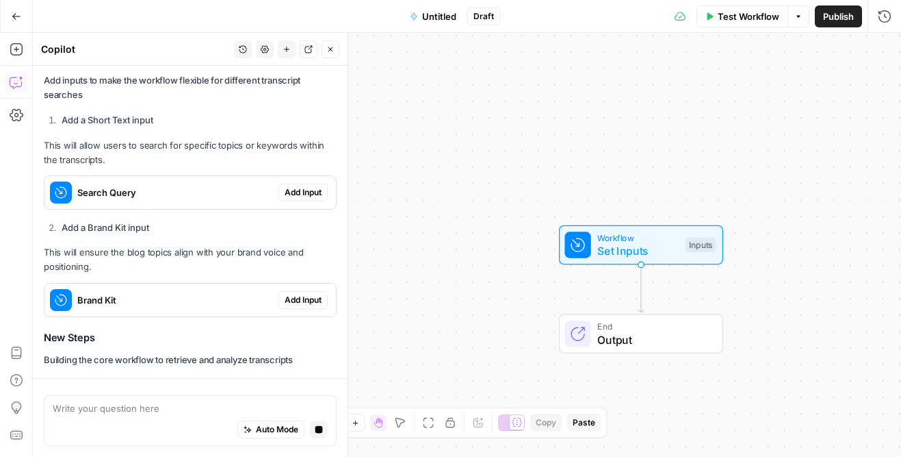
scroll to position [307, 0]
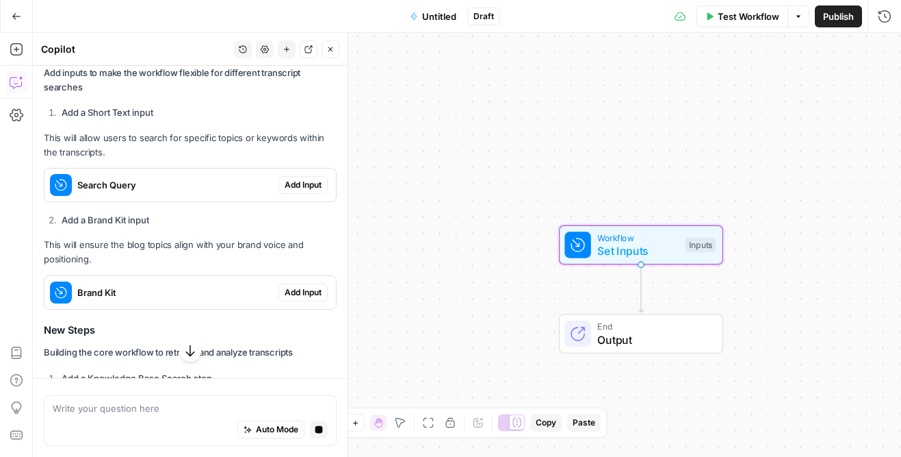
click at [309, 182] on span "Add Input" at bounding box center [303, 185] width 37 height 12
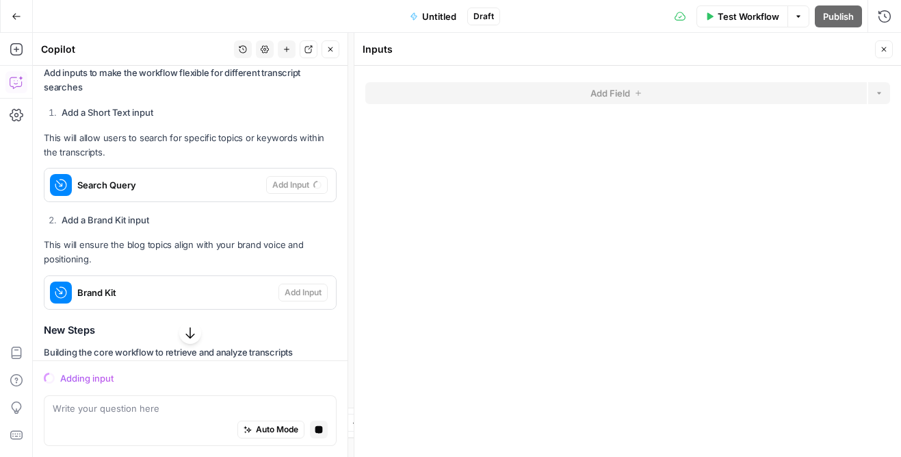
click at [887, 51] on icon "button" at bounding box center [884, 49] width 8 height 8
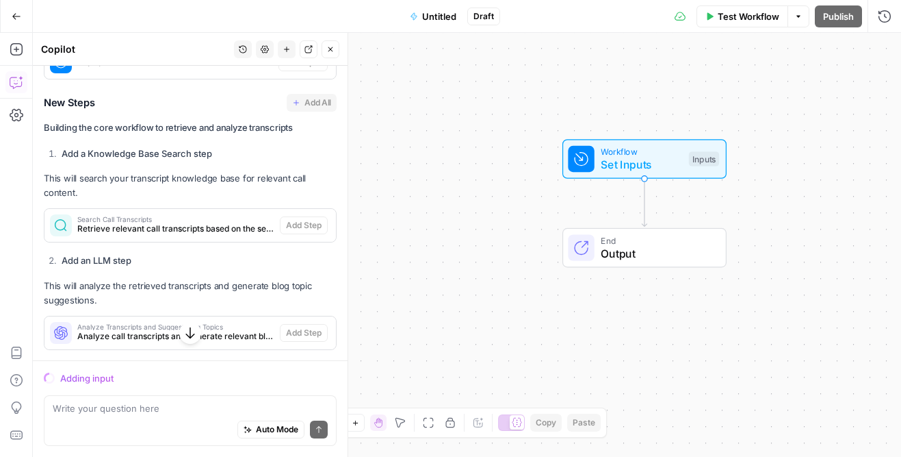
scroll to position [572, 0]
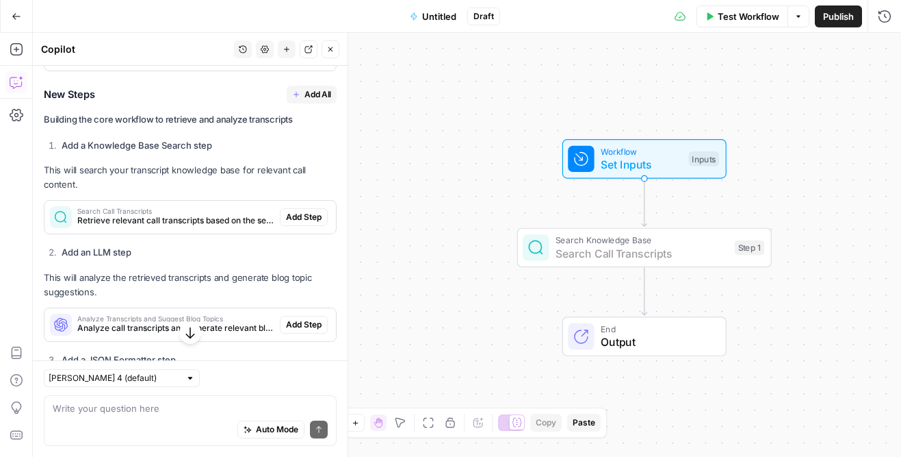
click at [297, 218] on span "Add Step" at bounding box center [304, 217] width 36 height 12
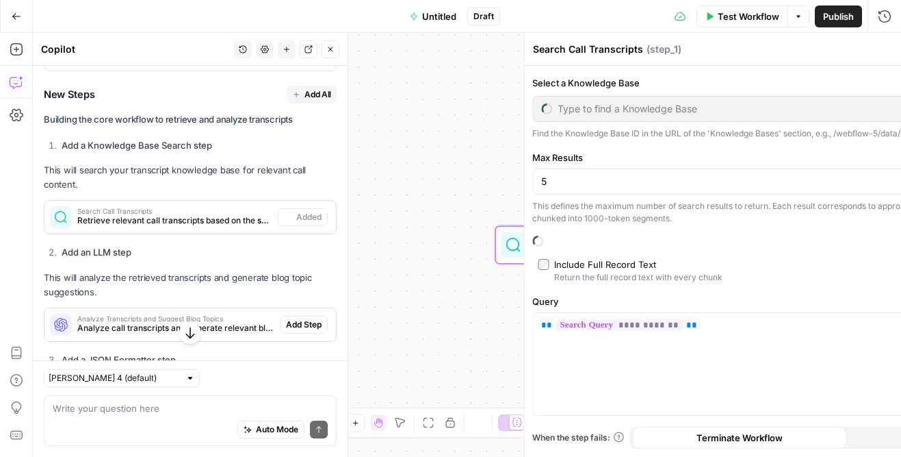
type input "company 1 transcript"
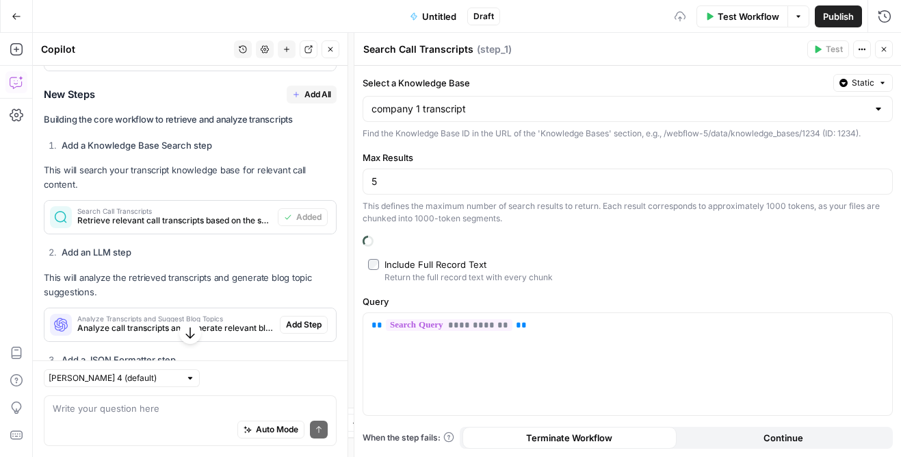
scroll to position [644, 0]
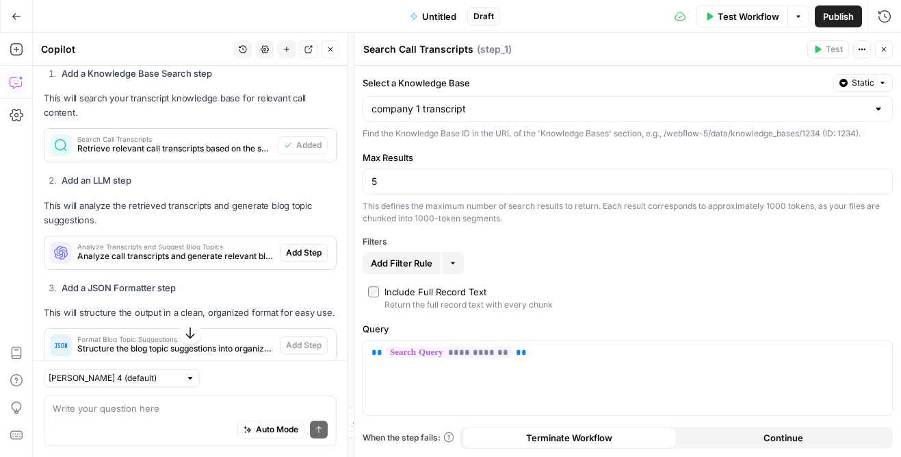
click at [884, 46] on icon "button" at bounding box center [884, 49] width 8 height 8
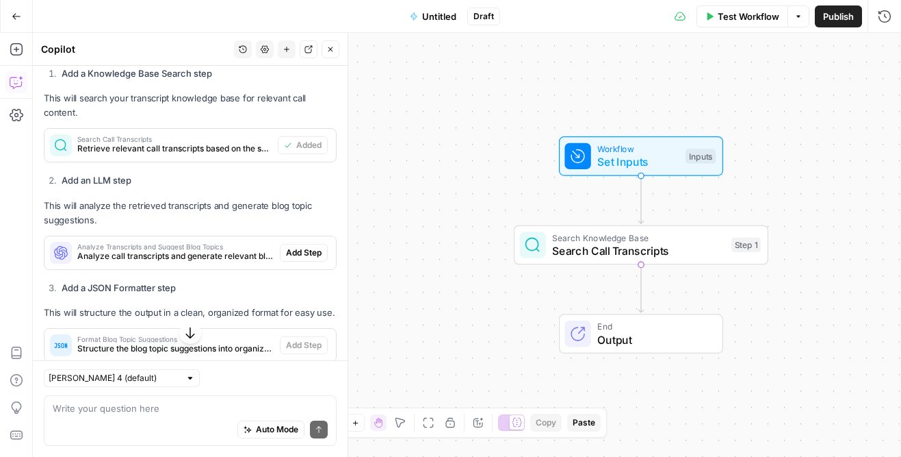
scroll to position [655, 0]
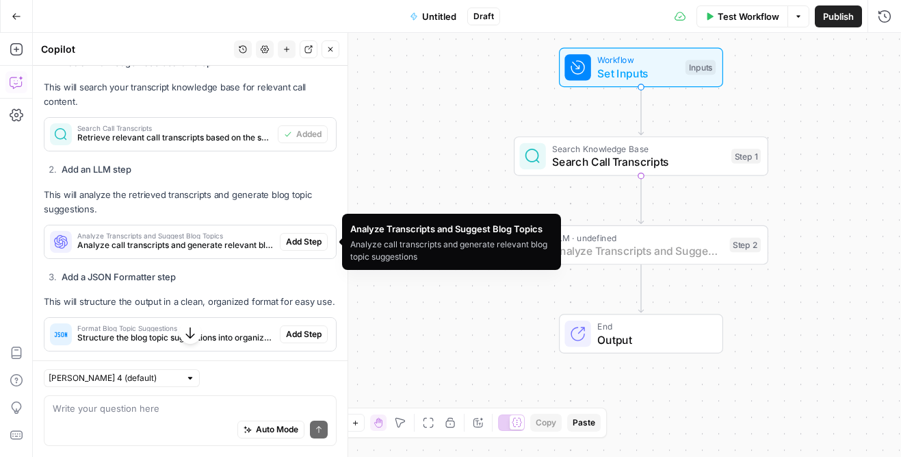
click at [313, 241] on span "Add Step" at bounding box center [304, 241] width 36 height 12
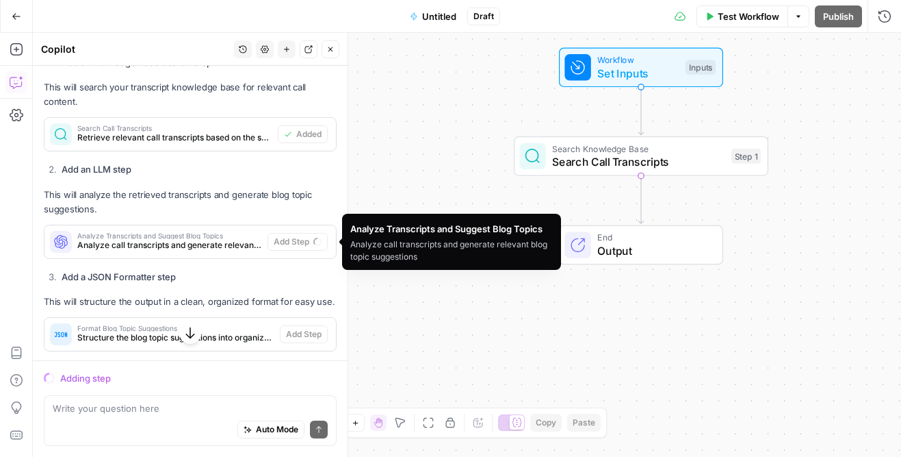
click at [207, 253] on div "Analyze Transcripts and Suggest Blog Topics Analyze call transcripts and genera…" at bounding box center [155, 241] width 223 height 33
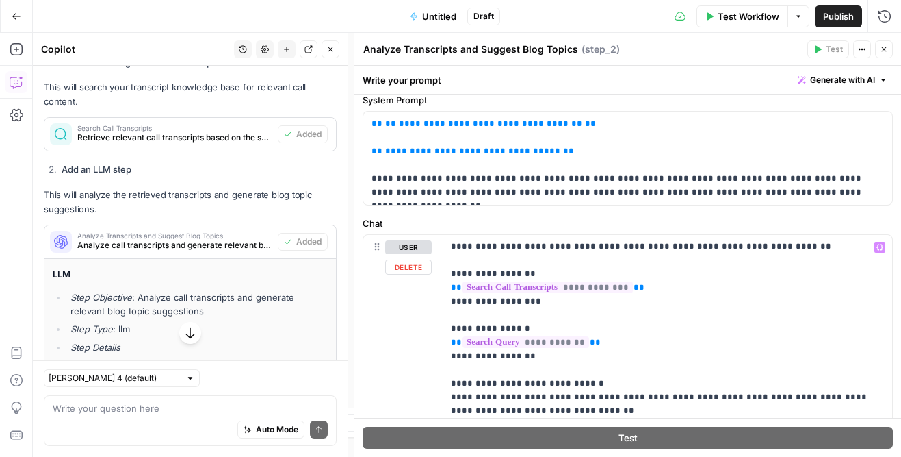
scroll to position [11, 0]
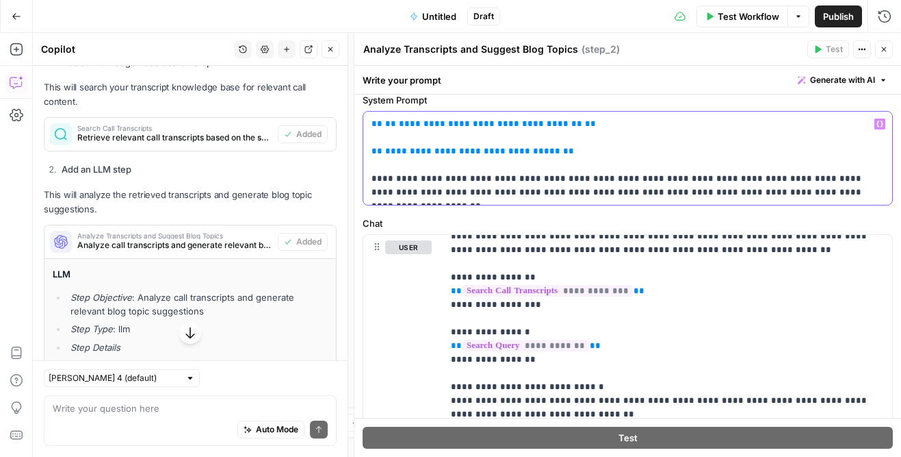
drag, startPoint x: 620, startPoint y: 126, endPoint x: 411, endPoint y: 125, distance: 208.8
click at [414, 125] on p "**********" at bounding box center [628, 158] width 513 height 82
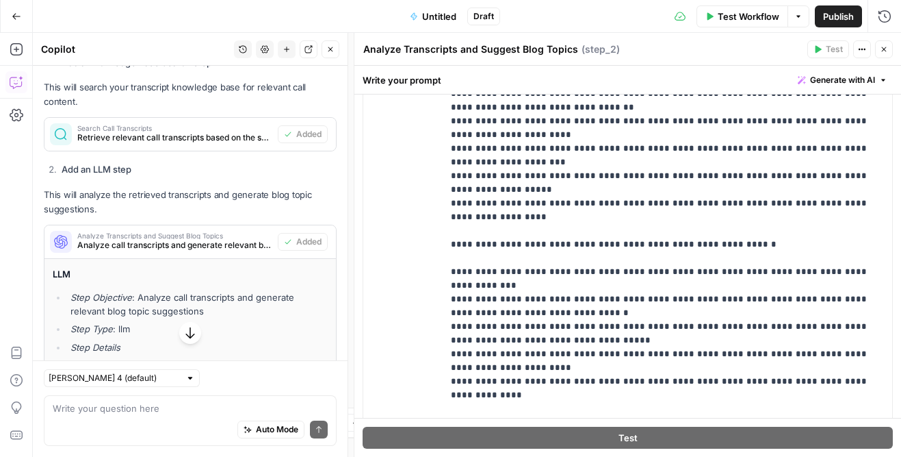
scroll to position [494, 0]
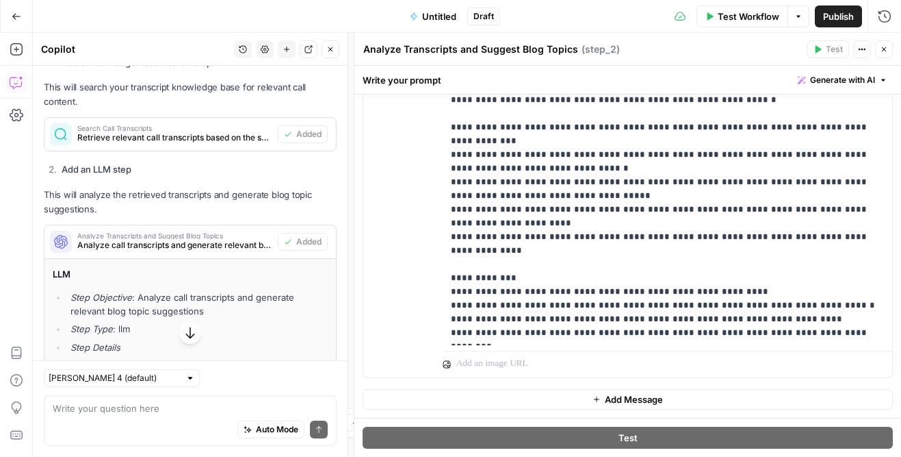
click at [882, 49] on icon "button" at bounding box center [884, 49] width 8 height 8
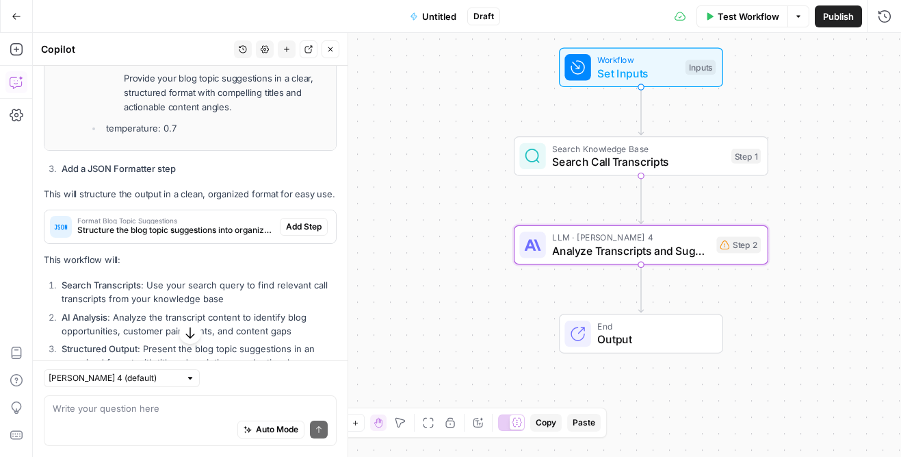
scroll to position [1684, 0]
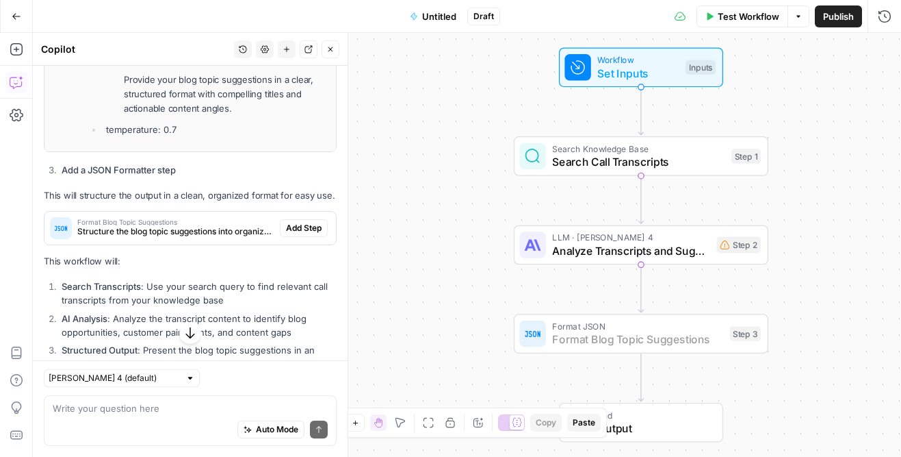
click at [307, 229] on span "Add Step" at bounding box center [304, 228] width 36 height 12
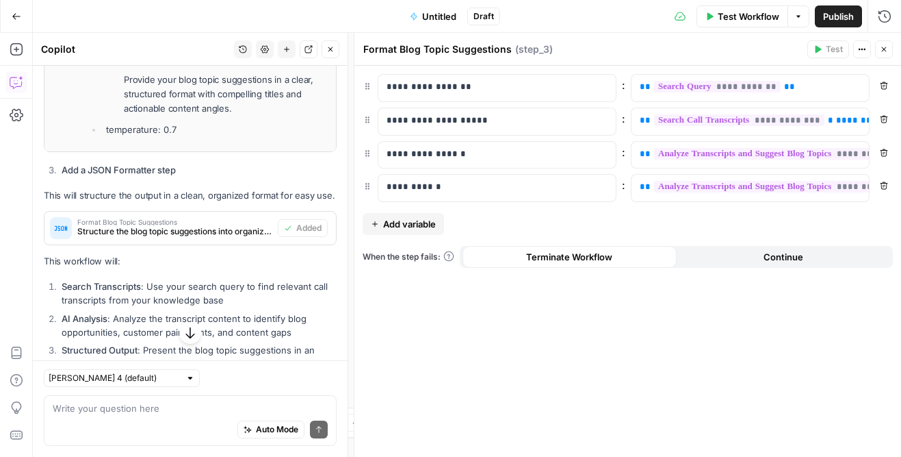
click at [828, 16] on span "Publish" at bounding box center [838, 17] width 31 height 14
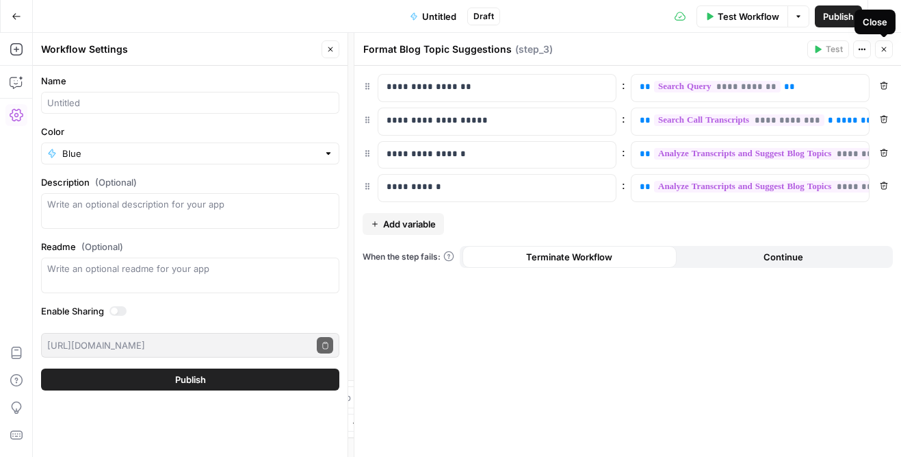
click at [886, 51] on icon "button" at bounding box center [884, 49] width 5 height 5
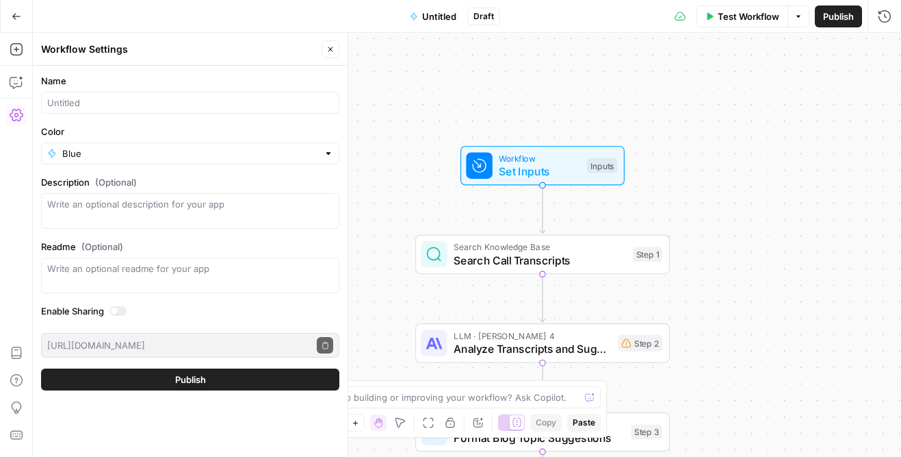
click at [571, 158] on span "Workflow" at bounding box center [539, 157] width 81 height 13
click at [623, 159] on div "Workflow Set Inputs Inputs" at bounding box center [543, 165] width 164 height 40
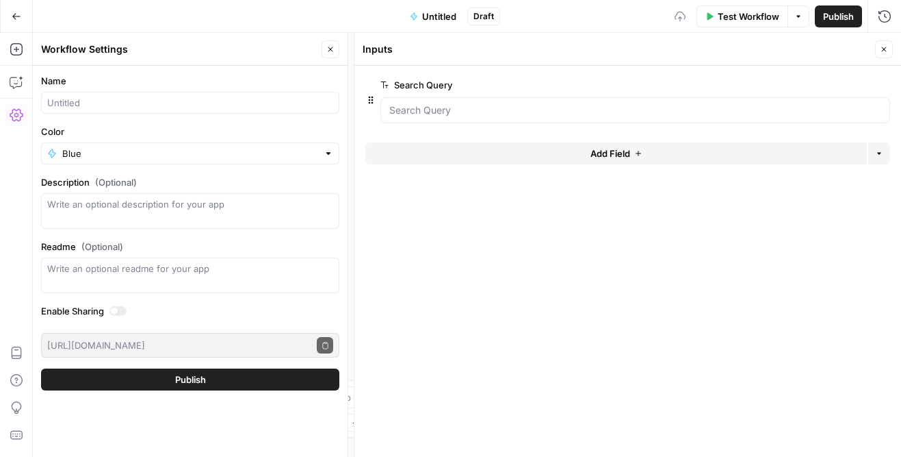
click at [571, 149] on button "Add Field" at bounding box center [616, 153] width 502 height 22
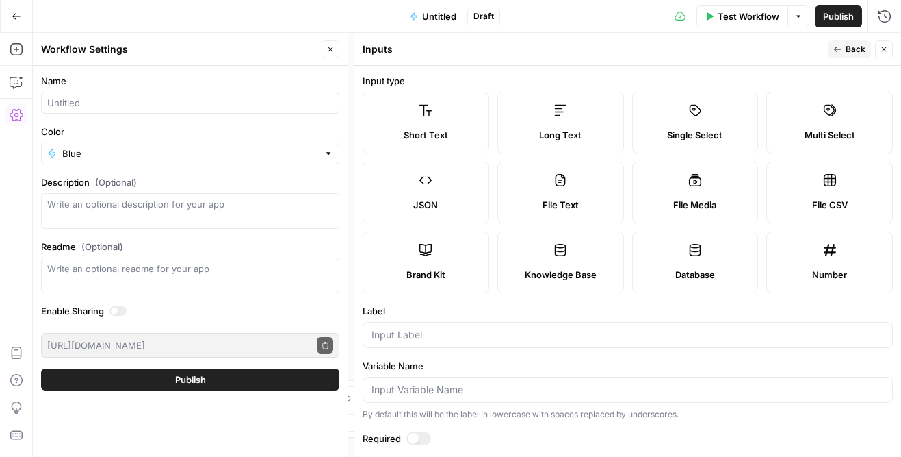
click at [428, 265] on label "Brand Kit" at bounding box center [426, 262] width 127 height 62
click at [526, 350] on form "Input type Short Text Long Text Single Select Multi Select JSON File Text File …" at bounding box center [628, 261] width 547 height 391
click at [510, 340] on input "Label" at bounding box center [628, 335] width 513 height 14
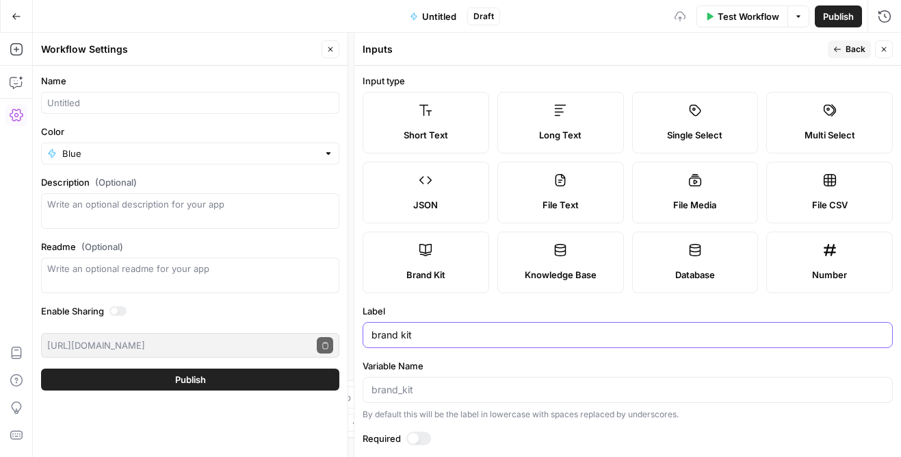
type input "brand kit"
click at [851, 49] on span "Back" at bounding box center [856, 49] width 20 height 12
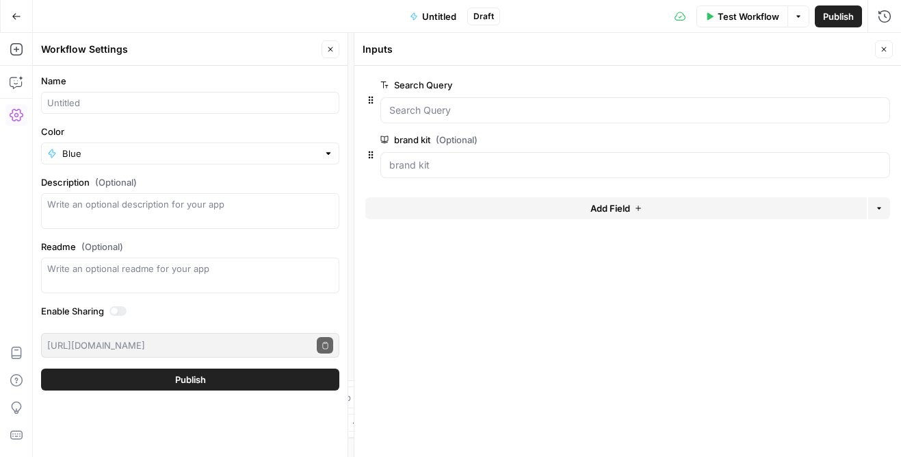
click at [844, 21] on span "Publish" at bounding box center [838, 17] width 31 height 14
click at [888, 50] on icon "button" at bounding box center [884, 49] width 8 height 8
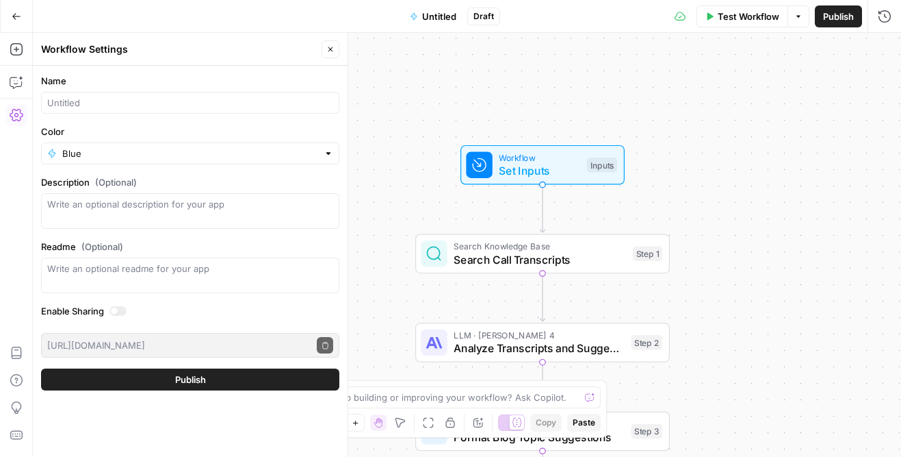
click at [826, 18] on span "Publish" at bounding box center [838, 17] width 31 height 14
click at [86, 107] on input "Name" at bounding box center [190, 103] width 286 height 14
type input "c"
type input "transcript"
click at [92, 374] on button "Publish" at bounding box center [190, 379] width 298 height 22
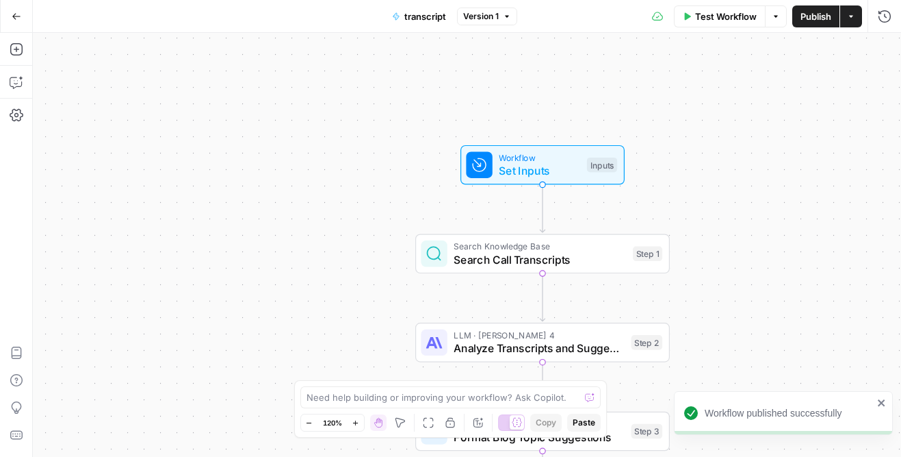
click at [858, 14] on button "Actions" at bounding box center [852, 16] width 22 height 22
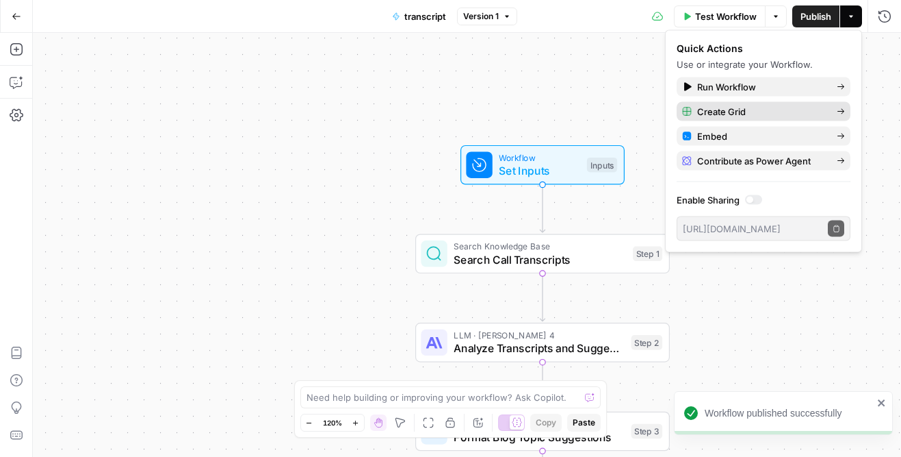
click at [756, 112] on span "Create Grid" at bounding box center [761, 112] width 129 height 14
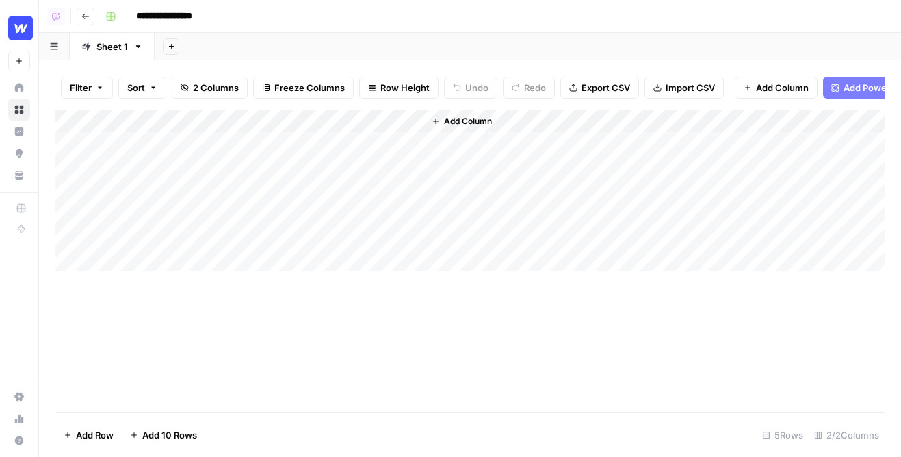
click at [170, 142] on div "Add Column" at bounding box center [470, 191] width 830 height 162
click at [176, 168] on div "Add Column" at bounding box center [470, 191] width 830 height 162
click at [167, 136] on div "Add Column" at bounding box center [470, 191] width 830 height 162
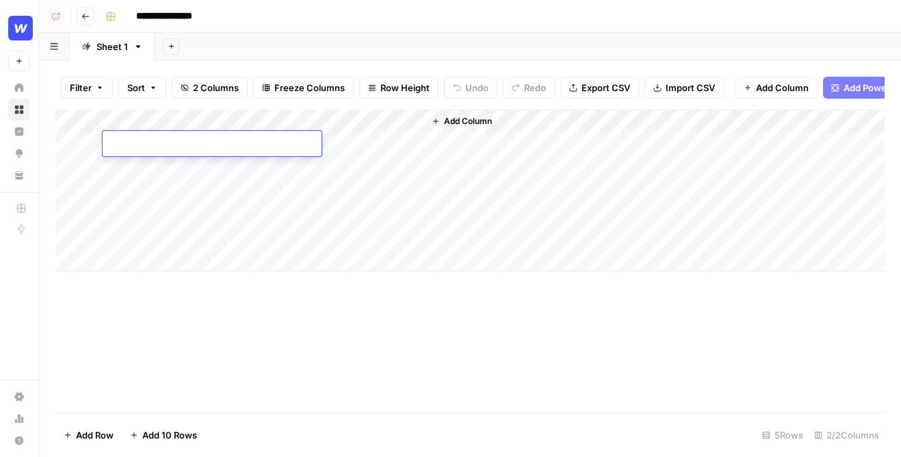
click at [153, 138] on textarea at bounding box center [212, 144] width 219 height 19
